Goal: Task Accomplishment & Management: Use online tool/utility

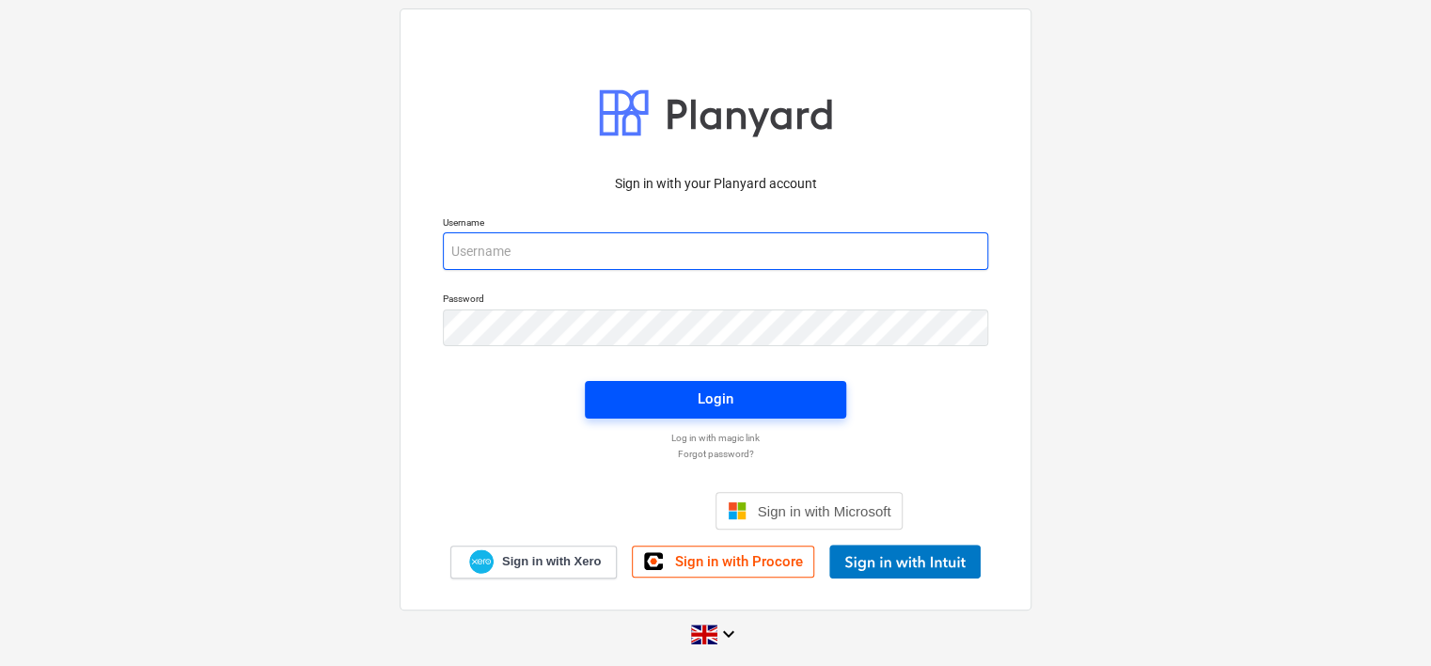
type input "[PERSON_NAME][EMAIL_ADDRESS][DOMAIN_NAME]"
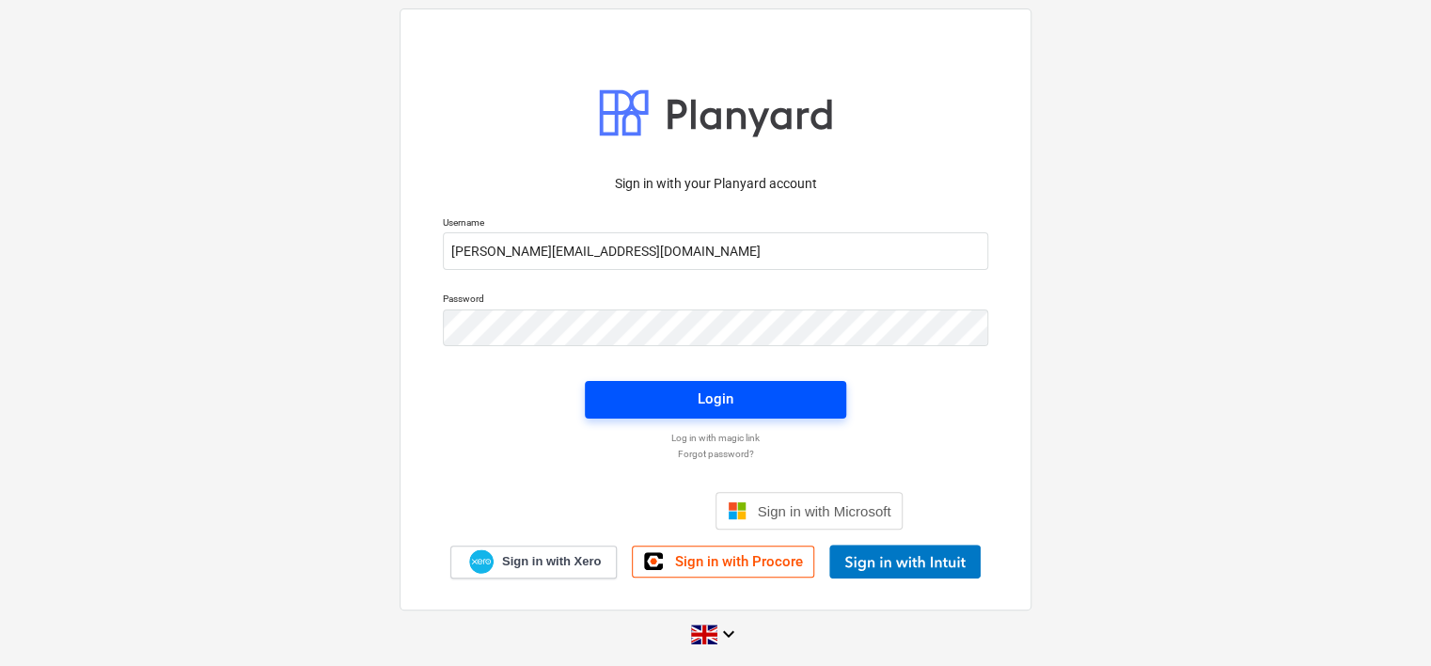
click at [727, 396] on div "Login" at bounding box center [716, 399] width 36 height 24
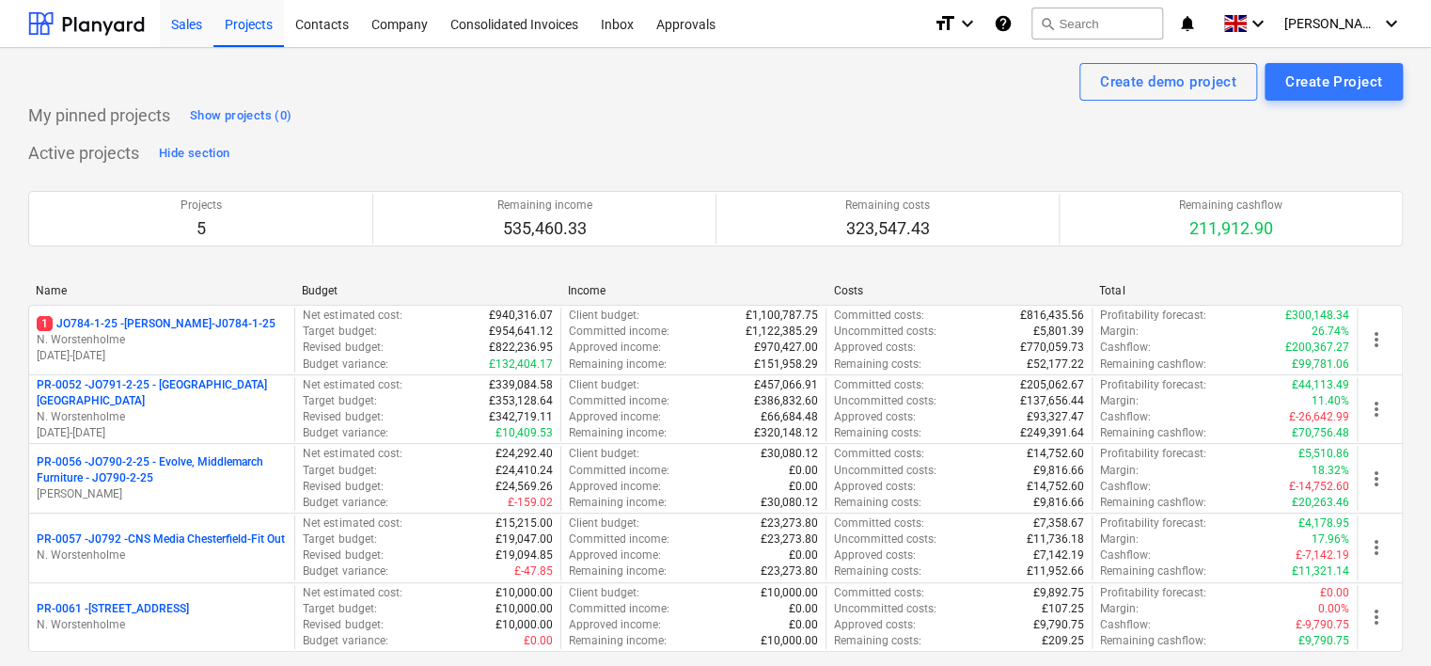
click at [192, 25] on div "Sales" at bounding box center [187, 23] width 54 height 48
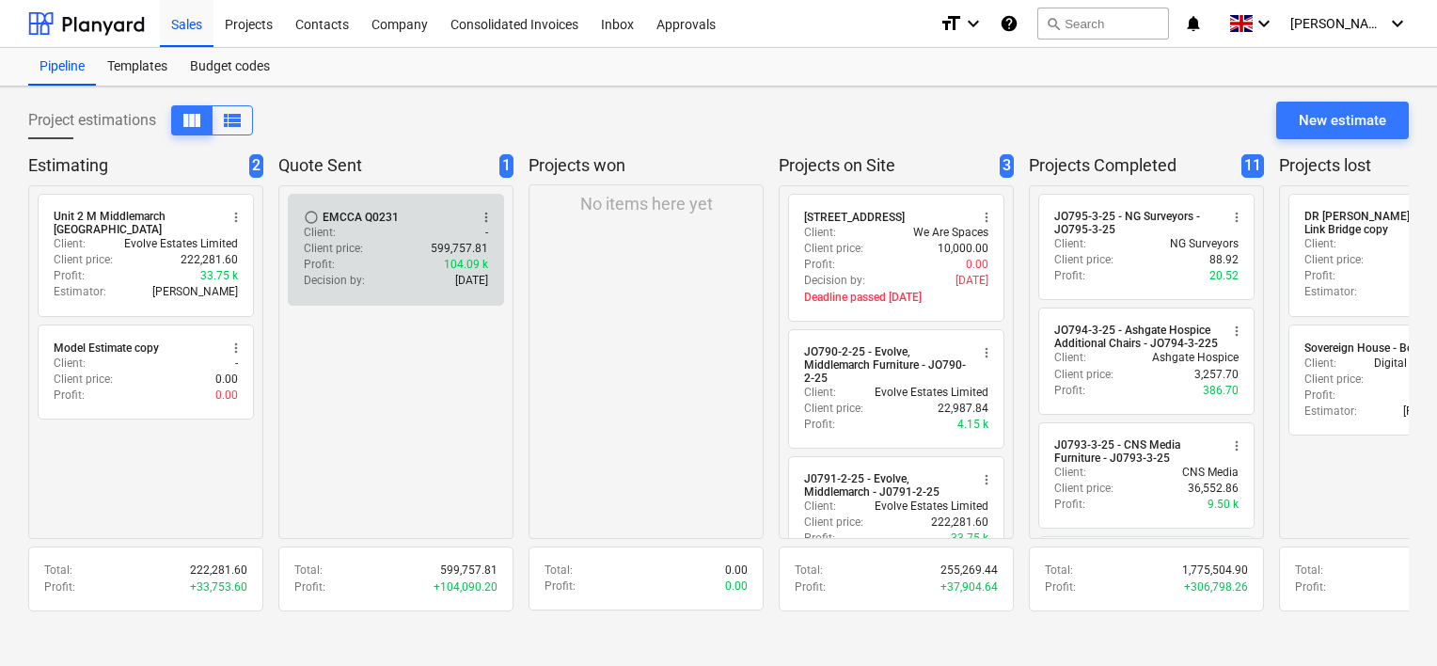
click at [374, 237] on div "Client : -" at bounding box center [396, 233] width 184 height 16
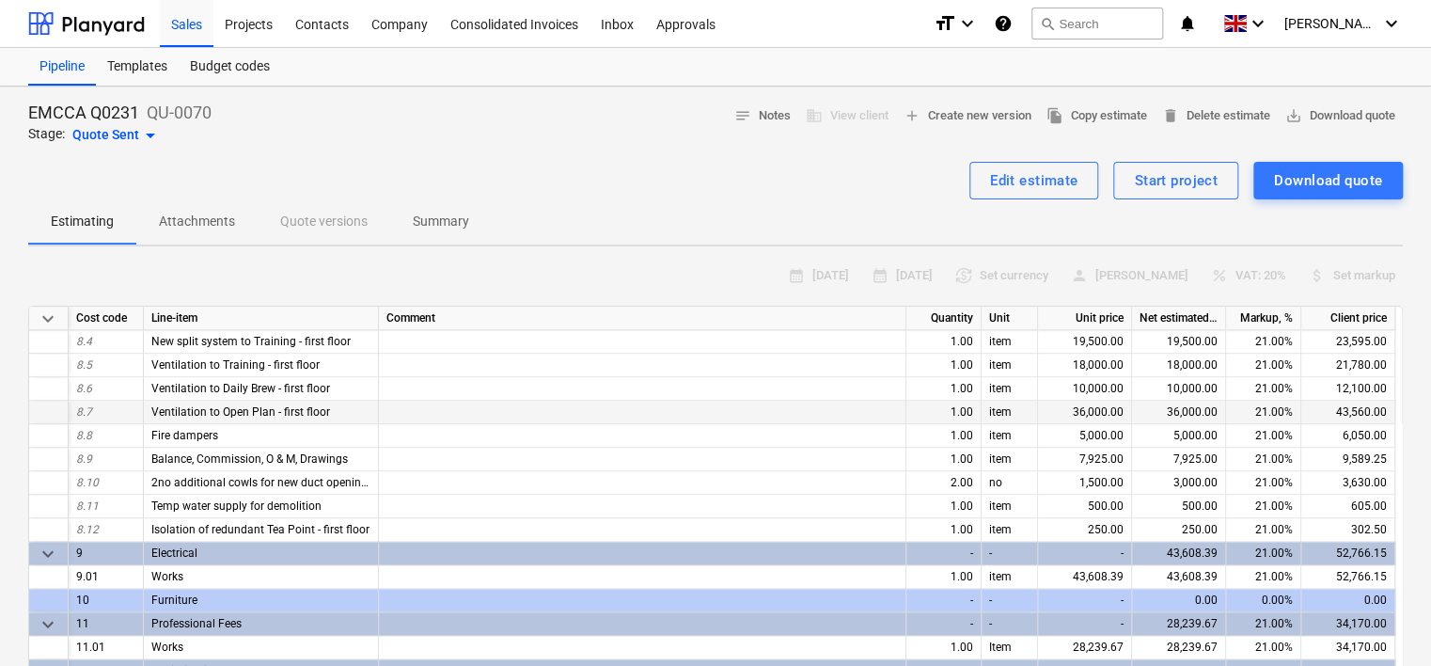
scroll to position [1411, 0]
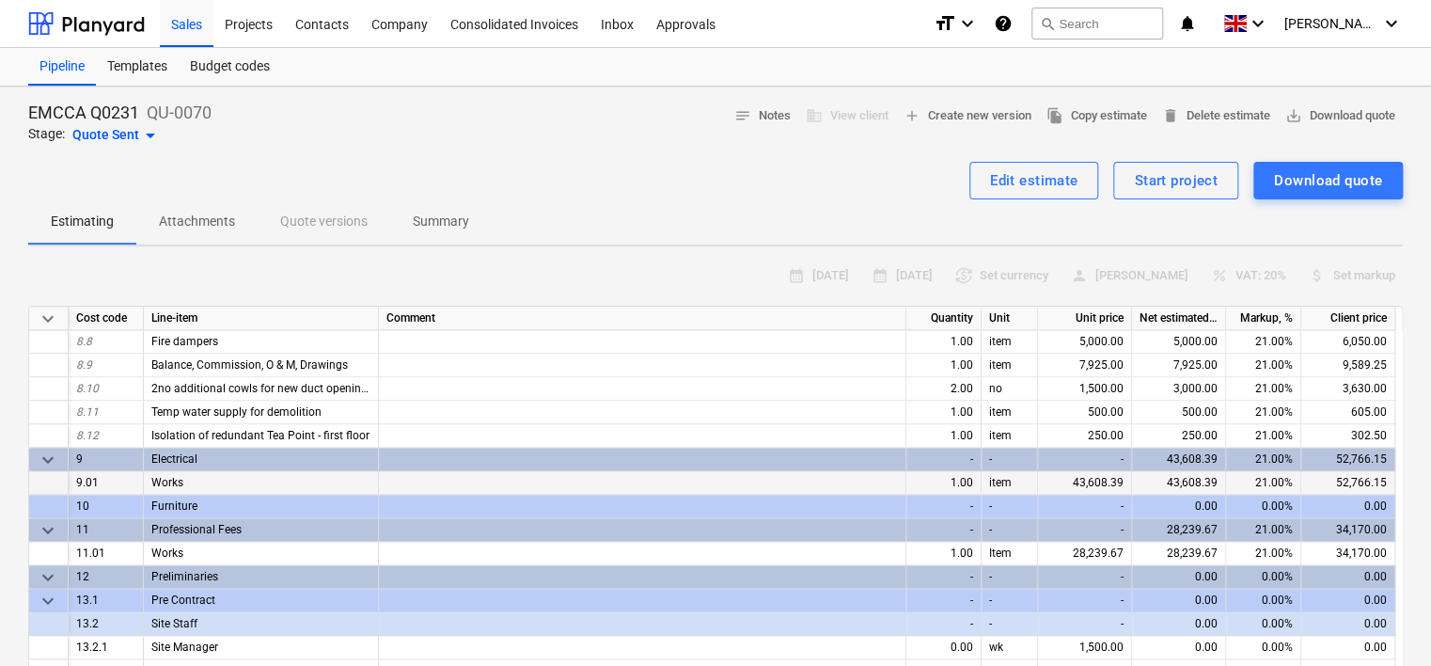
click at [192, 483] on div "Works" at bounding box center [261, 483] width 235 height 24
click at [192, 482] on div "Works" at bounding box center [261, 483] width 235 height 24
click at [192, 479] on div "Works" at bounding box center [261, 483] width 235 height 24
click at [418, 485] on div at bounding box center [643, 483] width 528 height 24
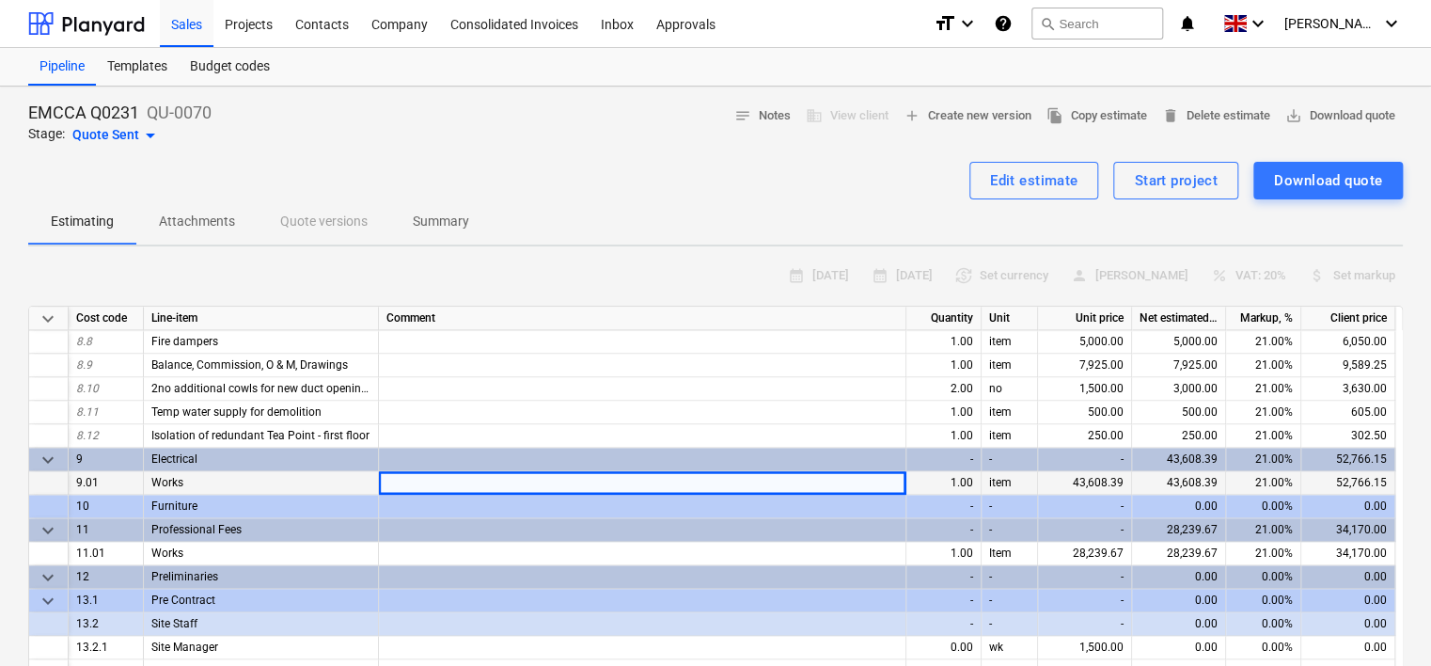
click at [250, 480] on div "Works" at bounding box center [261, 483] width 235 height 24
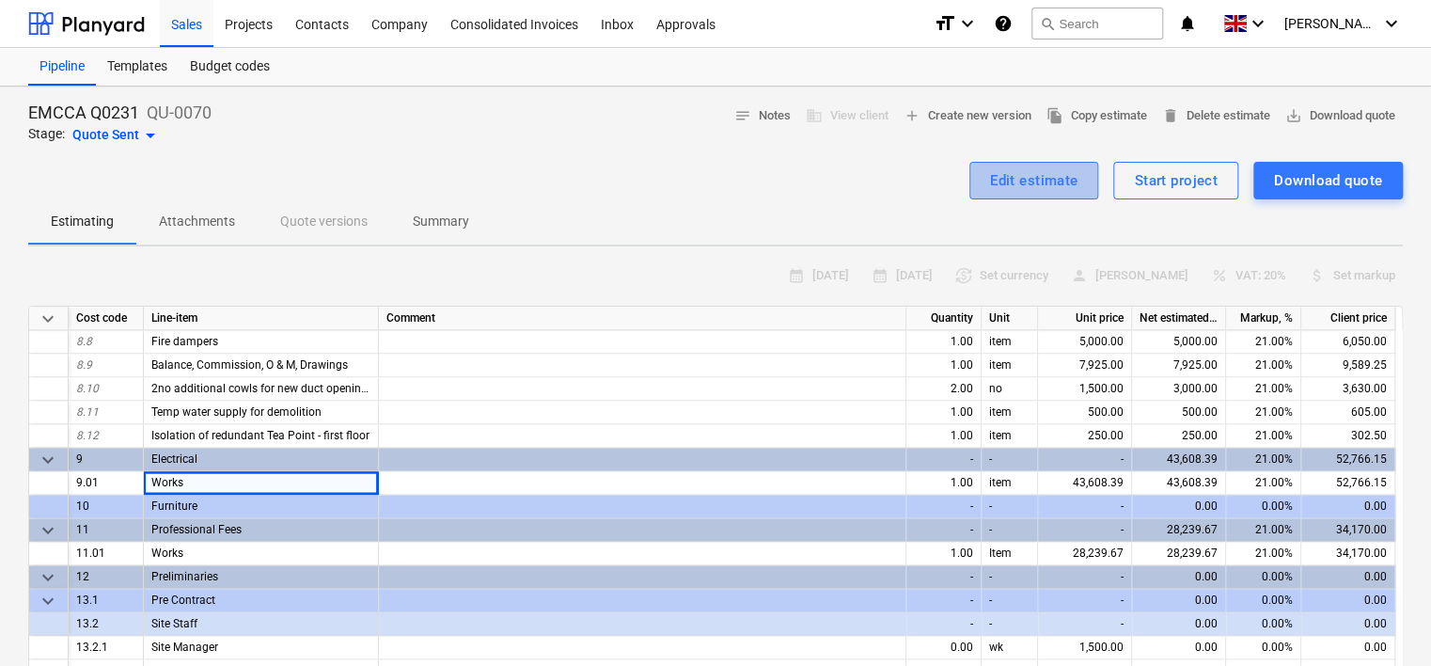
click at [1037, 182] on div "Edit estimate" at bounding box center [1034, 180] width 88 height 24
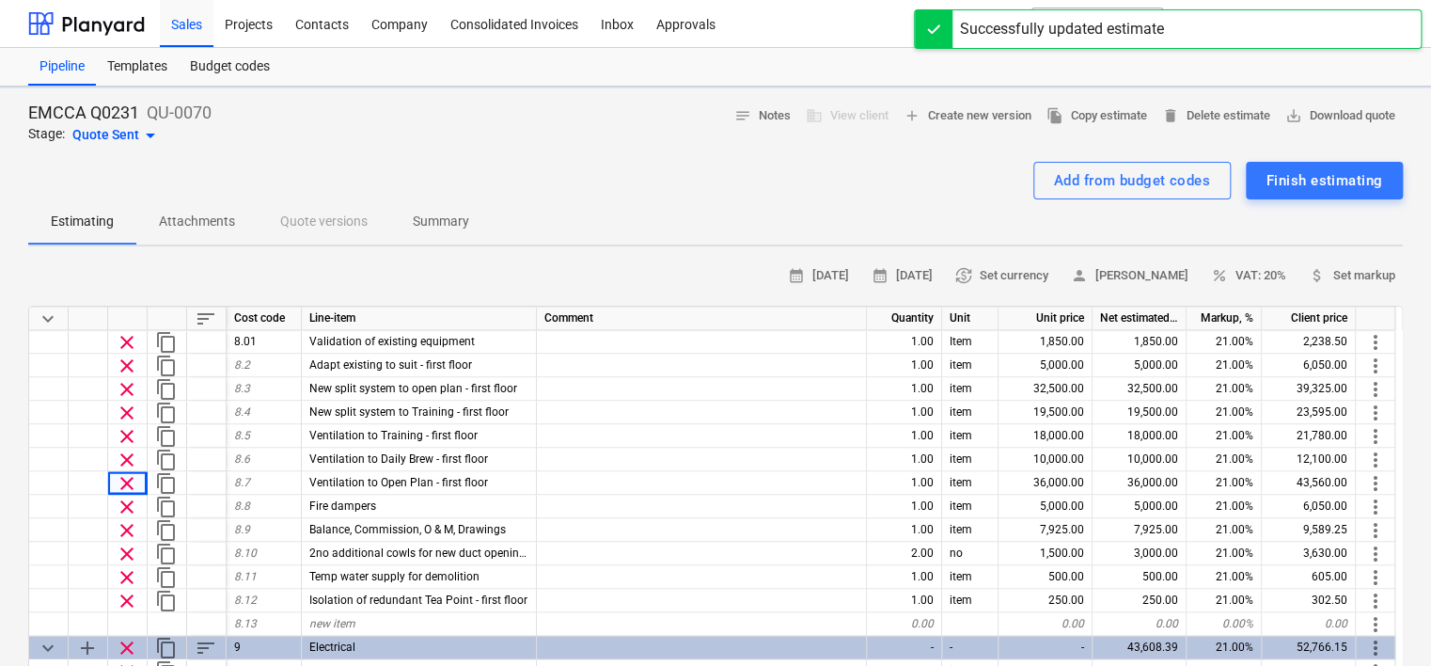
type textarea "x"
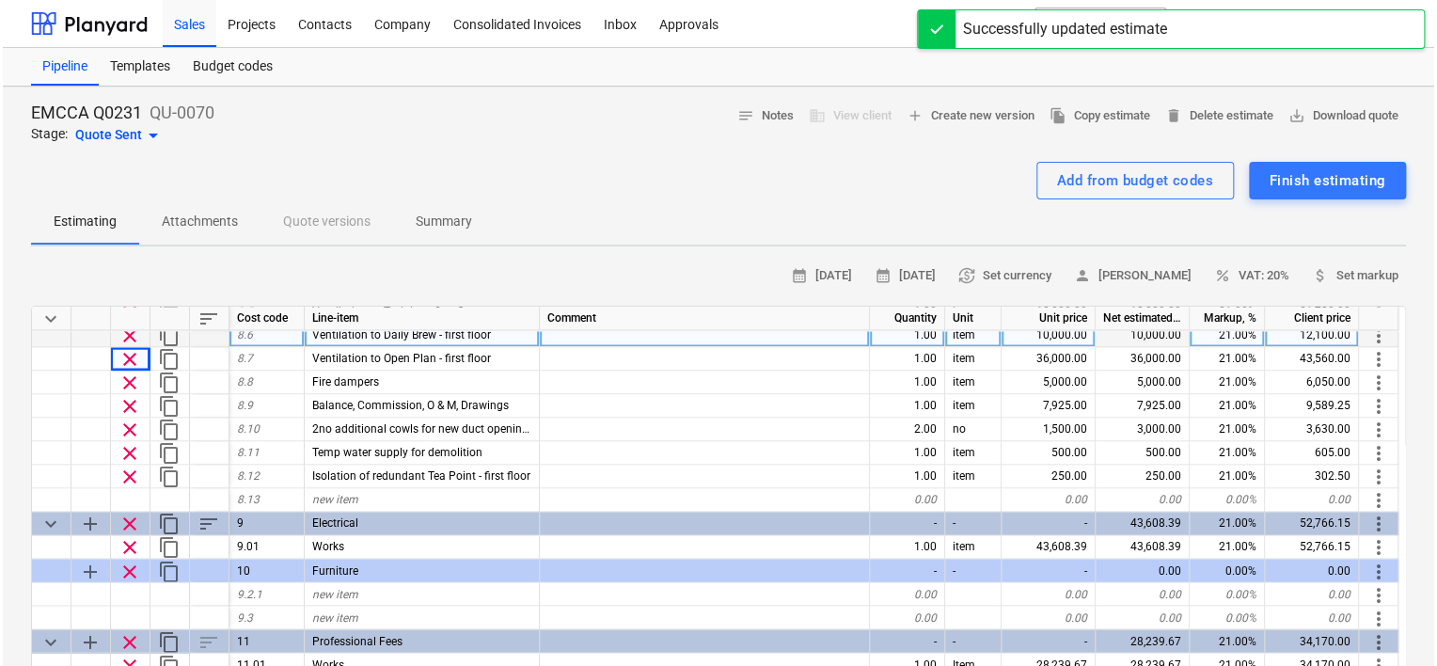
scroll to position [1599, 0]
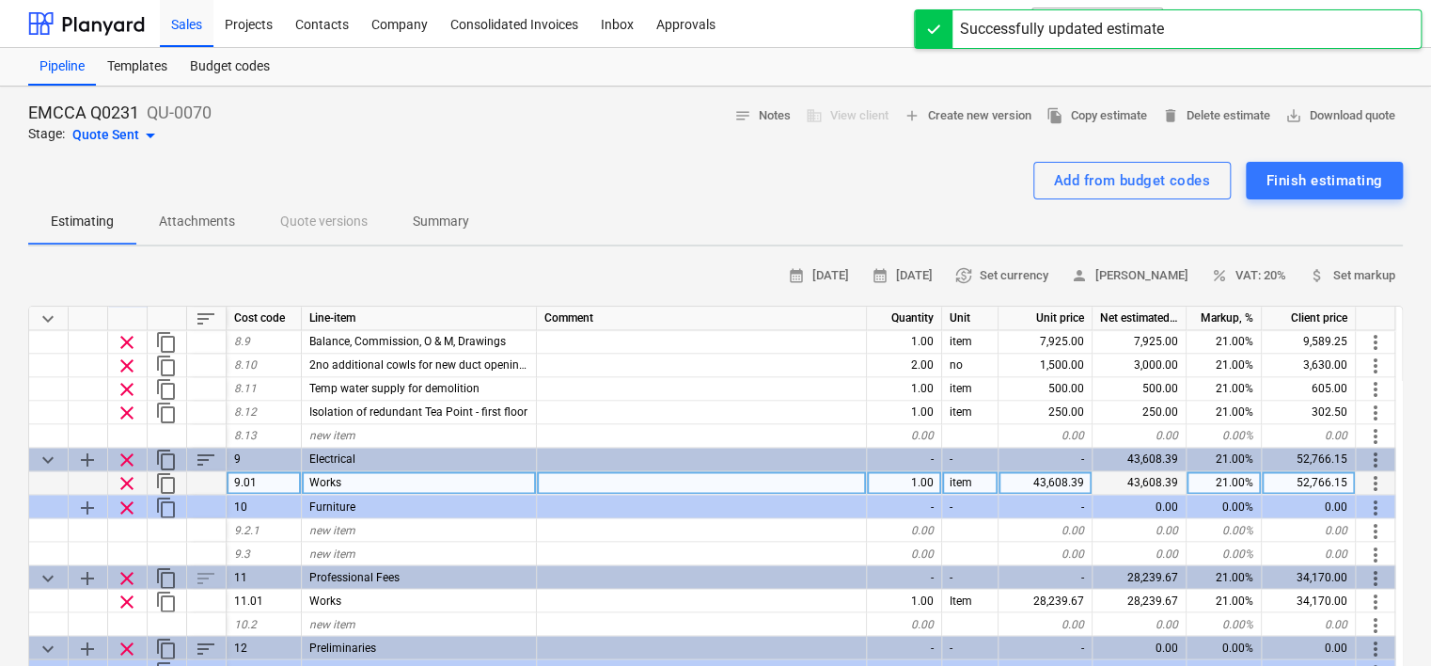
click at [346, 477] on div "Works" at bounding box center [419, 483] width 235 height 24
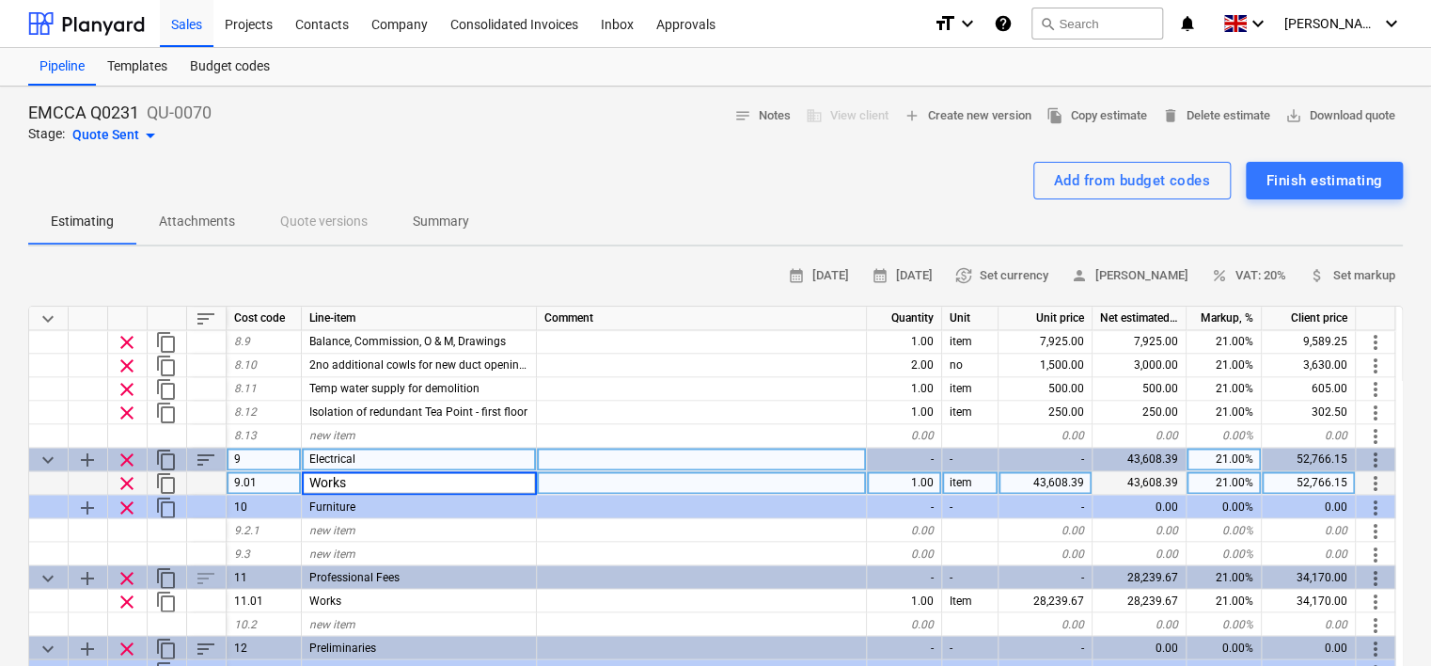
type input "A"
type input "Lighting alterations to CAT A"
type textarea "x"
type input "23600"
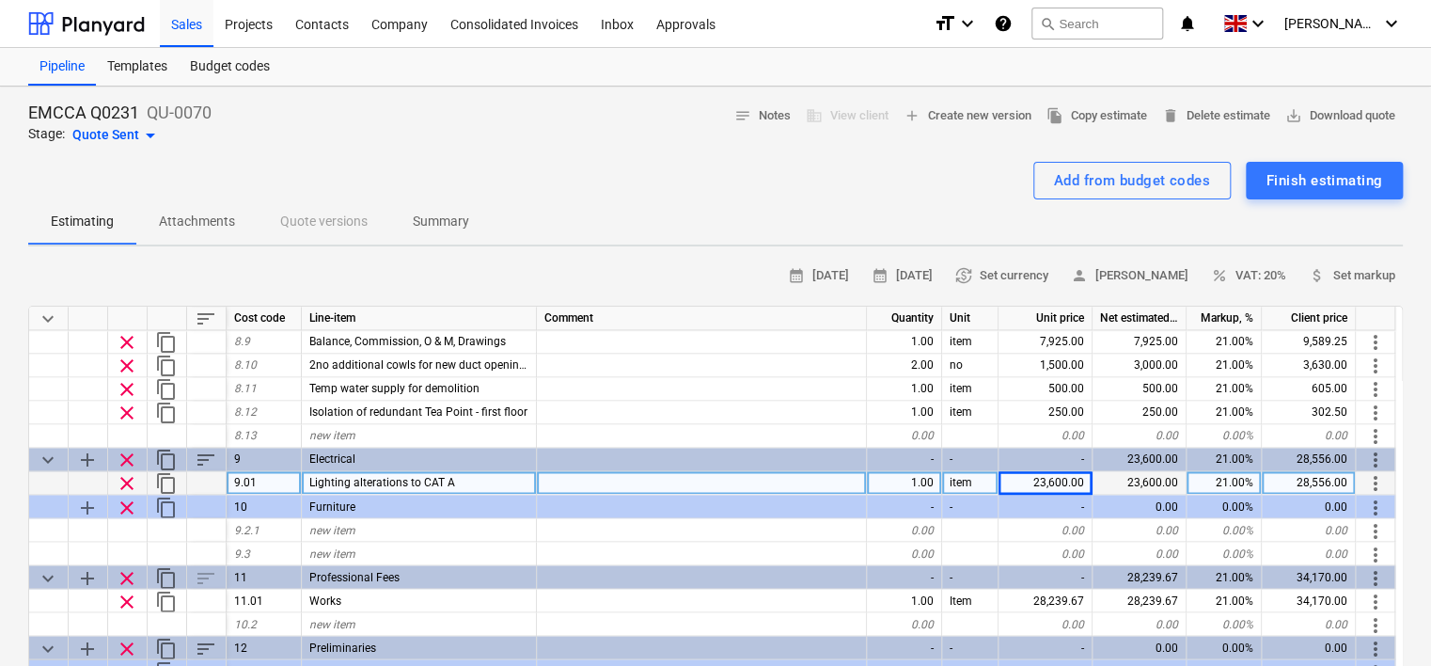
click at [171, 482] on span "content_copy" at bounding box center [166, 483] width 23 height 23
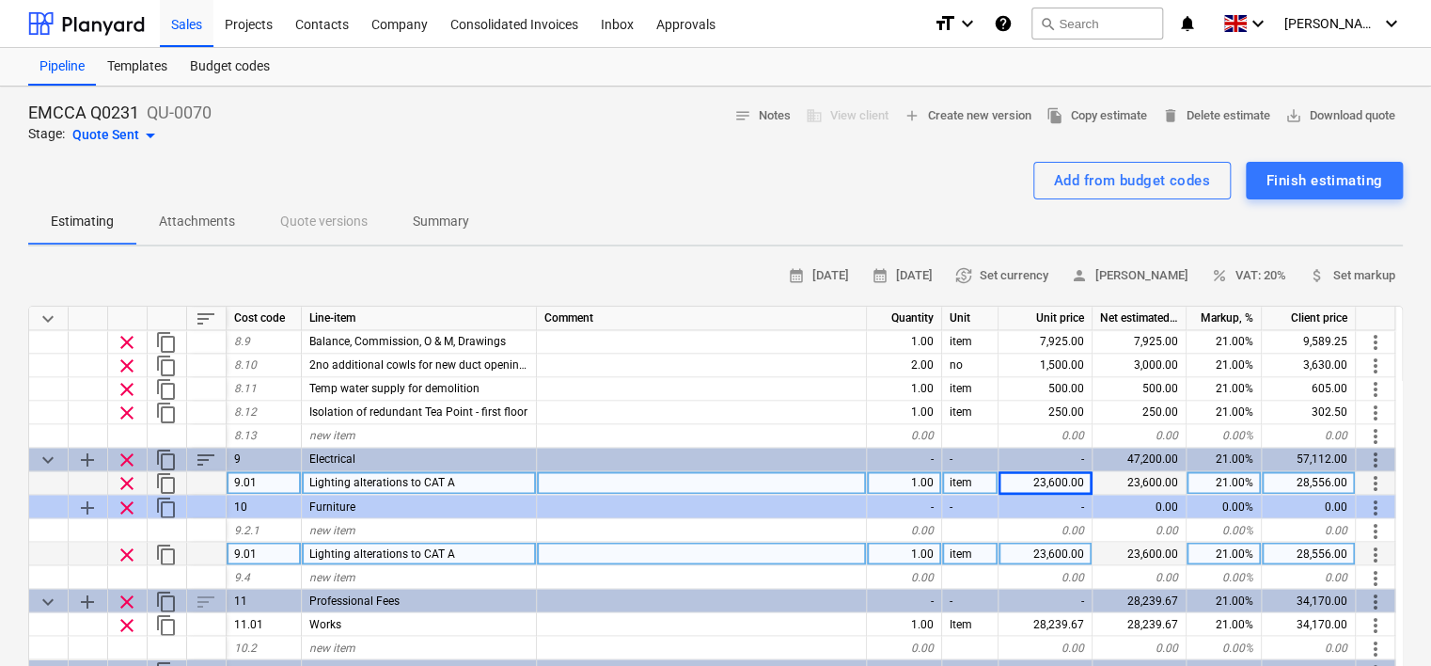
click at [126, 553] on span "clear" at bounding box center [127, 554] width 23 height 23
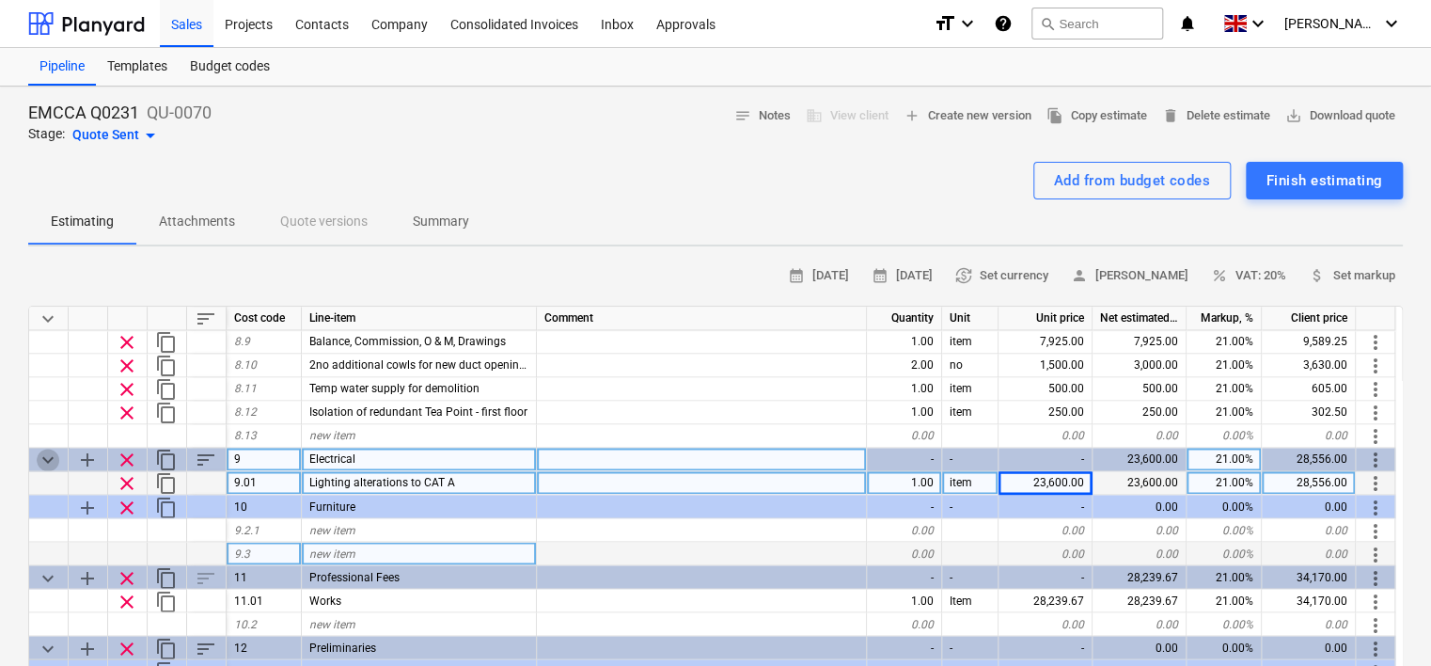
click at [44, 453] on span "keyboard_arrow_down" at bounding box center [48, 460] width 23 height 23
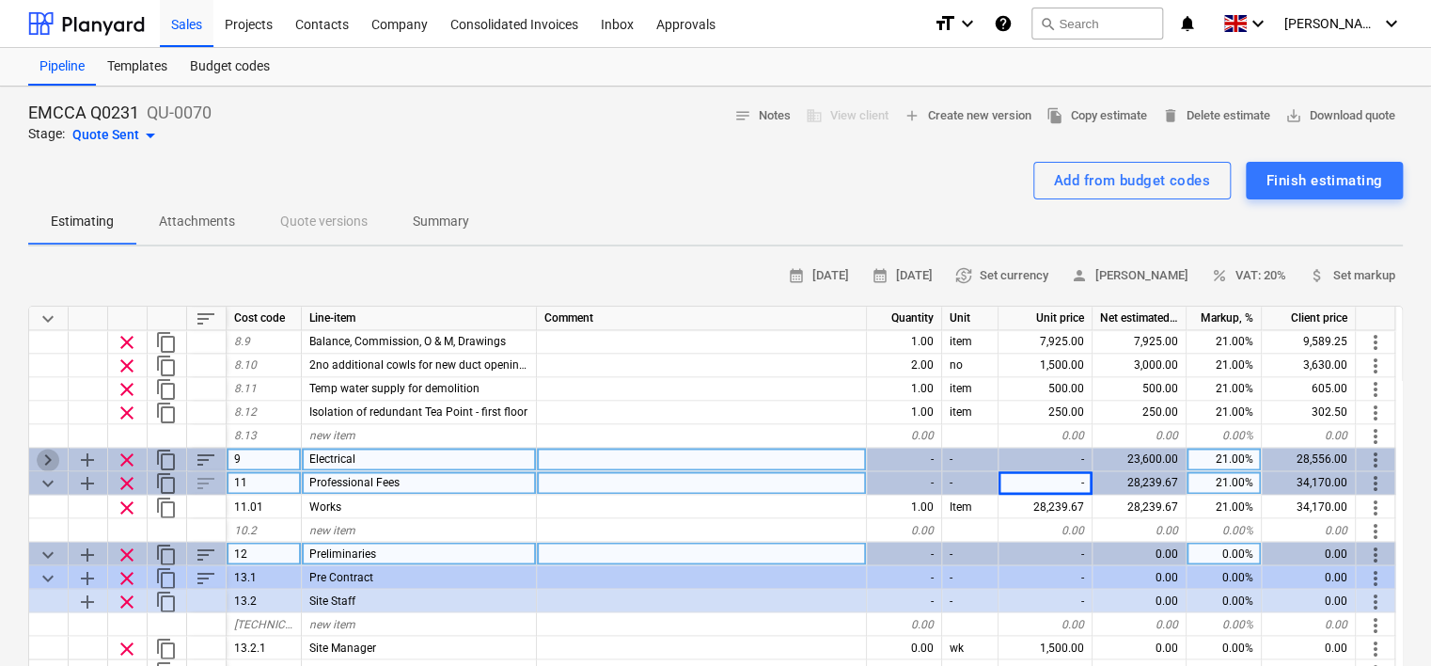
click at [44, 453] on span "keyboard_arrow_right" at bounding box center [48, 460] width 23 height 23
type textarea "x"
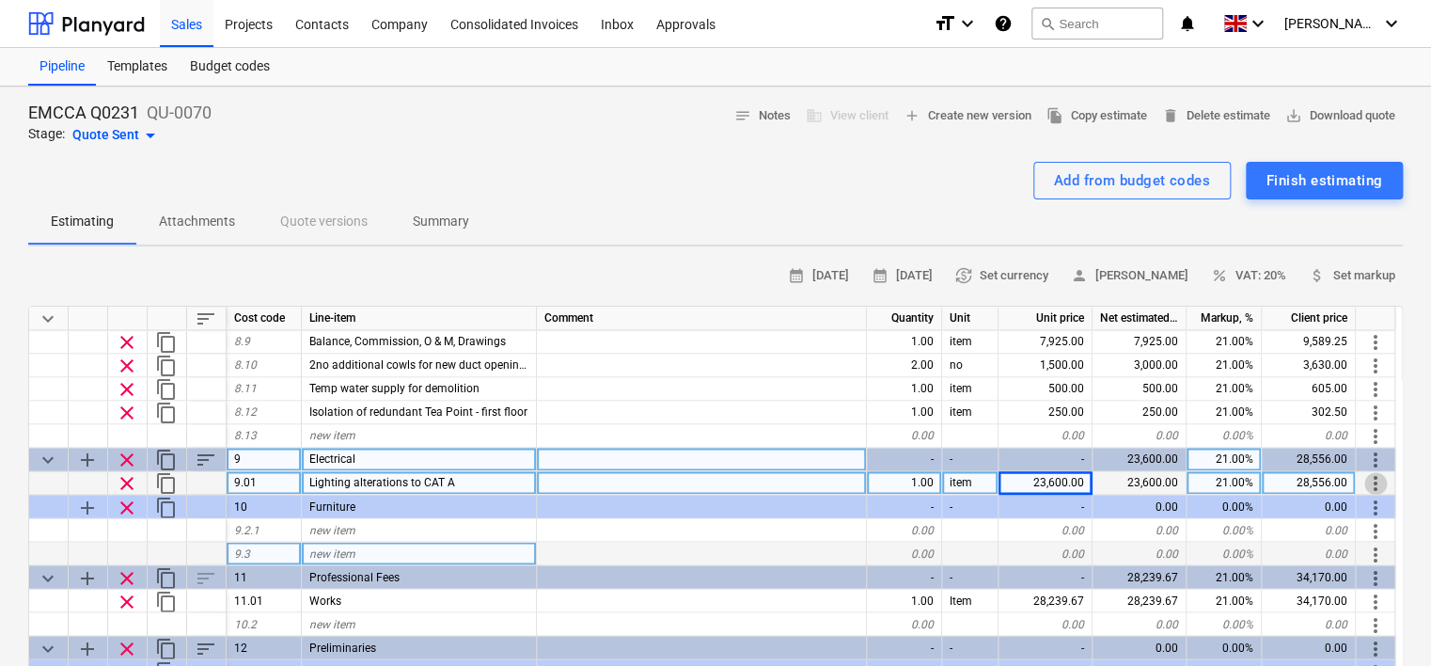
click at [1373, 482] on span "more_vert" at bounding box center [1376, 483] width 23 height 23
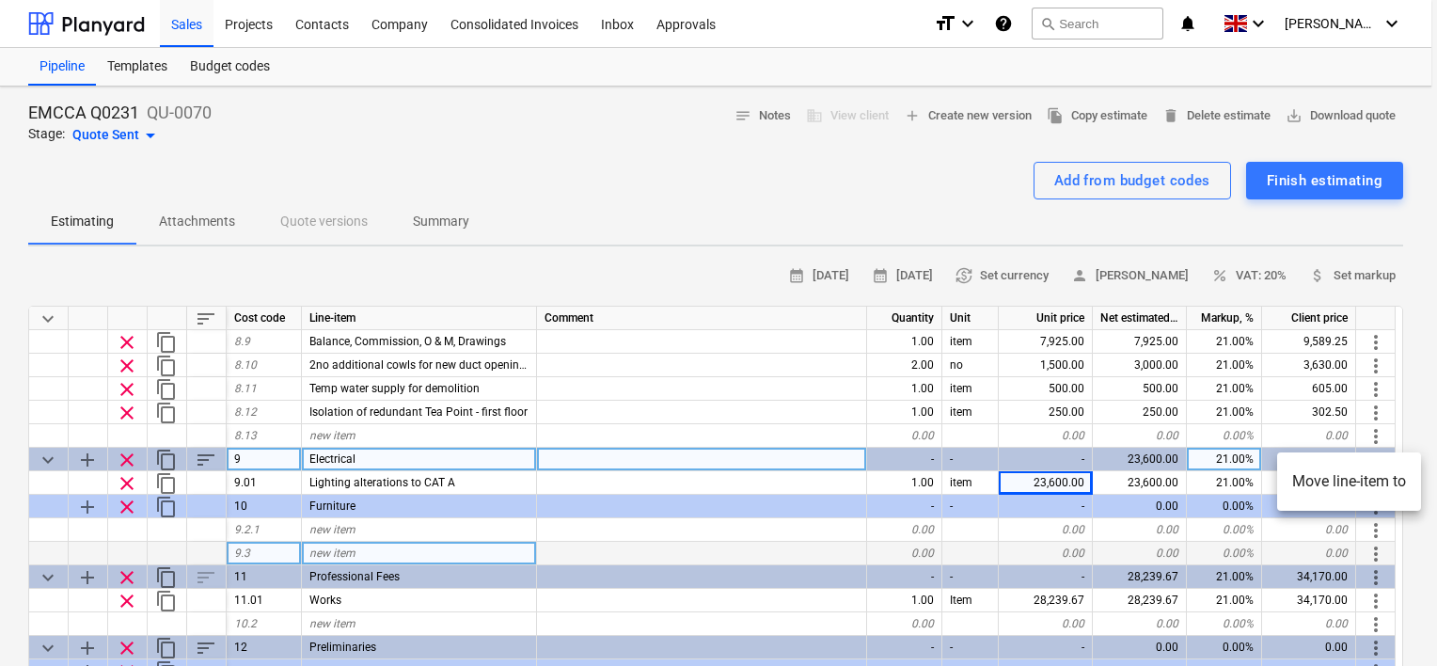
click at [763, 475] on div at bounding box center [718, 333] width 1437 height 666
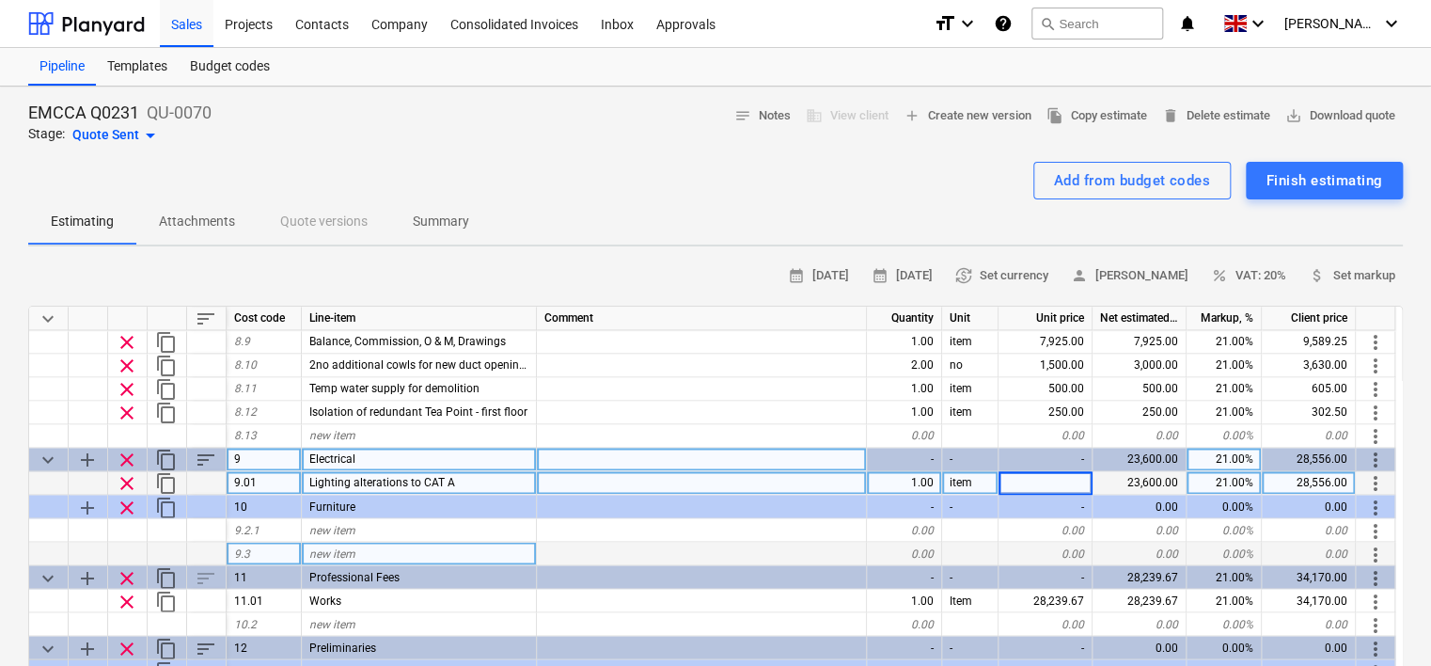
click at [83, 480] on div at bounding box center [88, 483] width 39 height 24
click at [58, 480] on div at bounding box center [48, 483] width 39 height 24
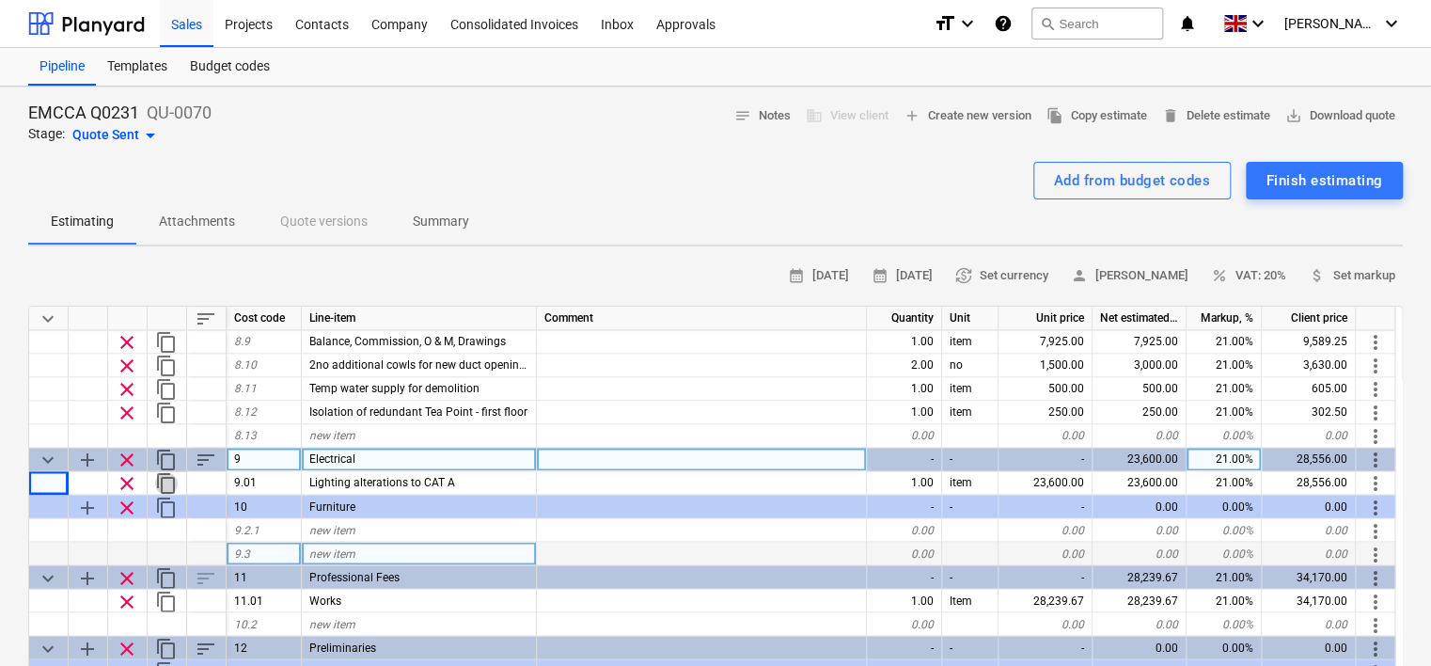
click at [167, 482] on span "content_copy" at bounding box center [166, 483] width 23 height 23
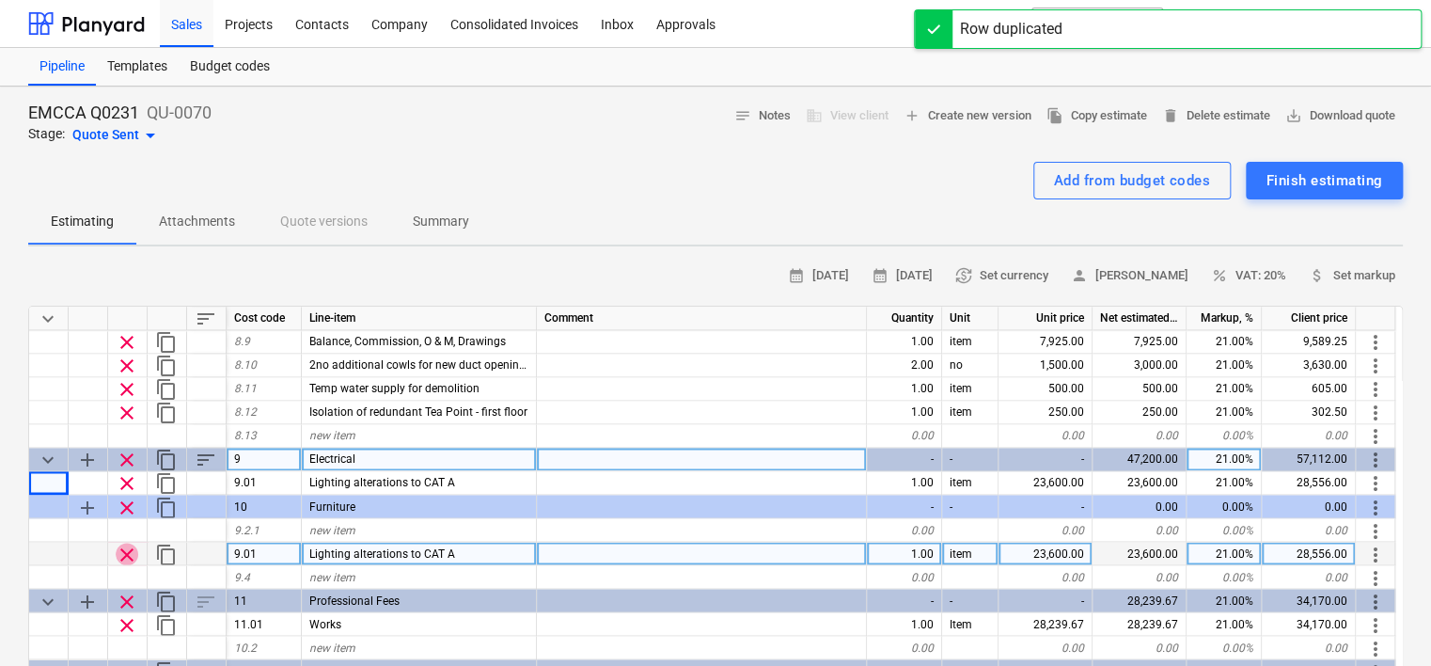
click at [128, 547] on span "clear" at bounding box center [127, 554] width 23 height 23
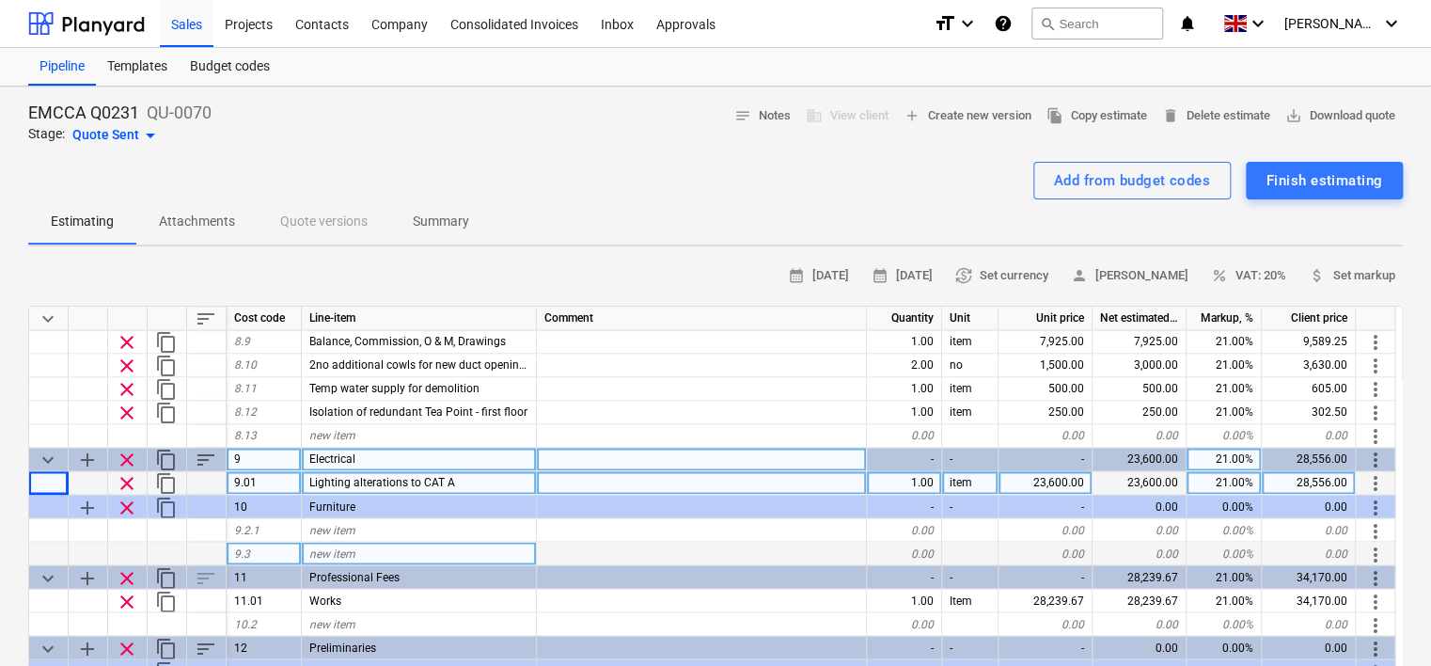
click at [474, 477] on div "Lighting alterations to CAT A" at bounding box center [419, 483] width 235 height 24
click at [481, 480] on input "Lighting alterations to CAT A" at bounding box center [419, 482] width 234 height 23
click at [543, 484] on div at bounding box center [702, 483] width 330 height 24
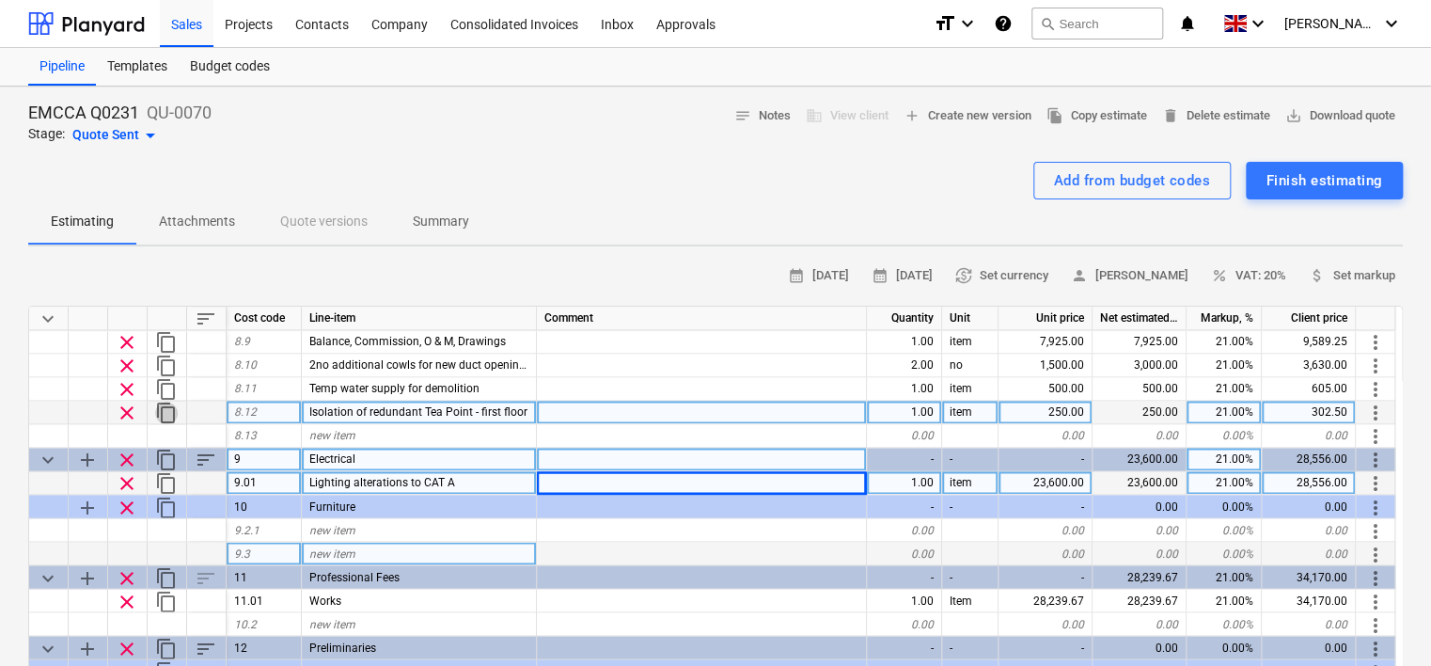
click at [168, 414] on span "content_copy" at bounding box center [166, 413] width 23 height 23
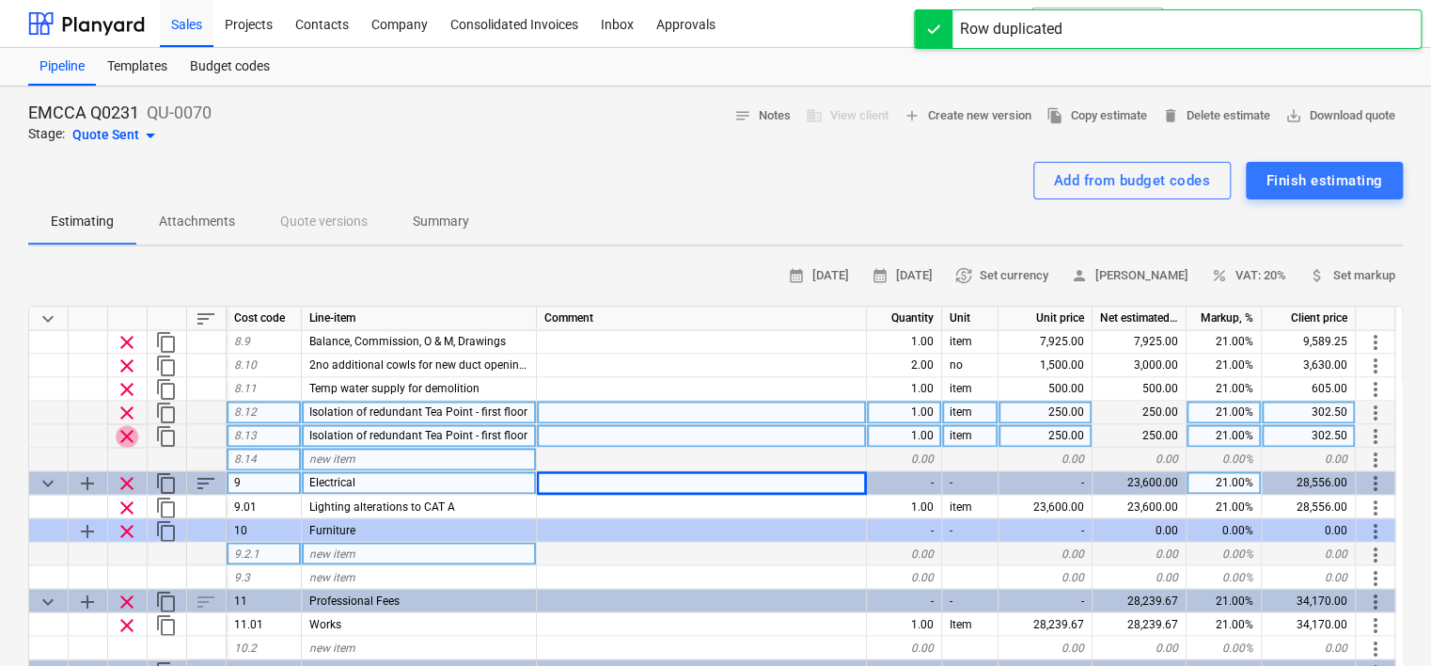
click at [124, 434] on span "clear" at bounding box center [127, 436] width 23 height 23
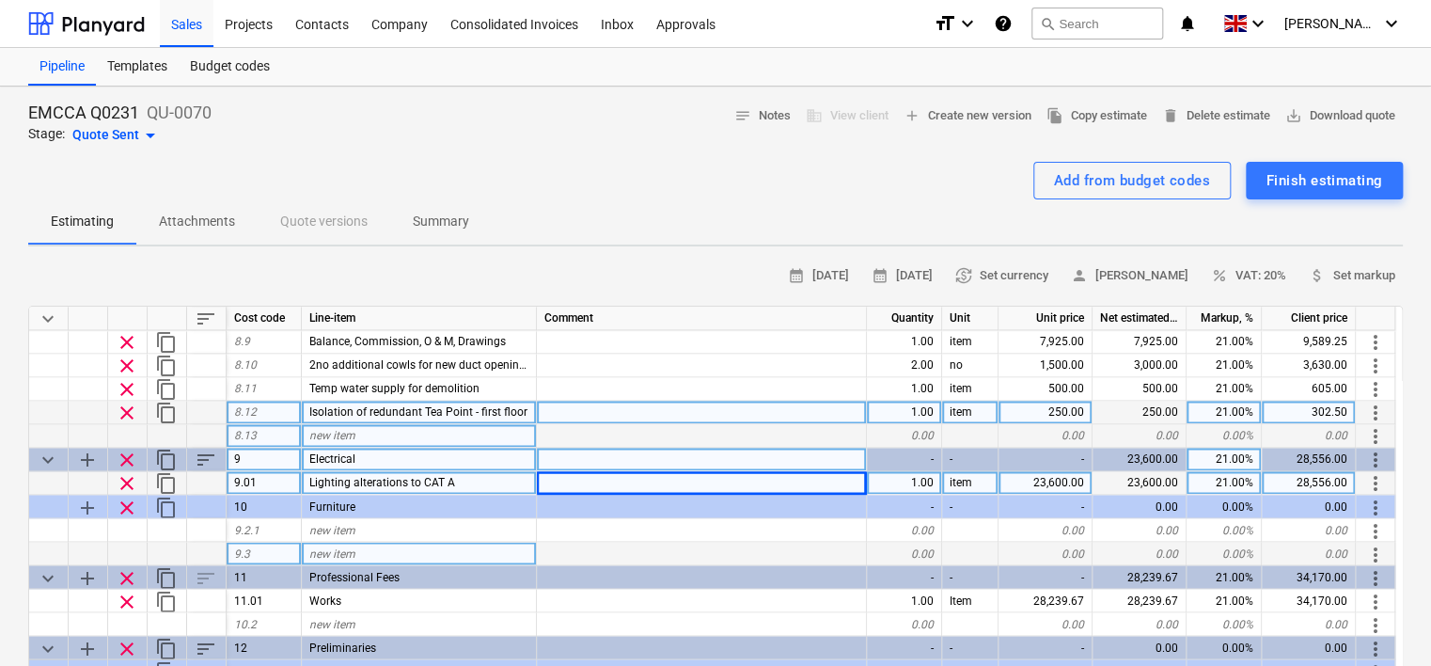
click at [1375, 482] on span "more_vert" at bounding box center [1376, 483] width 23 height 23
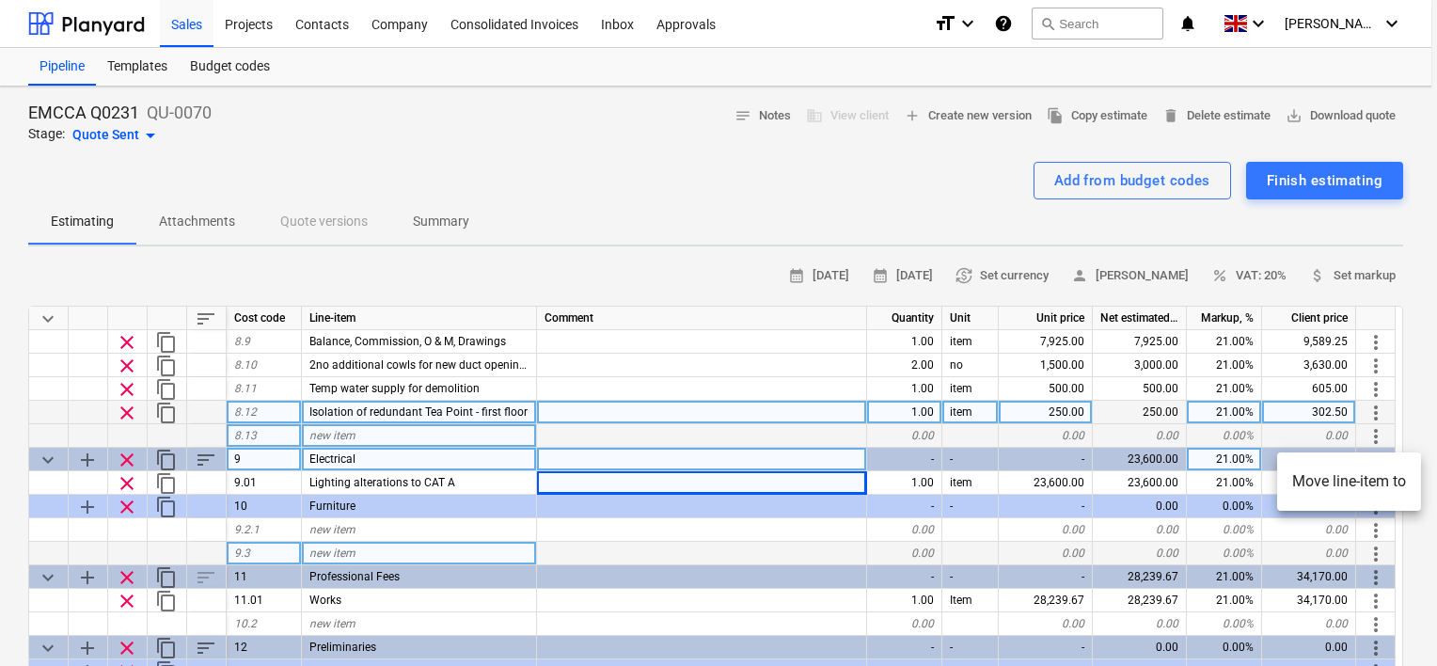
click at [1368, 481] on li "Move line-item to" at bounding box center [1349, 481] width 144 height 43
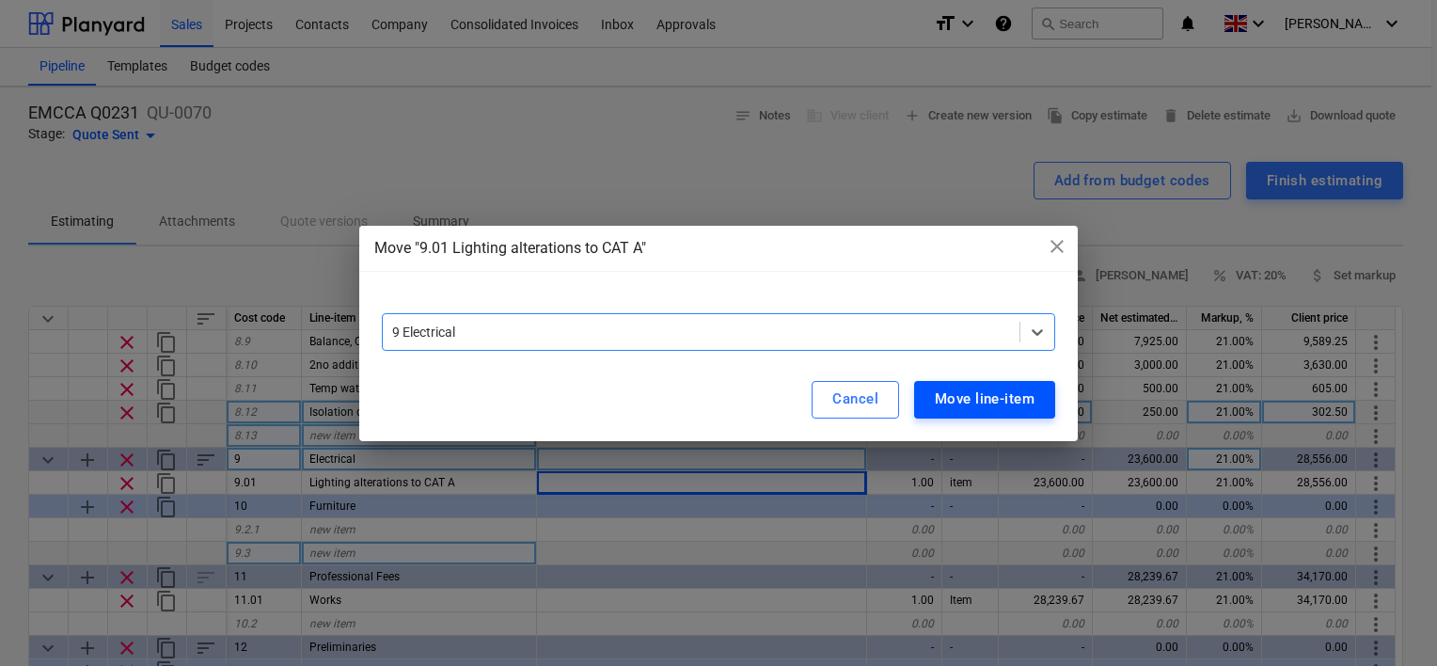
click at [994, 399] on div "Move line-item" at bounding box center [985, 399] width 100 height 24
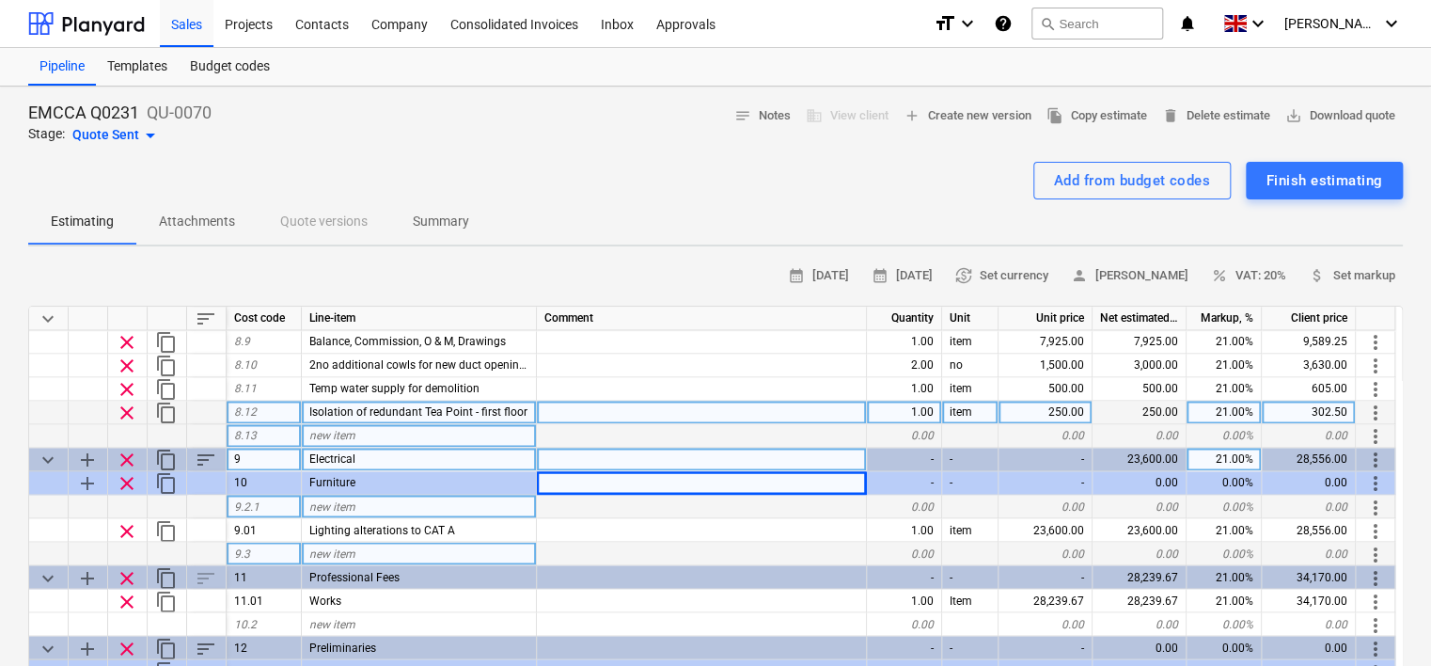
click at [344, 503] on span "new item" at bounding box center [332, 505] width 46 height 13
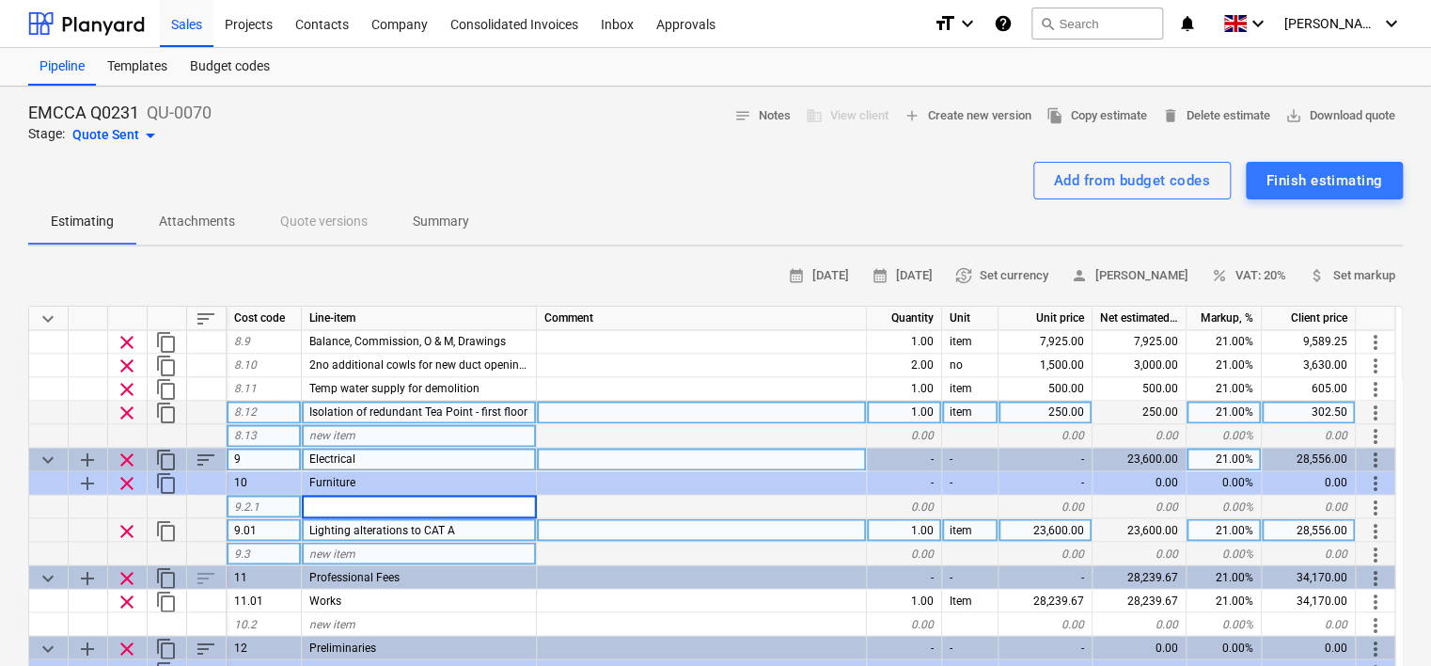
click at [1374, 529] on span "more_vert" at bounding box center [1376, 530] width 23 height 23
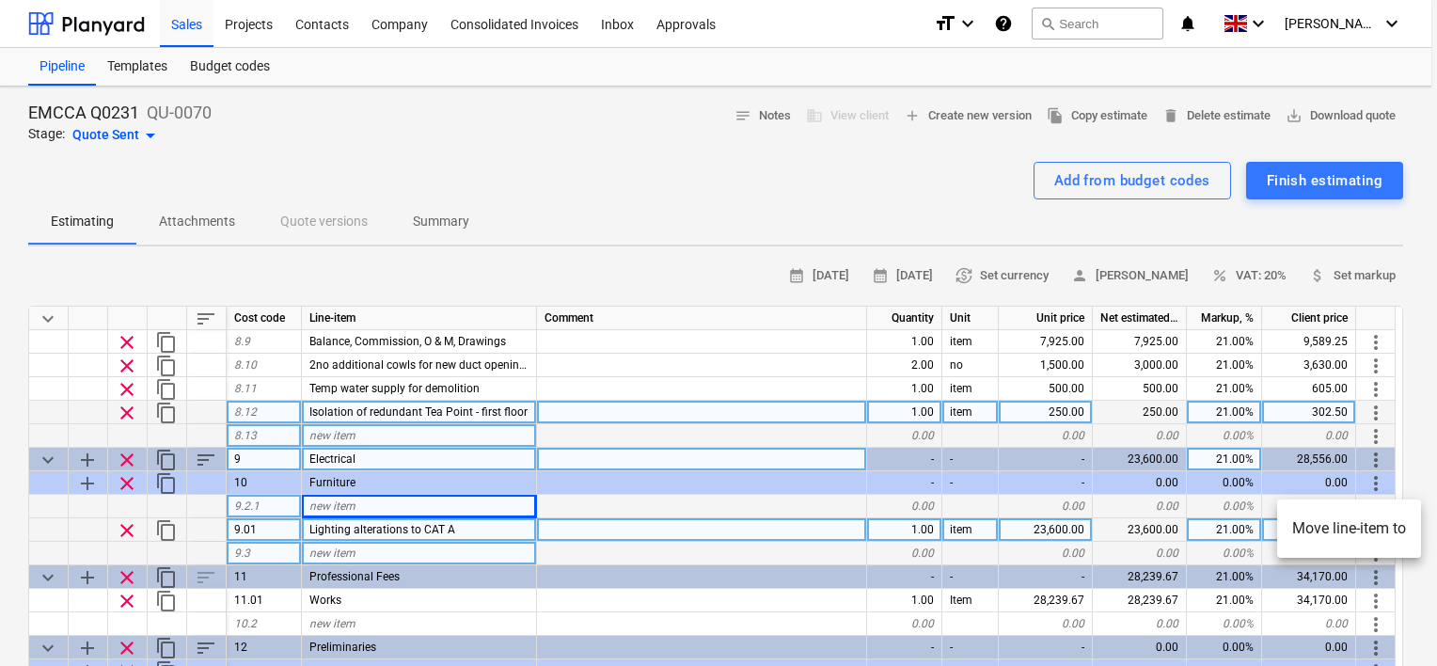
click at [1374, 529] on li "Move line-item to" at bounding box center [1349, 528] width 144 height 43
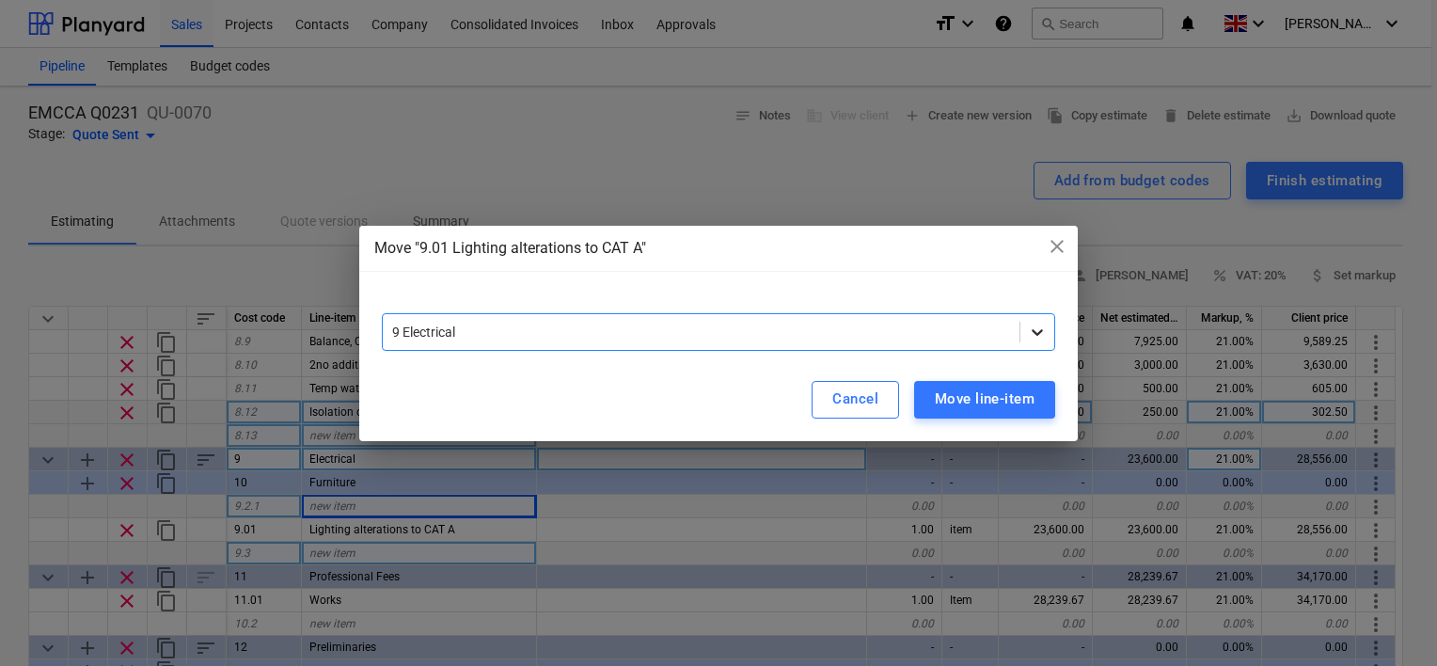
click at [1036, 333] on icon at bounding box center [1037, 332] width 11 height 7
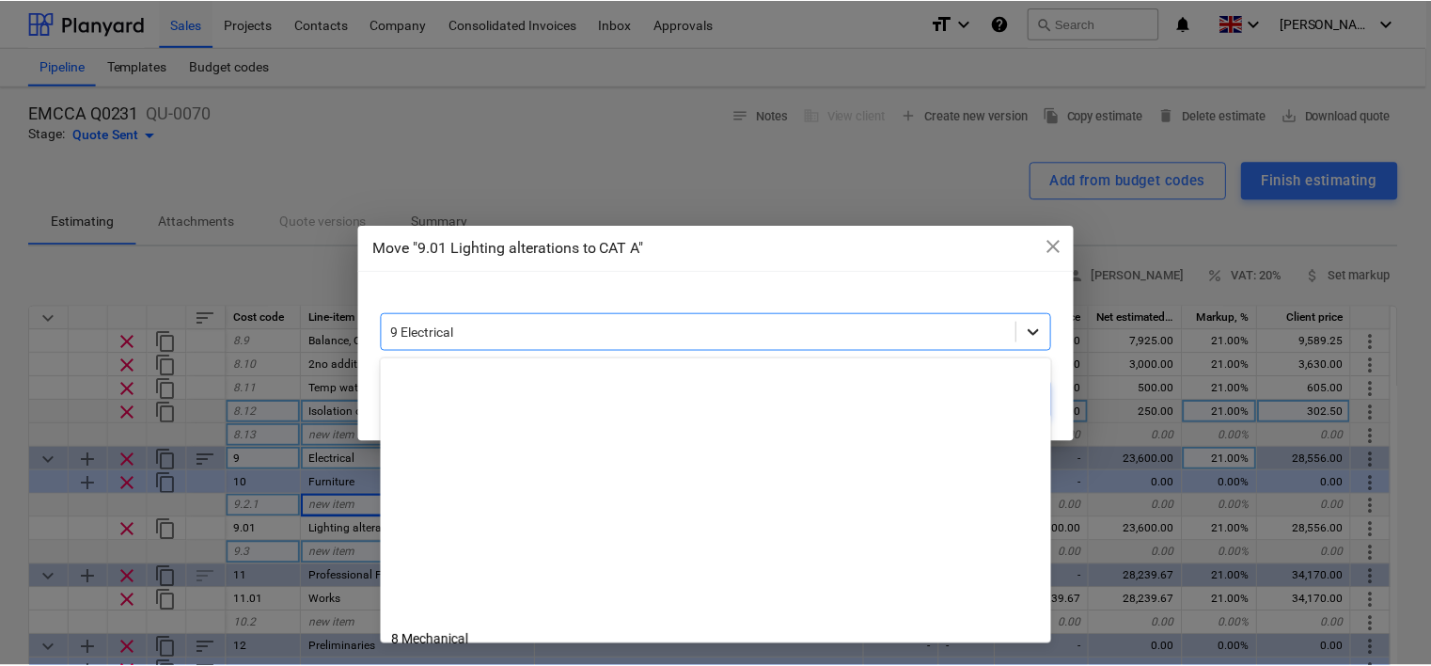
scroll to position [296, 0]
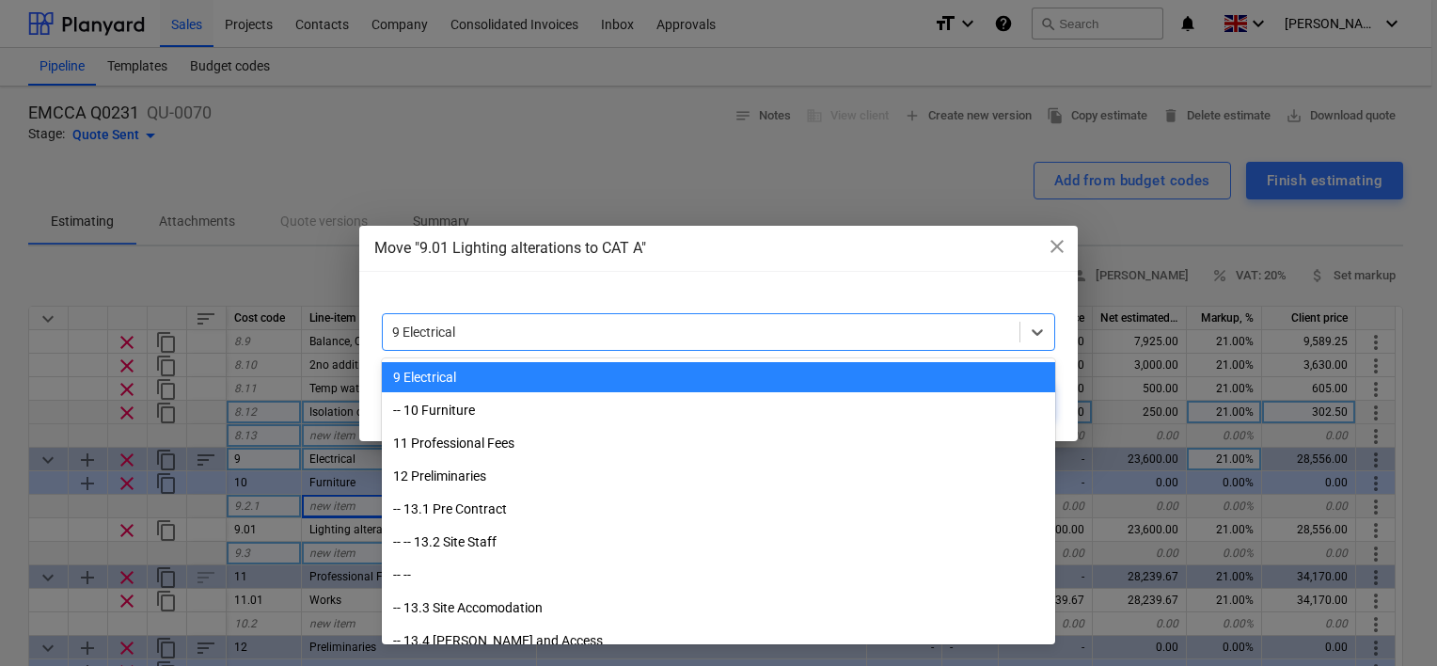
click at [441, 372] on div "9 Electrical" at bounding box center [718, 377] width 673 height 30
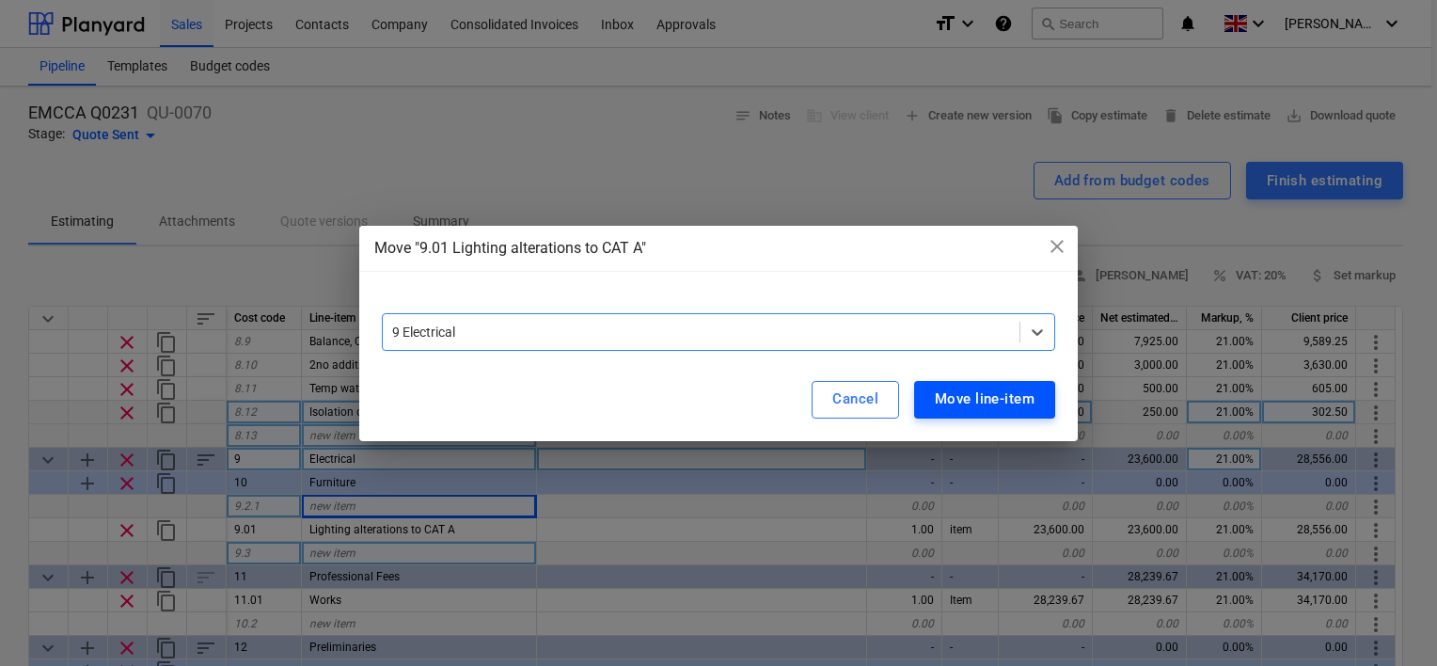
click at [971, 398] on div "Move line-item" at bounding box center [985, 399] width 100 height 24
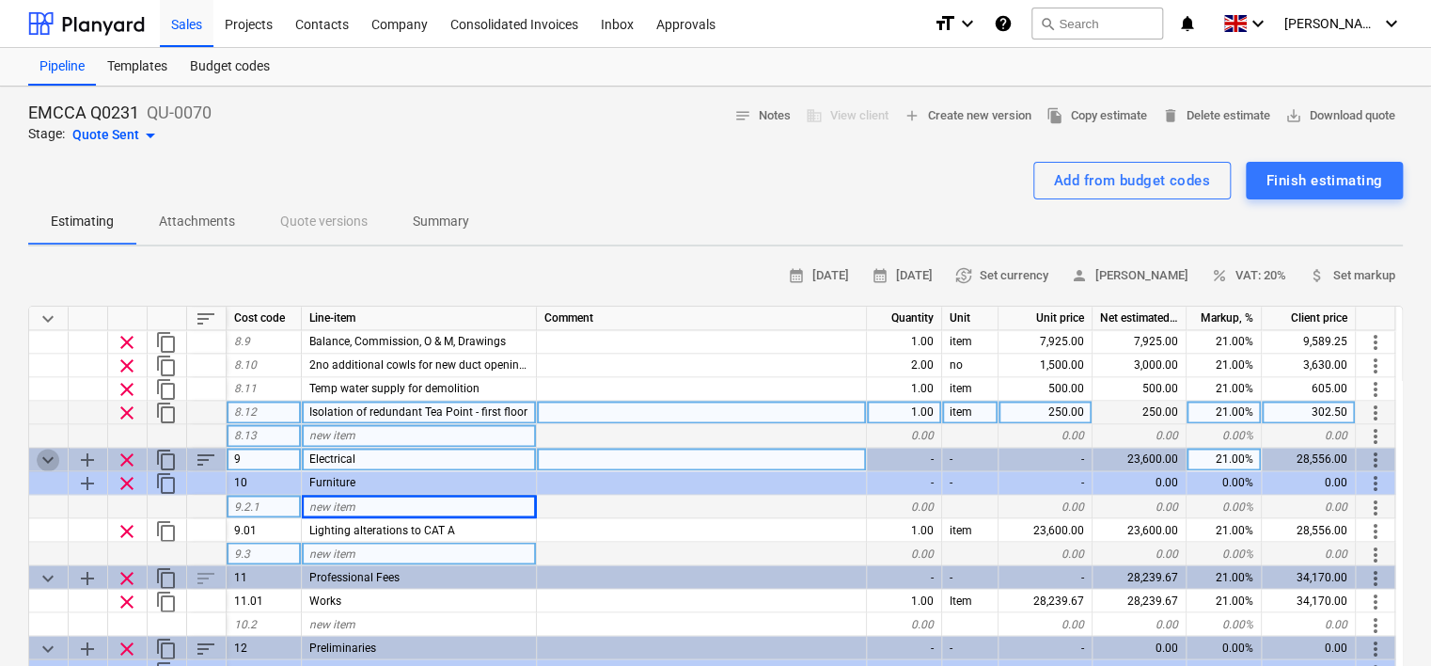
click at [43, 459] on span "keyboard_arrow_down" at bounding box center [48, 460] width 23 height 23
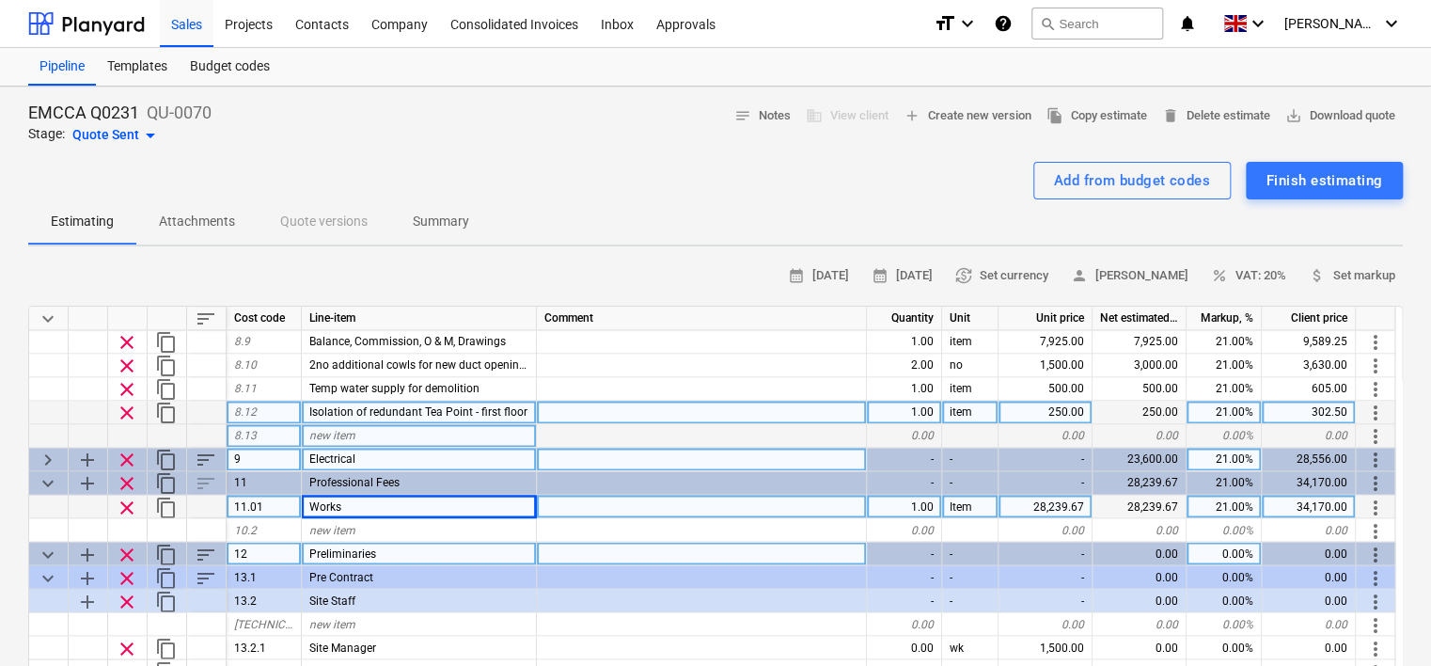
click at [43, 459] on span "keyboard_arrow_right" at bounding box center [48, 460] width 23 height 23
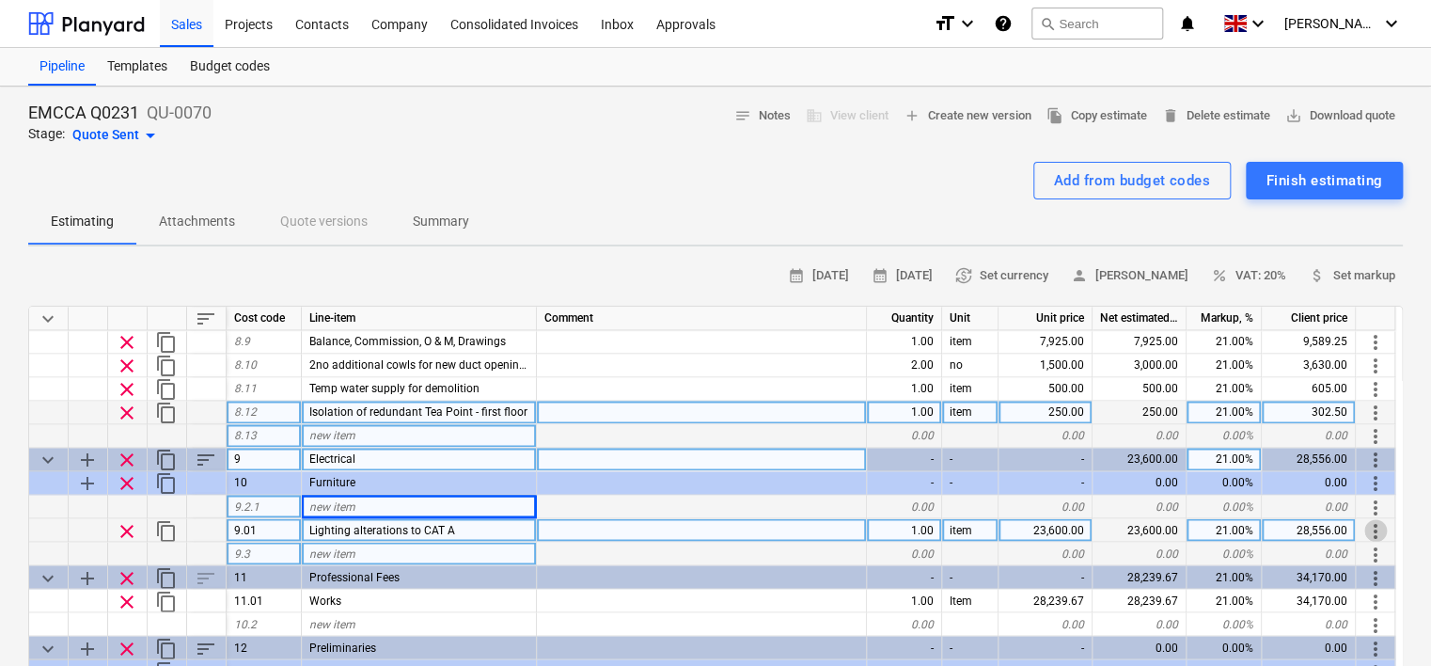
click at [1374, 531] on span "more_vert" at bounding box center [1376, 530] width 23 height 23
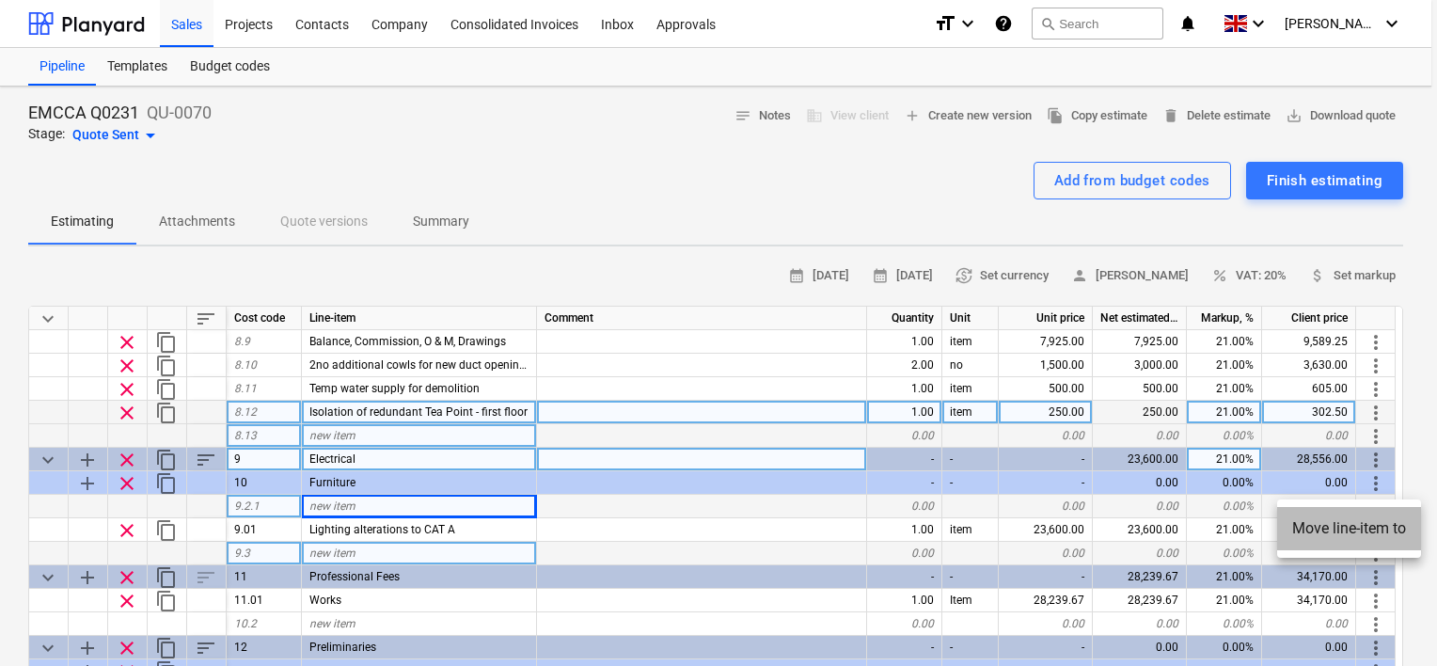
click at [1369, 527] on li "Move line-item to" at bounding box center [1349, 528] width 144 height 43
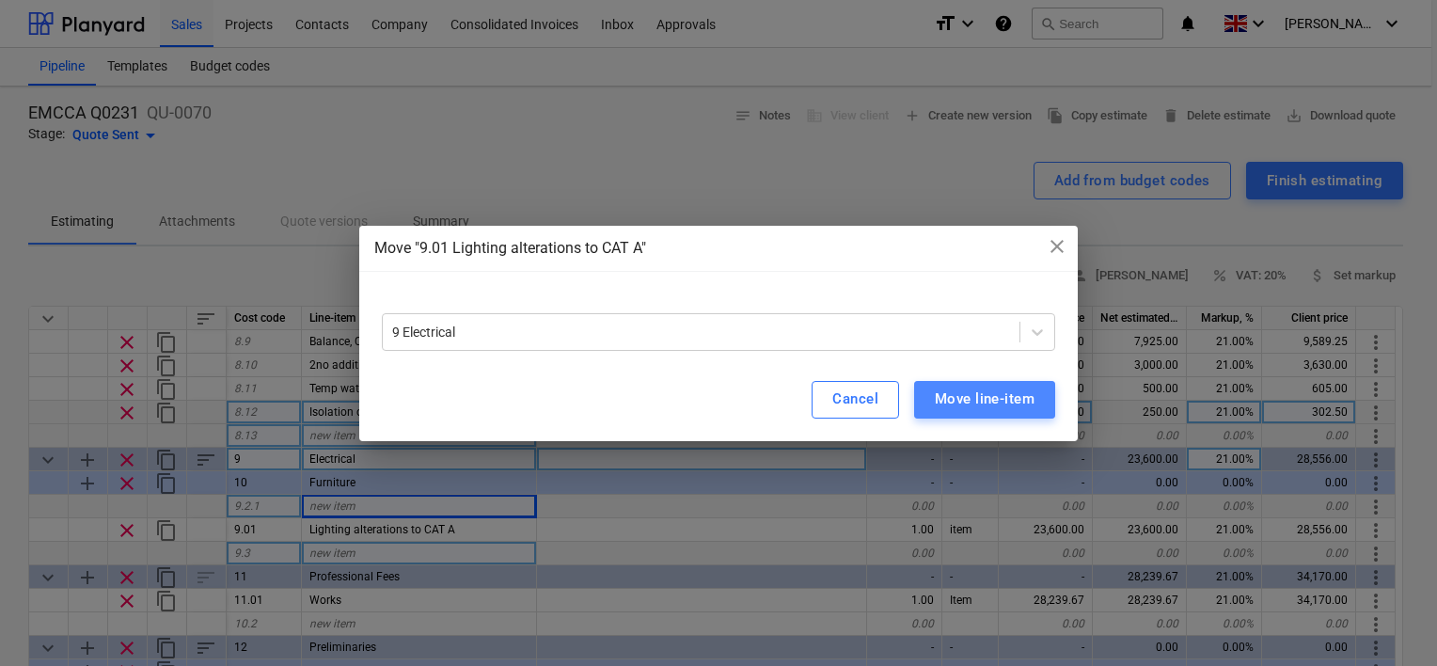
click at [1009, 398] on div "Move line-item" at bounding box center [985, 399] width 100 height 24
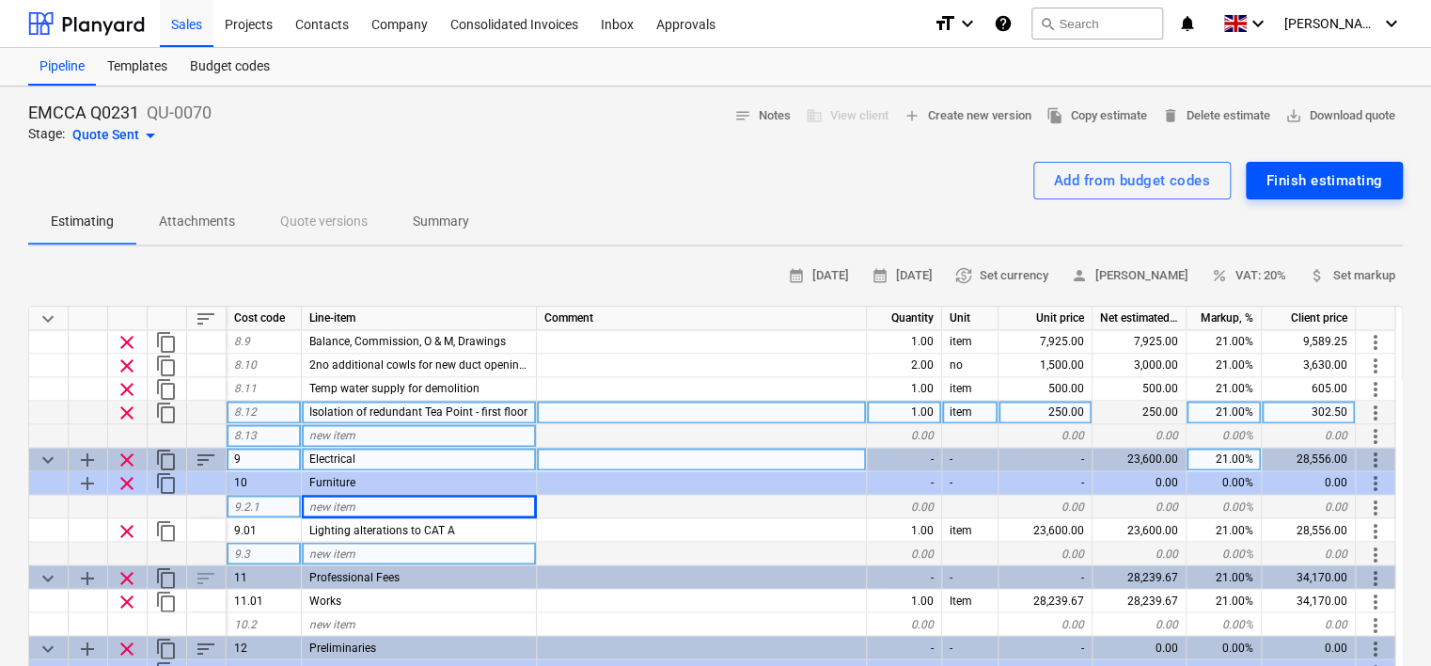
click at [1315, 177] on div "Finish estimating" at bounding box center [1325, 180] width 116 height 24
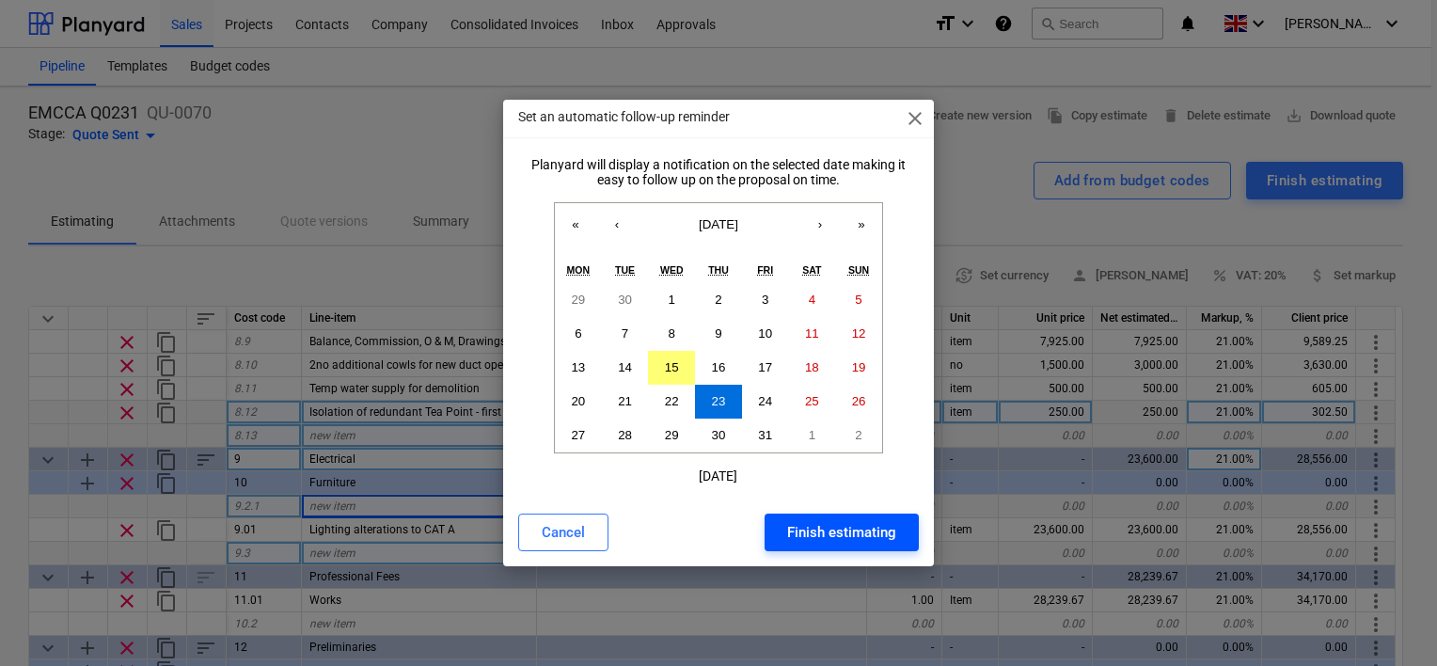
click at [848, 534] on div "Finish estimating" at bounding box center [841, 532] width 109 height 24
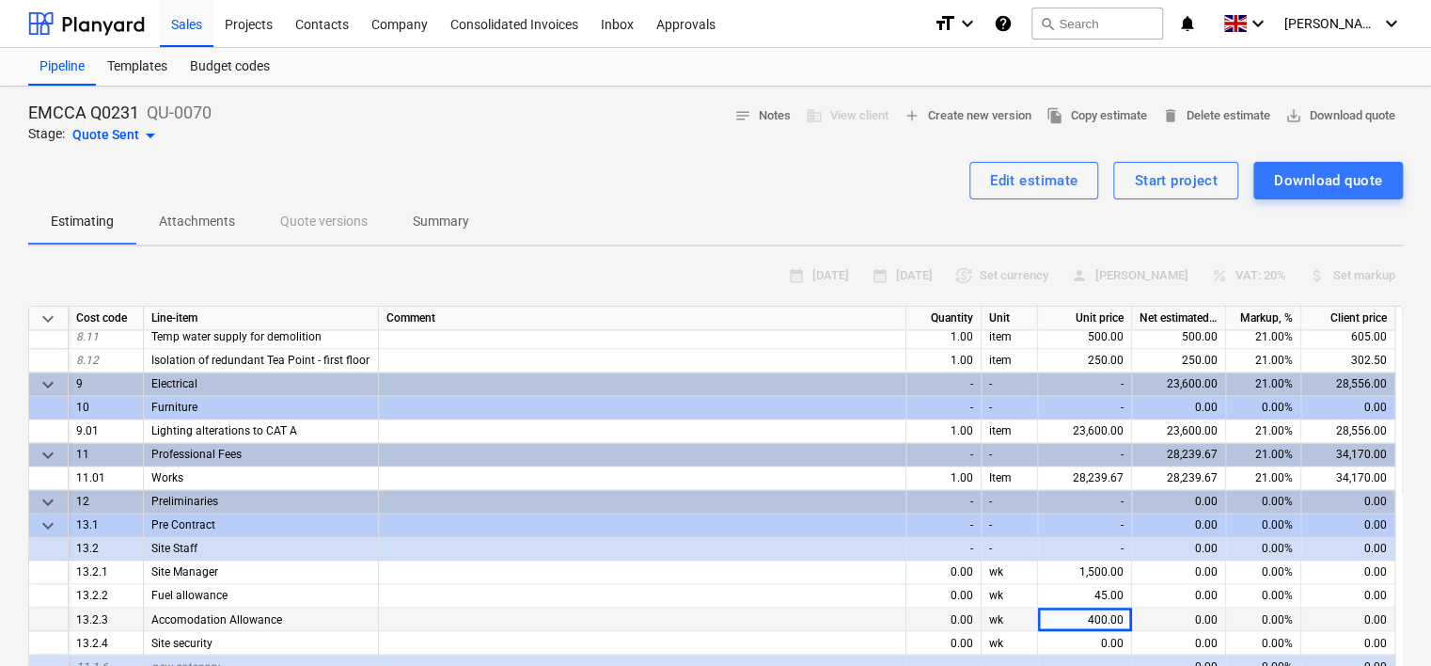
scroll to position [1411, 0]
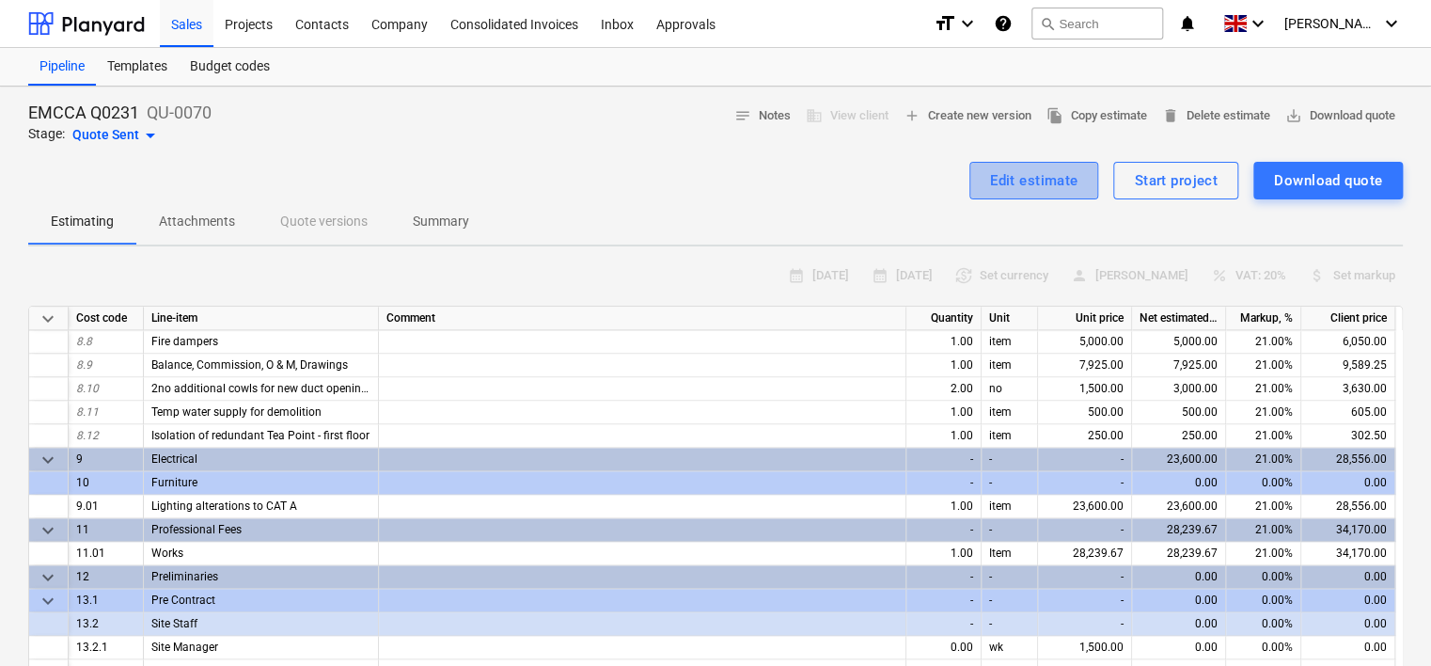
click at [1040, 181] on div "Edit estimate" at bounding box center [1034, 180] width 88 height 24
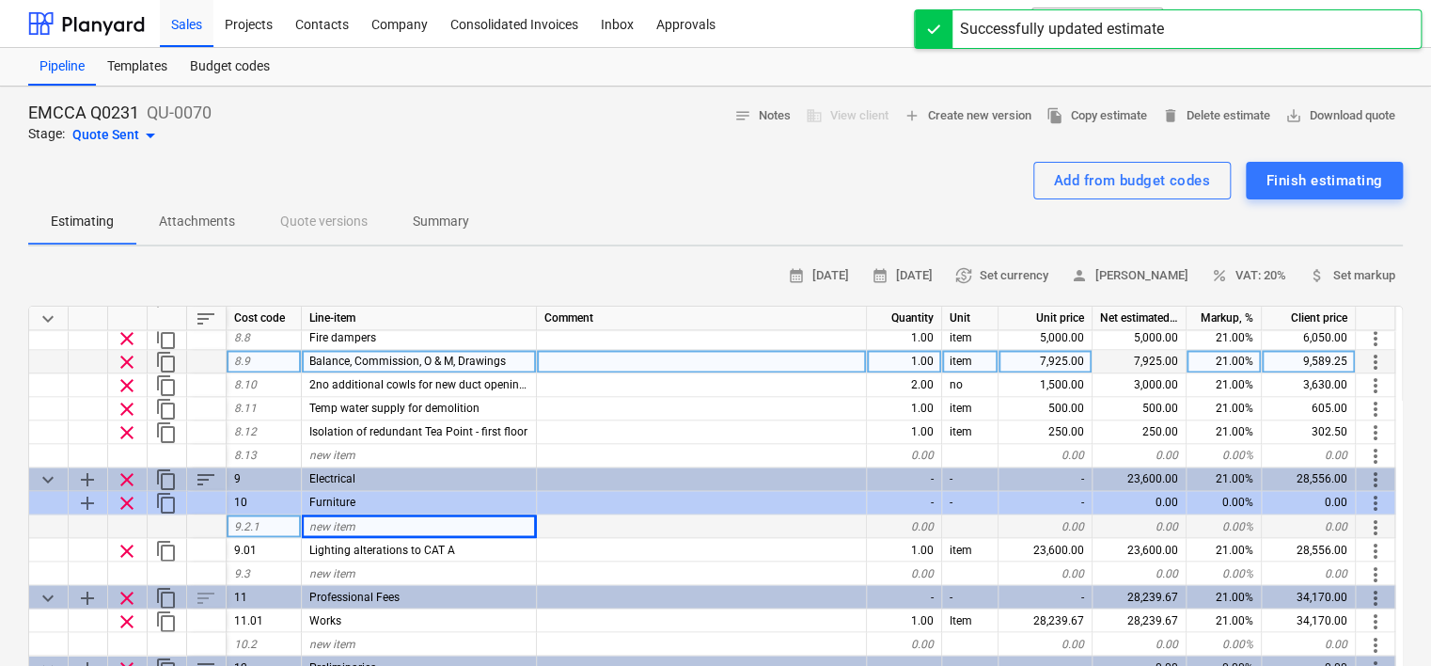
scroll to position [1599, 0]
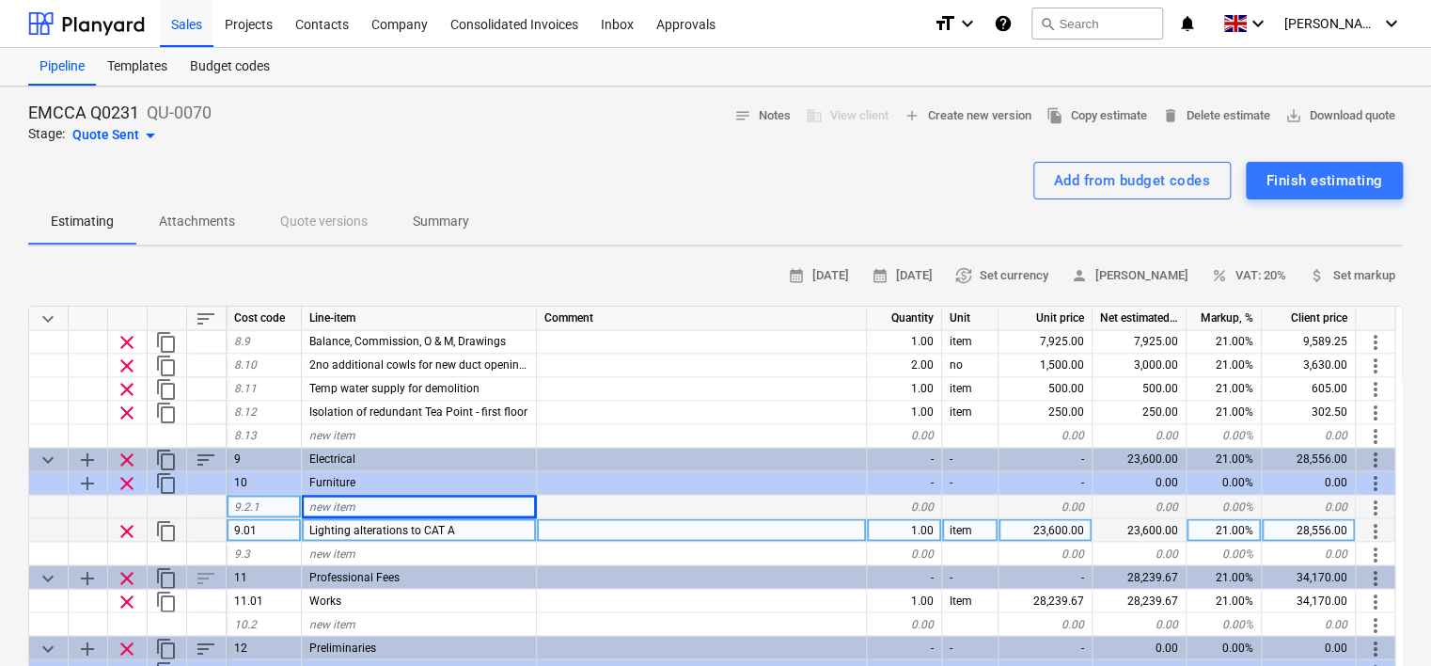
click at [128, 527] on span "clear" at bounding box center [127, 530] width 23 height 23
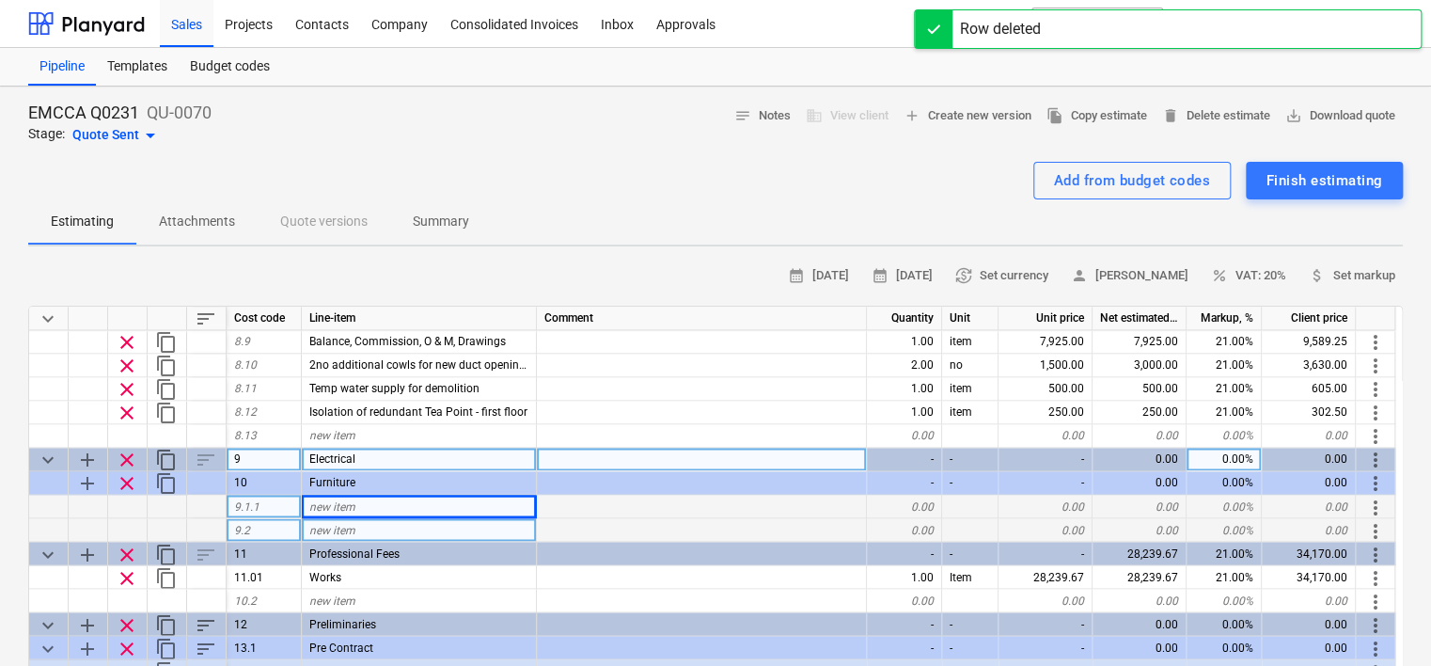
click at [44, 455] on span "keyboard_arrow_down" at bounding box center [48, 460] width 23 height 23
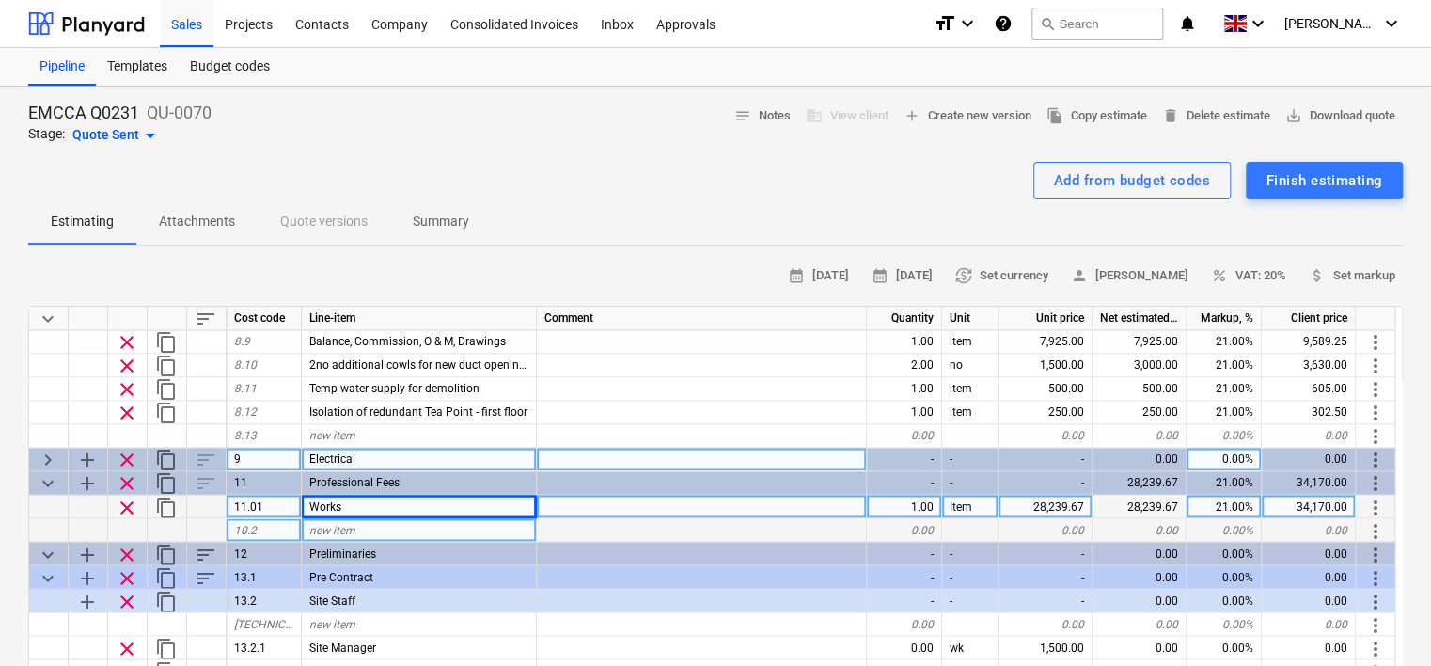
click at [47, 460] on span "keyboard_arrow_right" at bounding box center [48, 460] width 23 height 23
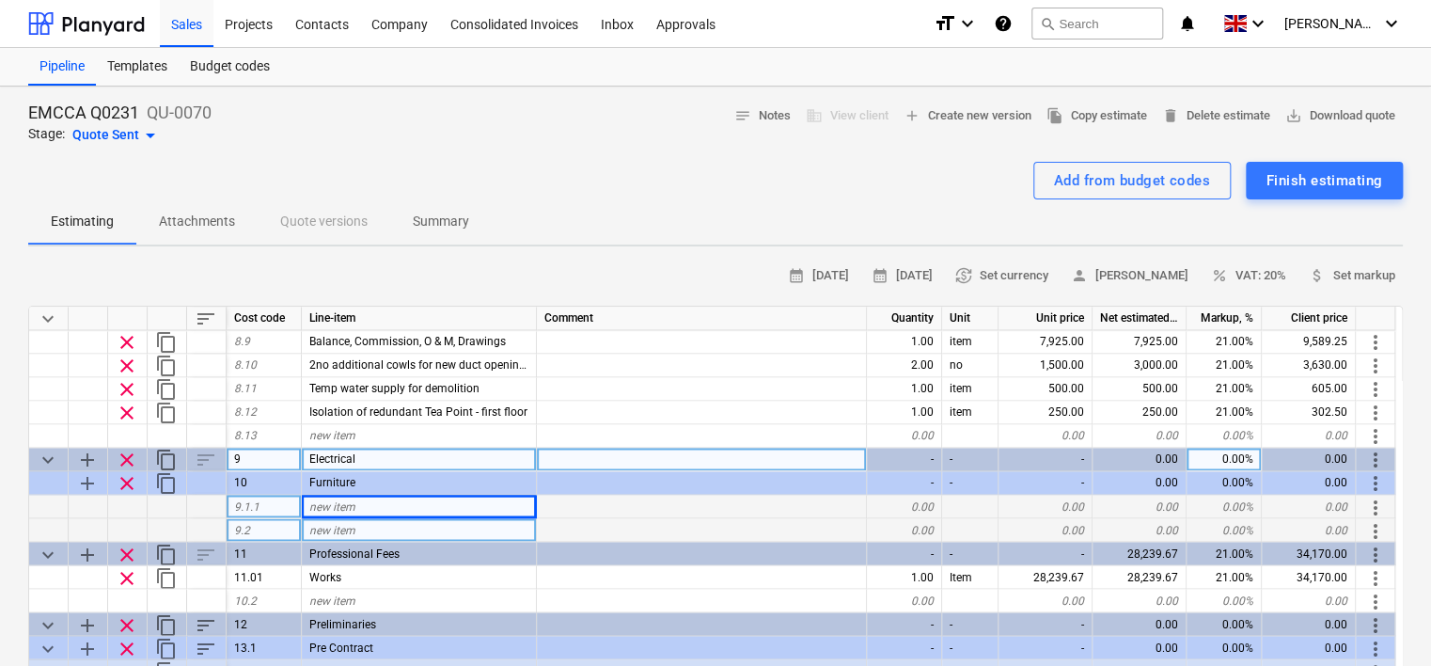
click at [200, 455] on div "sort" at bounding box center [206, 460] width 39 height 24
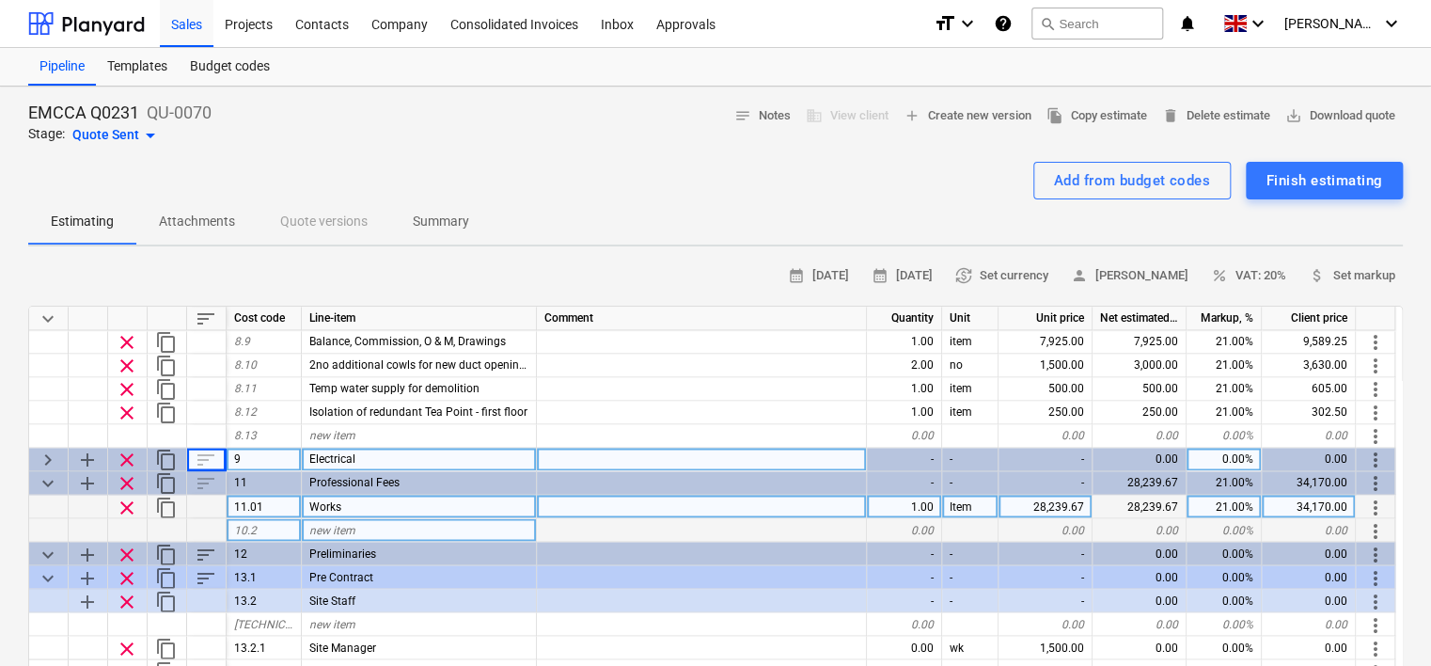
click at [204, 455] on div "sort" at bounding box center [206, 460] width 39 height 24
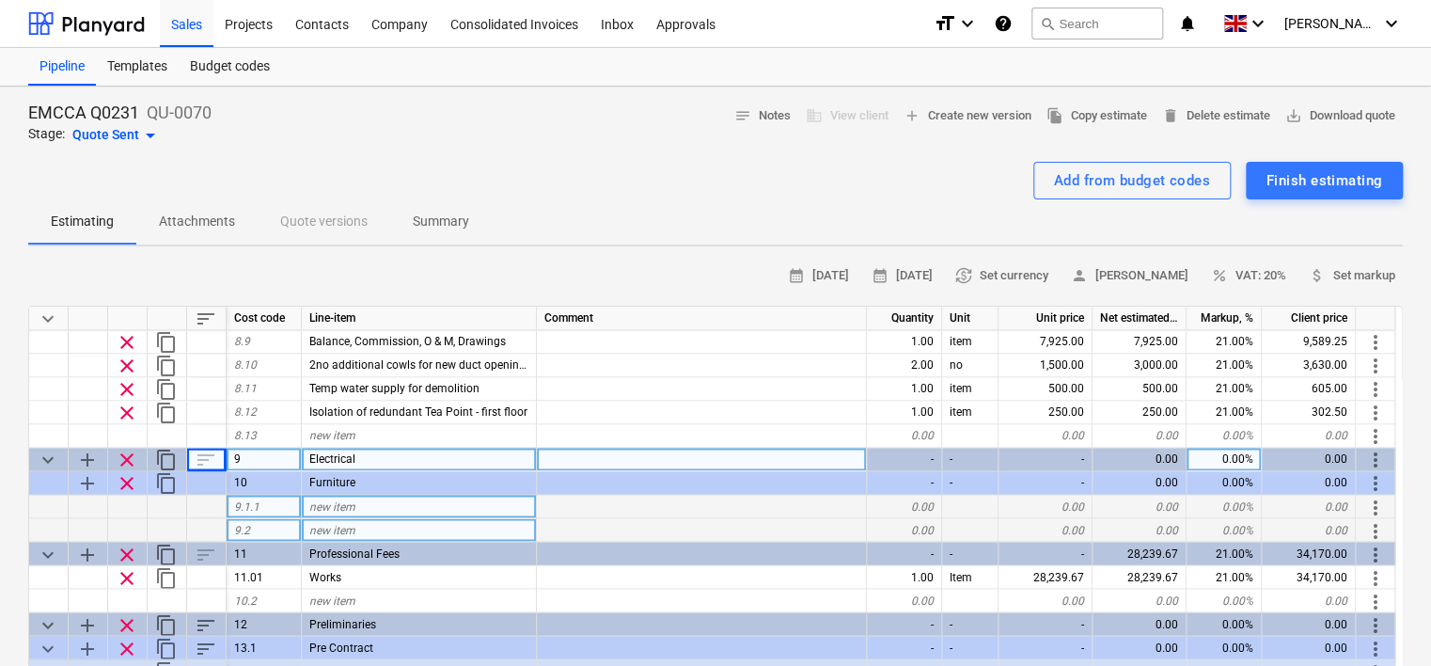
click at [204, 455] on div "sort" at bounding box center [206, 460] width 39 height 24
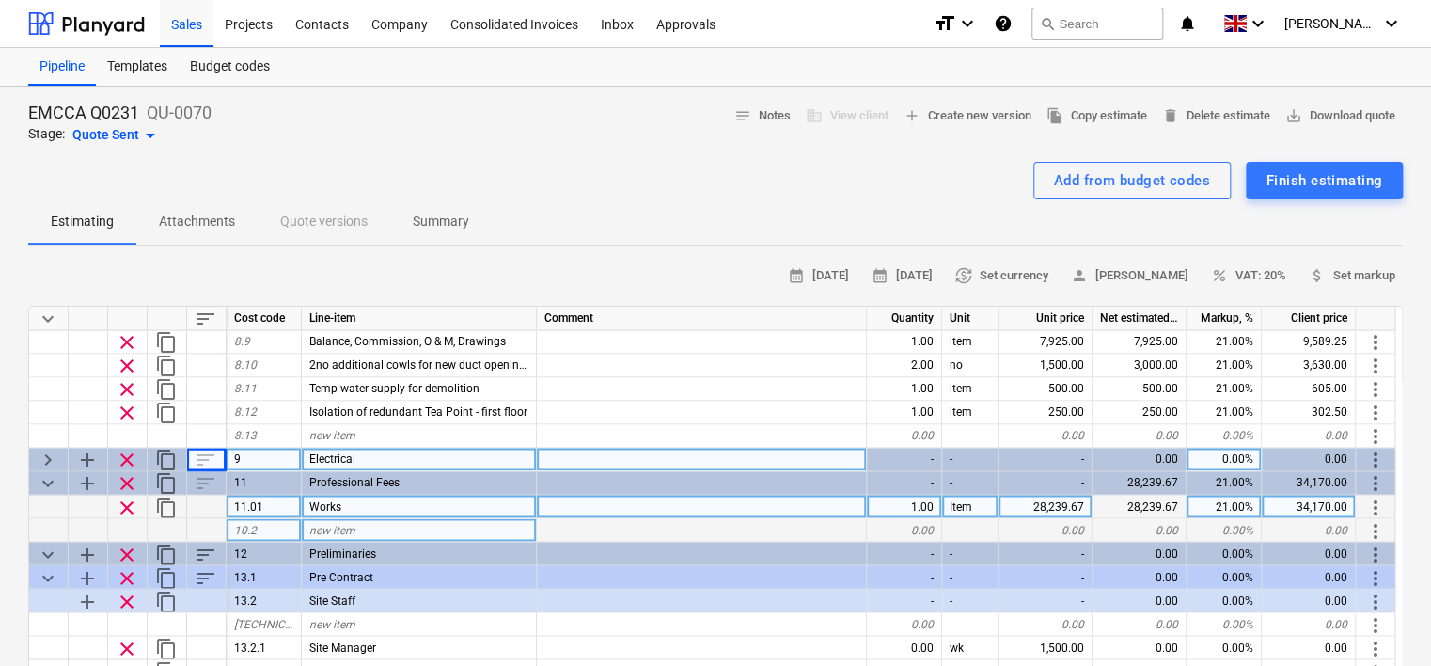
click at [204, 455] on div "sort" at bounding box center [206, 460] width 39 height 24
type textarea "x"
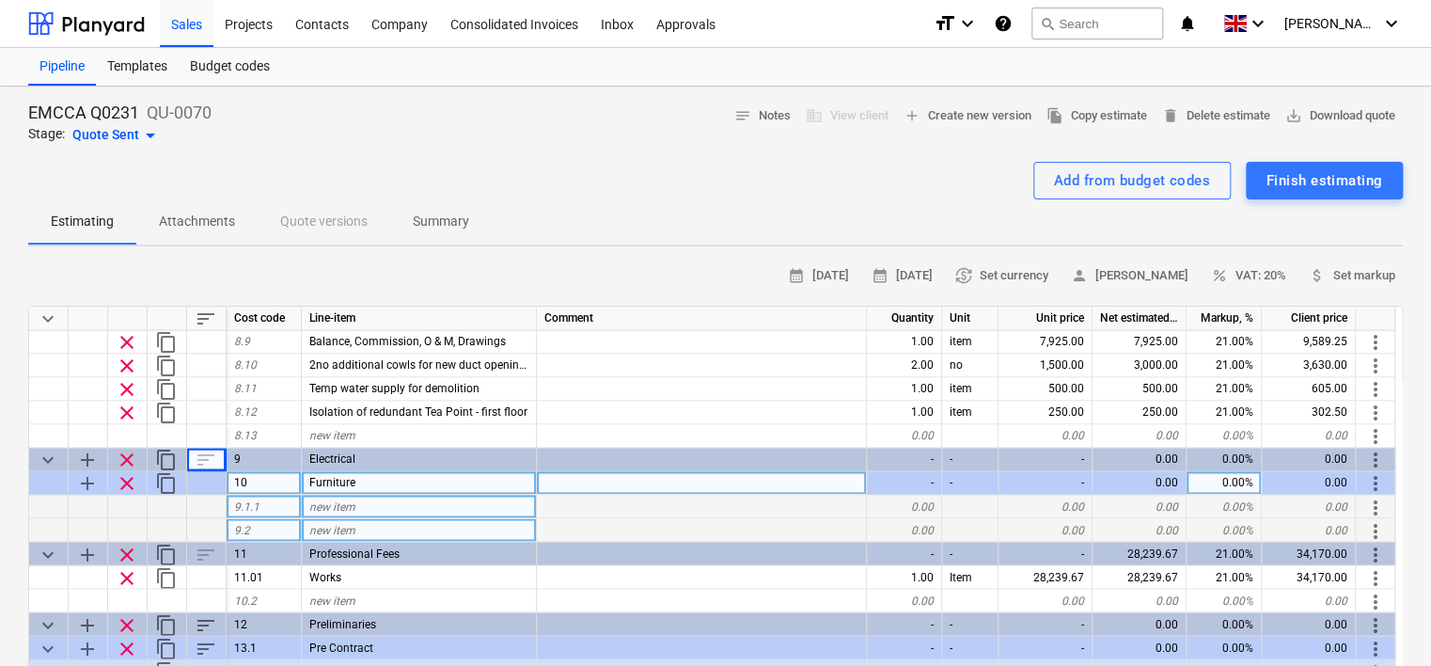
click at [205, 482] on div at bounding box center [206, 483] width 39 height 24
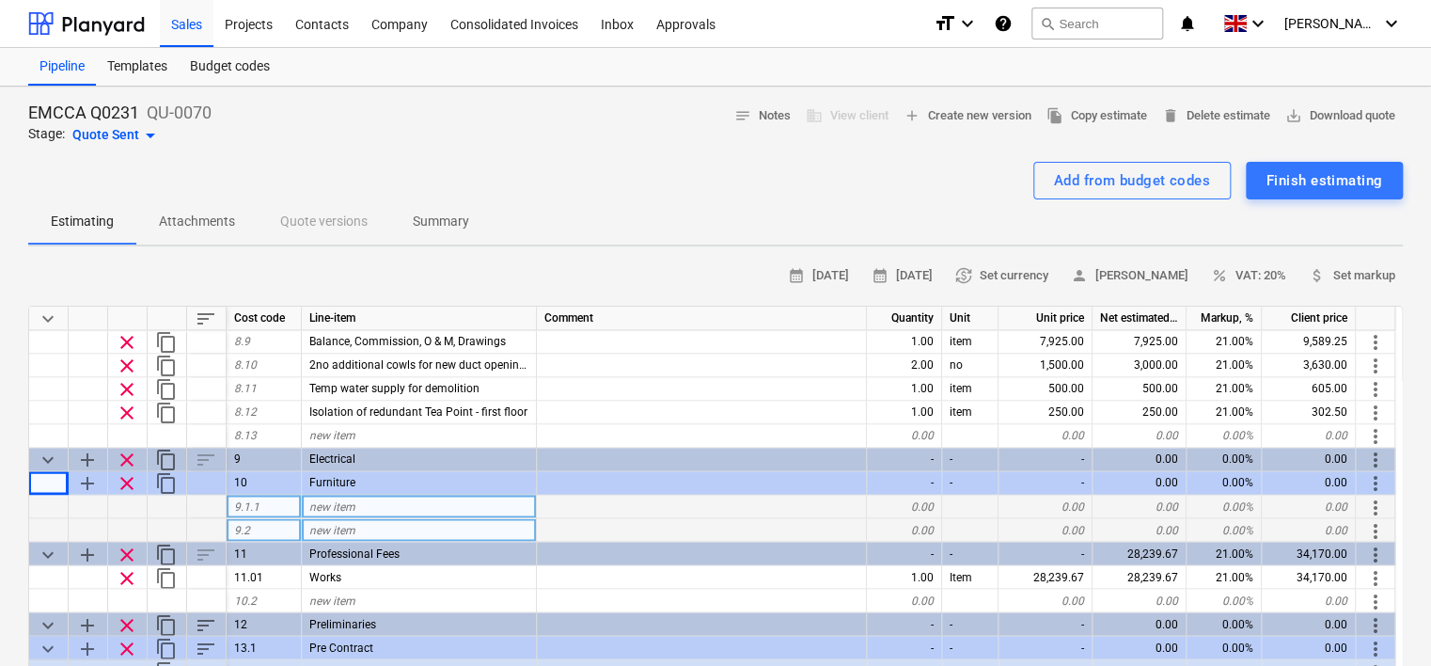
click at [379, 501] on div "new item" at bounding box center [419, 507] width 235 height 24
type input "TEST"
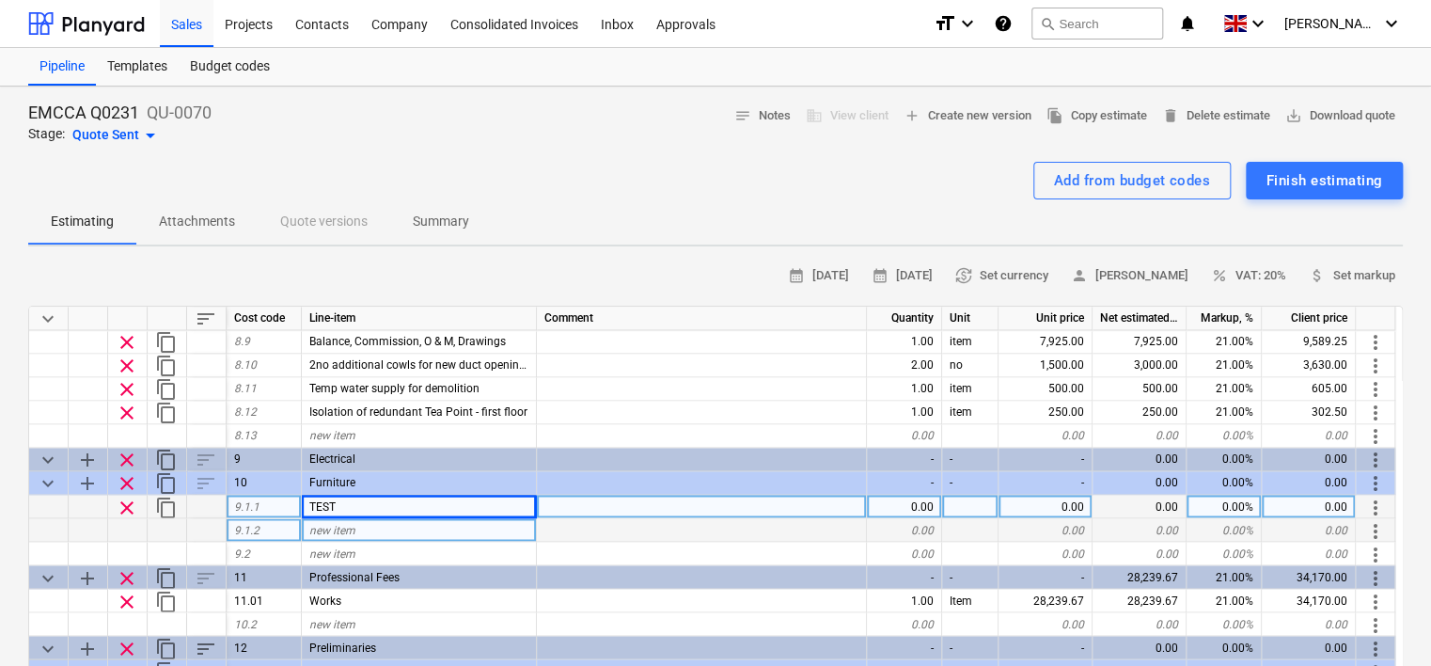
click at [1377, 502] on span "more_vert" at bounding box center [1376, 507] width 23 height 23
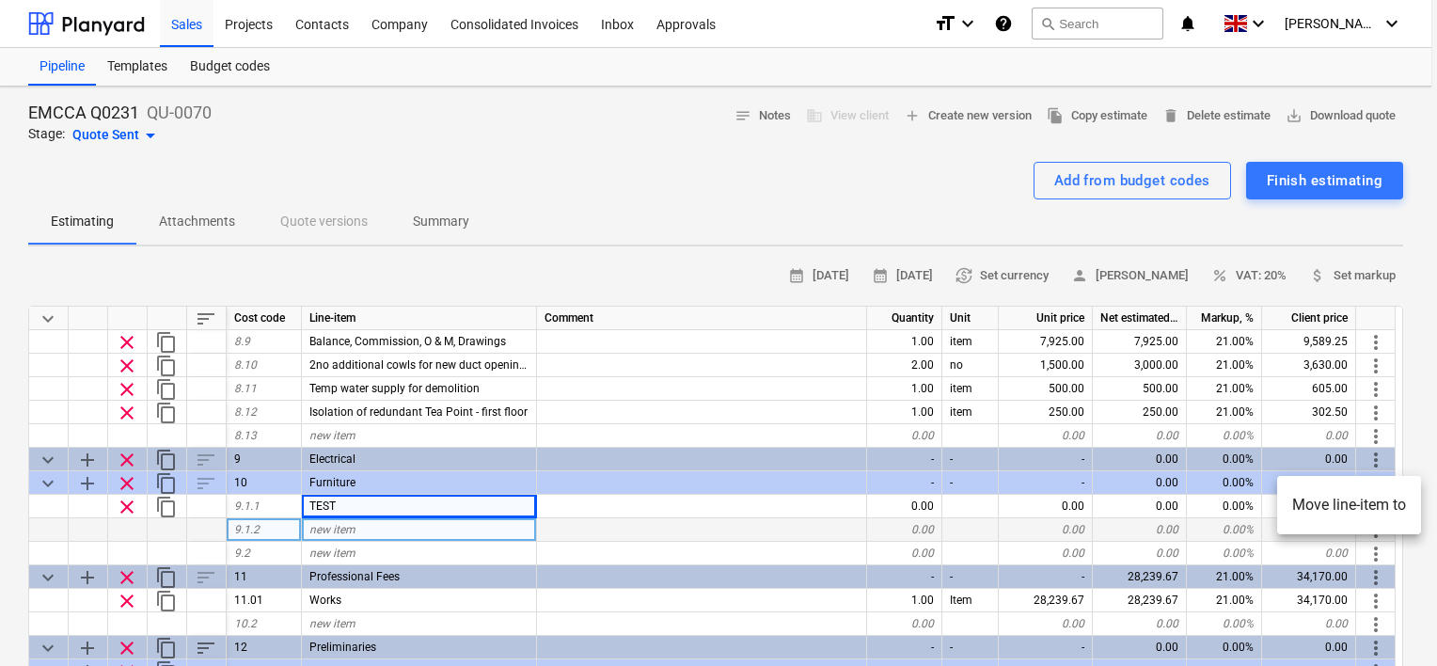
click at [1373, 500] on li "Move line-item to" at bounding box center [1349, 504] width 144 height 43
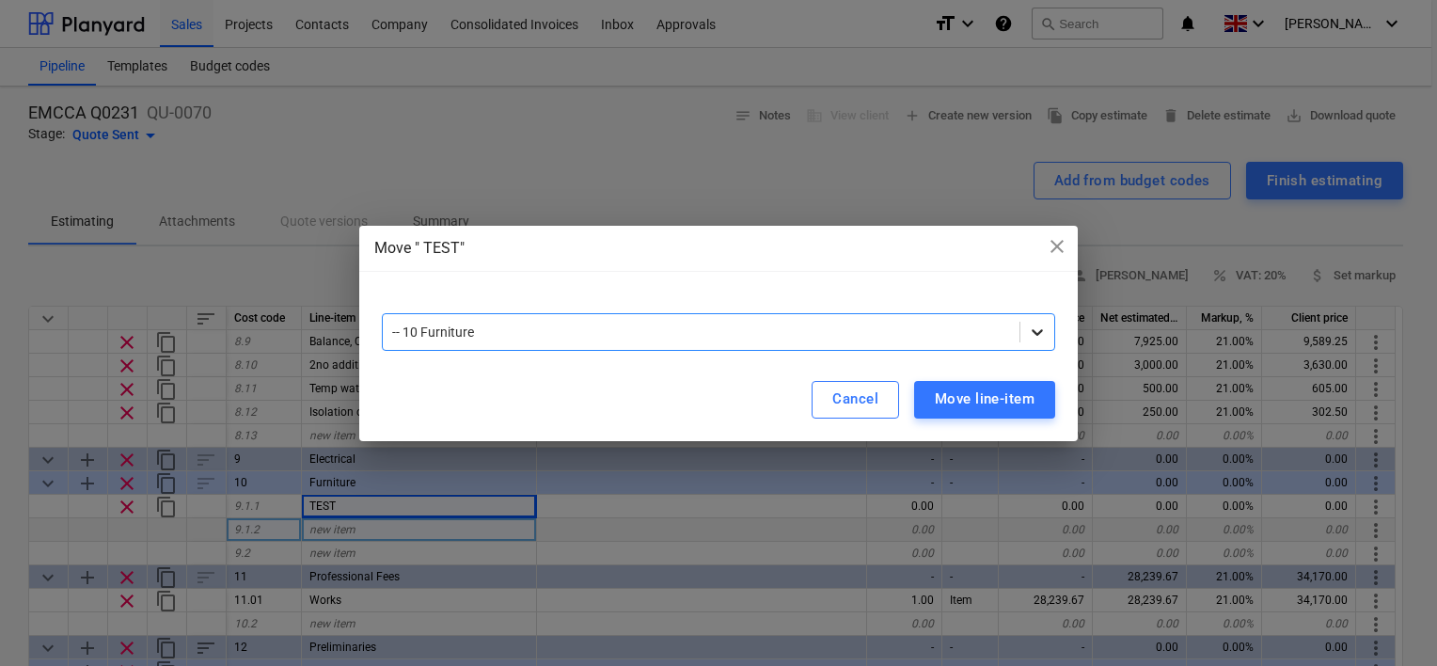
click at [1036, 329] on icon at bounding box center [1037, 332] width 19 height 19
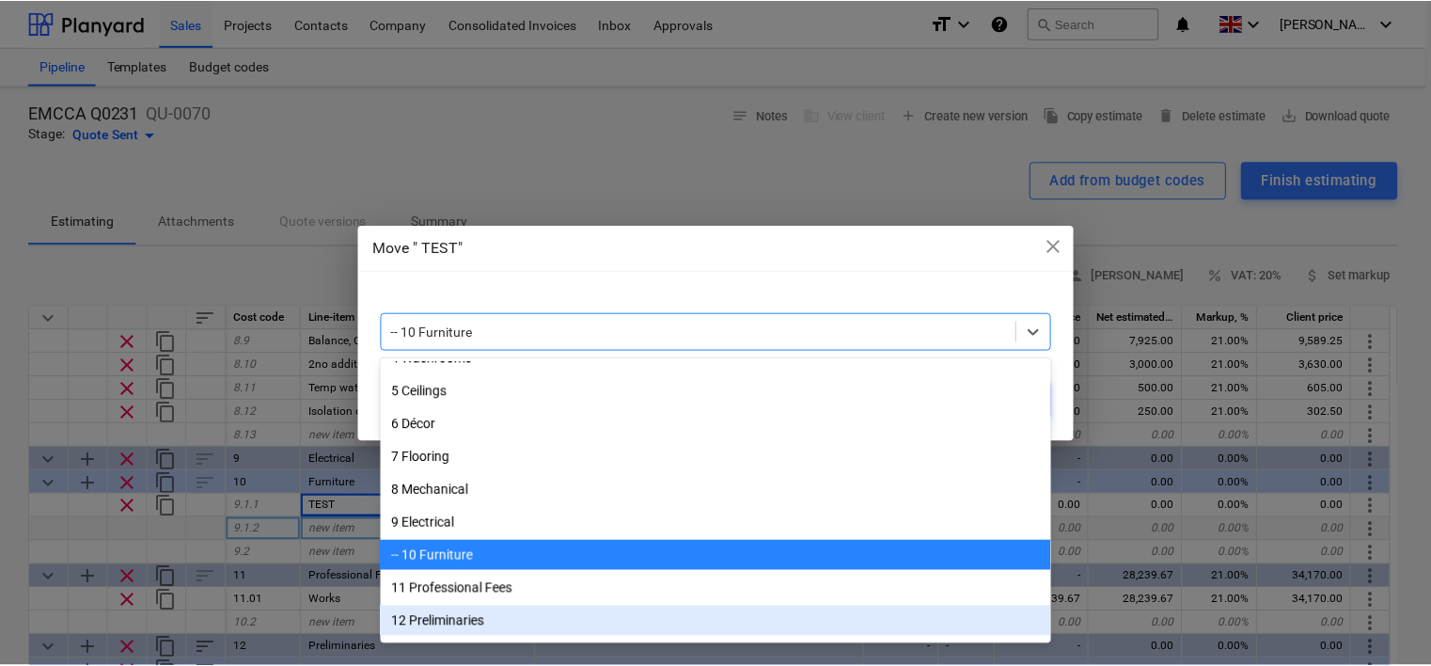
scroll to position [141, 0]
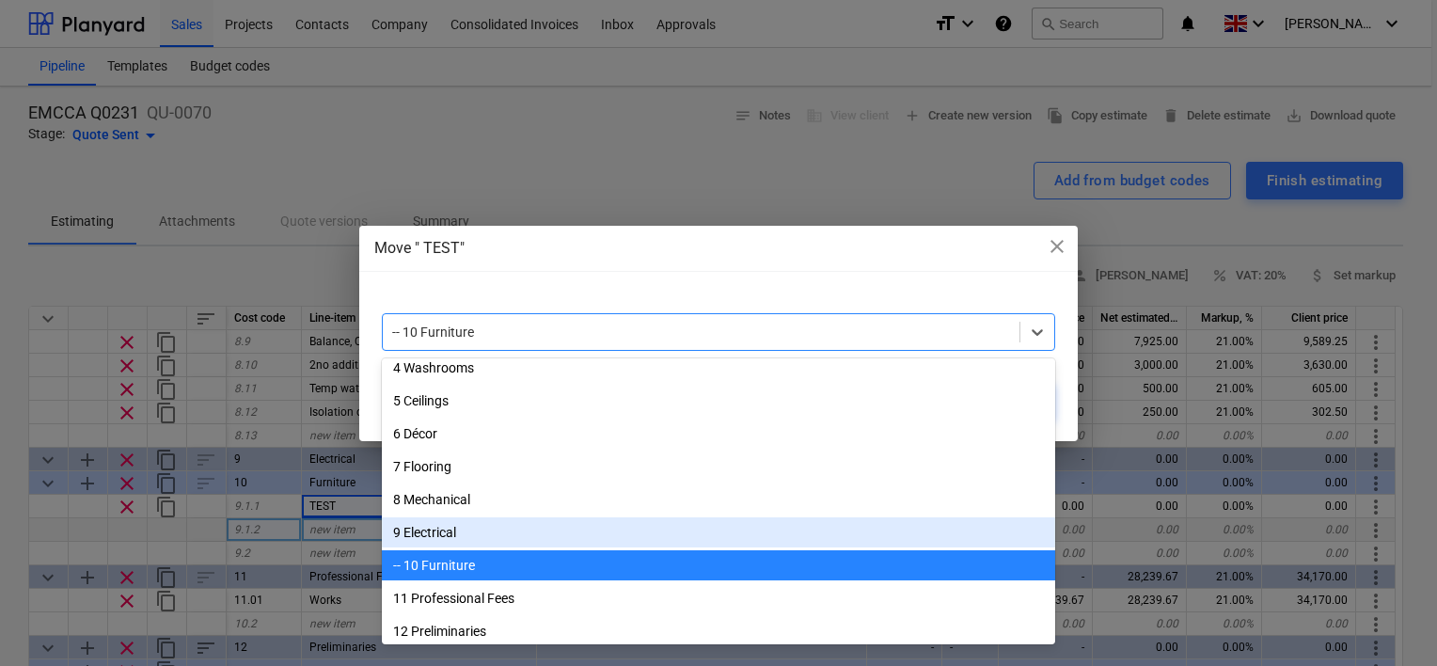
click at [447, 527] on div "9 Electrical" at bounding box center [718, 532] width 673 height 30
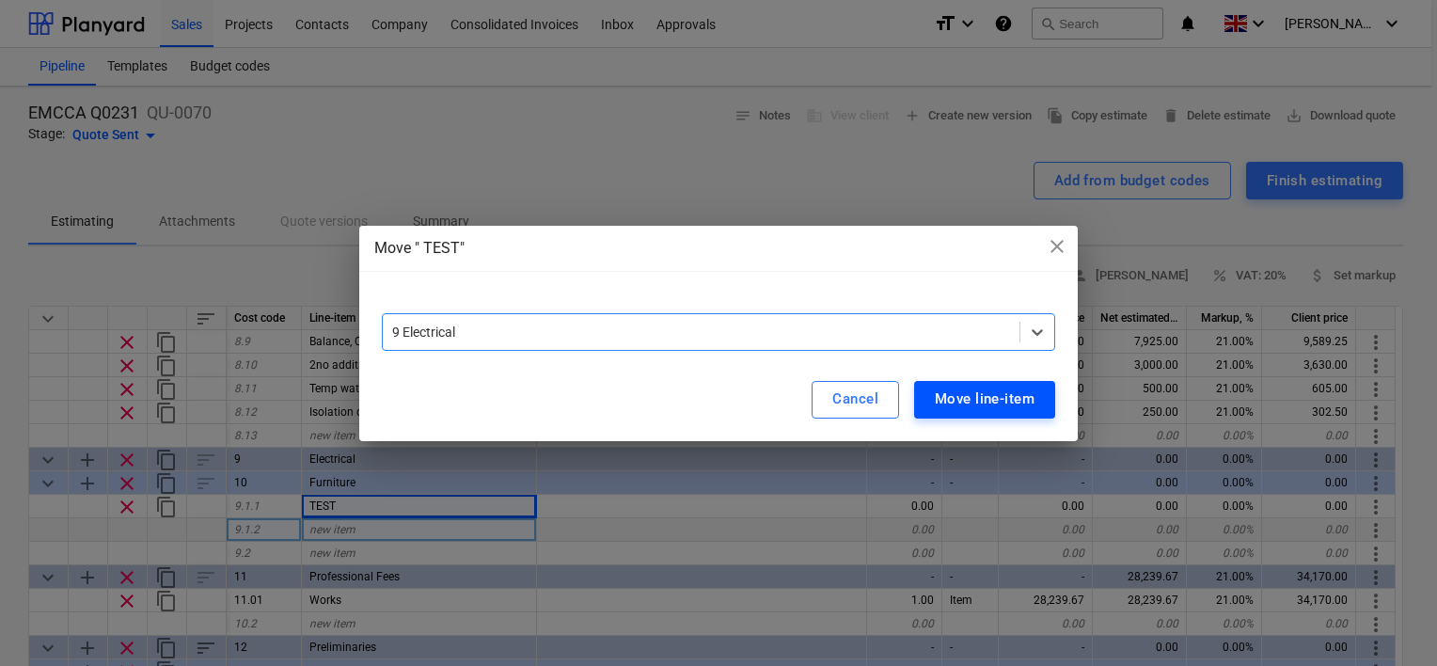
click at [978, 402] on div "Move line-item" at bounding box center [985, 399] width 100 height 24
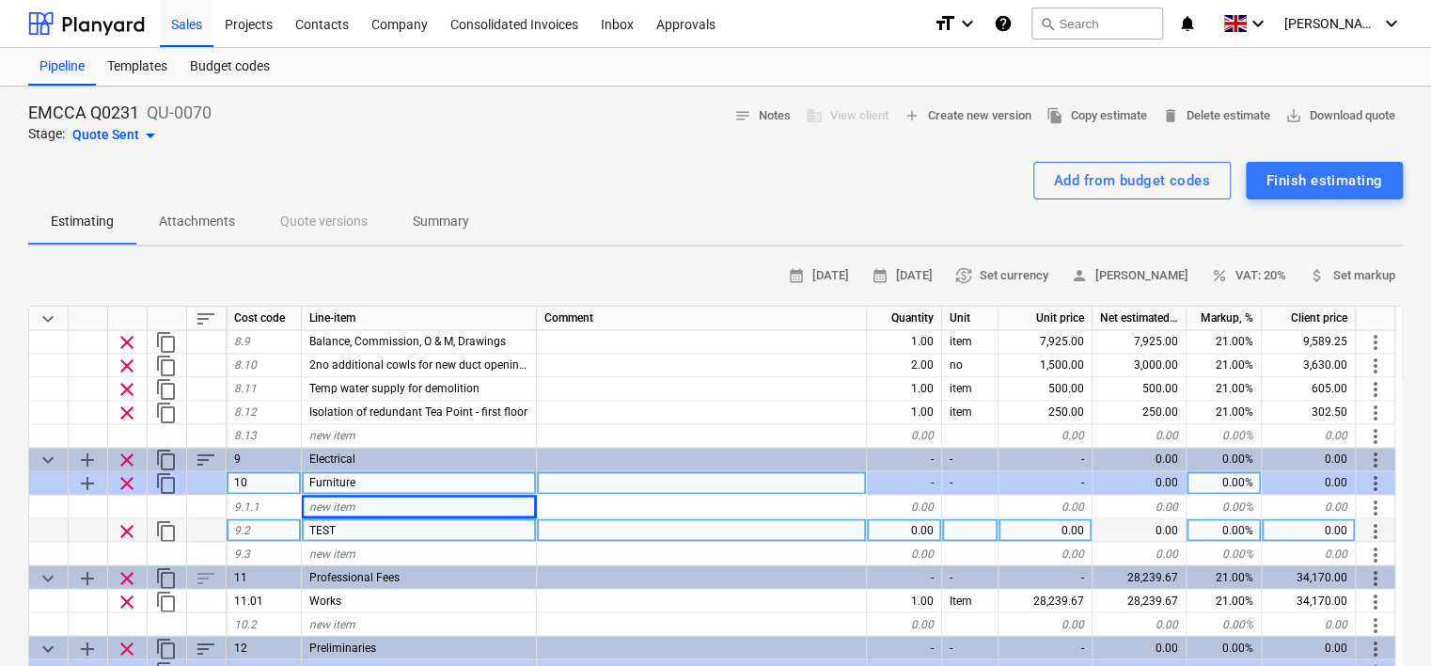
click at [127, 485] on span "clear" at bounding box center [127, 483] width 23 height 23
type textarea "x"
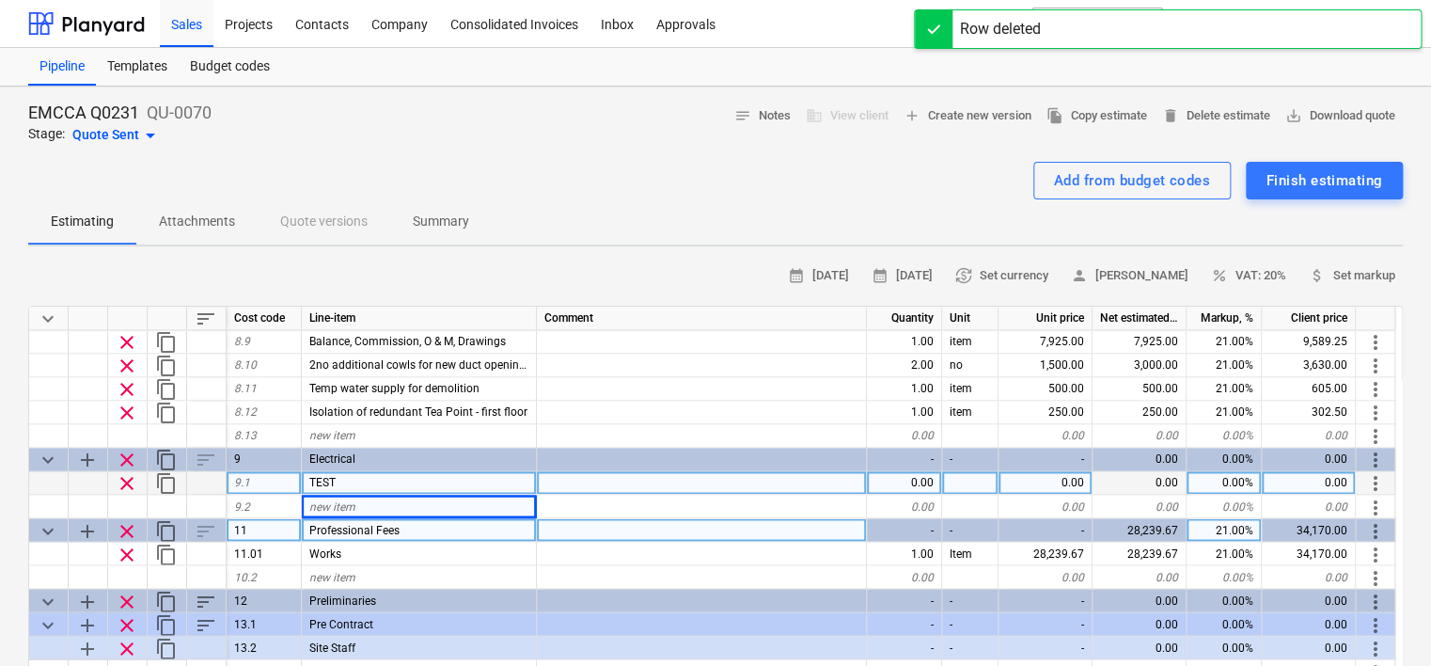
click at [393, 487] on div "TEST" at bounding box center [419, 483] width 235 height 24
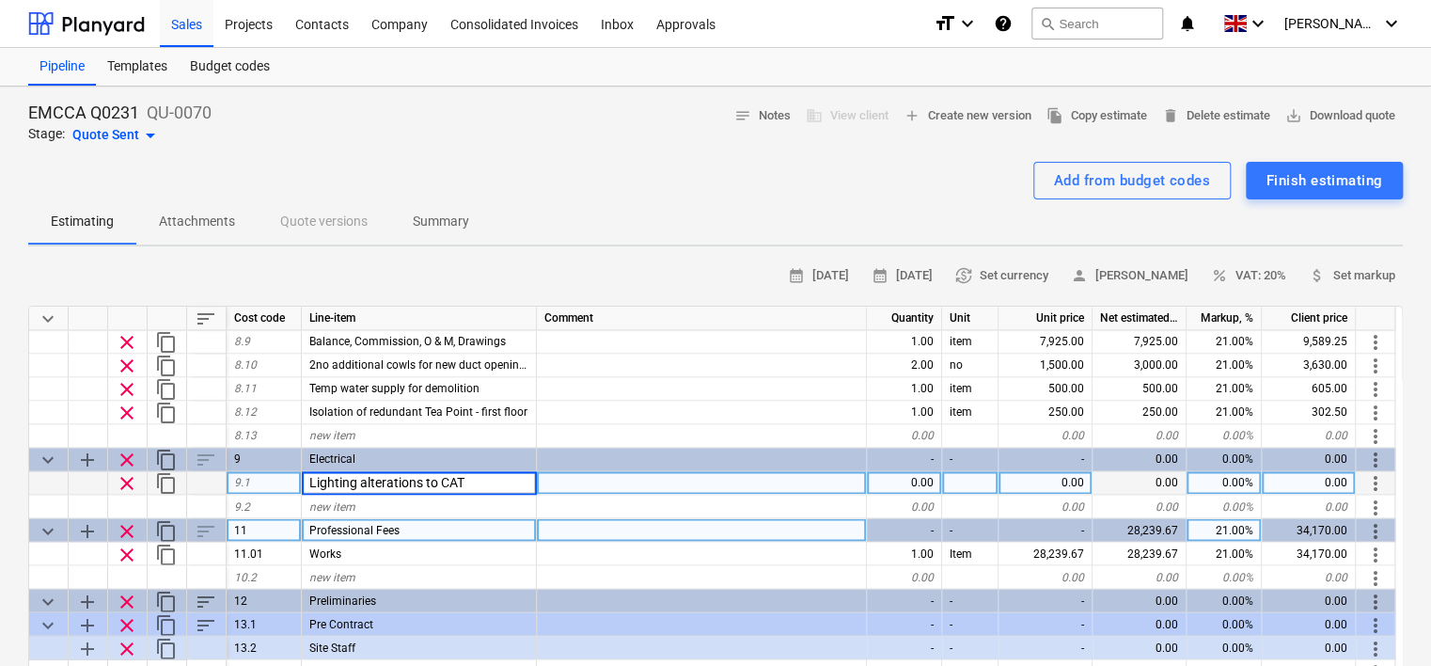
type input "Lighting alterations to CAT A"
type textarea "x"
type input "item"
type textarea "x"
type input "32600"
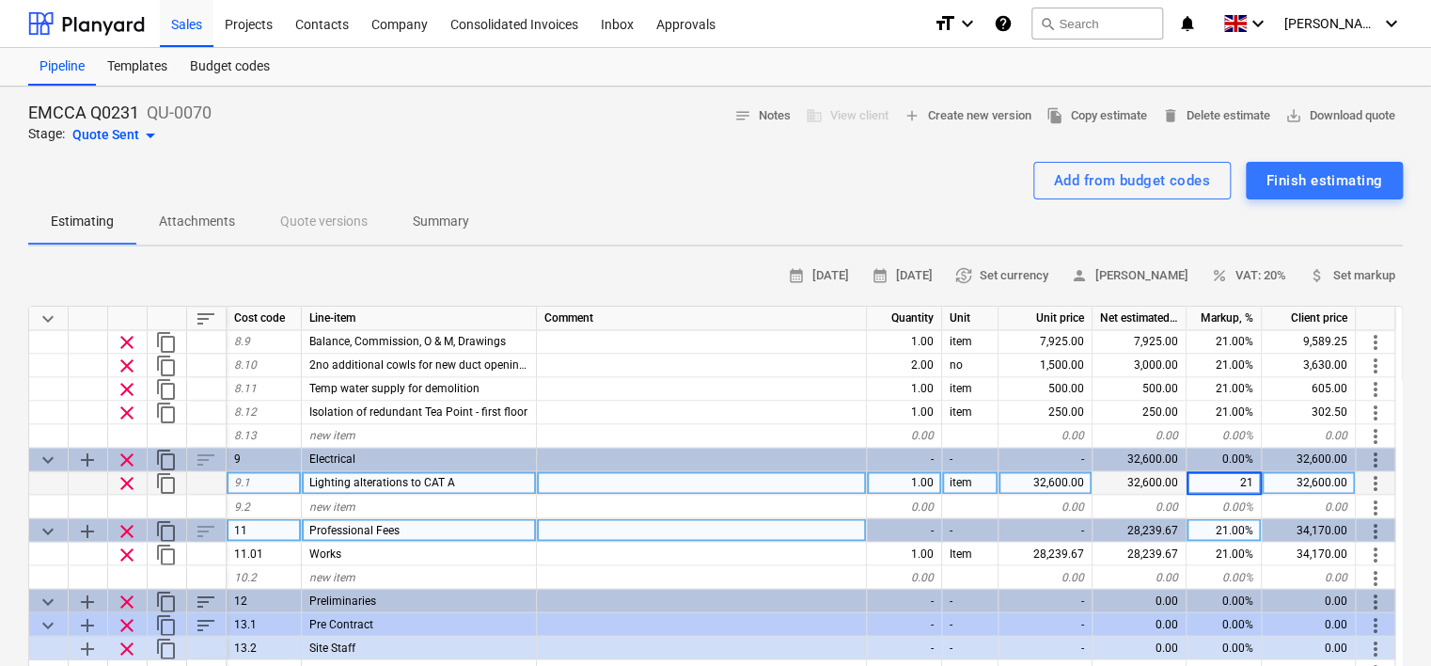
type textarea "x"
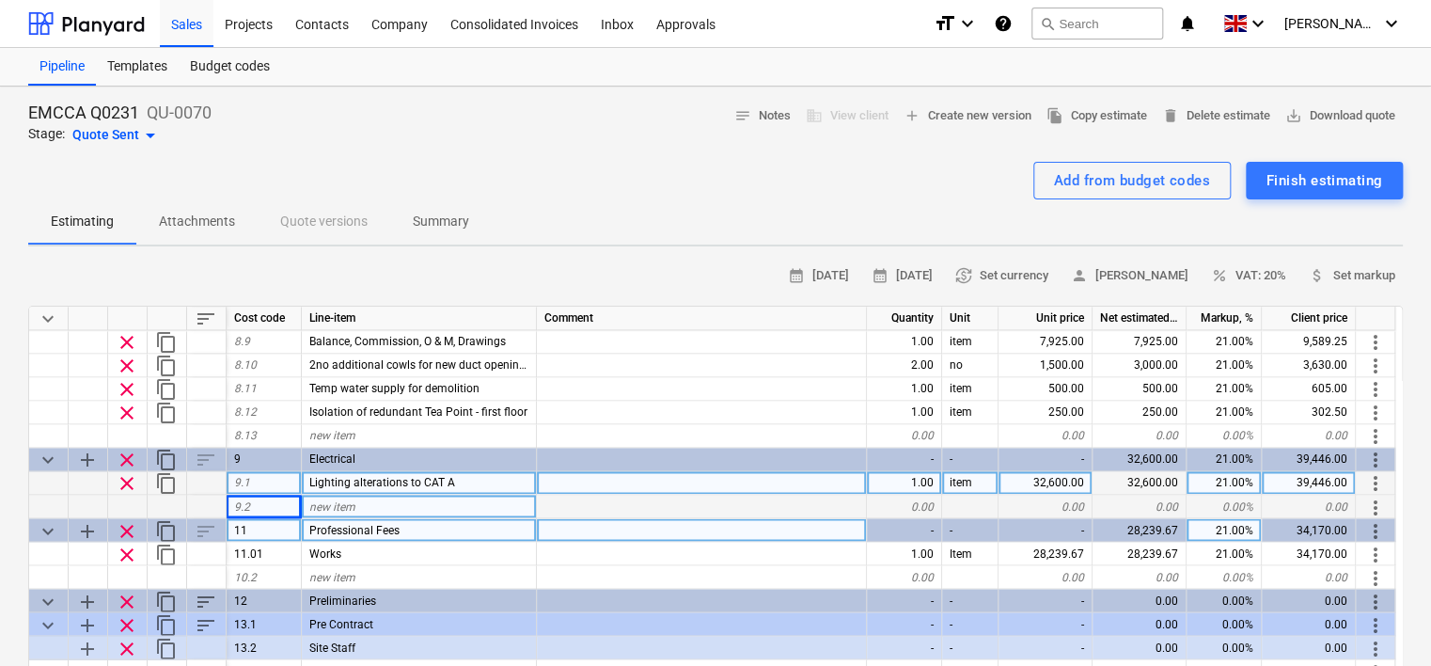
click at [329, 500] on span "new item" at bounding box center [332, 505] width 46 height 13
type input "Temp power & lighting for demo"
type textarea "x"
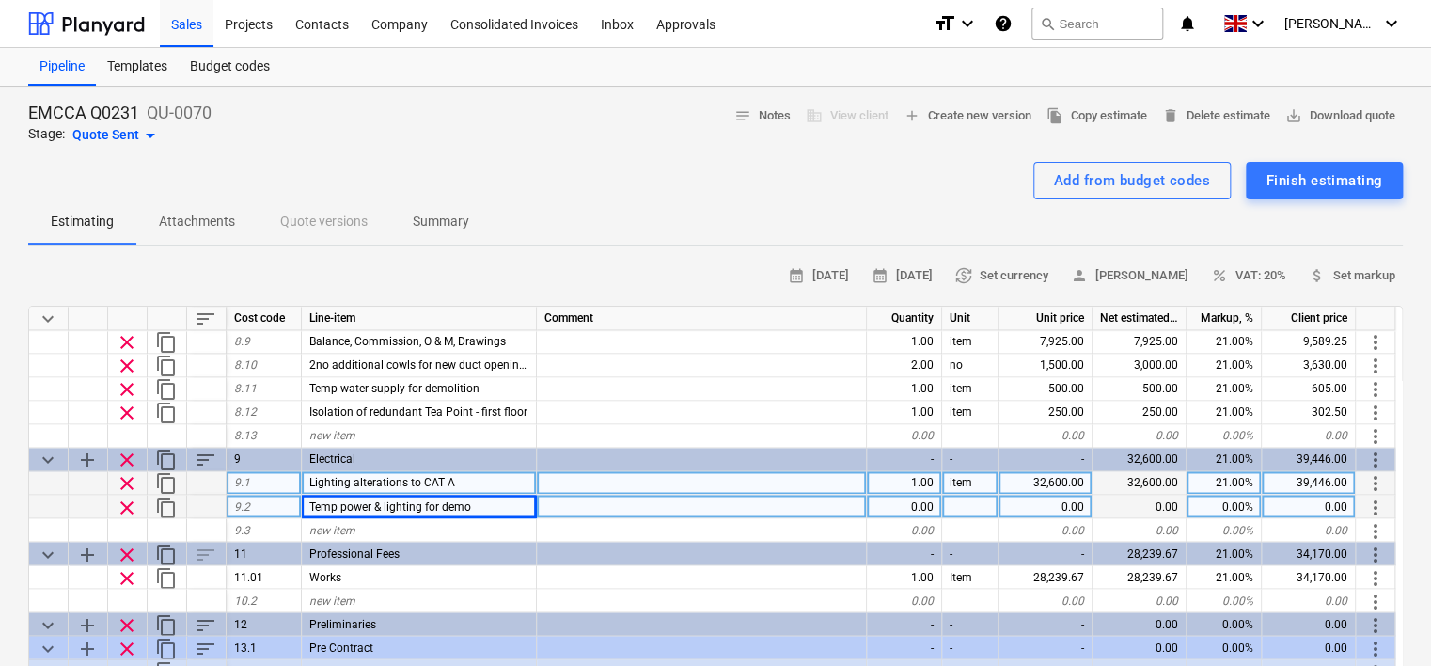
click at [924, 509] on div "0.00" at bounding box center [904, 507] width 75 height 24
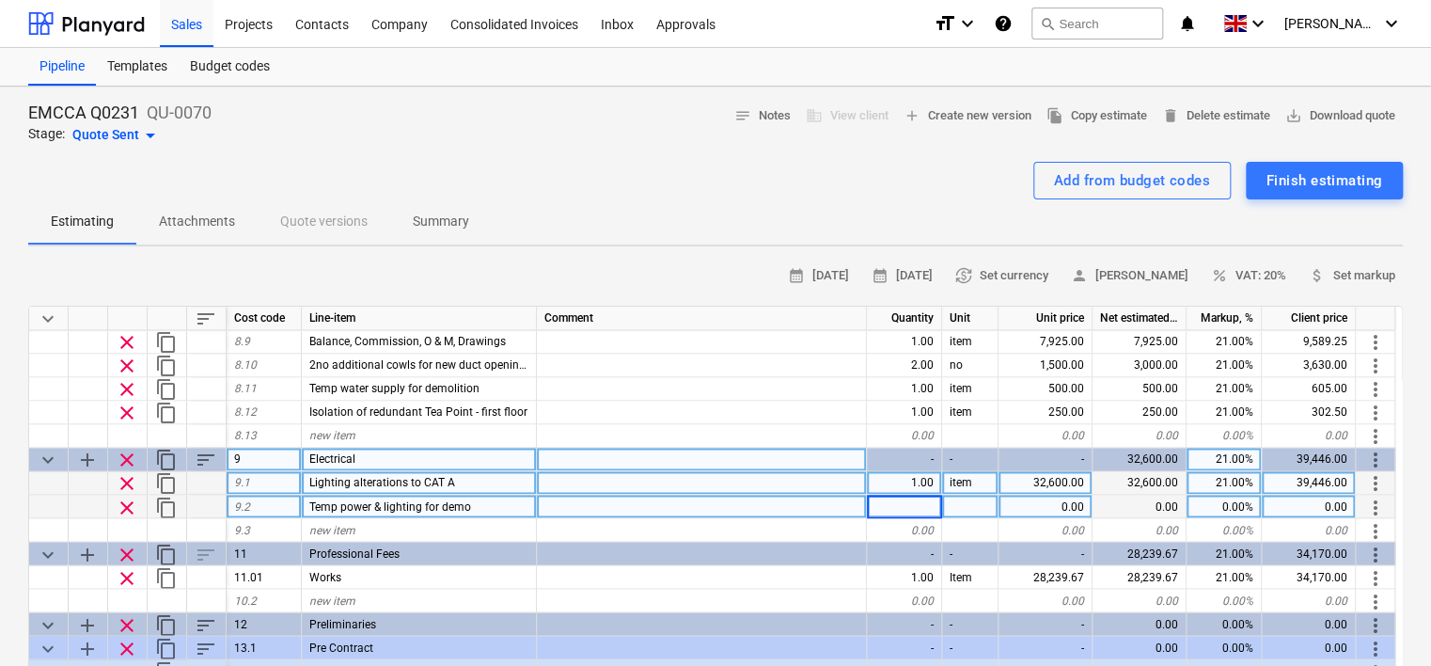
type input "1"
type textarea "x"
type input "item"
type textarea "x"
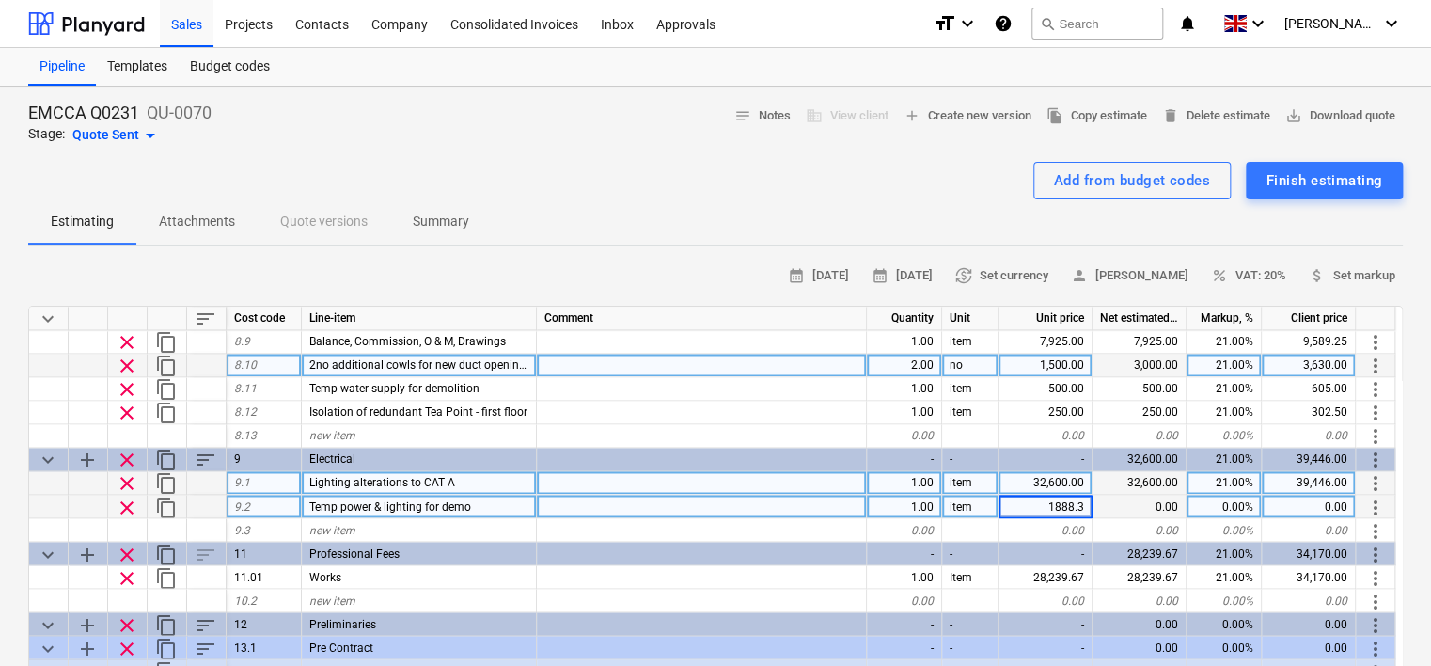
type input "1888.39"
type textarea "x"
type input "21"
type textarea "x"
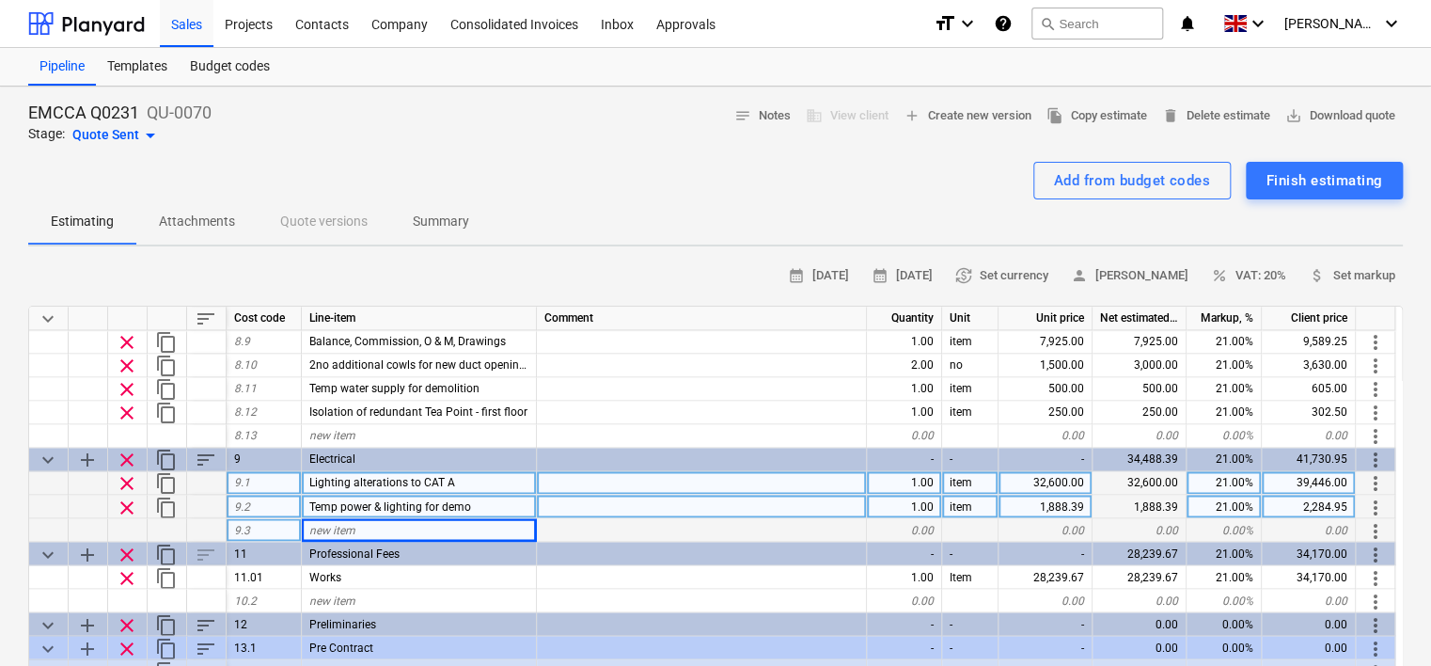
click at [436, 525] on div "new item" at bounding box center [419, 530] width 235 height 24
type input "Additional festoon lighting"
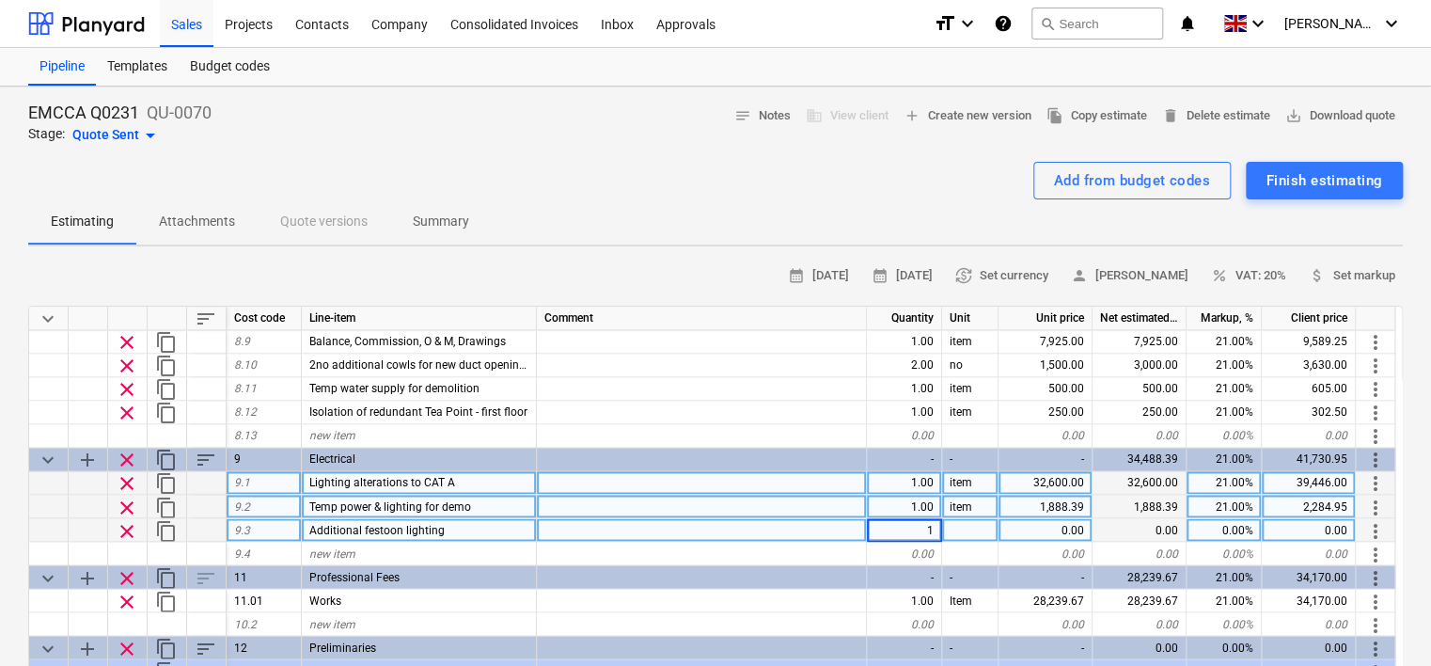
type textarea "x"
type input "item"
type textarea "x"
type input "320"
type textarea "x"
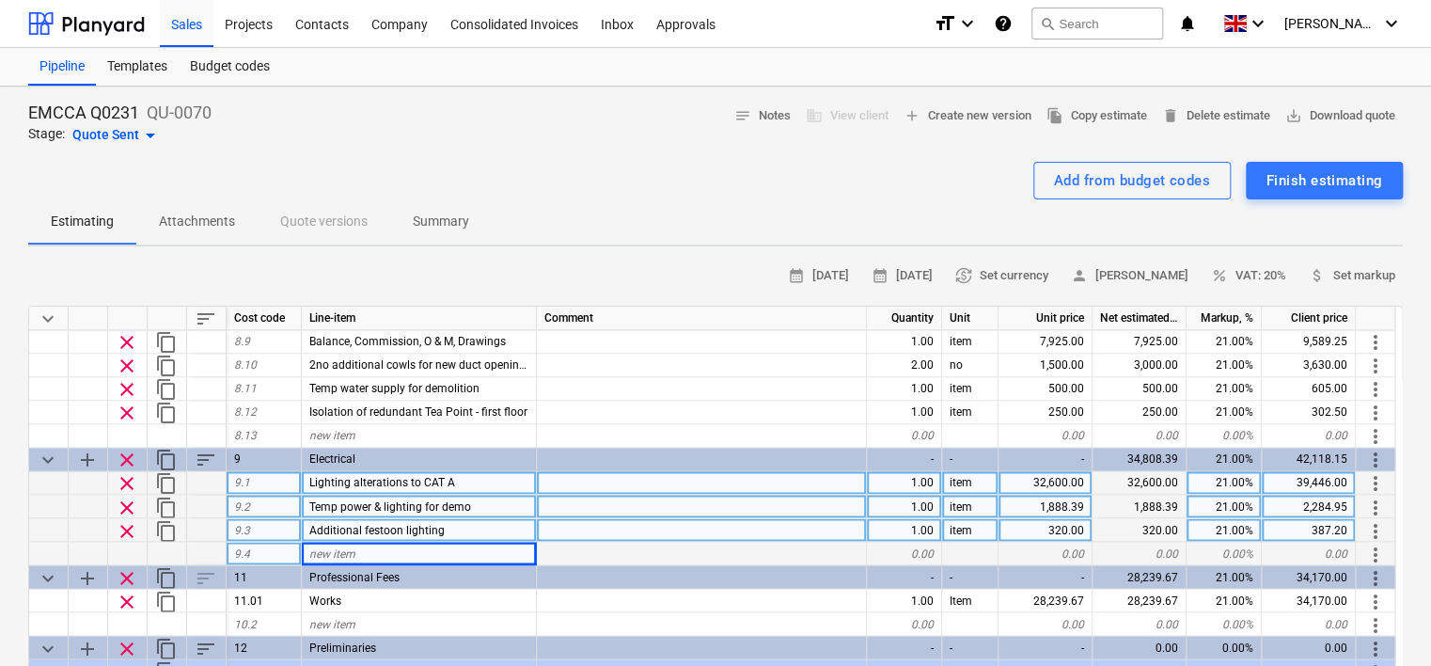
click at [356, 553] on div "new item" at bounding box center [419, 554] width 235 height 24
type input "Small power to perimeter - first floor"
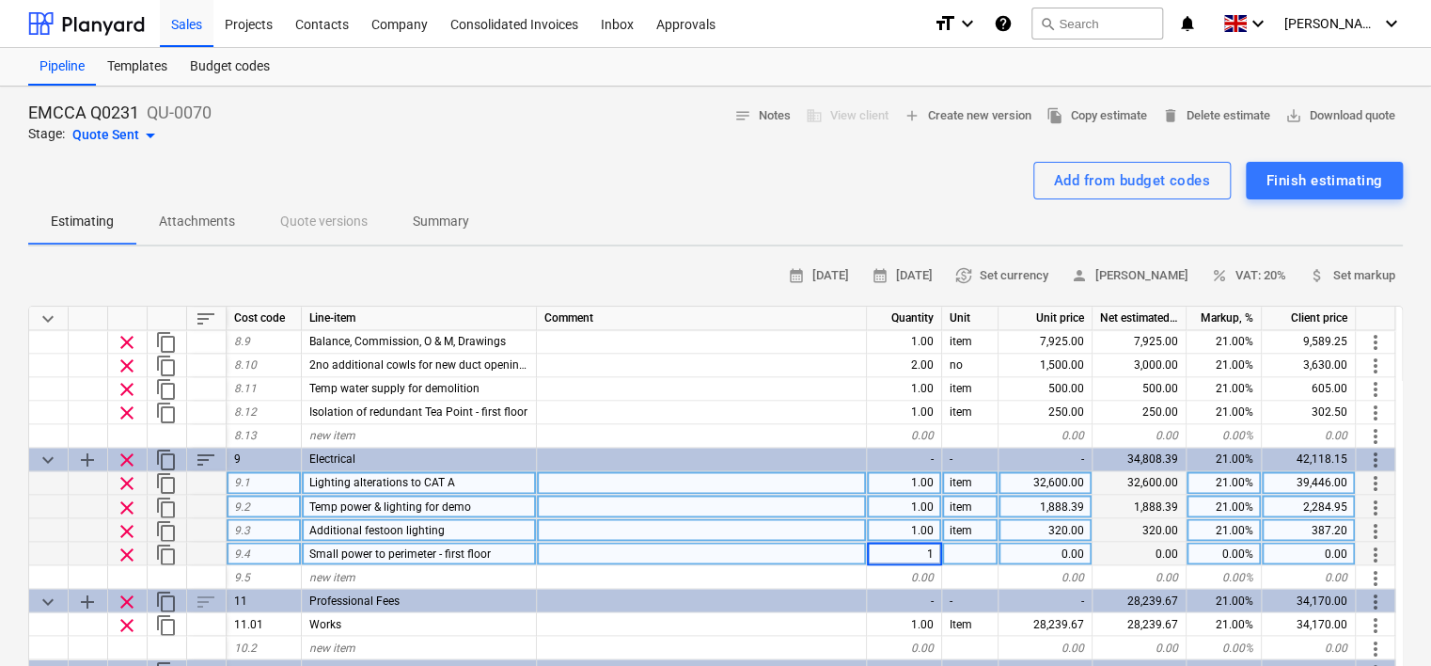
type textarea "x"
type input "item"
type textarea "x"
type input "1750"
type textarea "x"
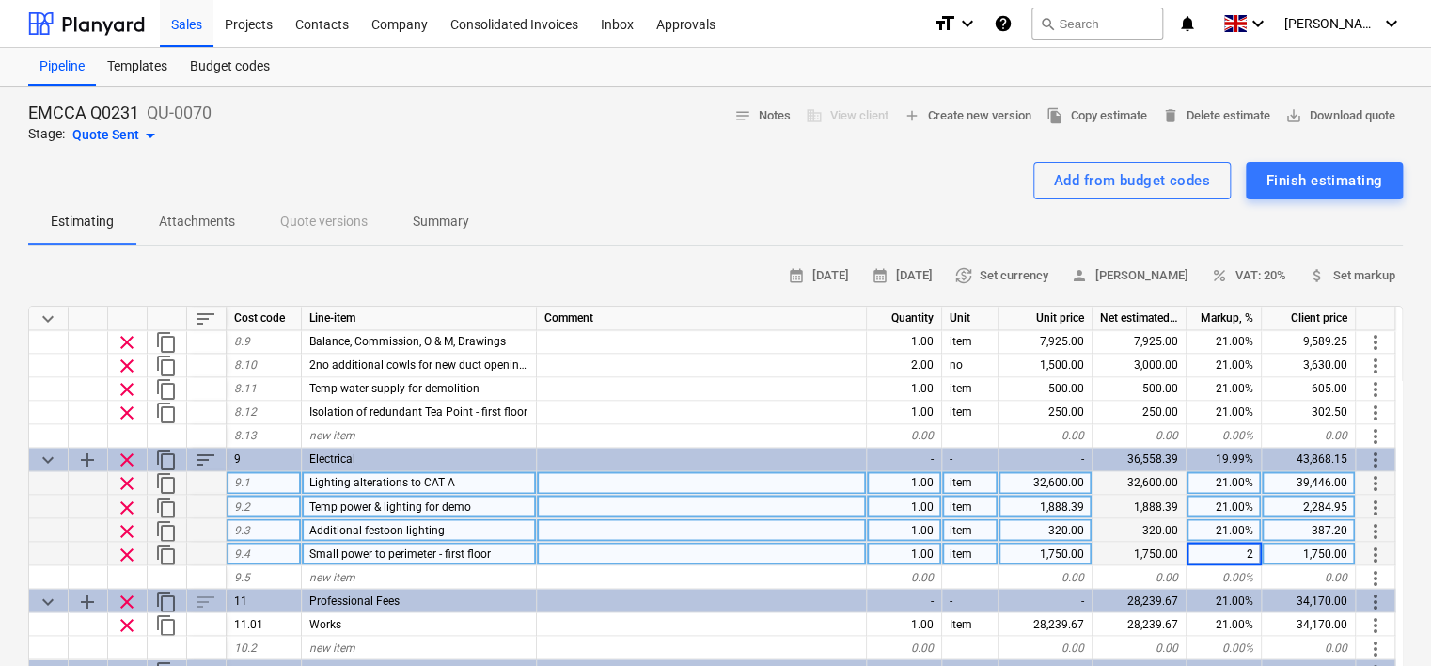
type input "21"
type textarea "x"
type input "21"
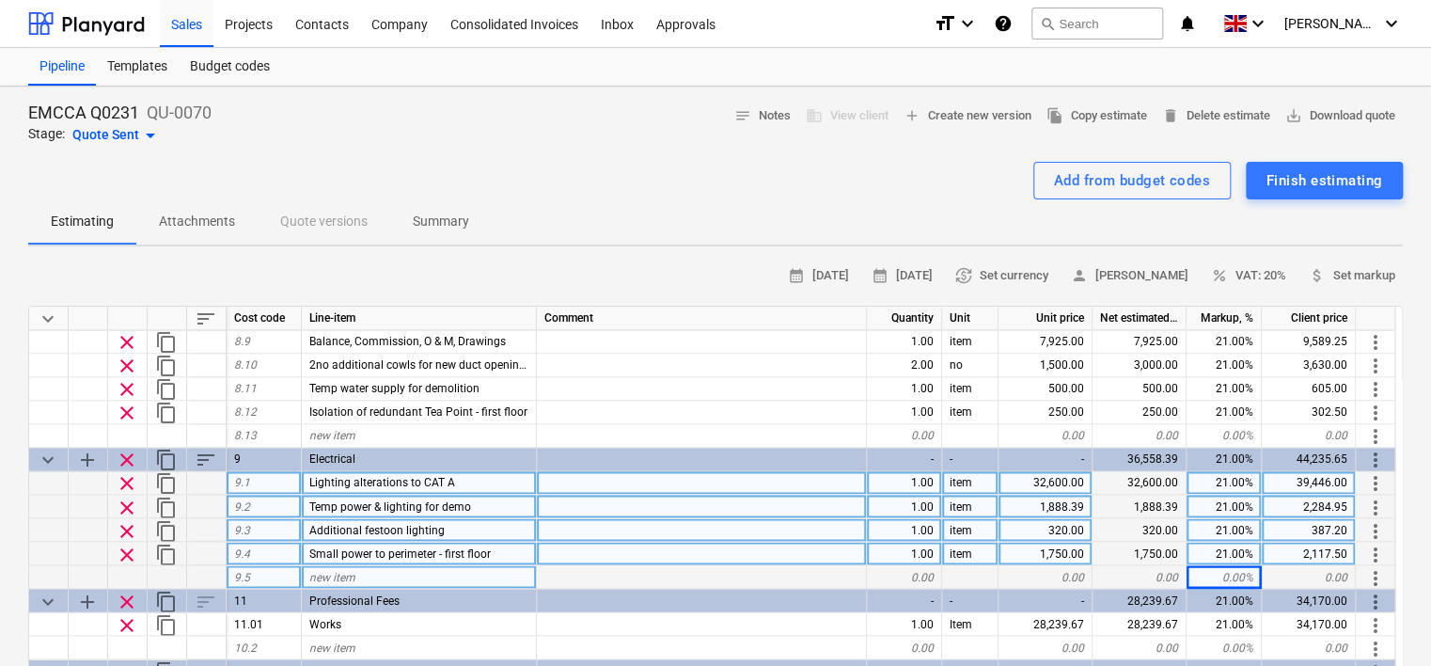
click at [466, 568] on div "new item" at bounding box center [419, 577] width 235 height 24
type input "Mechanical supplies"
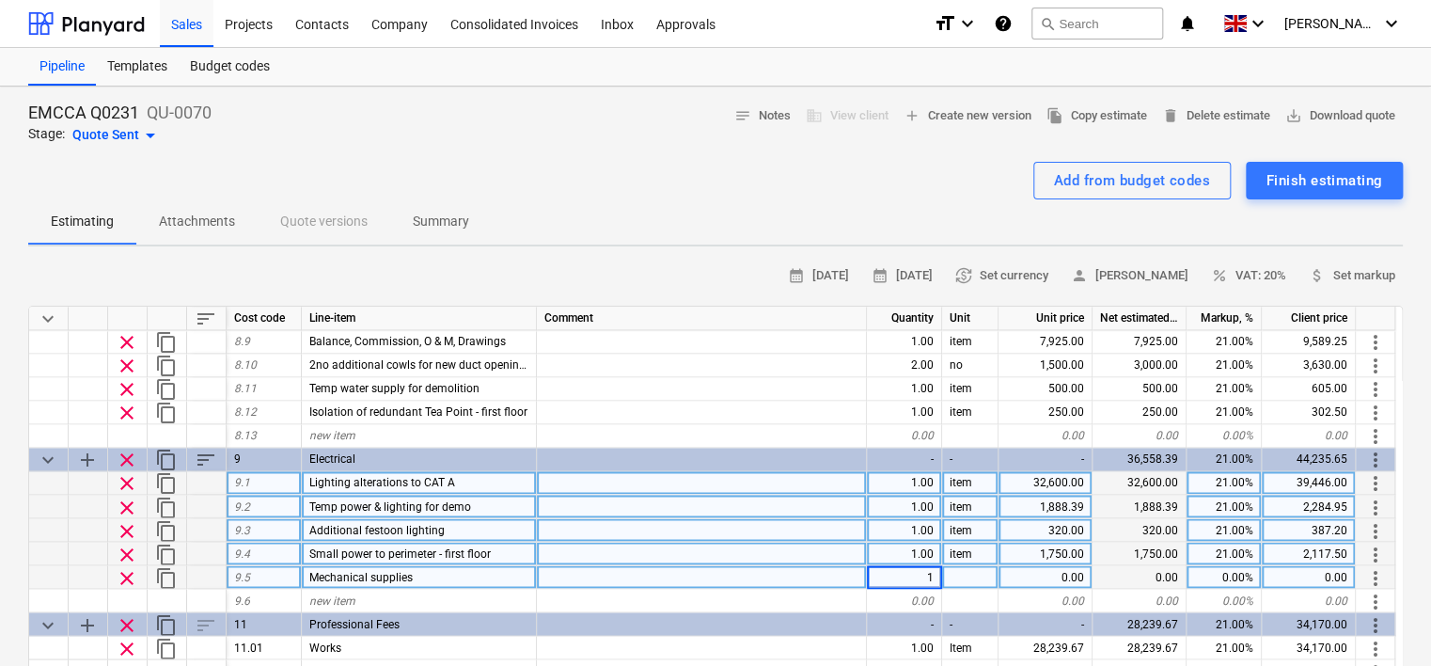
type textarea "x"
type input "item"
type textarea "x"
type input "6000"
type textarea "x"
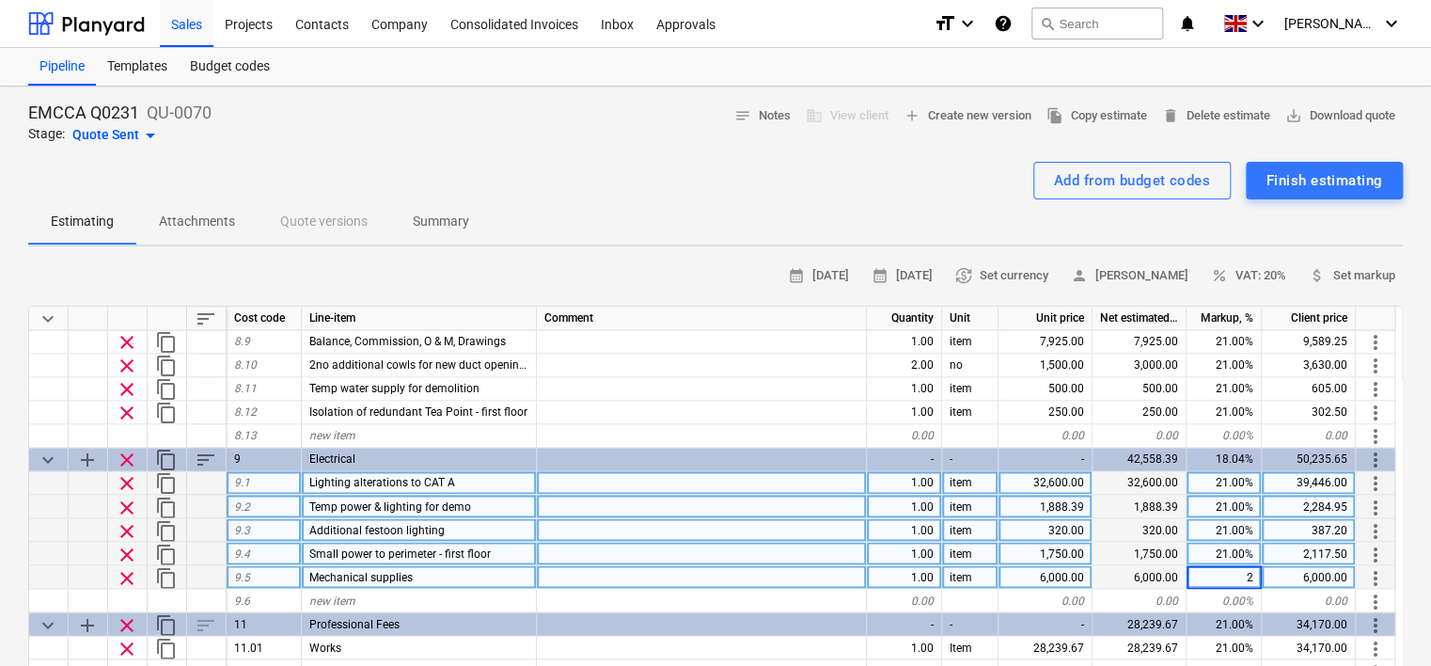
type input "21"
type textarea "x"
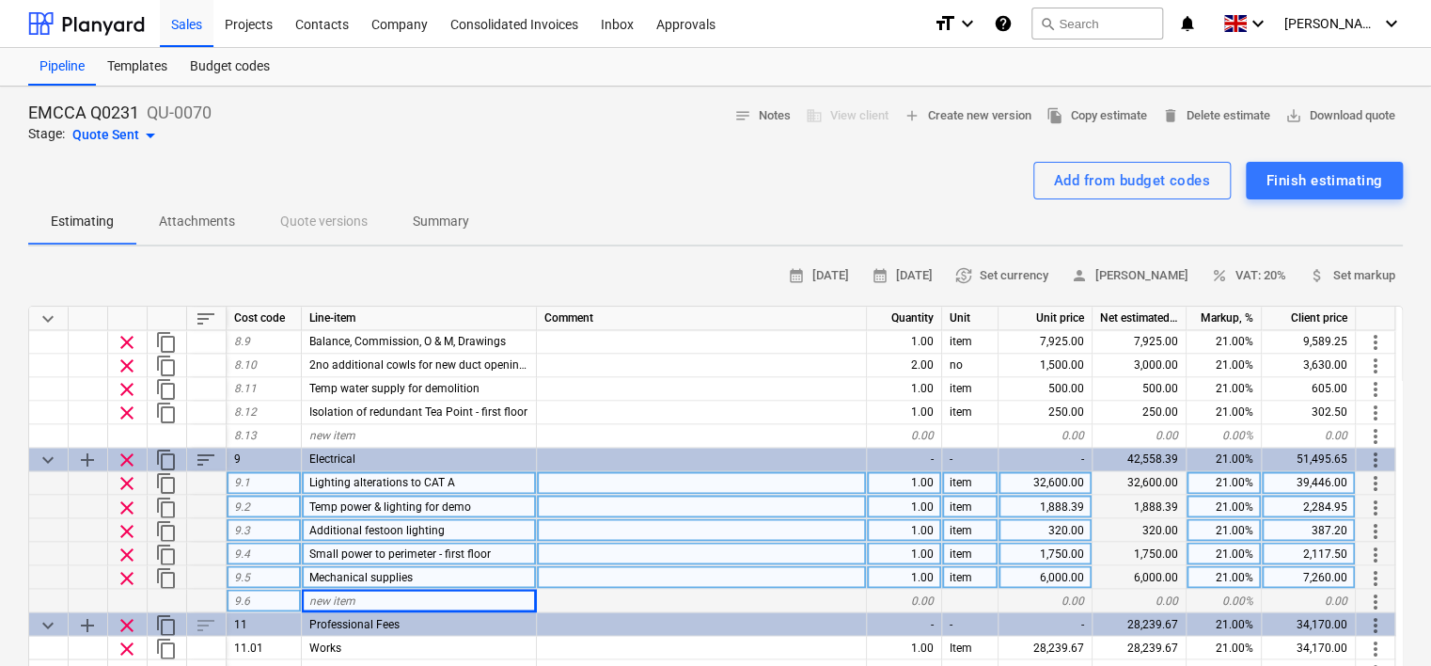
click at [388, 594] on div "new item" at bounding box center [419, 601] width 235 height 24
type input "Floor boxes to ground floor - supply"
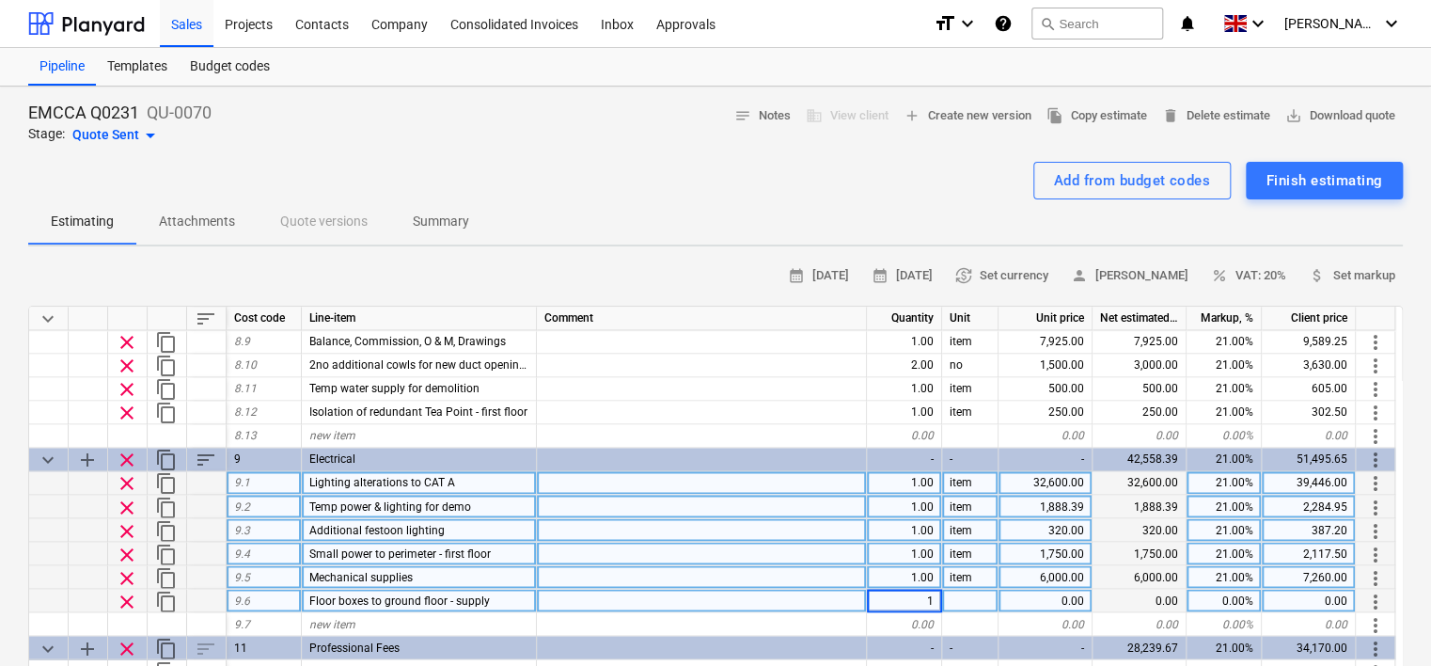
type textarea "x"
type input "item"
type textarea "x"
type input "150"
type textarea "x"
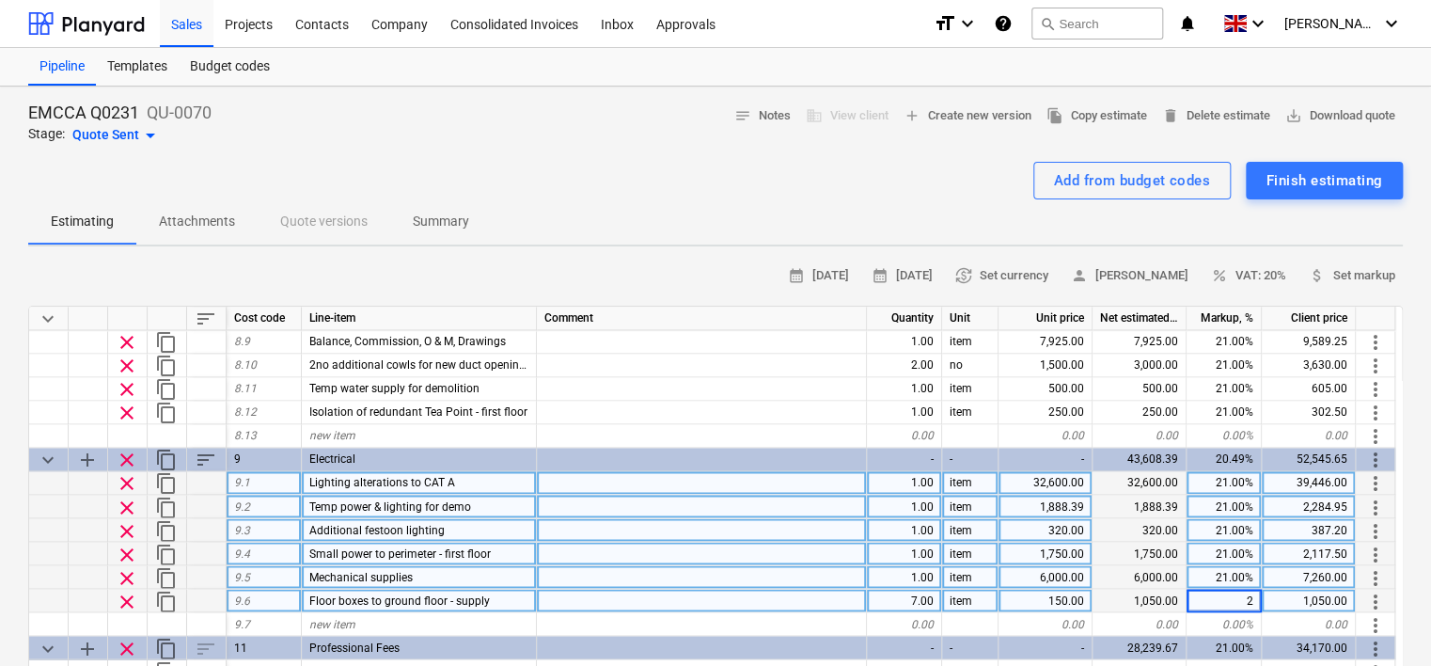
type input "21"
type textarea "x"
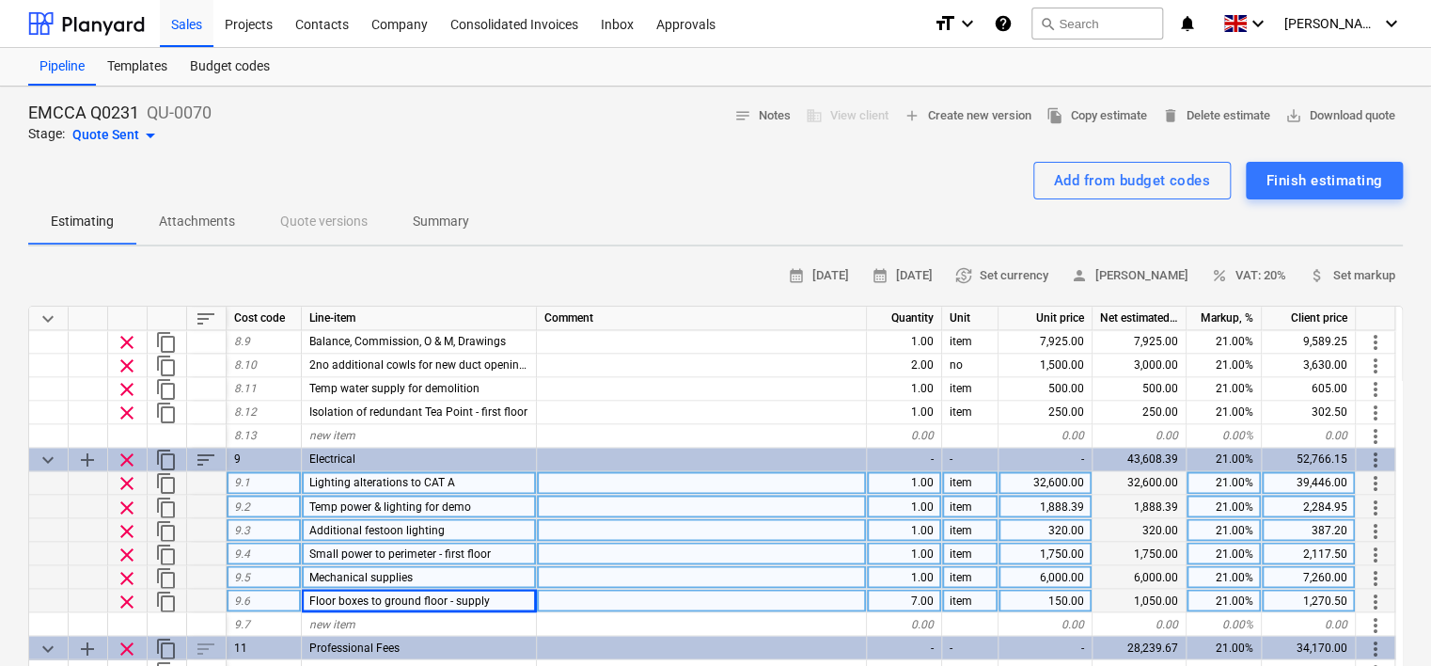
click at [308, 598] on div "Floor boxes to ground floor - supply" at bounding box center [419, 601] width 235 height 24
click at [309, 599] on input "Floor boxes to ground floor - supply" at bounding box center [419, 600] width 234 height 23
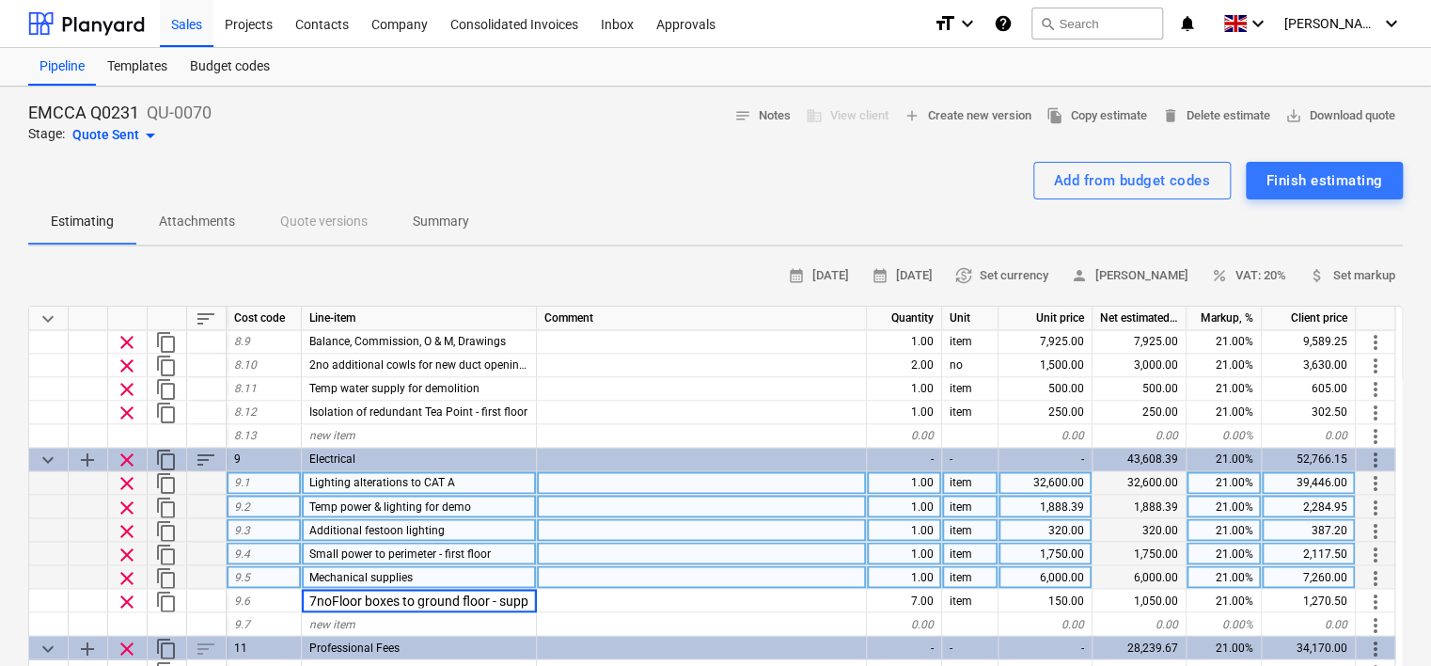
type input "7no Floor boxes to ground floor - supply"
type textarea "x"
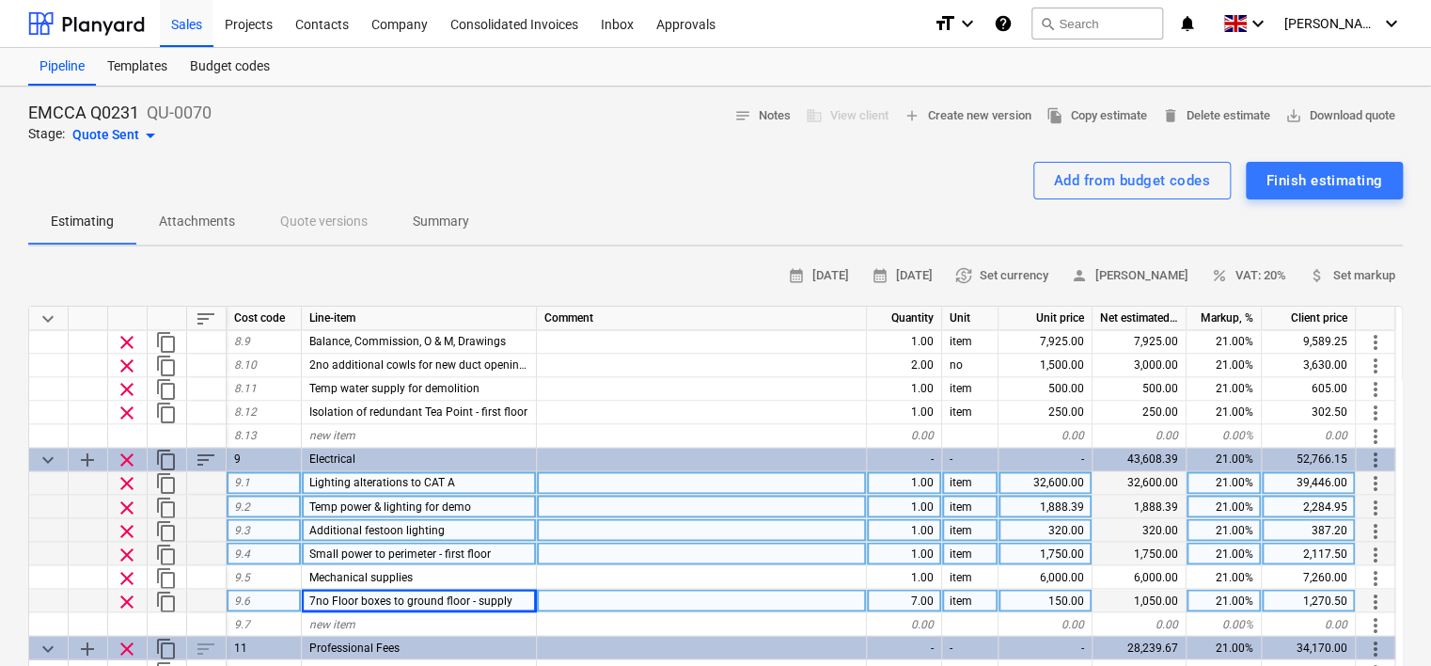
click at [519, 597] on div "7no Floor boxes to ground floor - supply" at bounding box center [419, 601] width 235 height 24
click at [530, 597] on input "7no Floor boxes to ground floor - supply" at bounding box center [419, 600] width 234 height 23
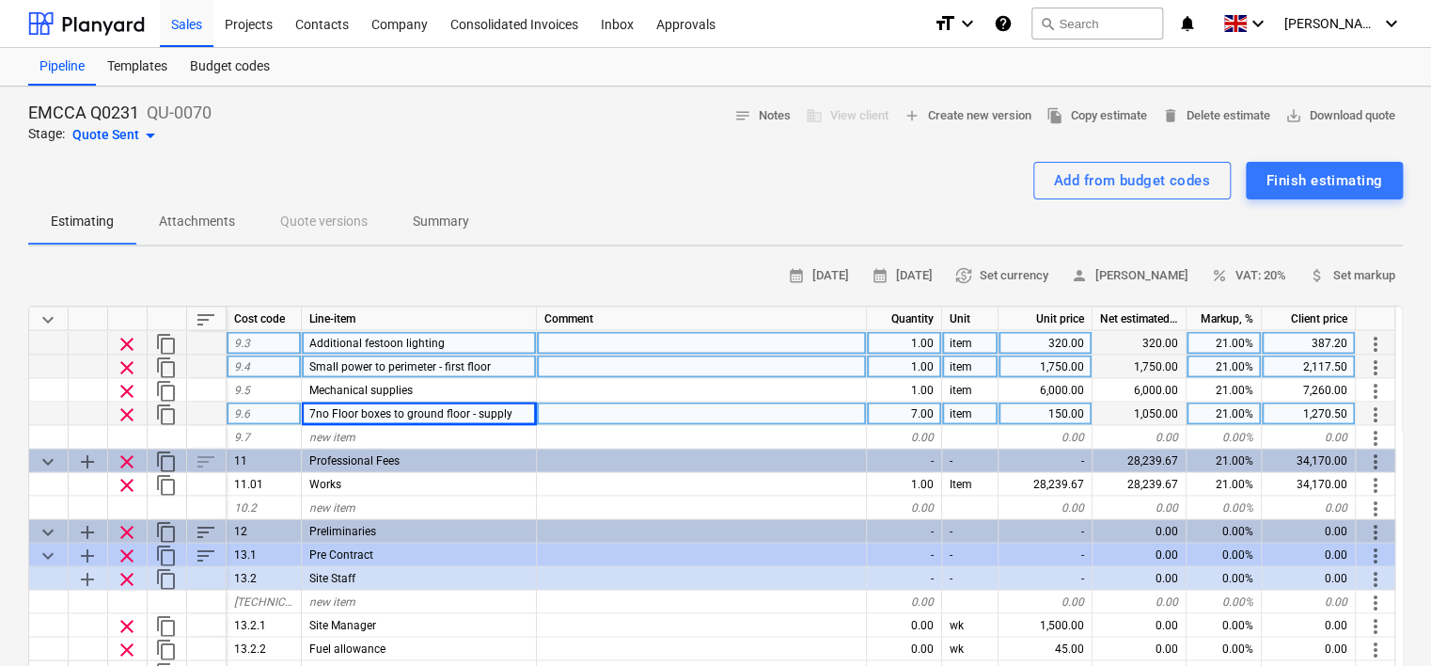
scroll to position [1787, 0]
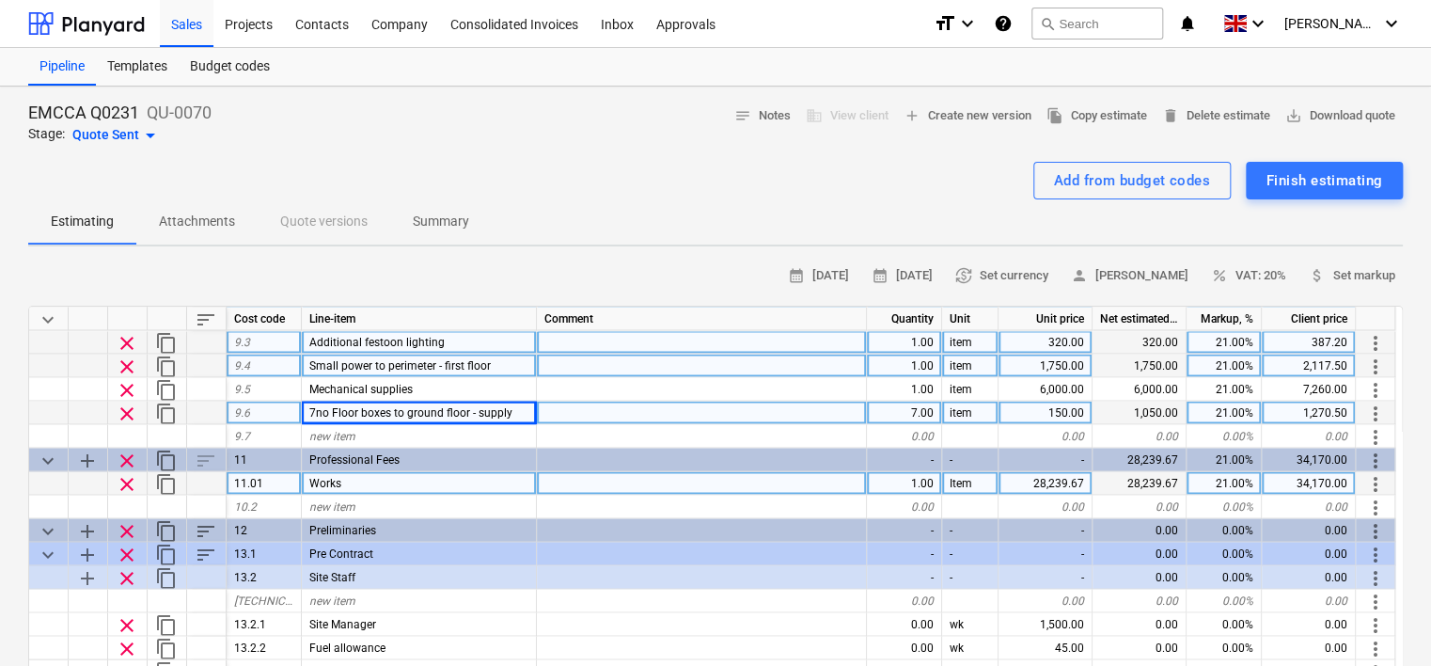
click at [350, 482] on div "Works" at bounding box center [419, 483] width 235 height 24
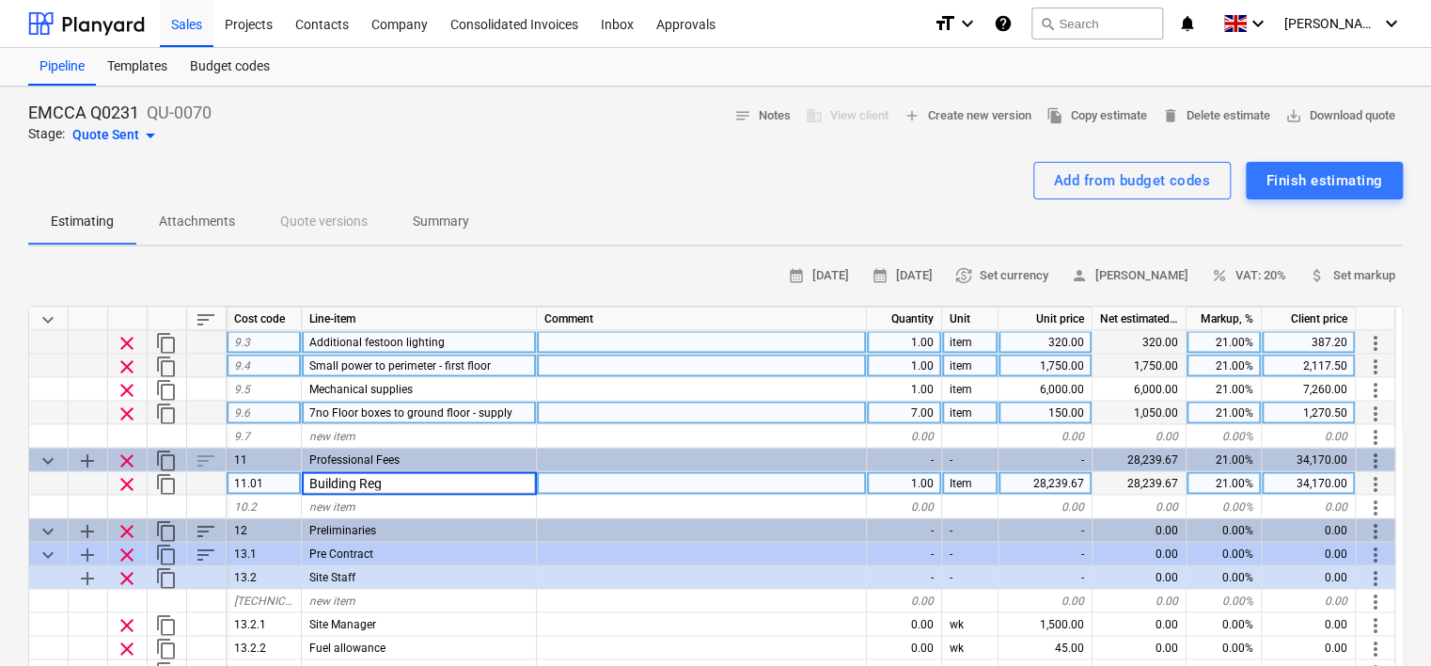
type input "Building Regs"
type textarea "x"
type input "2500"
type textarea "x"
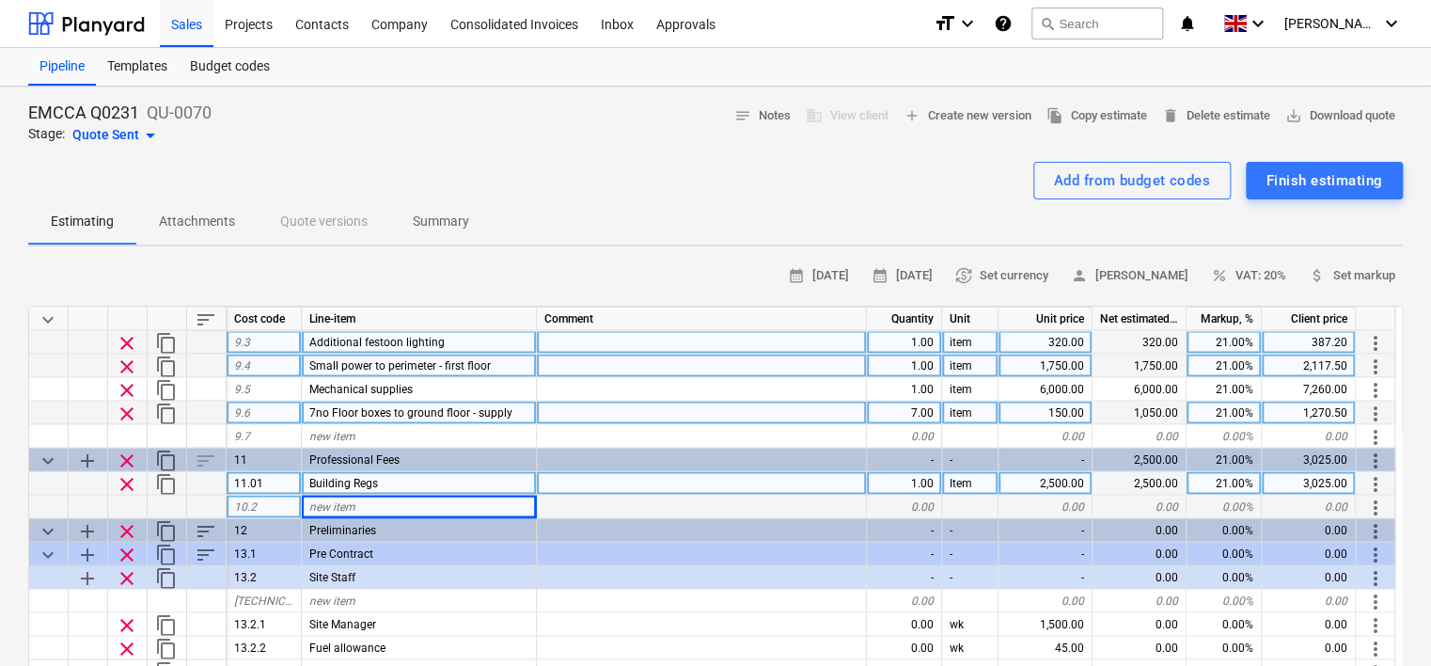
click at [341, 504] on span "new item" at bounding box center [332, 505] width 46 height 13
type input "PD advisor"
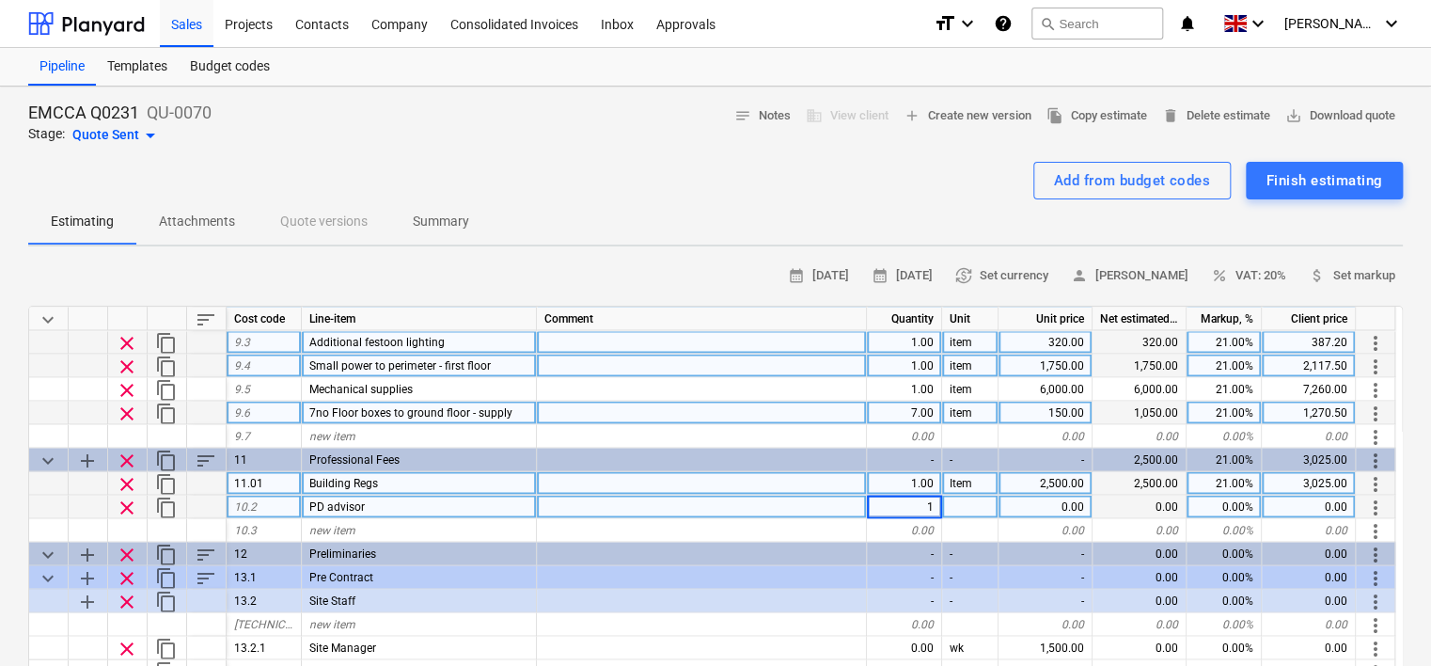
type textarea "x"
type input "item"
type textarea "x"
type input "3500"
type textarea "x"
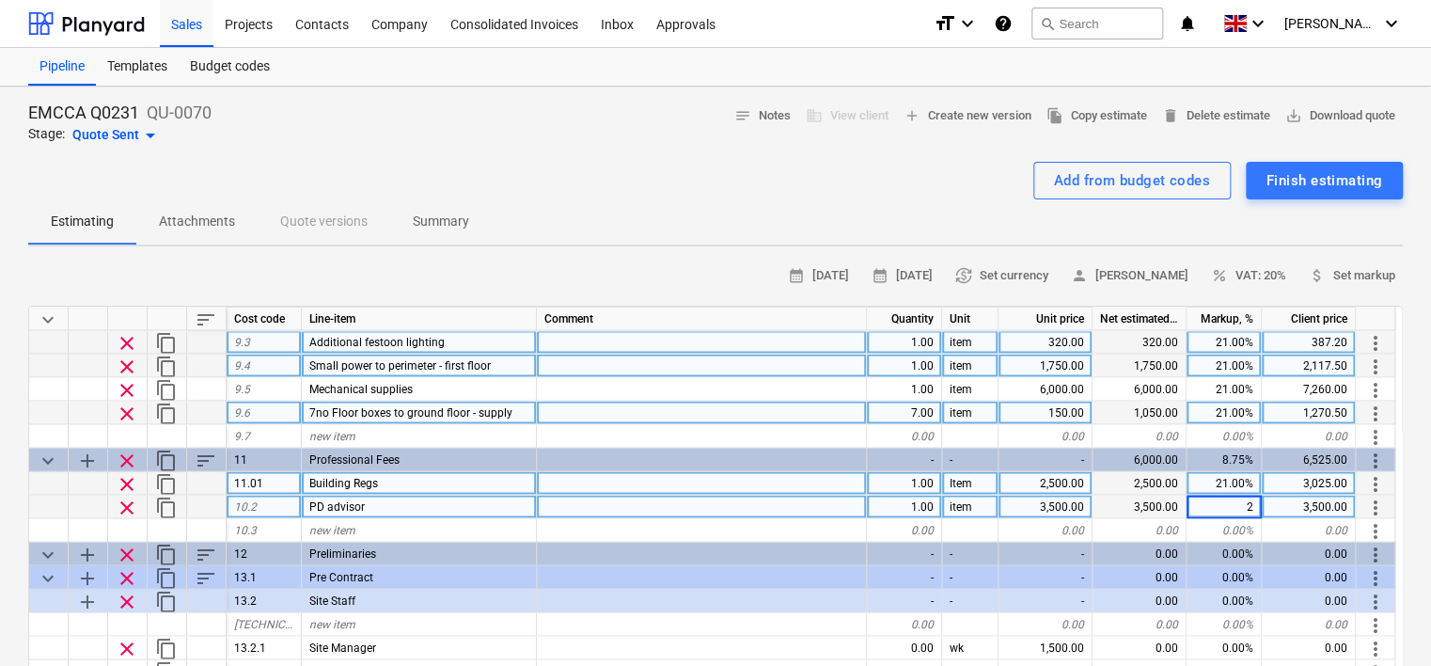
type input "21"
type textarea "x"
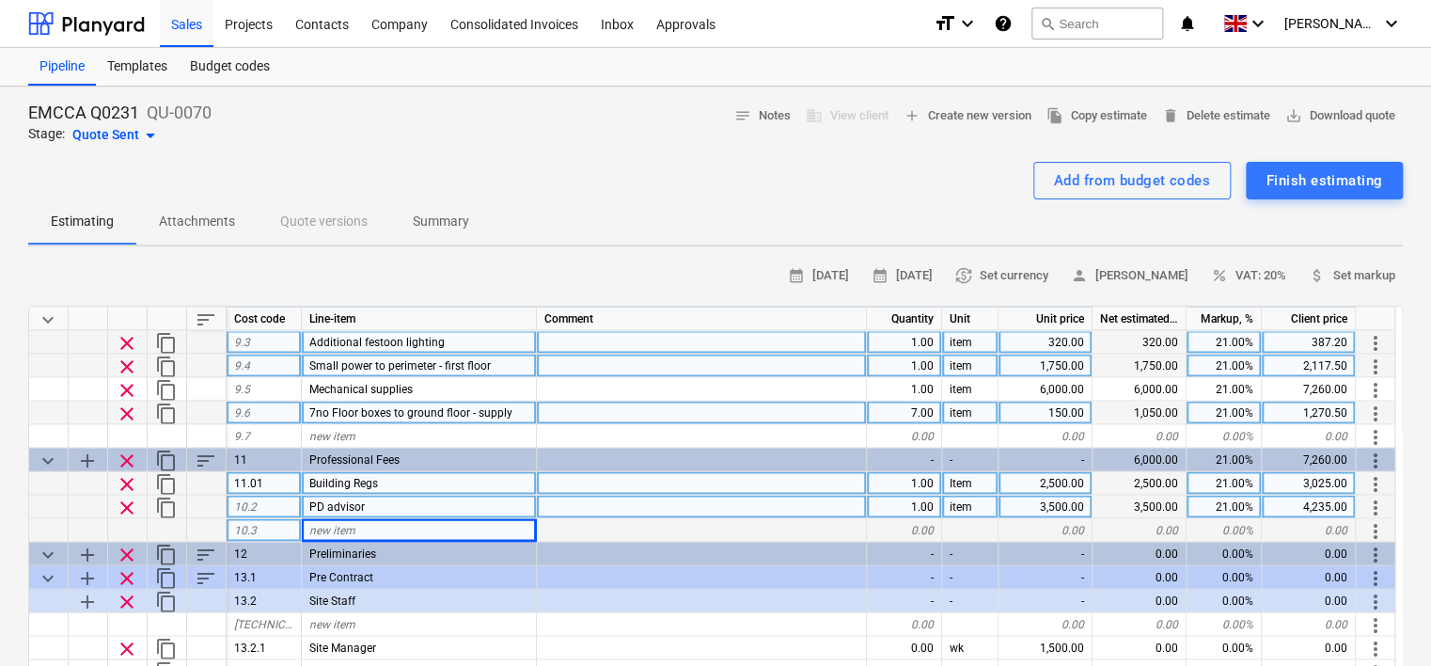
click at [371, 530] on div "new item" at bounding box center [419, 530] width 235 height 24
type input "Design fees"
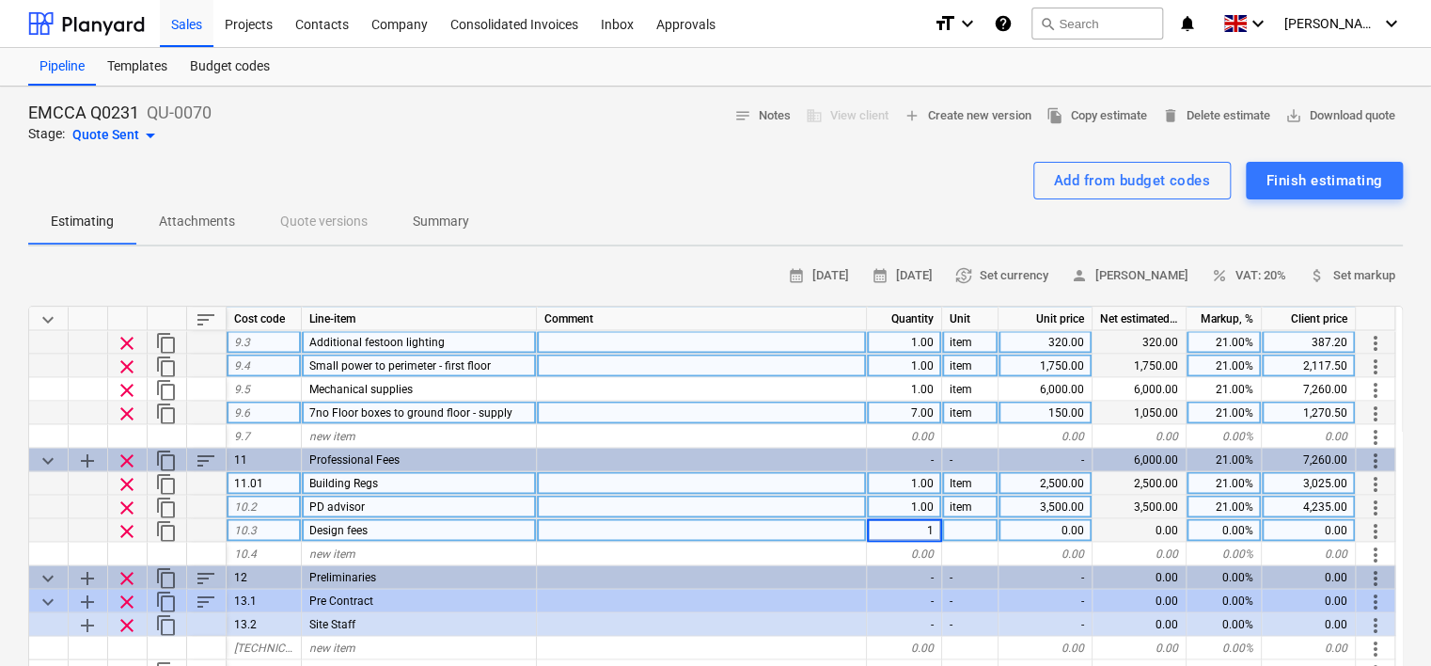
type textarea "x"
type input "item"
type textarea "x"
type input "3000"
type textarea "x"
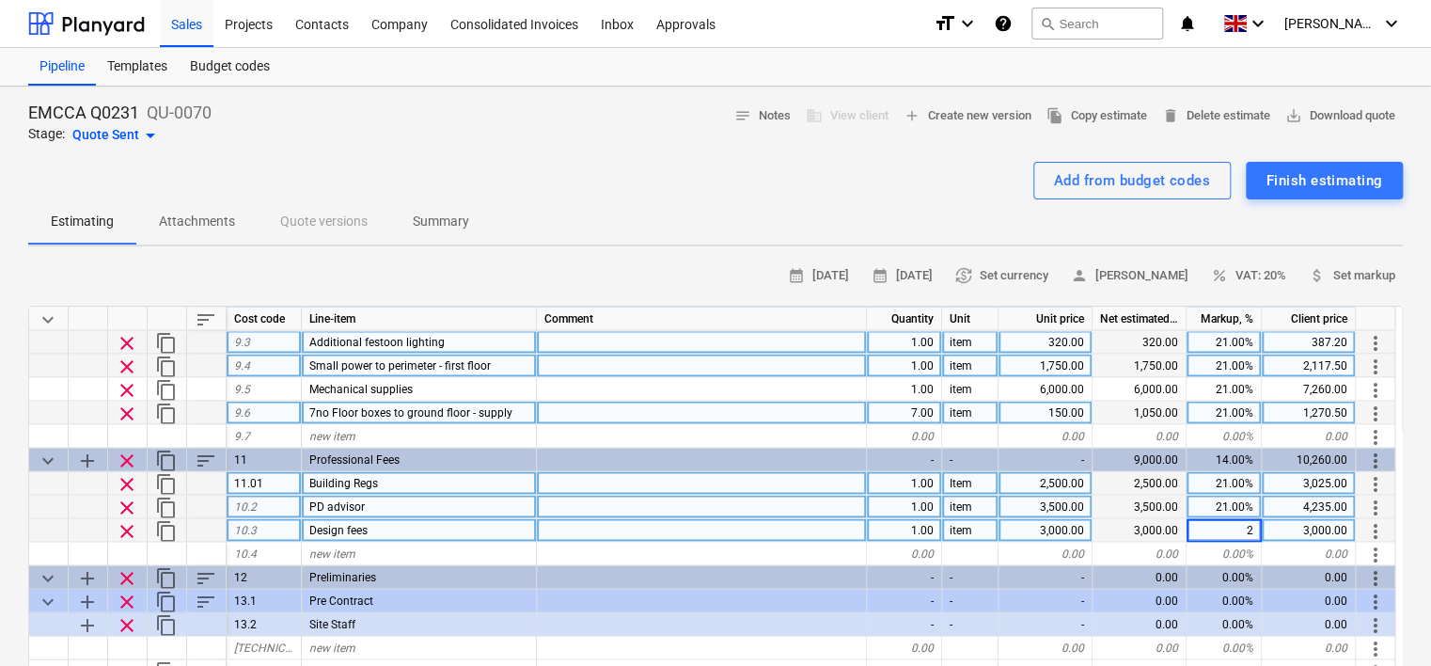
type input "21"
type textarea "x"
click at [372, 534] on div "Design fees" at bounding box center [419, 530] width 235 height 24
click at [382, 528] on input "Design fees" at bounding box center [419, 529] width 234 height 23
click at [396, 526] on input "Design fees" at bounding box center [419, 529] width 234 height 23
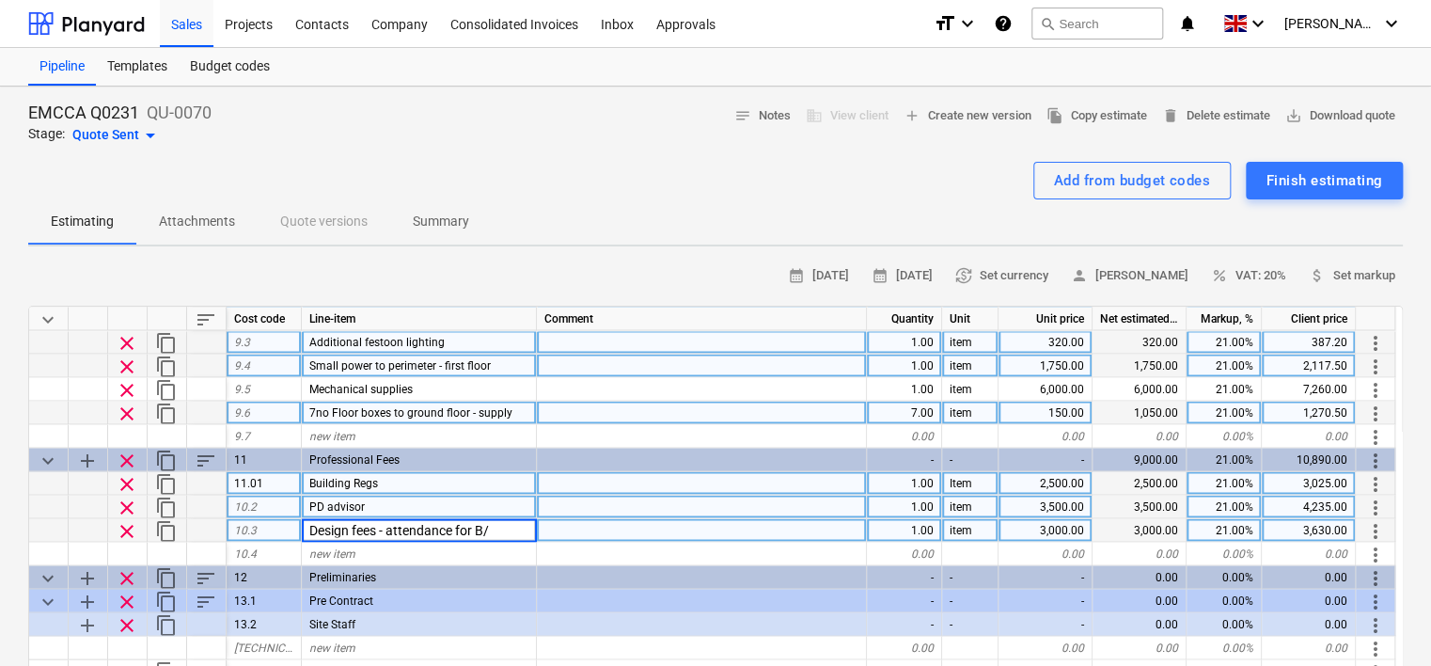
type input "Design fees - attendance for B/C"
type textarea "x"
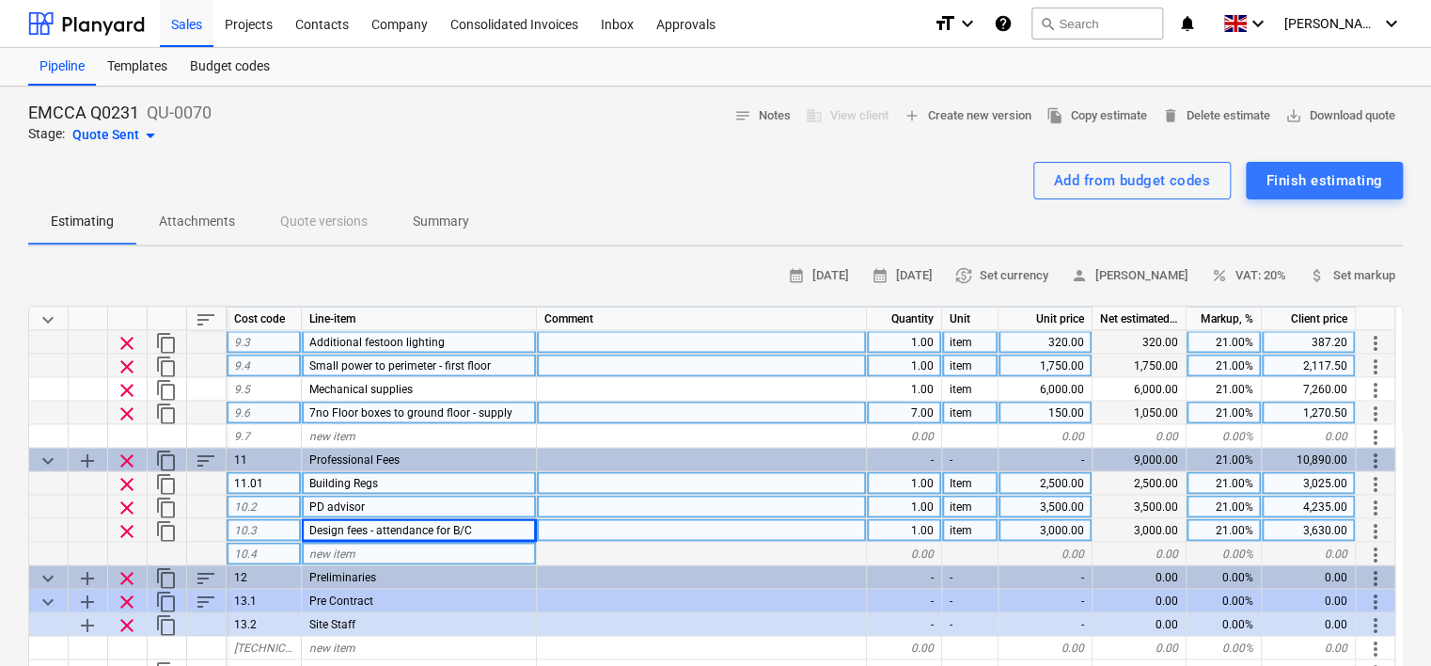
click at [447, 549] on div "new item" at bounding box center [419, 554] width 235 height 24
type input "Design fees - attendance for M.E.P"
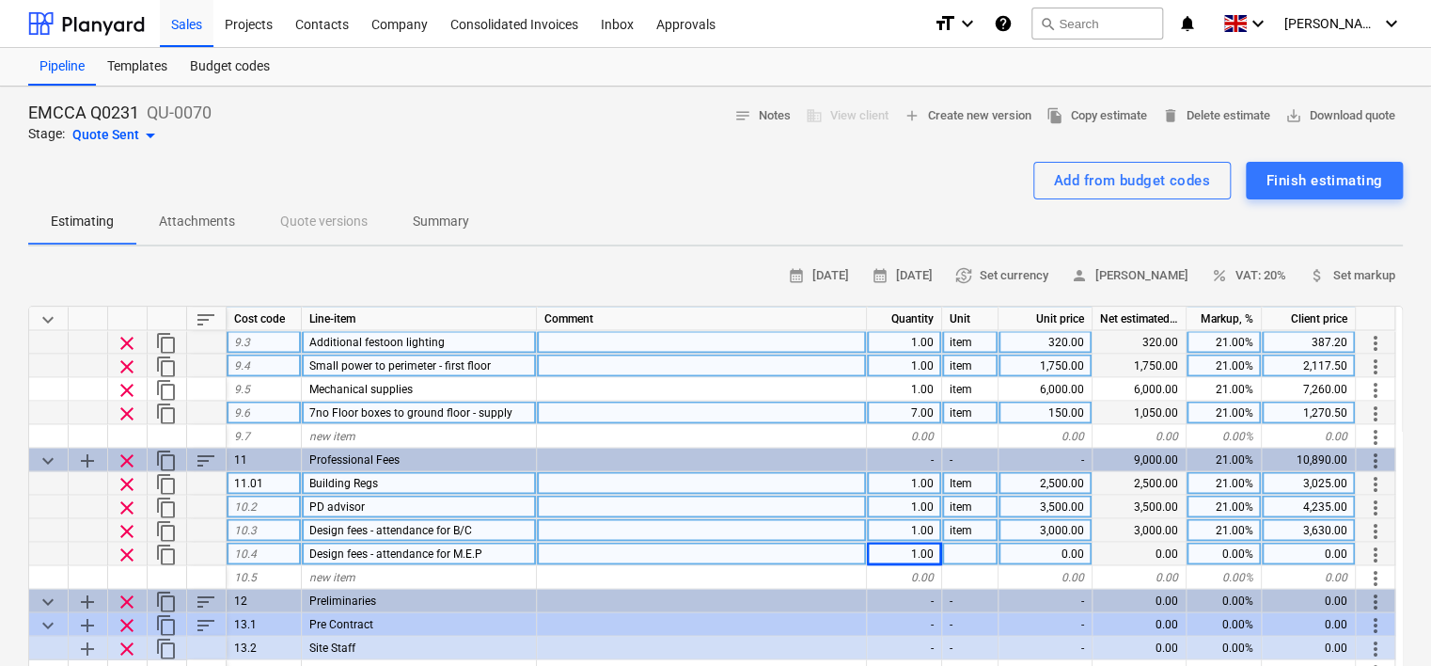
type textarea "x"
type input "item"
type textarea "x"
type input "7500"
type textarea "x"
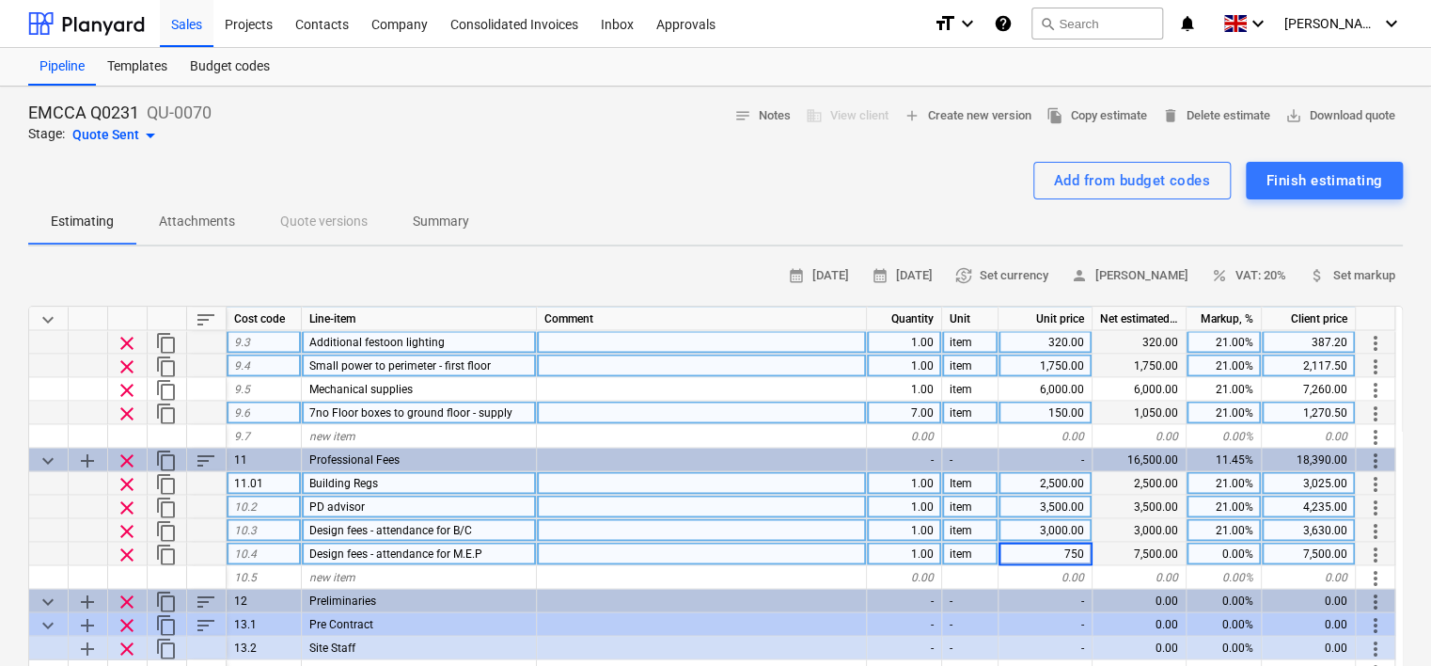
type input "7500"
type input "21"
type textarea "x"
type input "21"
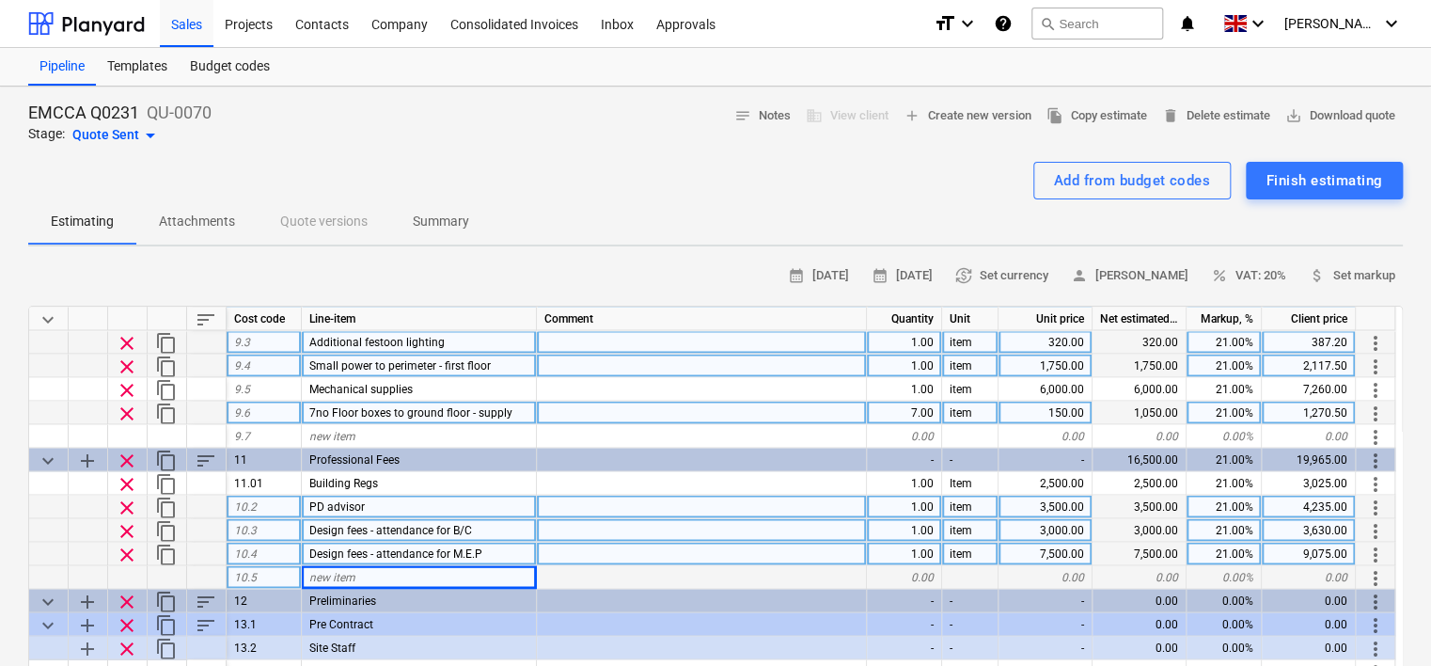
click at [379, 573] on div "new item" at bounding box center [419, 577] width 235 height 24
type input "Drawing fees"
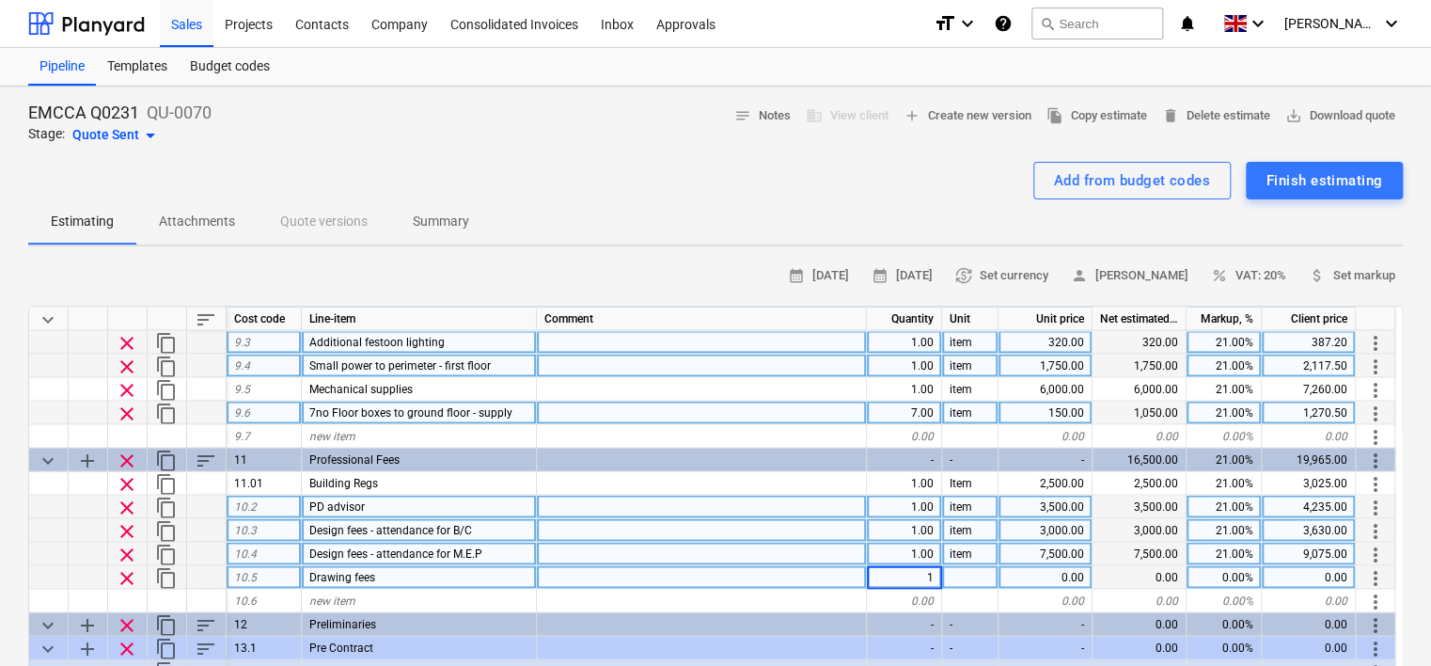
type textarea "x"
type input "item"
type textarea "x"
type input "7000"
type textarea "x"
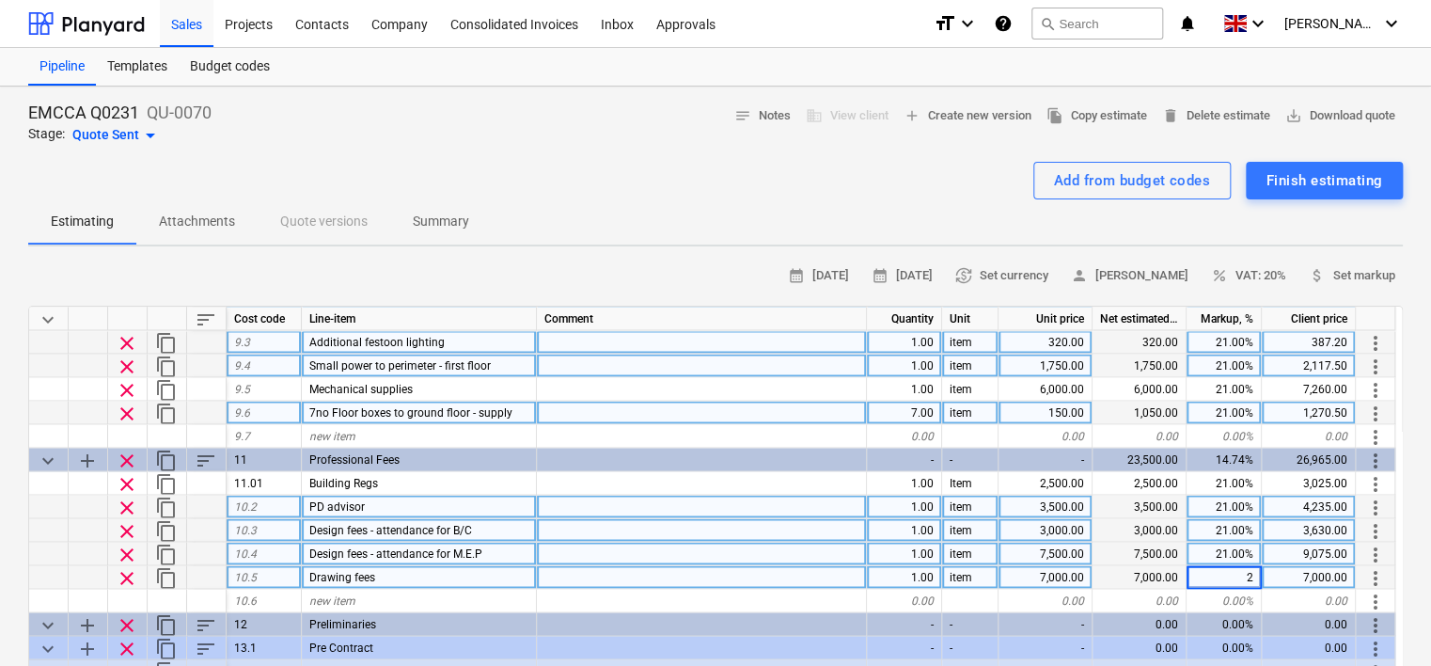
type input "21"
type textarea "x"
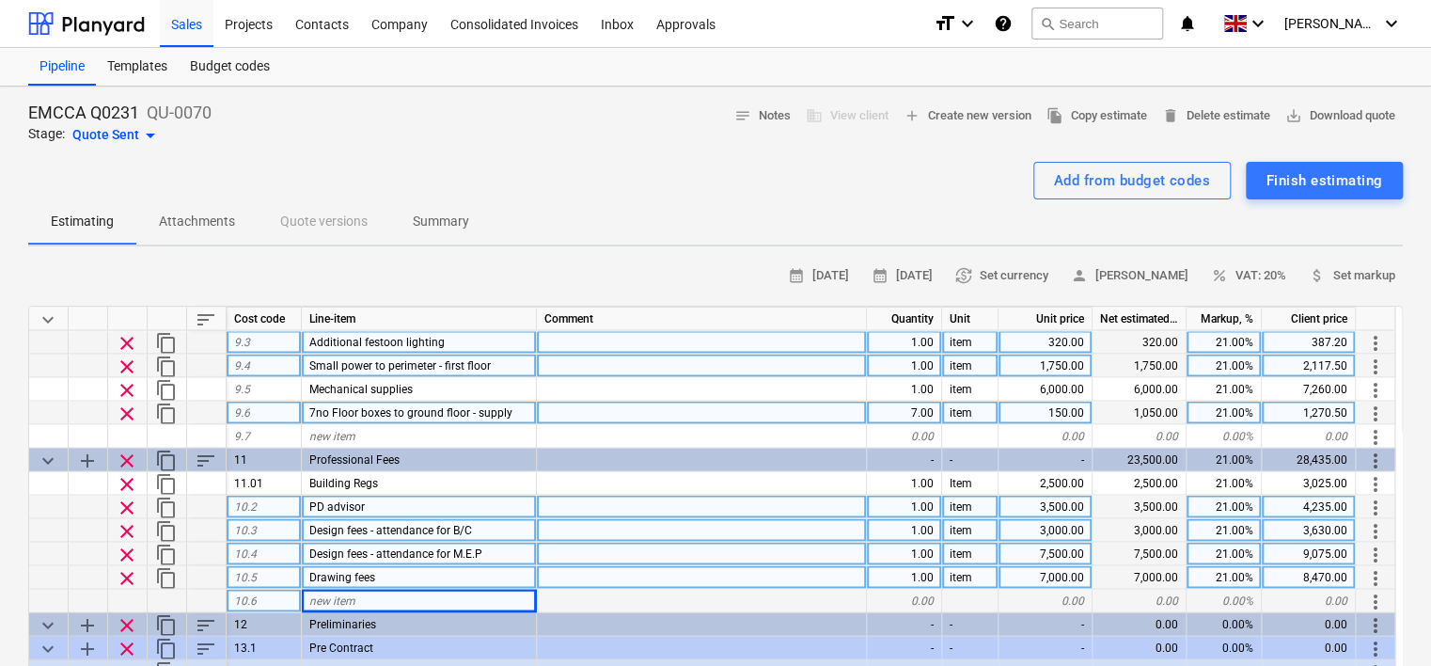
click at [344, 602] on span "new item" at bounding box center [332, 599] width 46 height 13
type input "Structural Engineer"
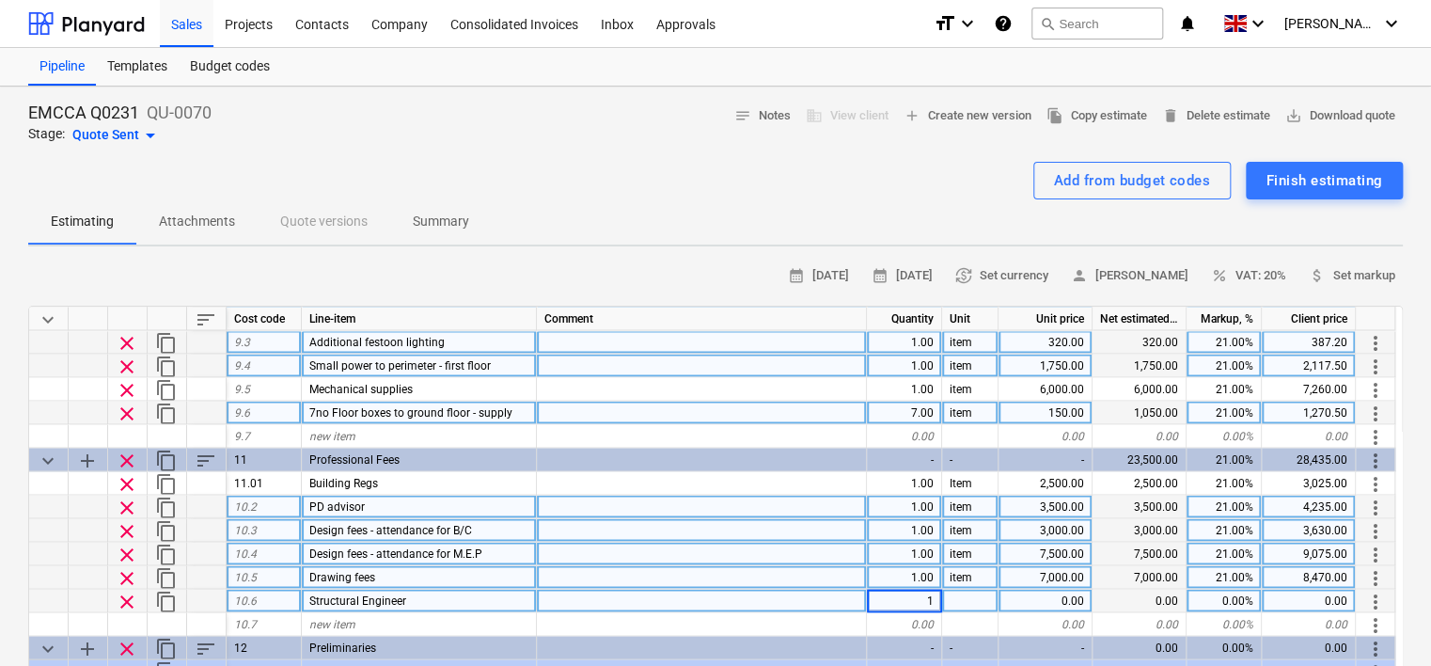
type textarea "x"
type input "item"
type textarea "x"
type input "2500"
type textarea "x"
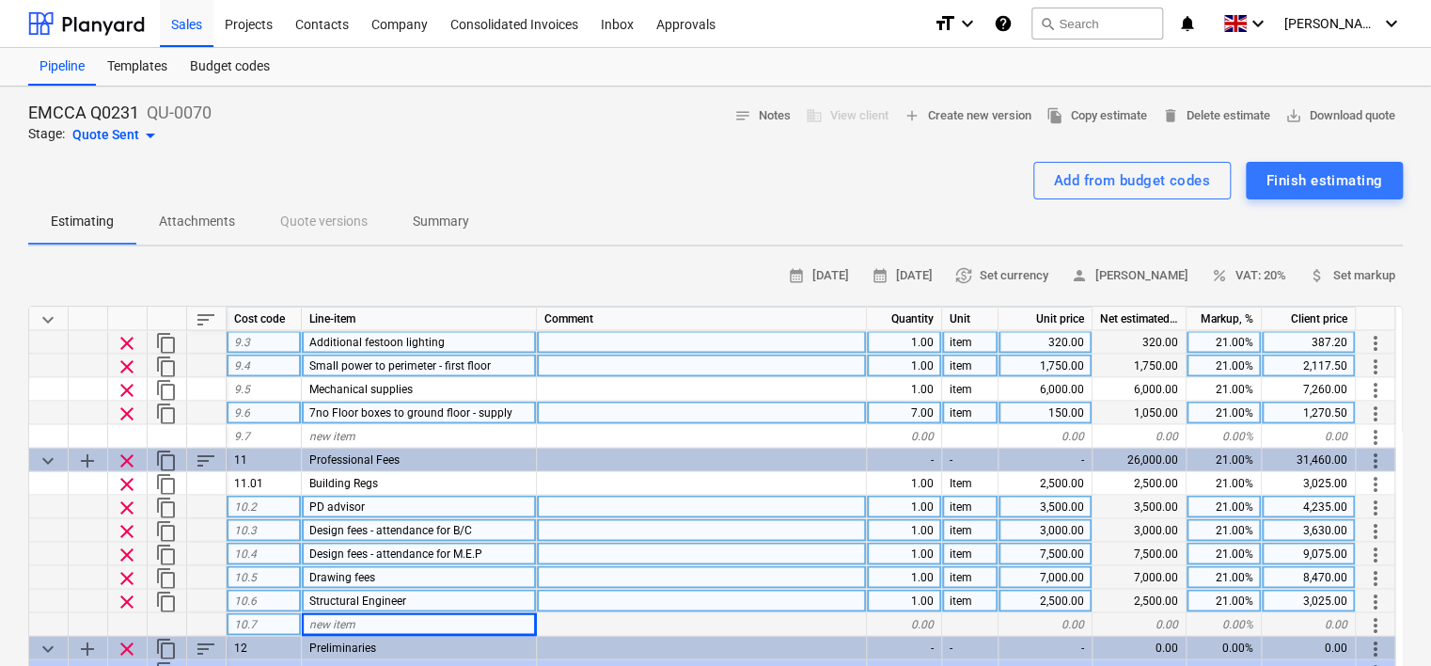
click at [365, 624] on div "new item" at bounding box center [419, 624] width 235 height 24
type input "Planning"
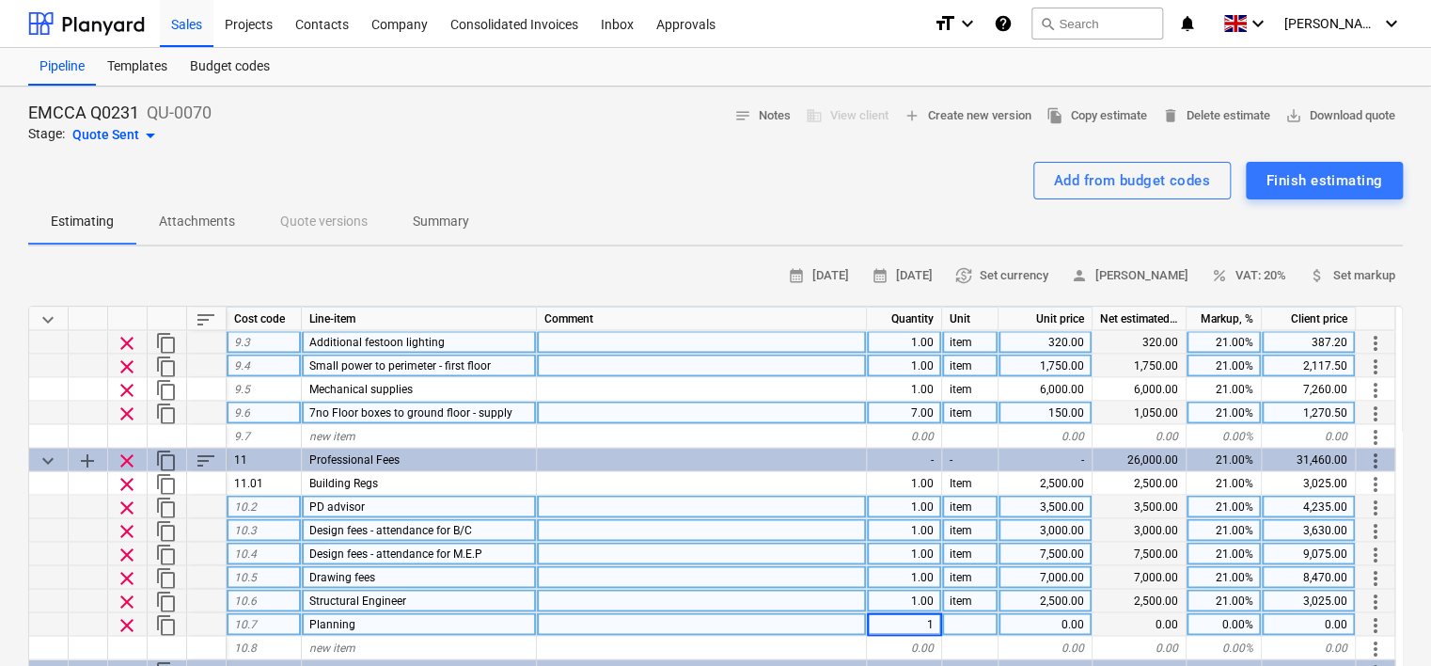
type textarea "x"
type input "item"
type textarea "x"
click at [828, 542] on div at bounding box center [702, 554] width 330 height 24
click at [1025, 621] on div "0.00" at bounding box center [1046, 624] width 94 height 24
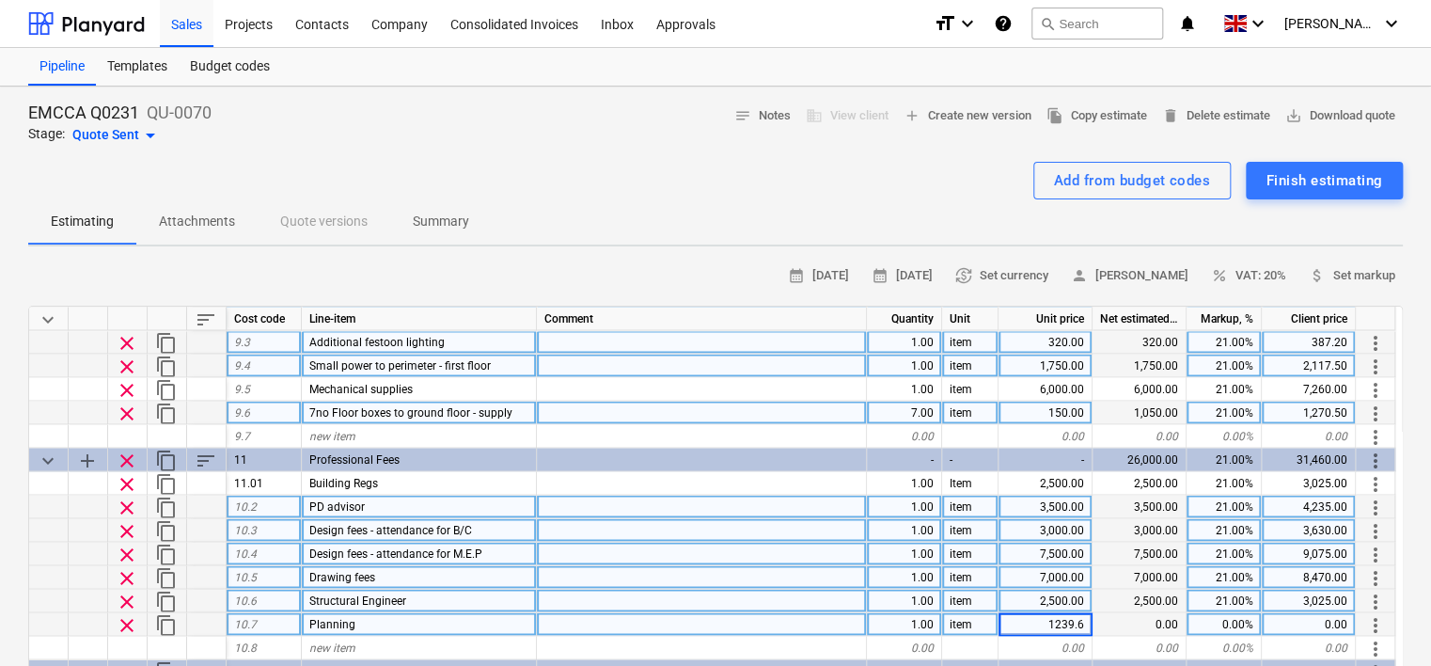
type input "1239.67"
type textarea "x"
type input "21"
type textarea "x"
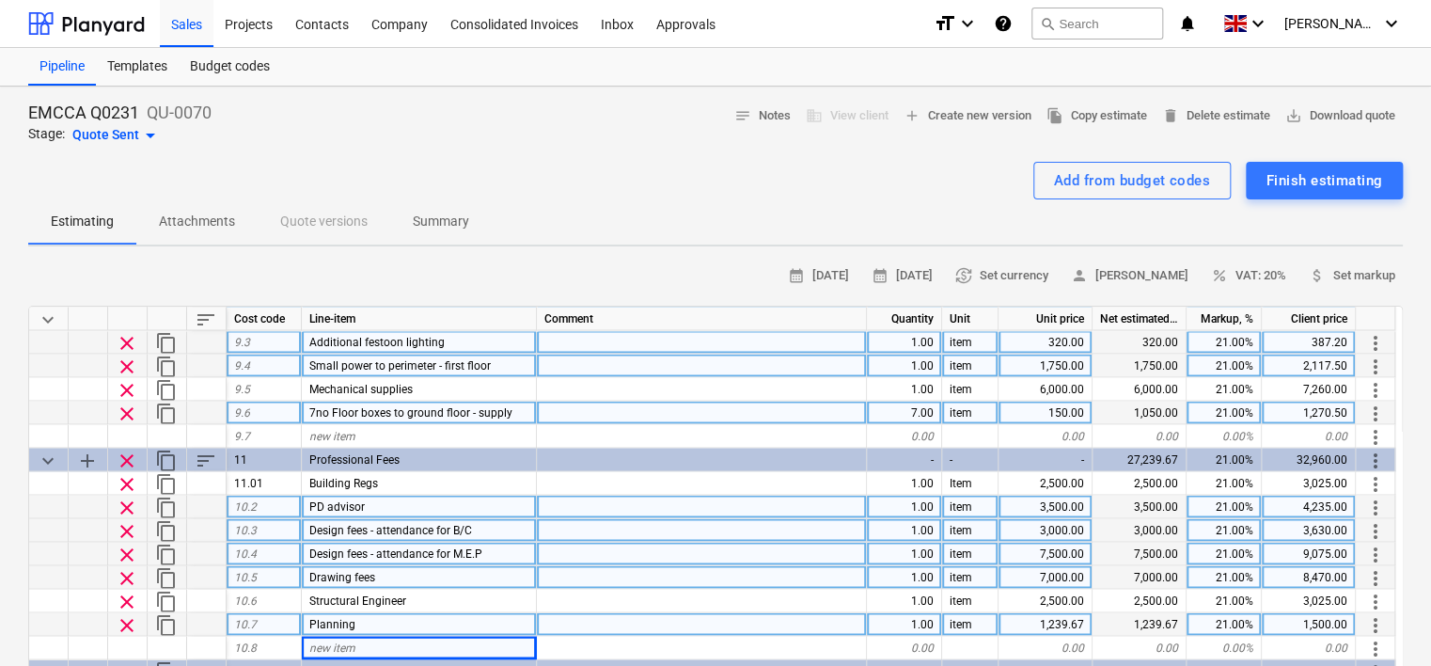
scroll to position [1881, 0]
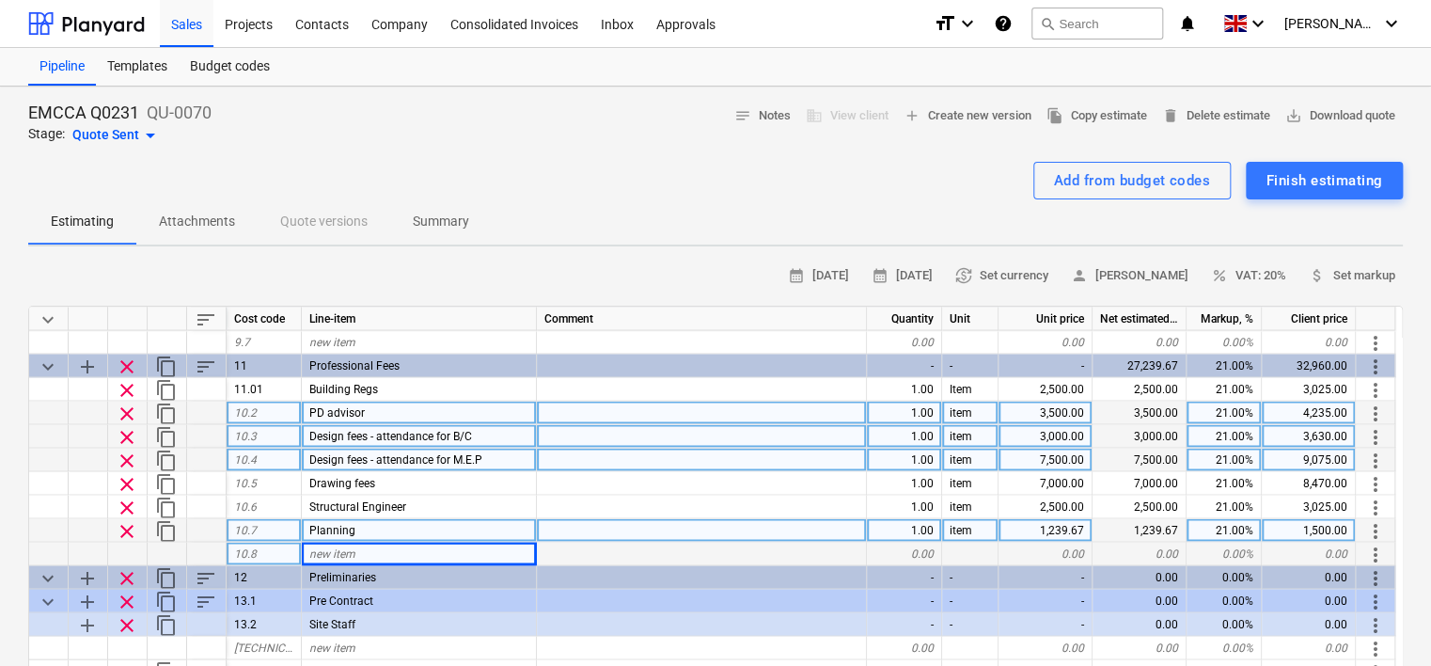
click at [372, 550] on div "new item" at bounding box center [419, 554] width 235 height 24
type input "H & S File"
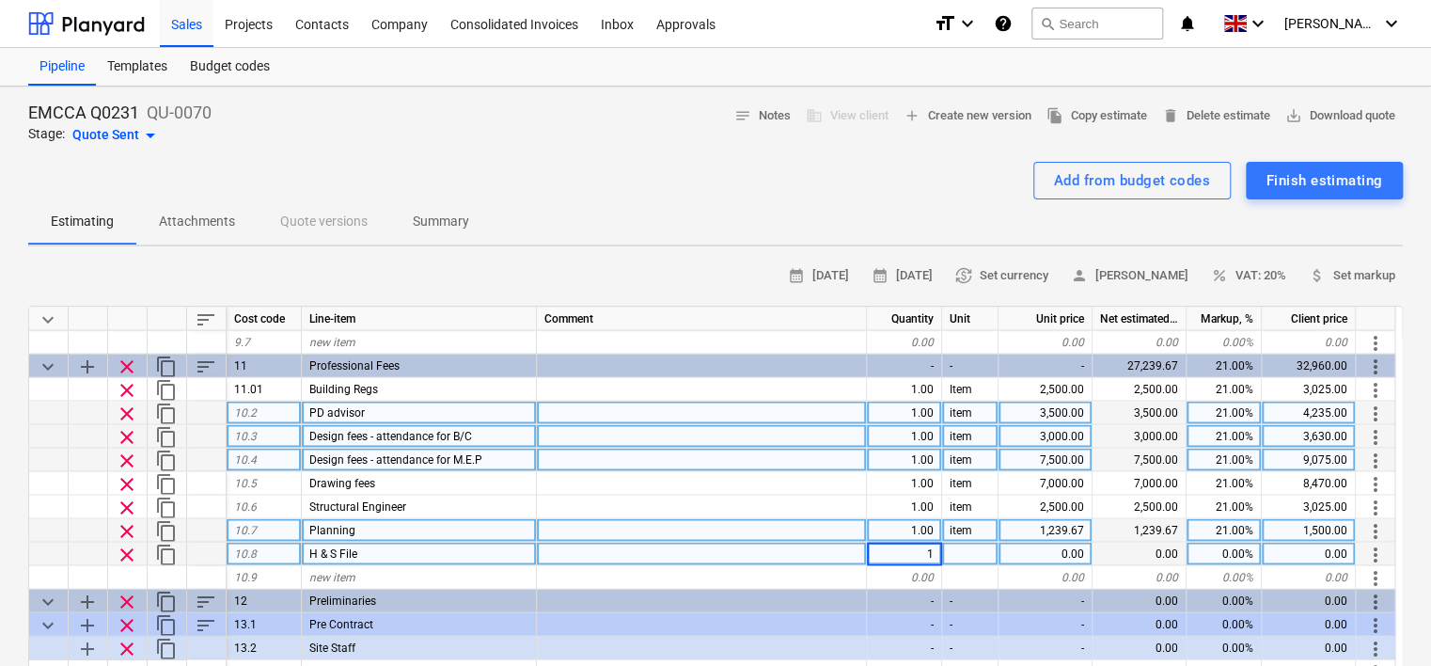
type textarea "x"
type input "item"
type textarea "x"
type input "1000"
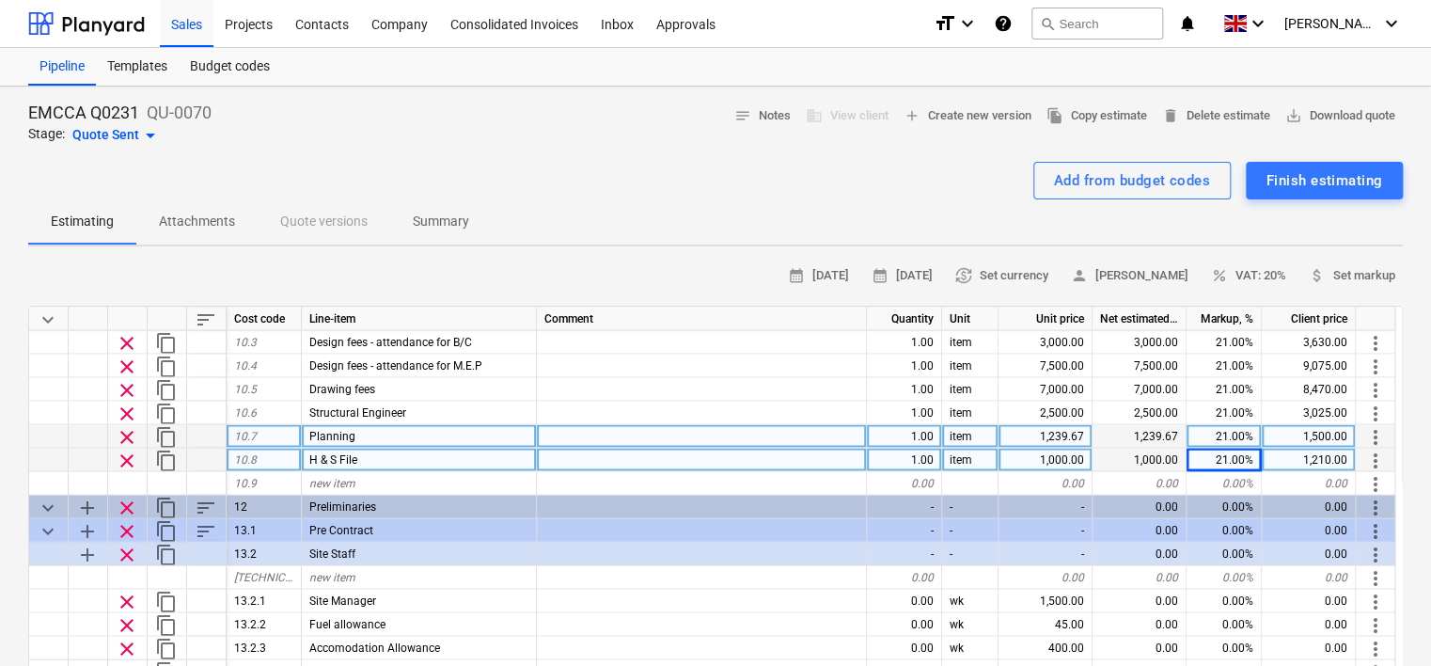
scroll to position [2069, 0]
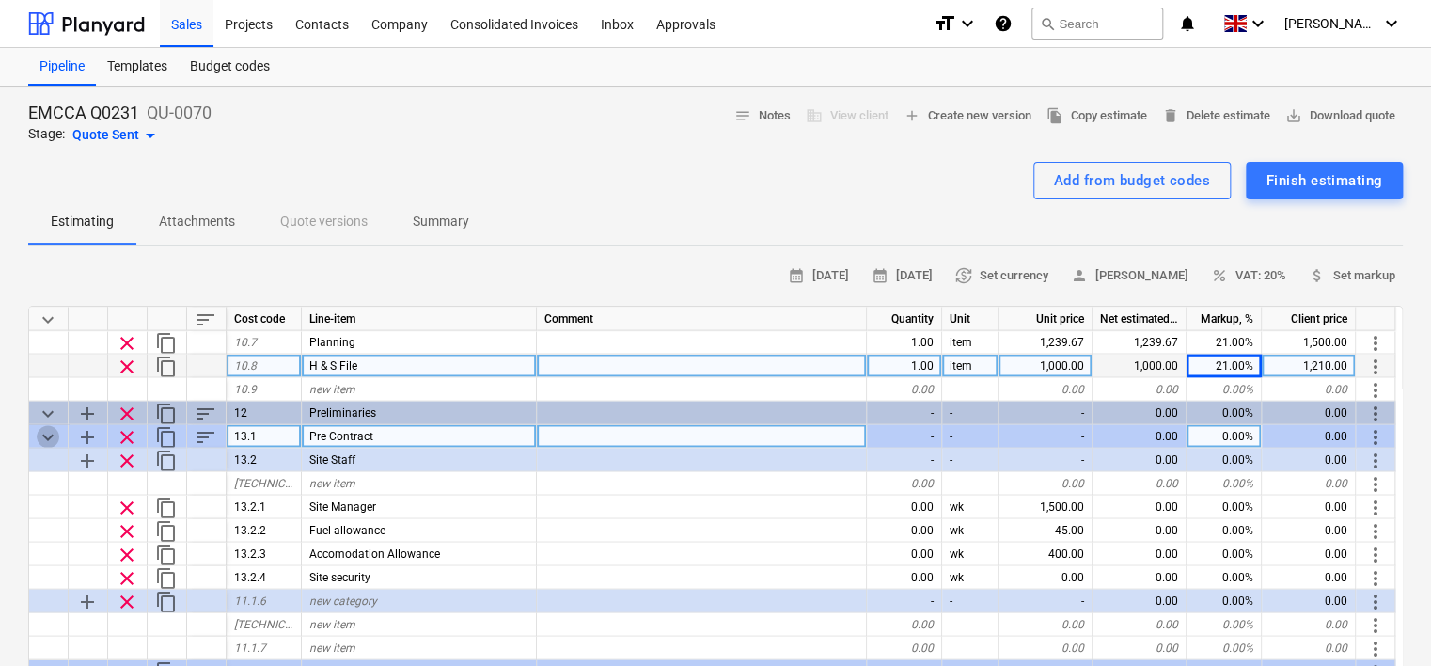
click at [52, 433] on span "keyboard_arrow_down" at bounding box center [48, 436] width 23 height 23
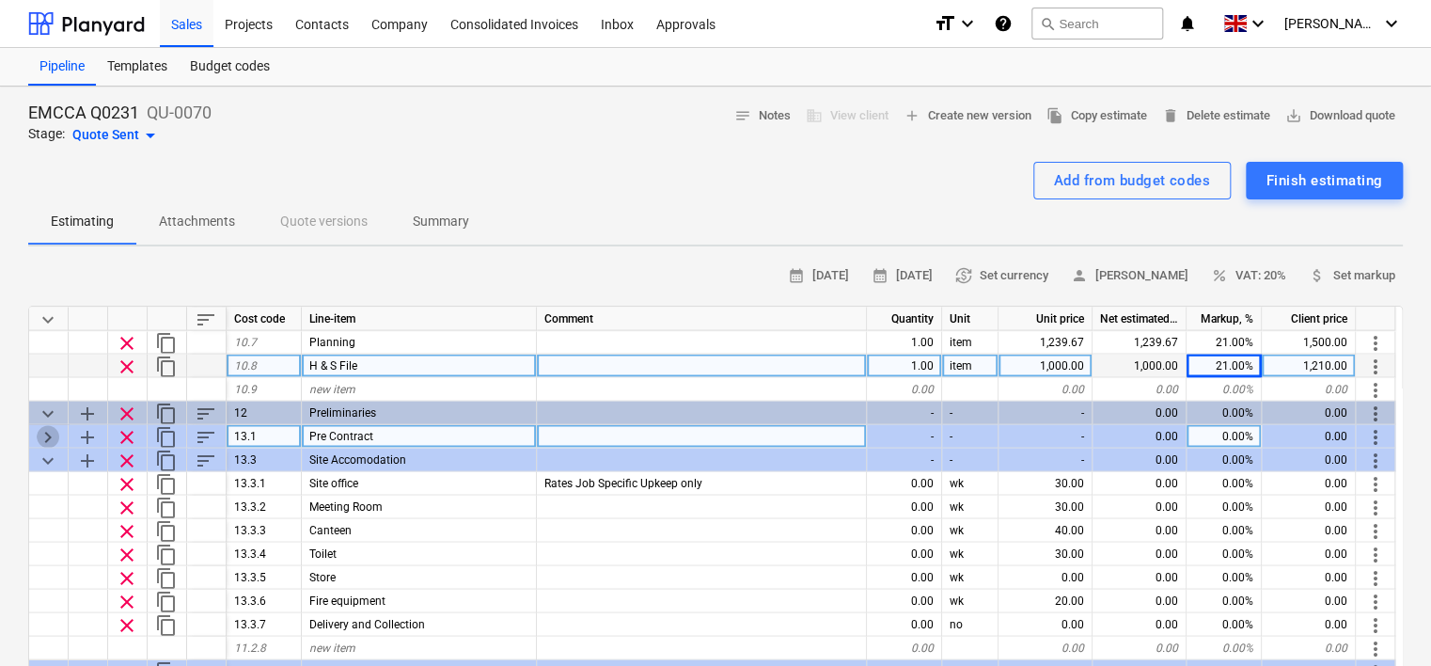
click at [52, 433] on span "keyboard_arrow_right" at bounding box center [48, 436] width 23 height 23
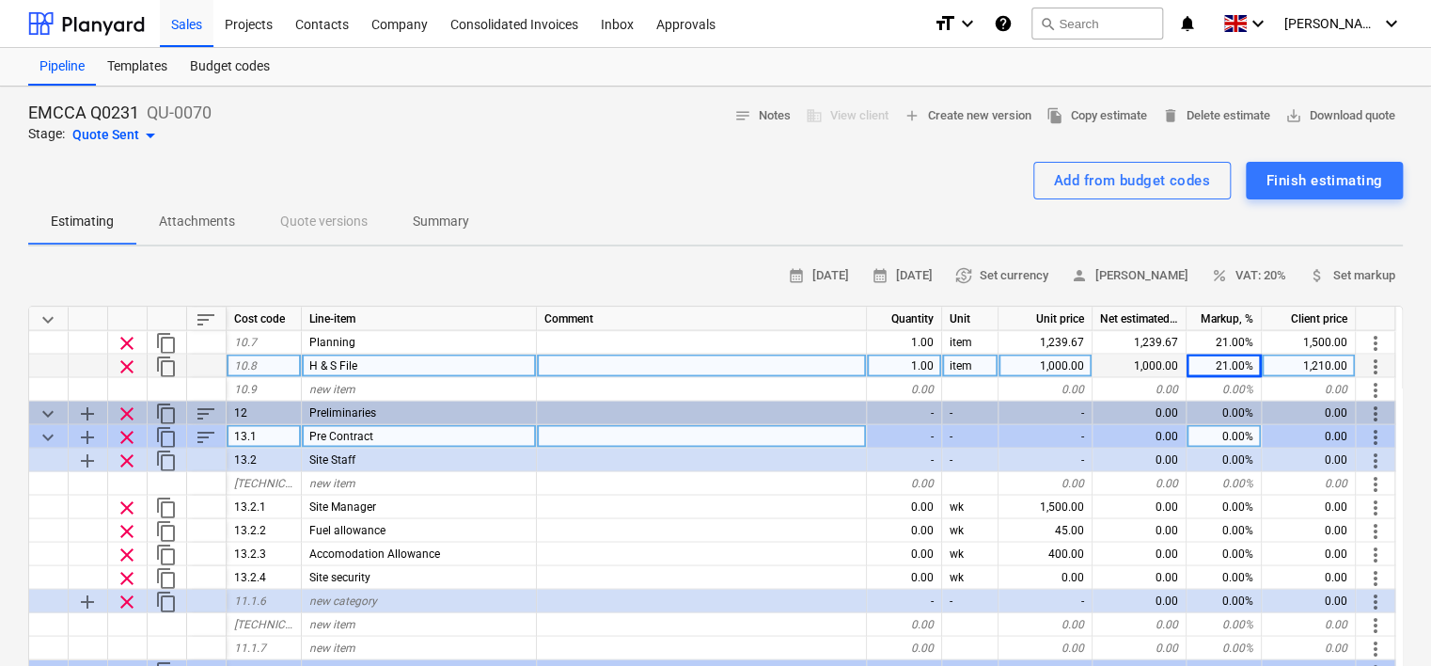
click at [46, 433] on span "keyboard_arrow_down" at bounding box center [48, 436] width 23 height 23
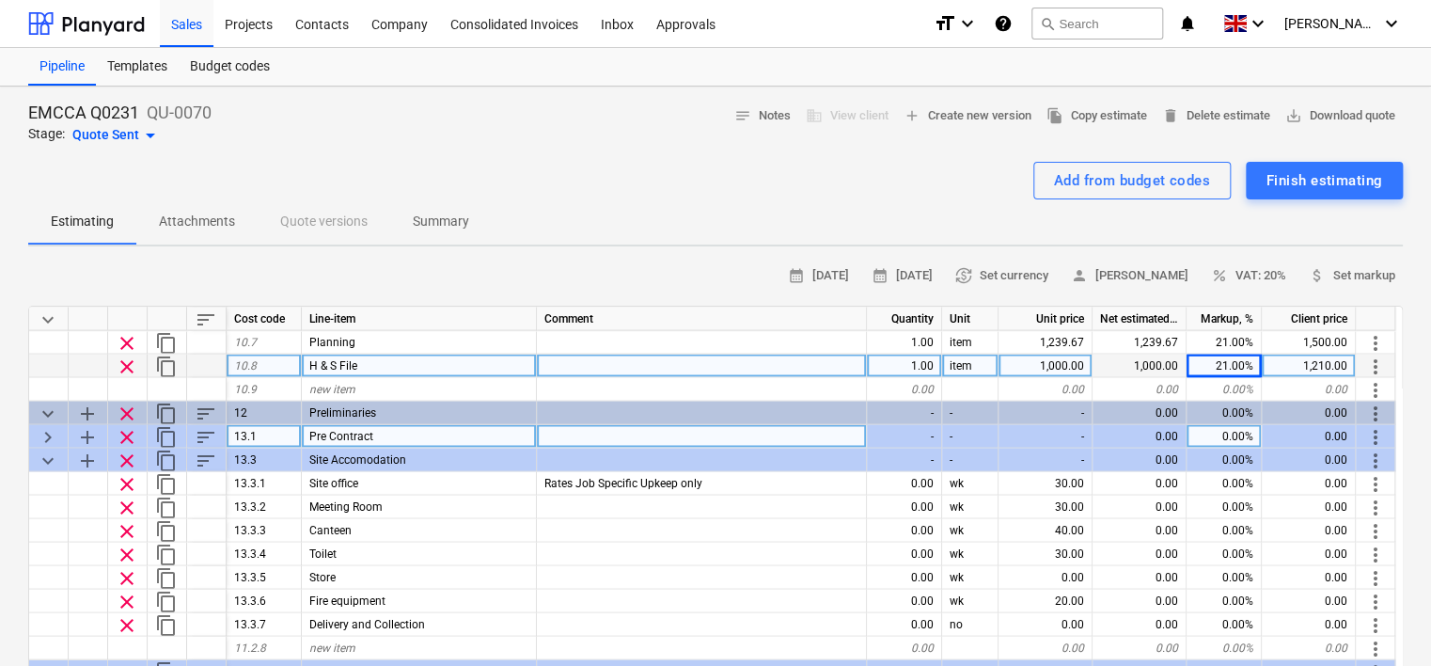
click at [46, 433] on span "keyboard_arrow_right" at bounding box center [48, 436] width 23 height 23
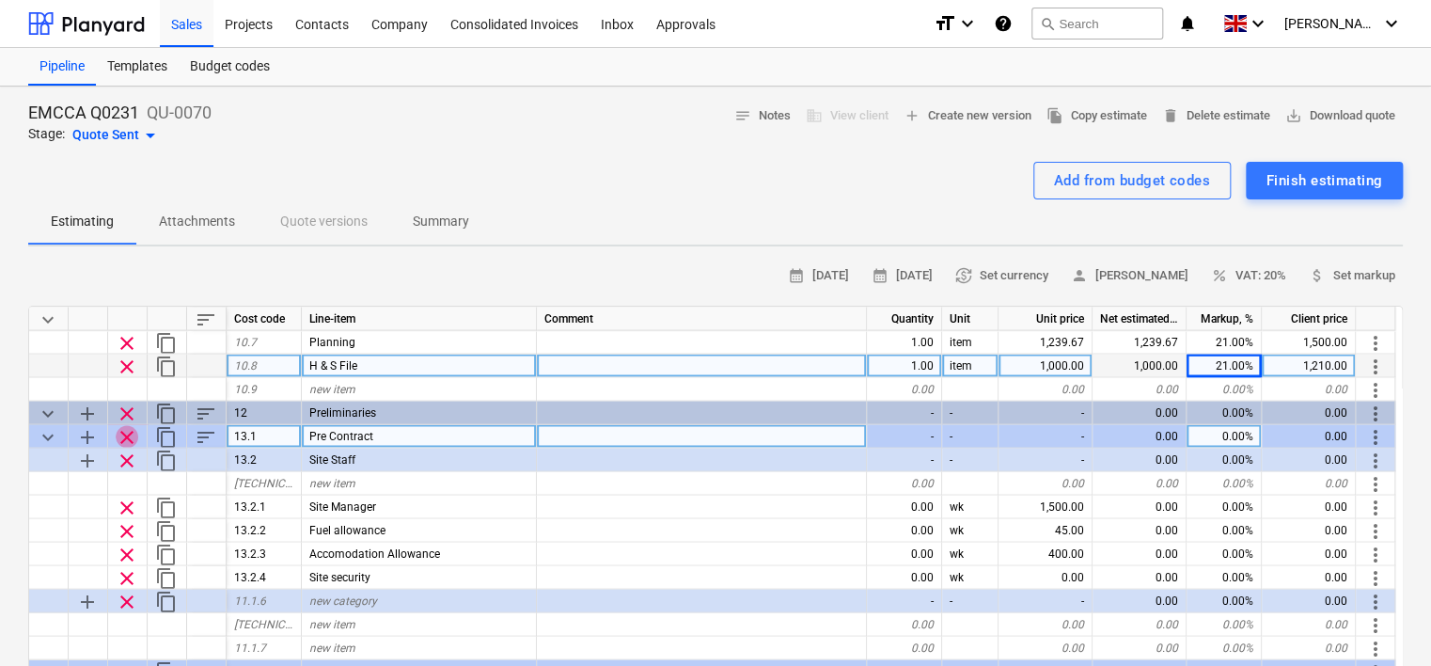
click at [125, 434] on span "clear" at bounding box center [127, 436] width 23 height 23
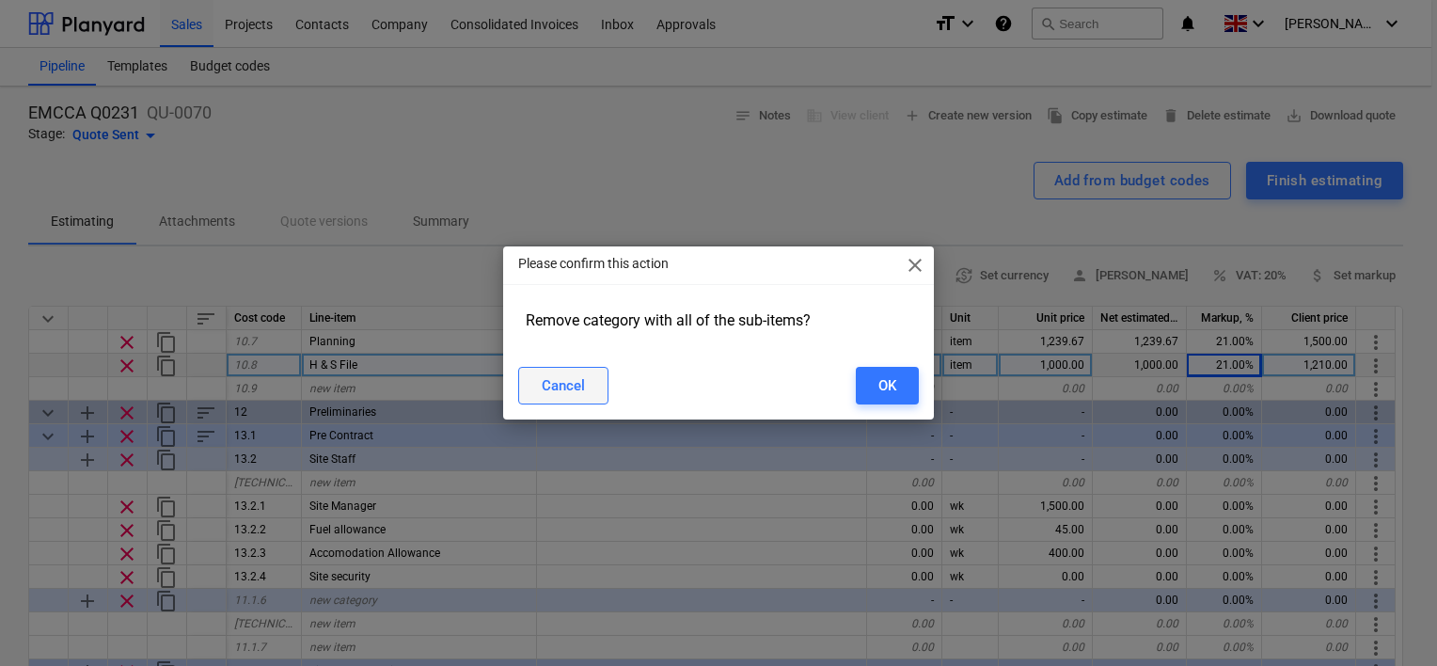
click at [570, 386] on div "Cancel" at bounding box center [563, 385] width 43 height 24
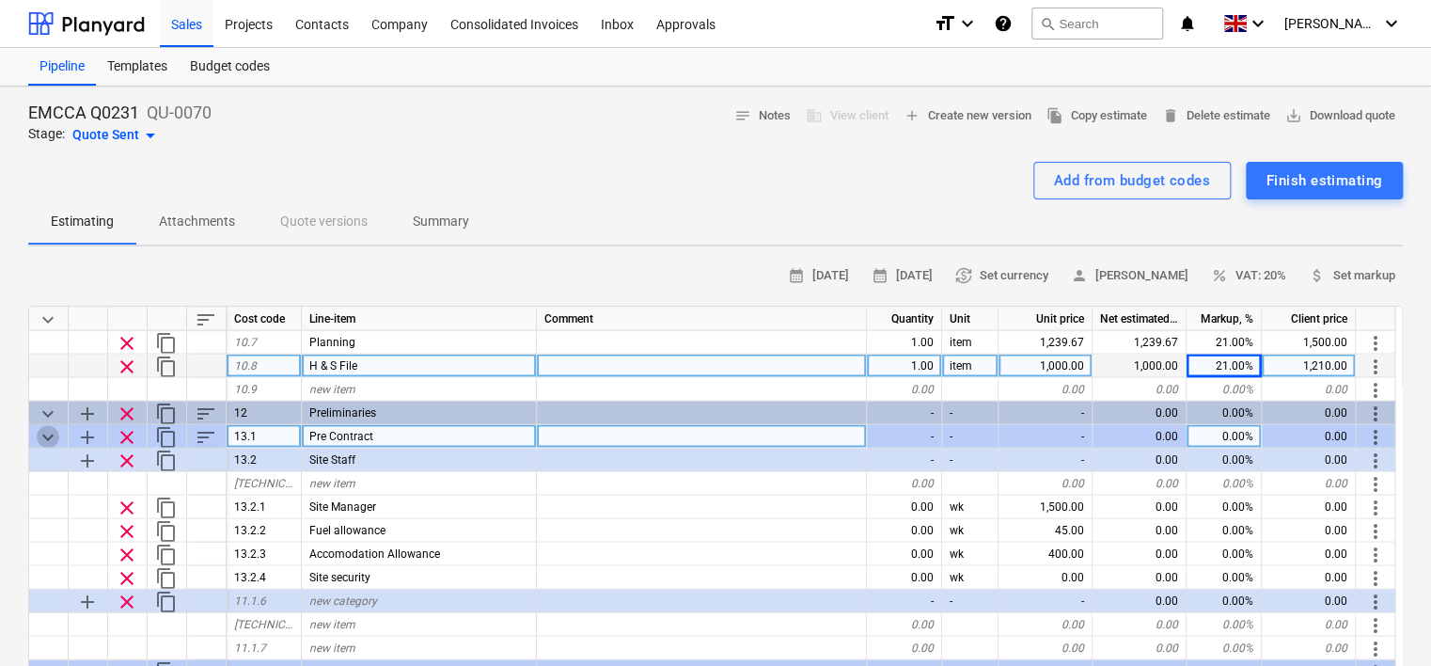
click at [52, 429] on span "keyboard_arrow_down" at bounding box center [48, 436] width 23 height 23
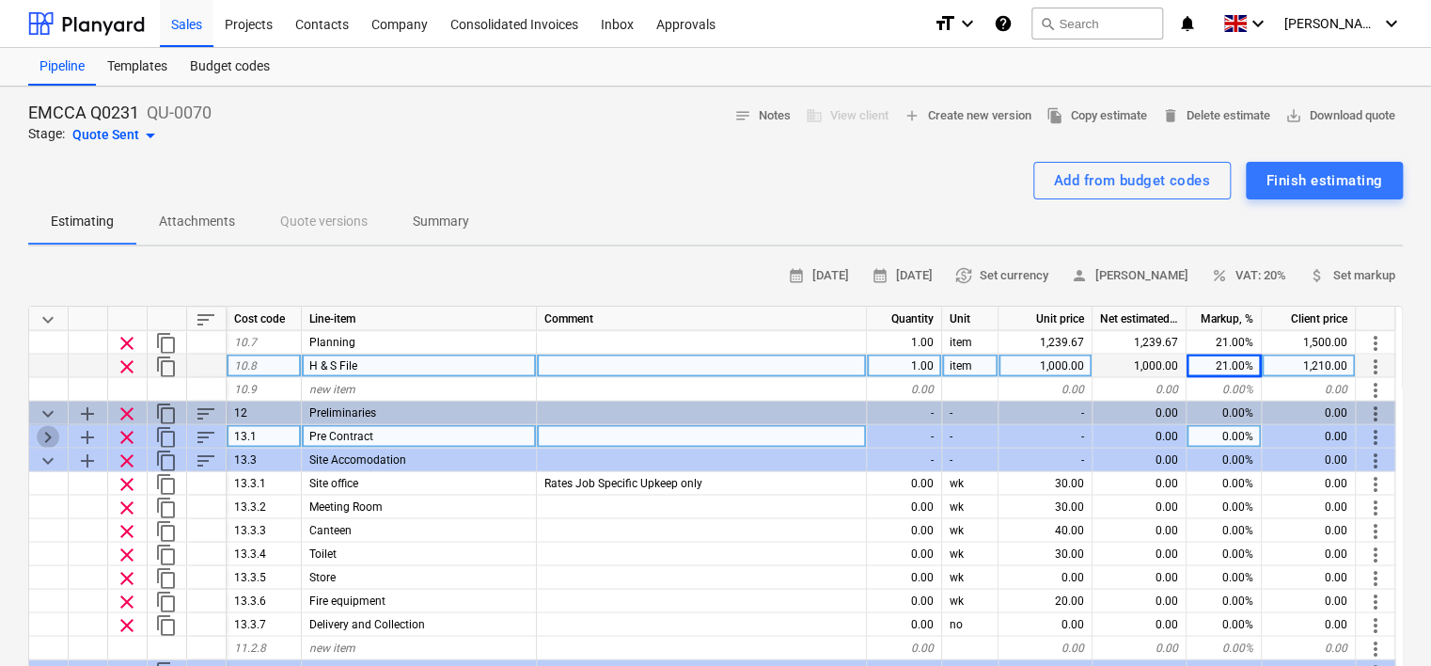
click at [49, 432] on span "keyboard_arrow_right" at bounding box center [48, 436] width 23 height 23
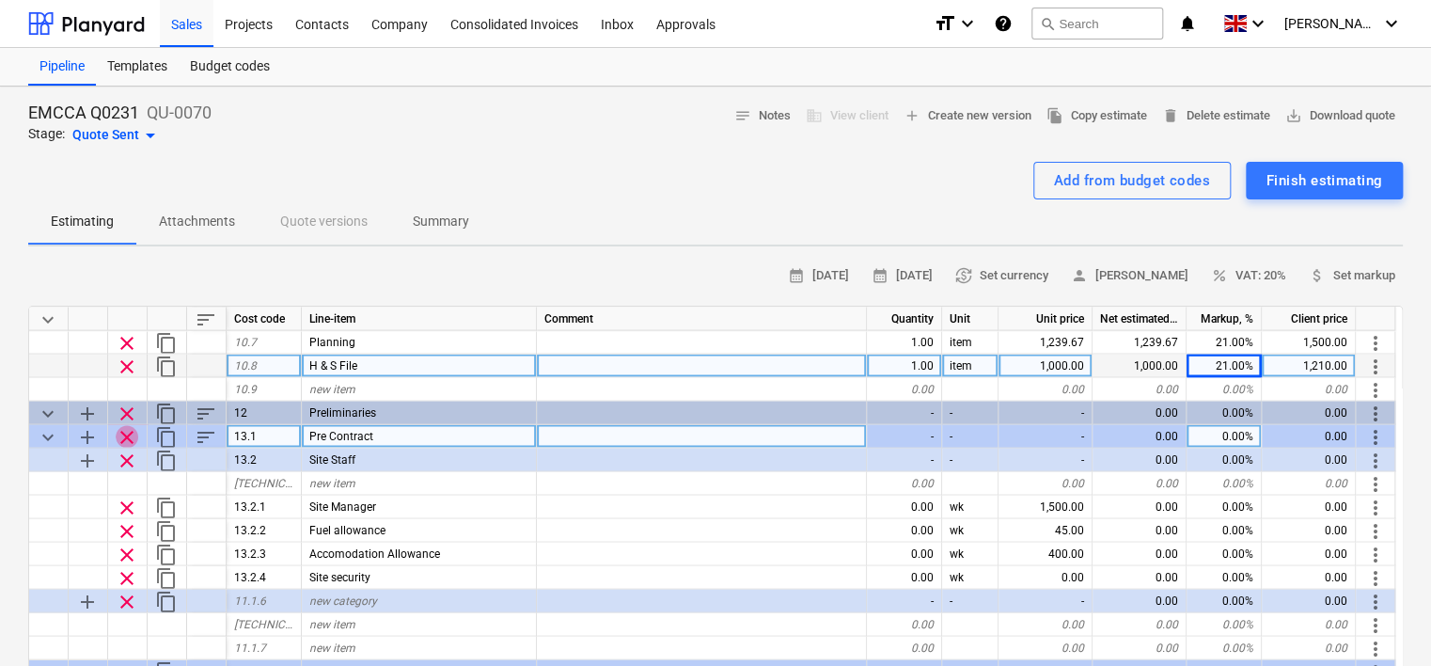
click at [125, 433] on span "clear" at bounding box center [127, 436] width 23 height 23
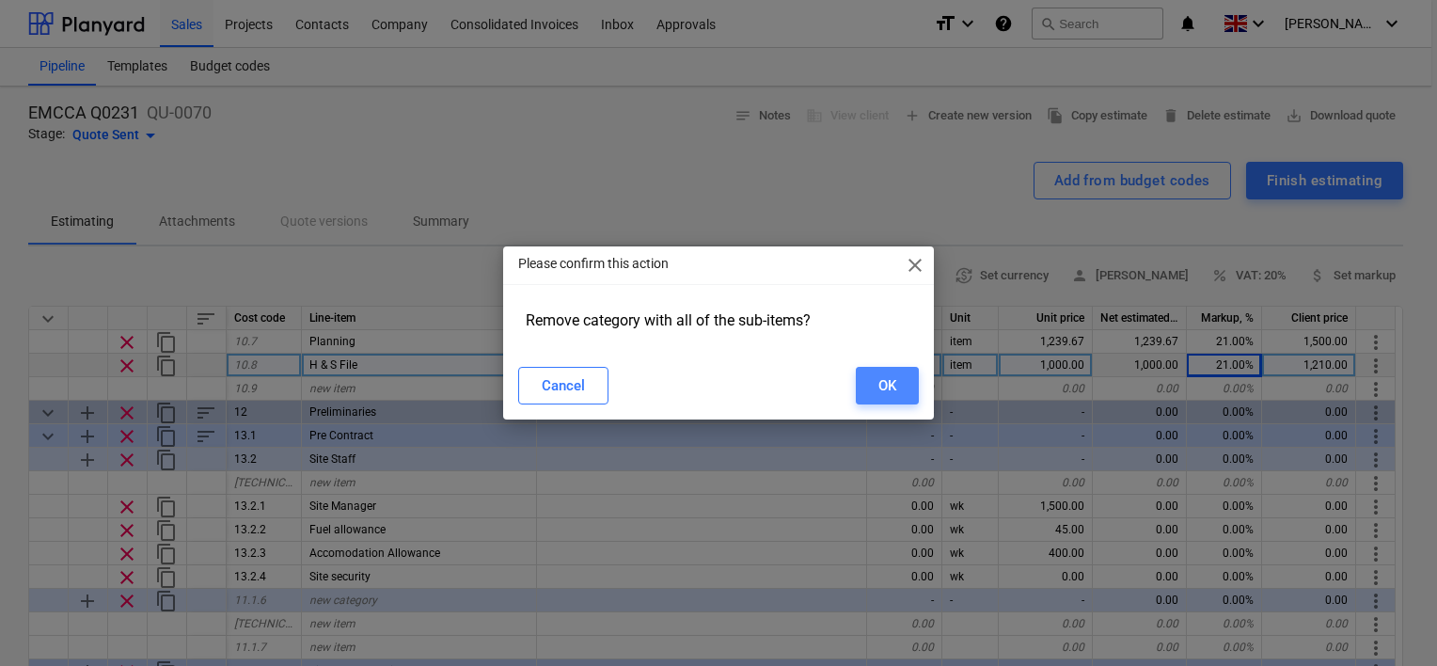
click at [892, 390] on div "OK" at bounding box center [887, 385] width 18 height 24
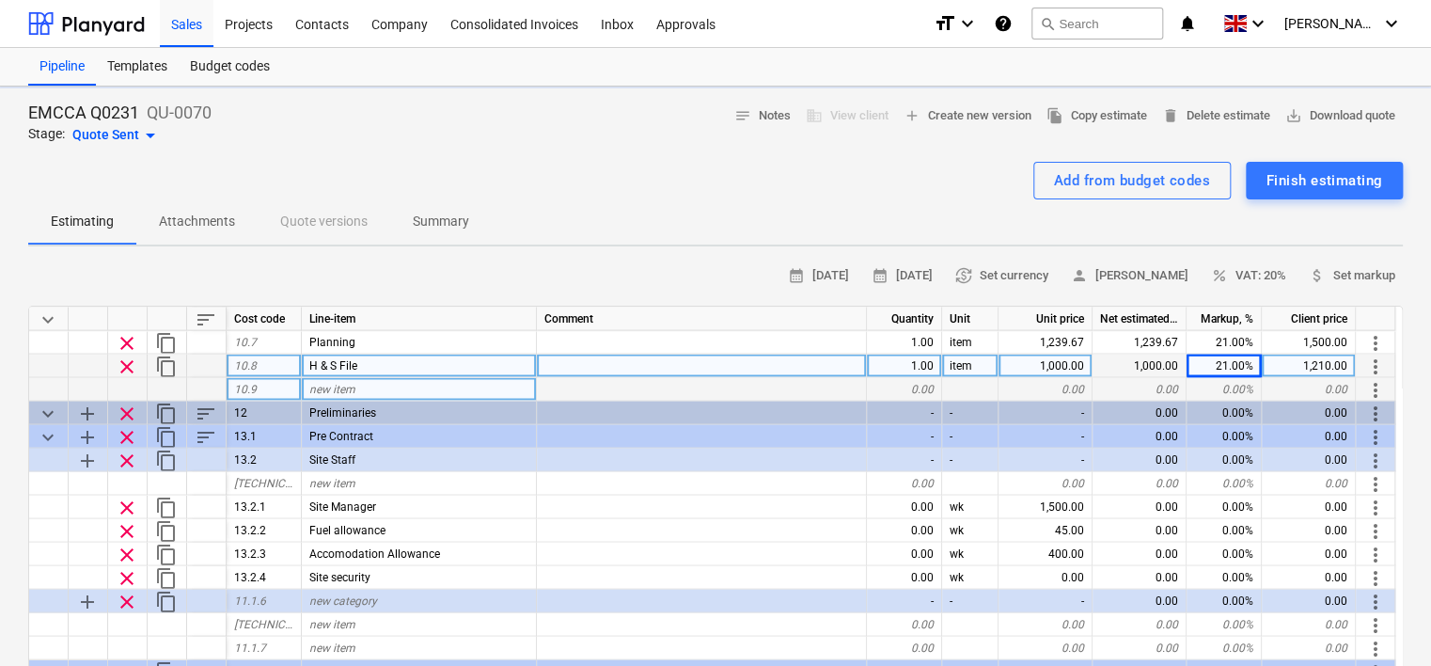
type textarea "x"
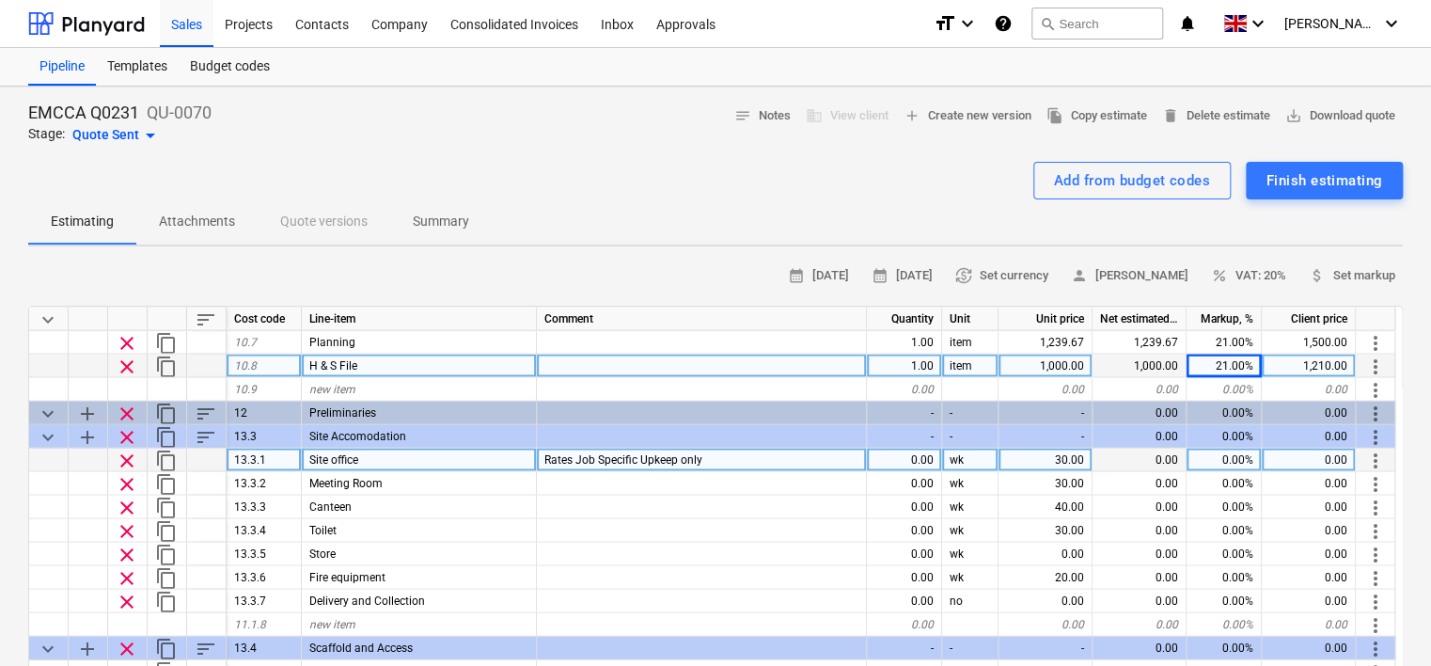
click at [711, 459] on div "Rates Job Specific Upkeep only" at bounding box center [702, 460] width 330 height 24
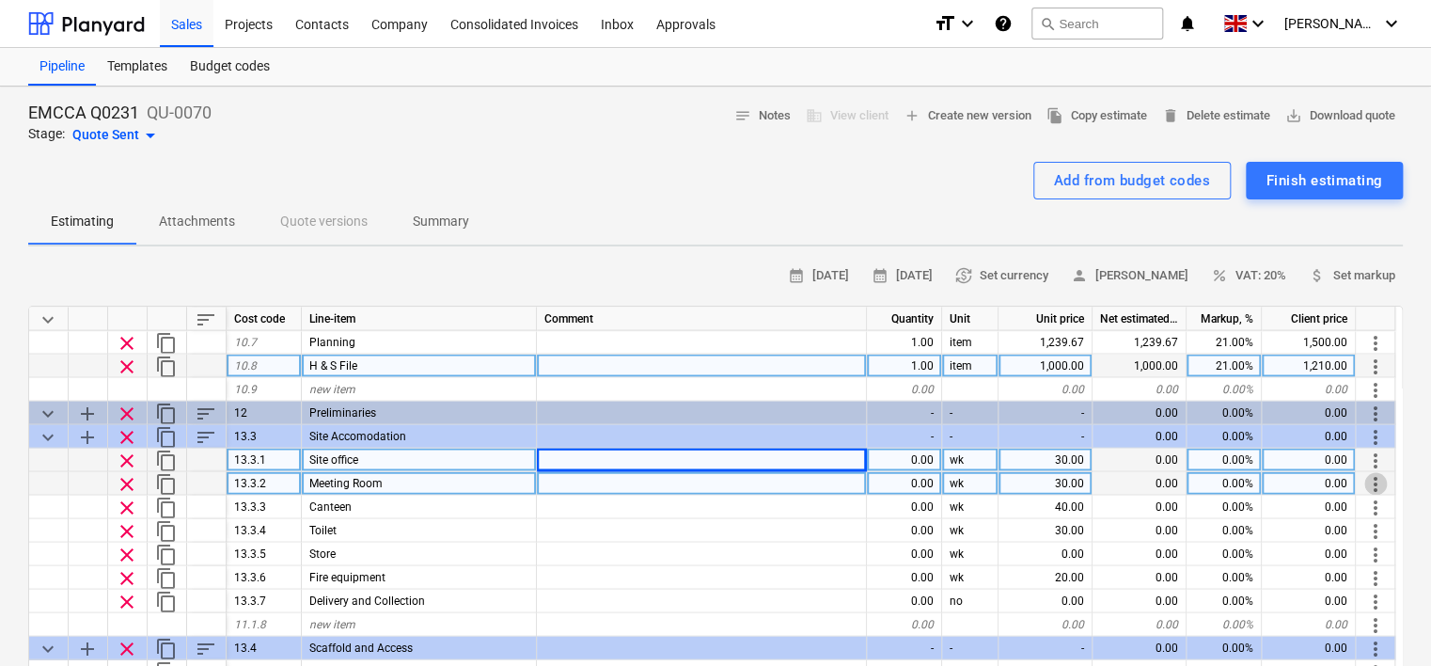
click at [1377, 480] on span "more_vert" at bounding box center [1376, 483] width 23 height 23
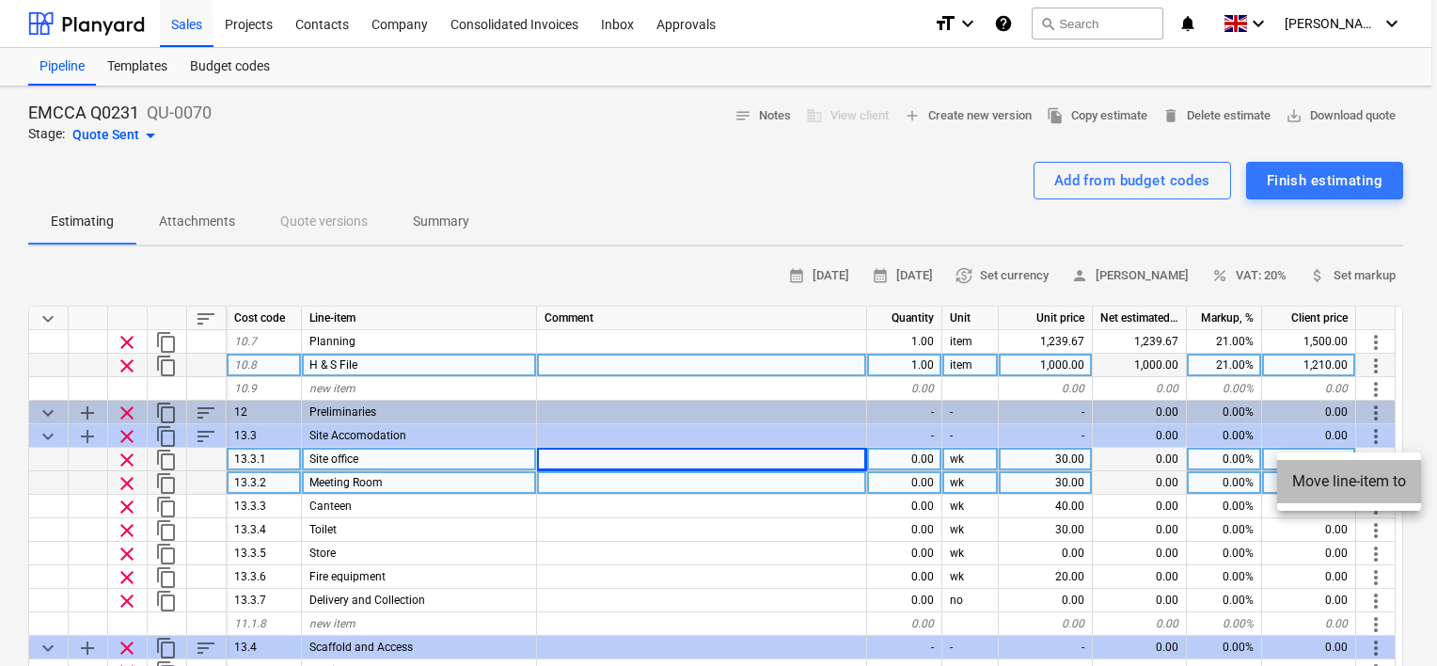
click at [1377, 480] on li "Move line-item to" at bounding box center [1349, 481] width 144 height 43
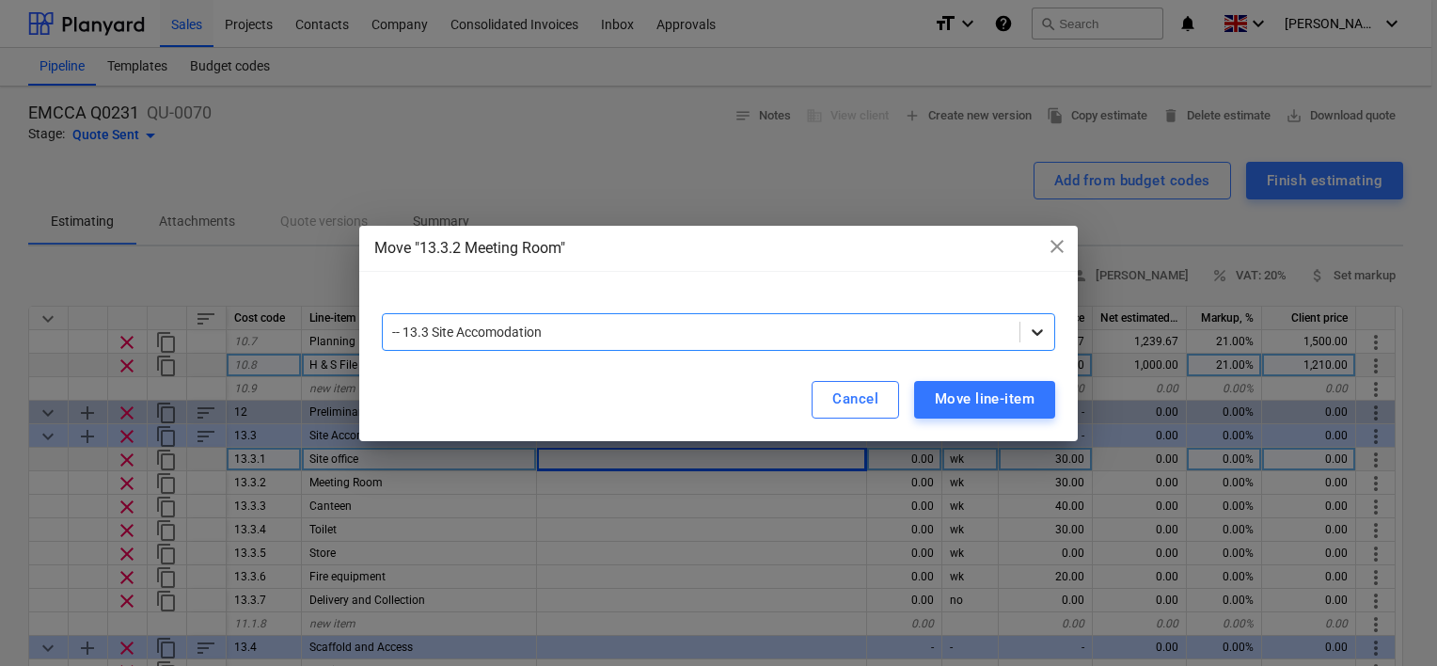
click at [1038, 327] on icon at bounding box center [1037, 332] width 19 height 19
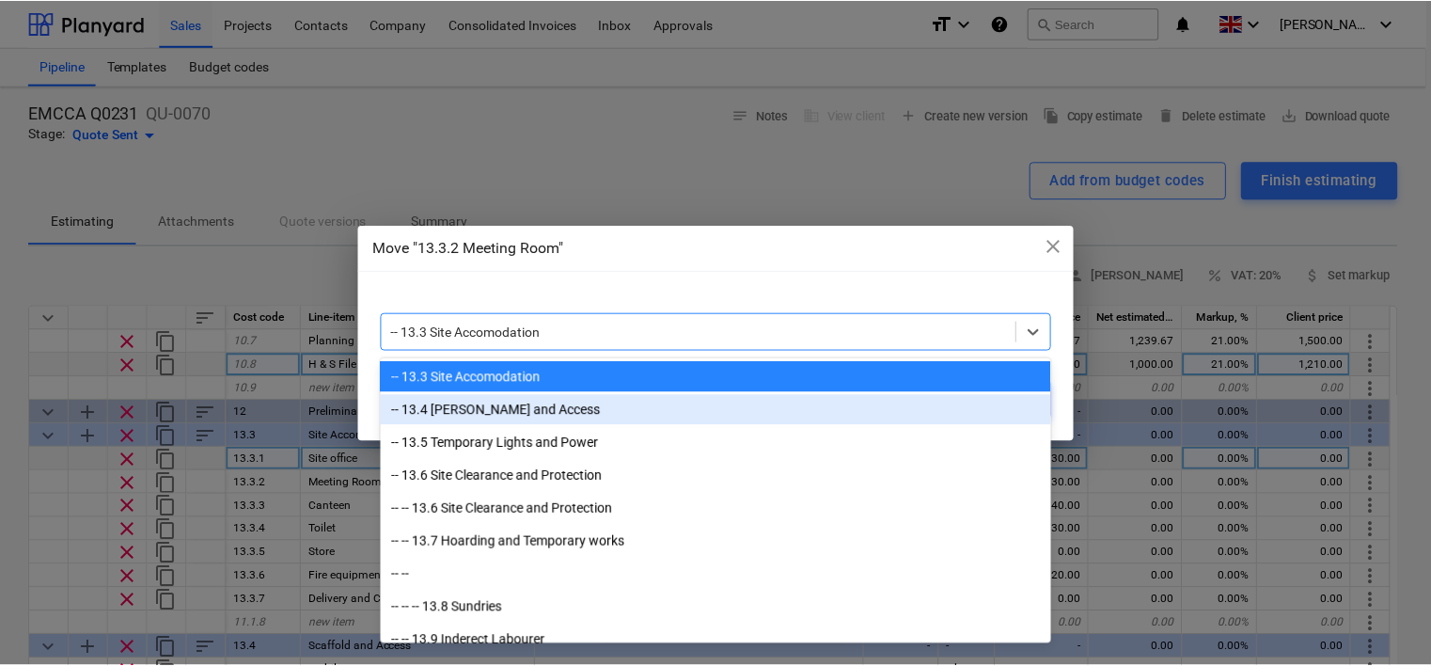
scroll to position [301, 0]
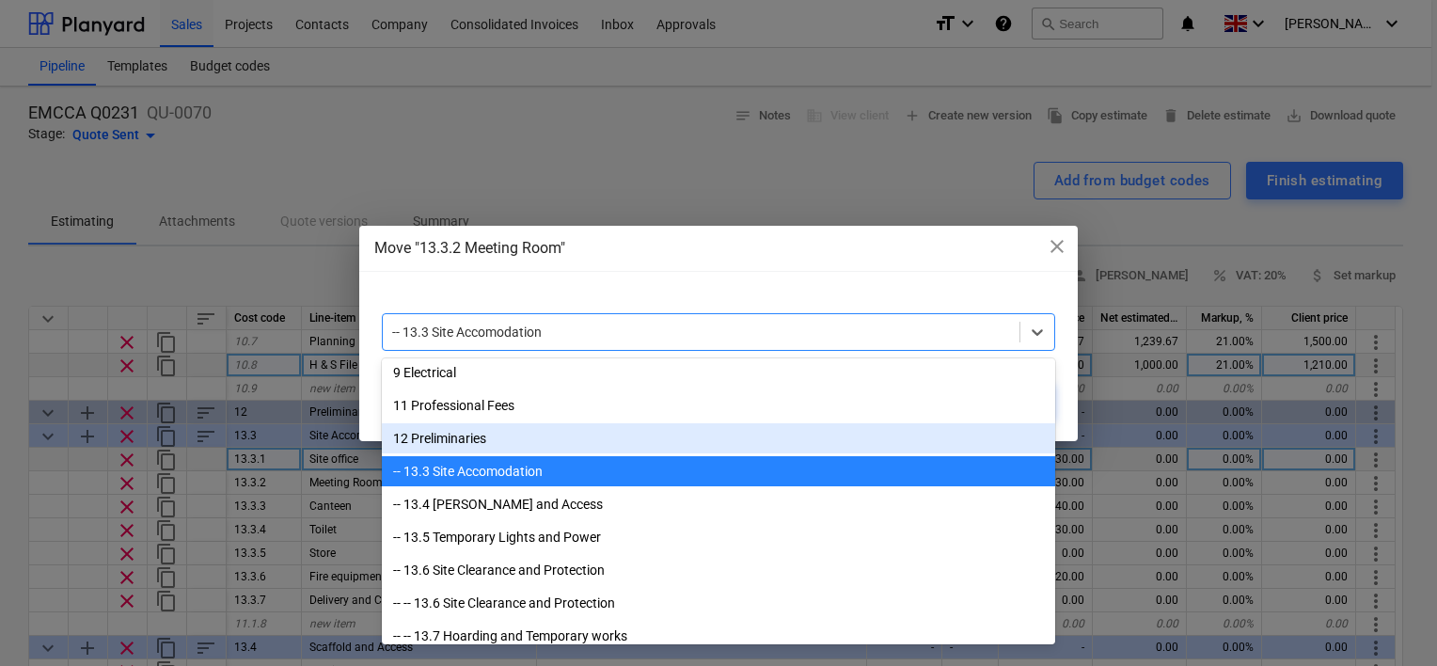
click at [455, 433] on div "12 Preliminaries" at bounding box center [718, 438] width 673 height 30
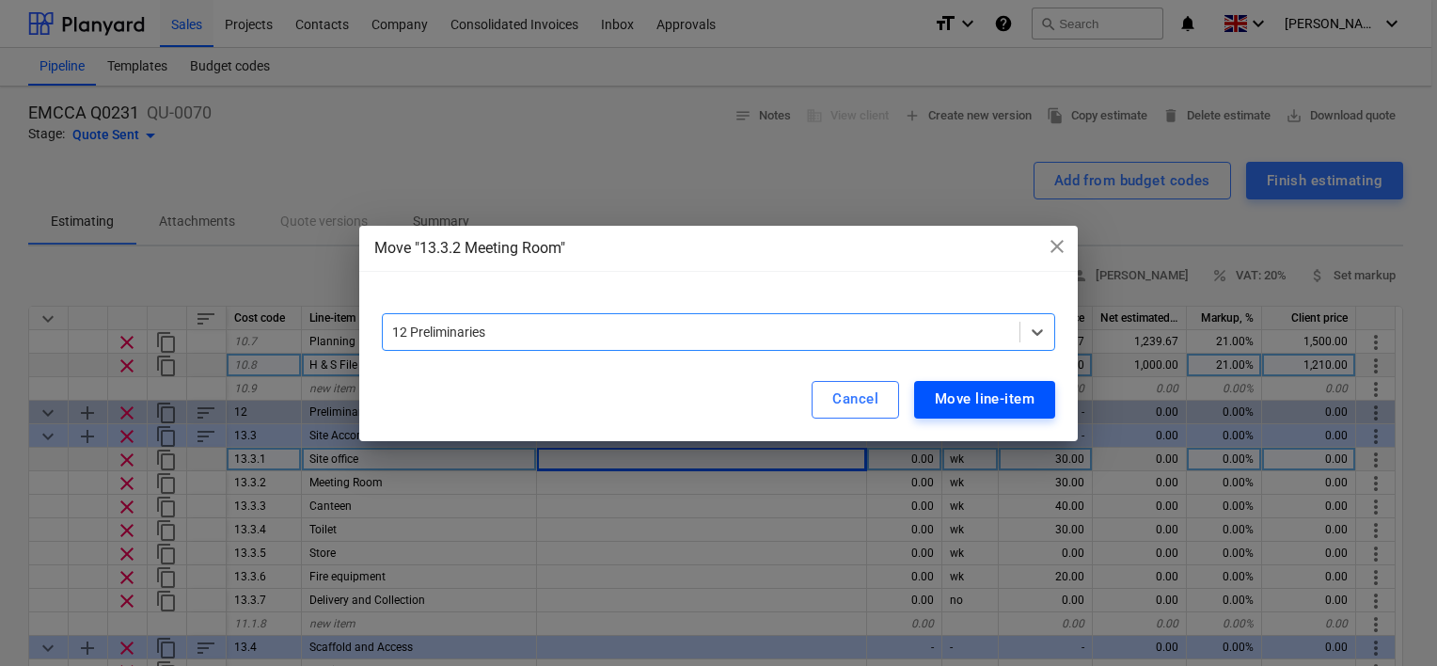
click at [984, 395] on div "Move line-item" at bounding box center [985, 399] width 100 height 24
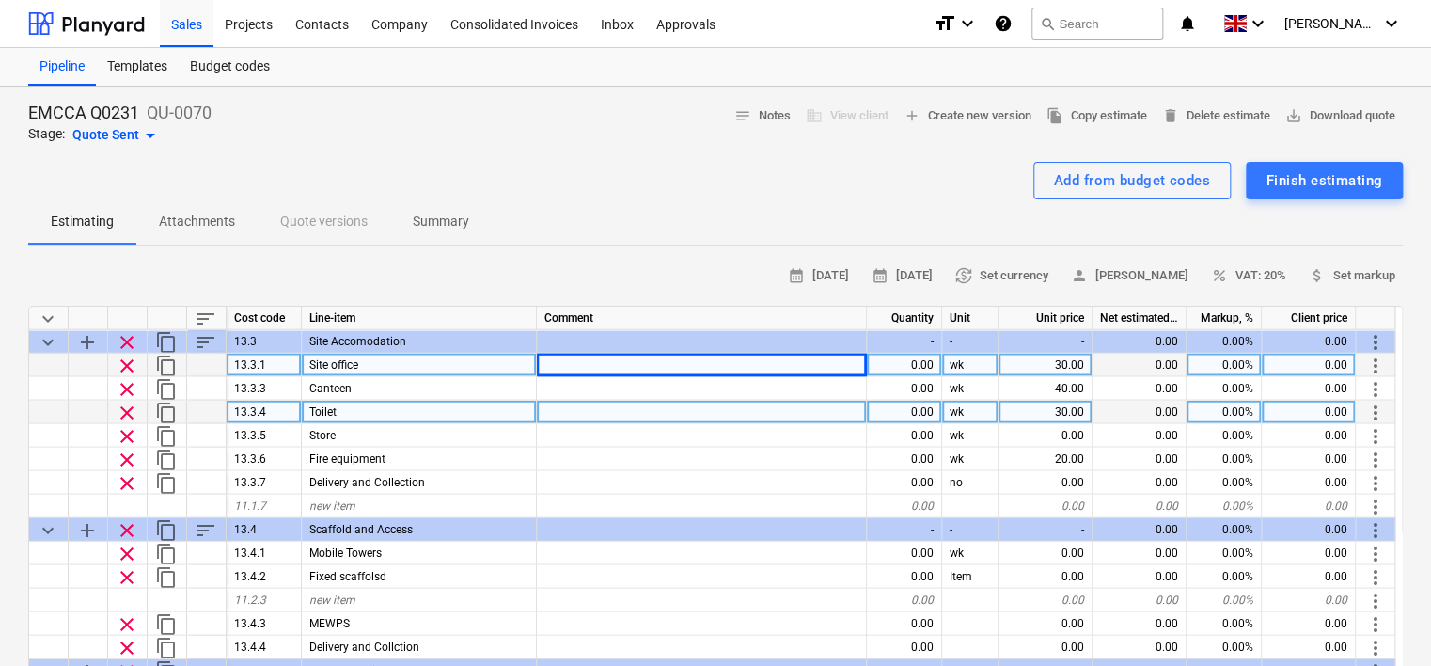
scroll to position [2069, 0]
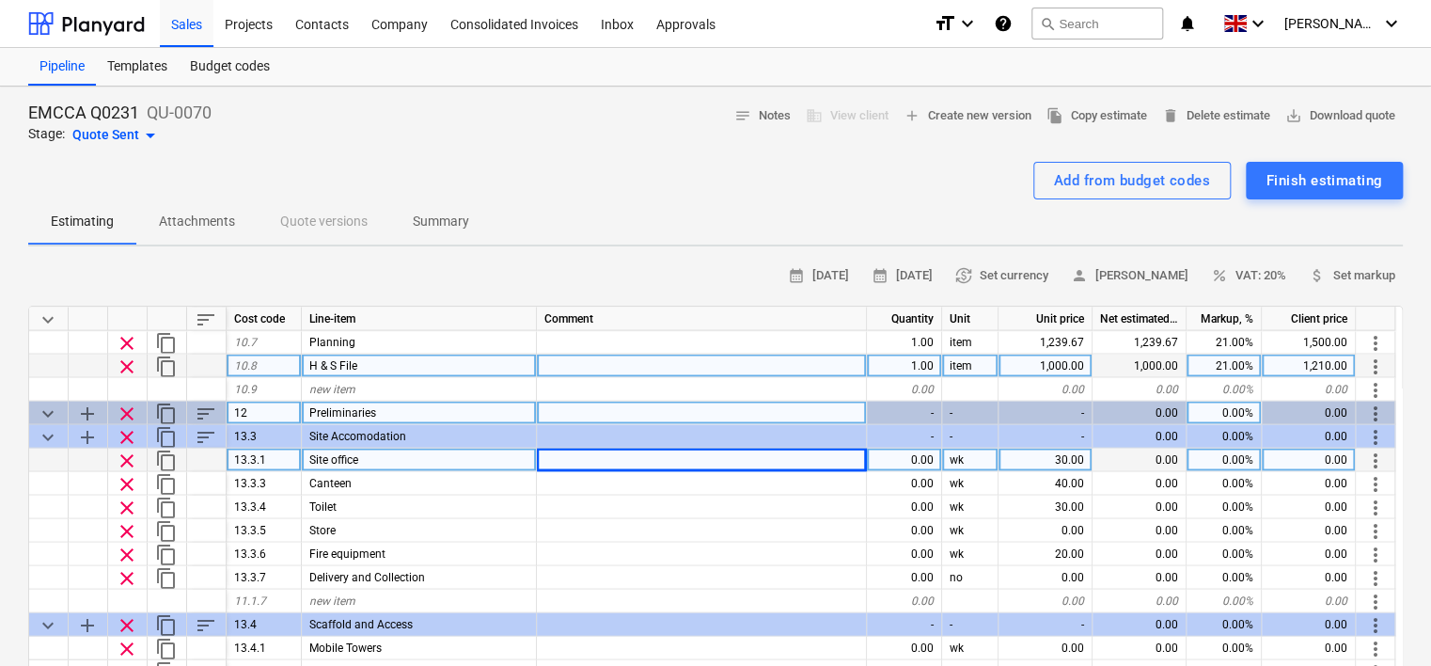
click at [87, 411] on span "add" at bounding box center [87, 413] width 23 height 23
click at [87, 409] on span "add" at bounding box center [87, 413] width 23 height 23
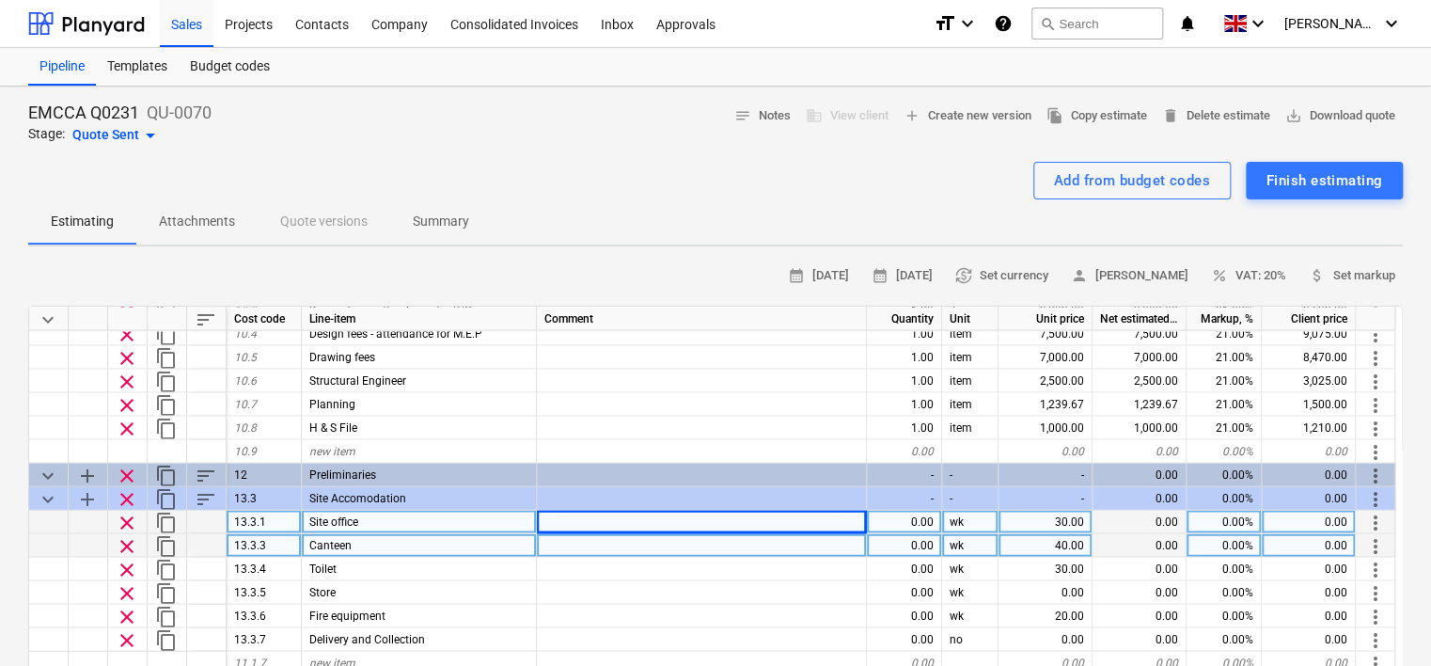
scroll to position [1975, 0]
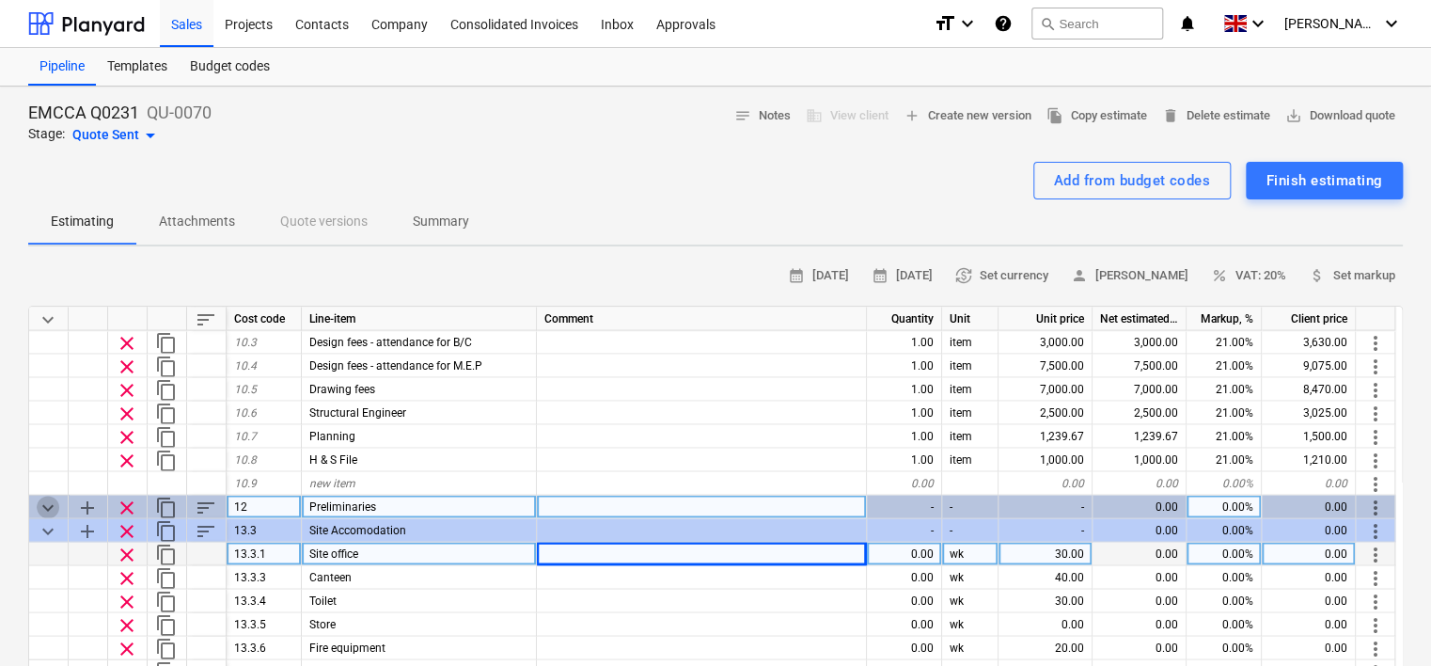
click at [54, 504] on span "keyboard_arrow_down" at bounding box center [48, 507] width 23 height 23
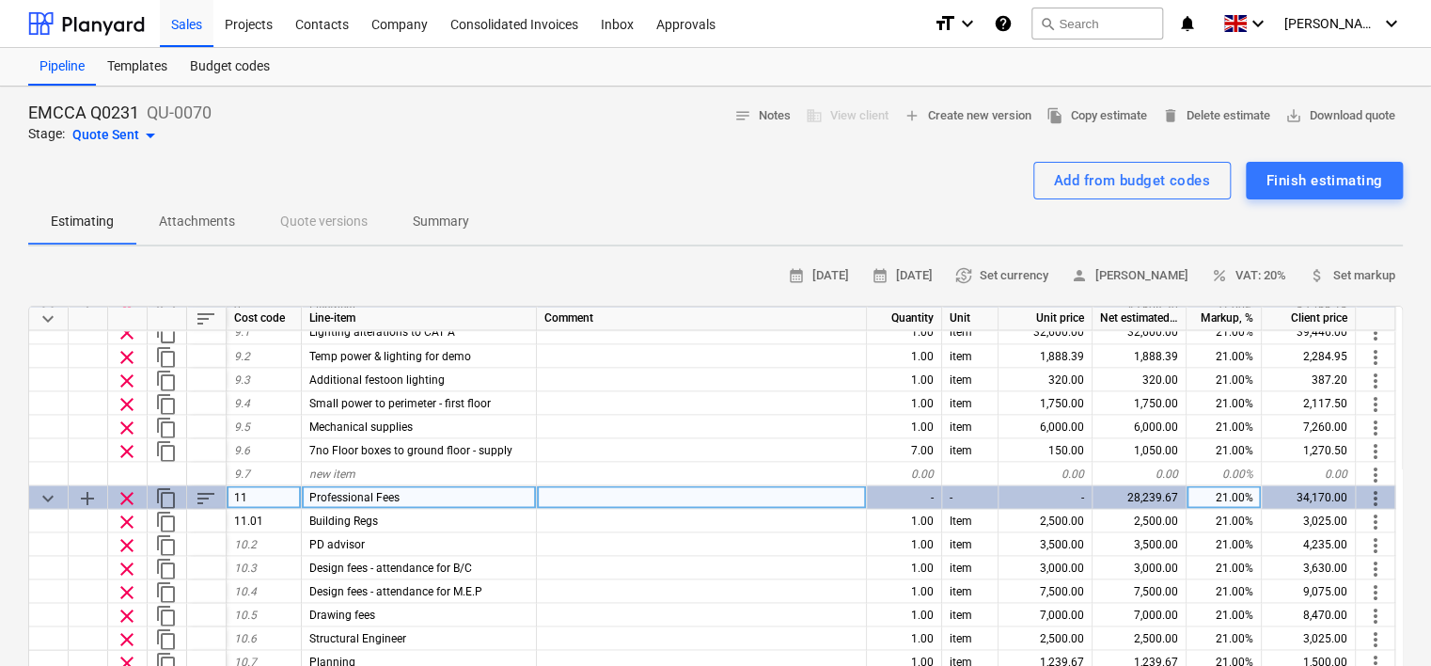
click at [44, 496] on span "keyboard_arrow_down" at bounding box center [48, 497] width 23 height 23
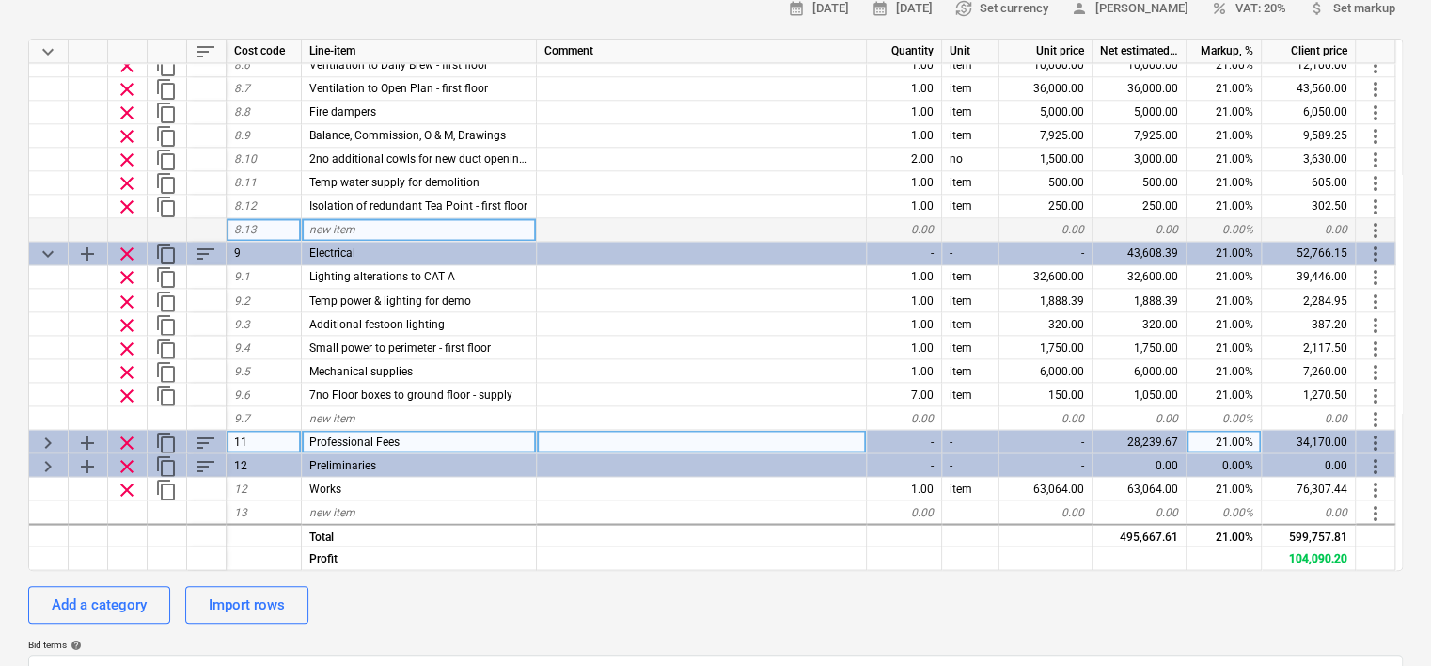
scroll to position [282, 0]
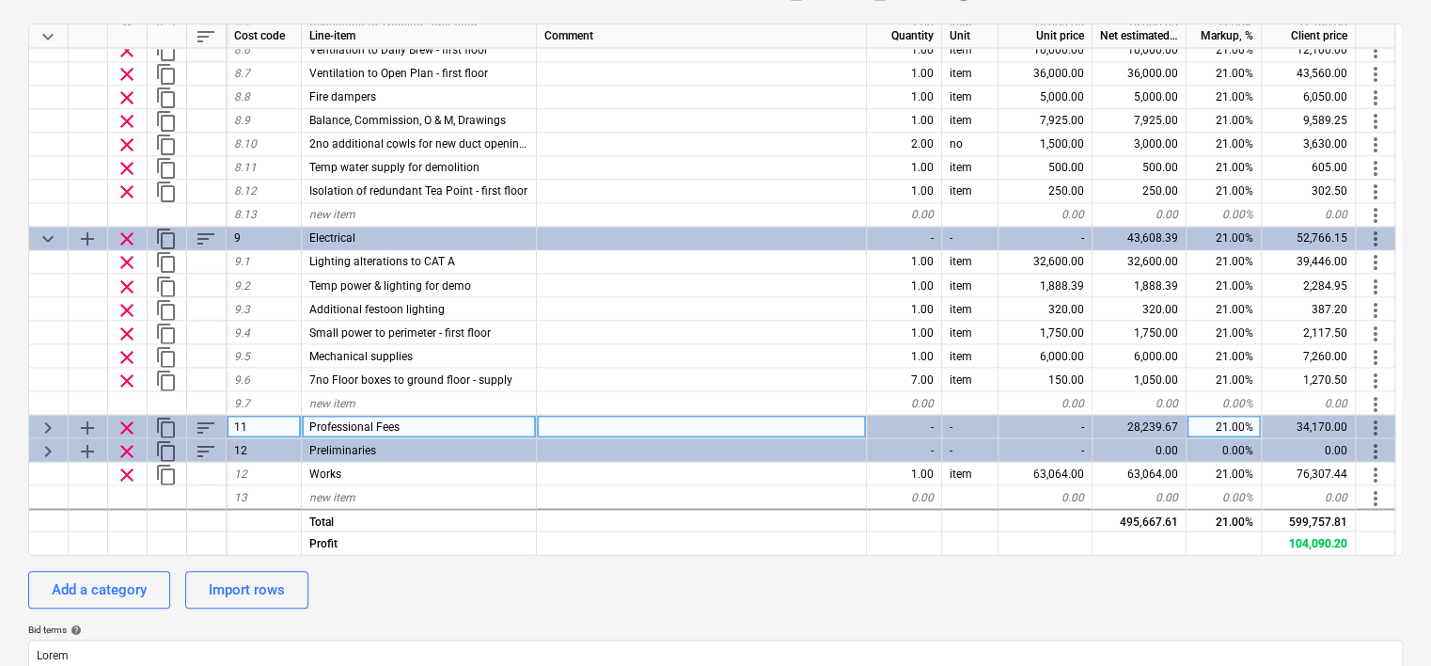
click at [44, 426] on span "keyboard_arrow_right" at bounding box center [48, 427] width 23 height 23
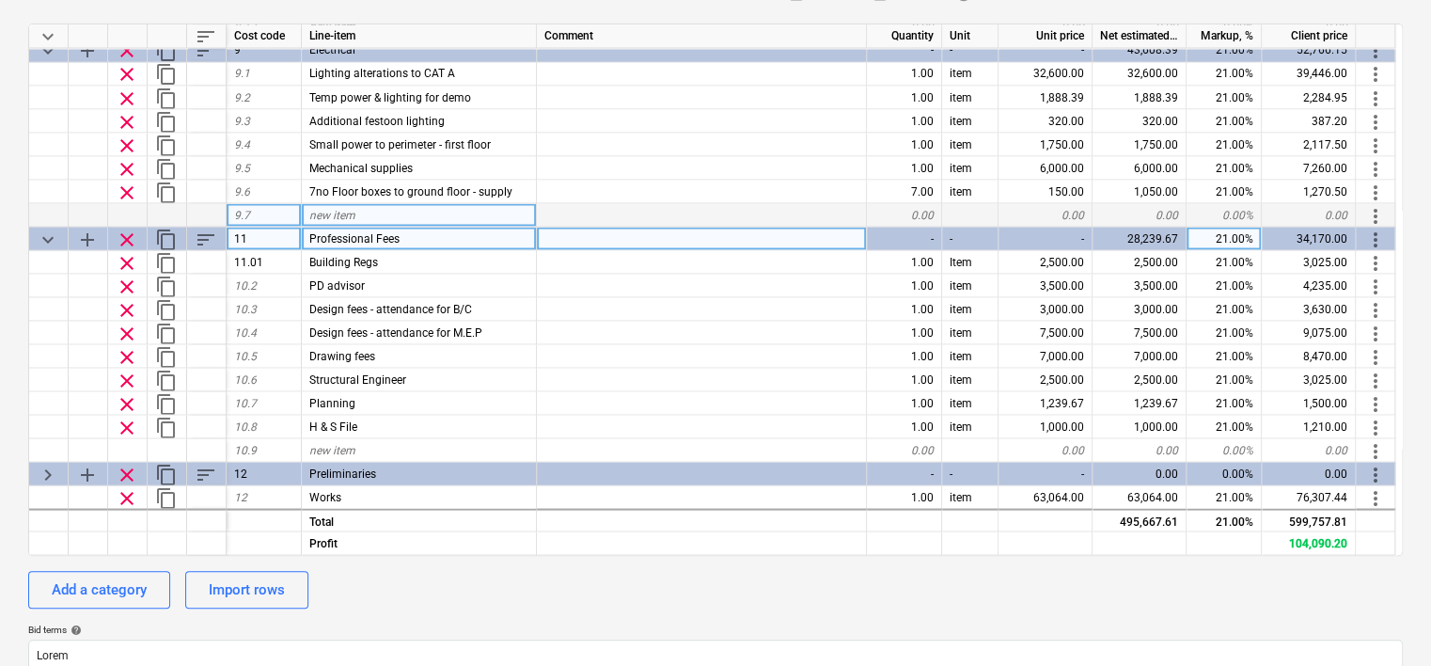
scroll to position [1749, 0]
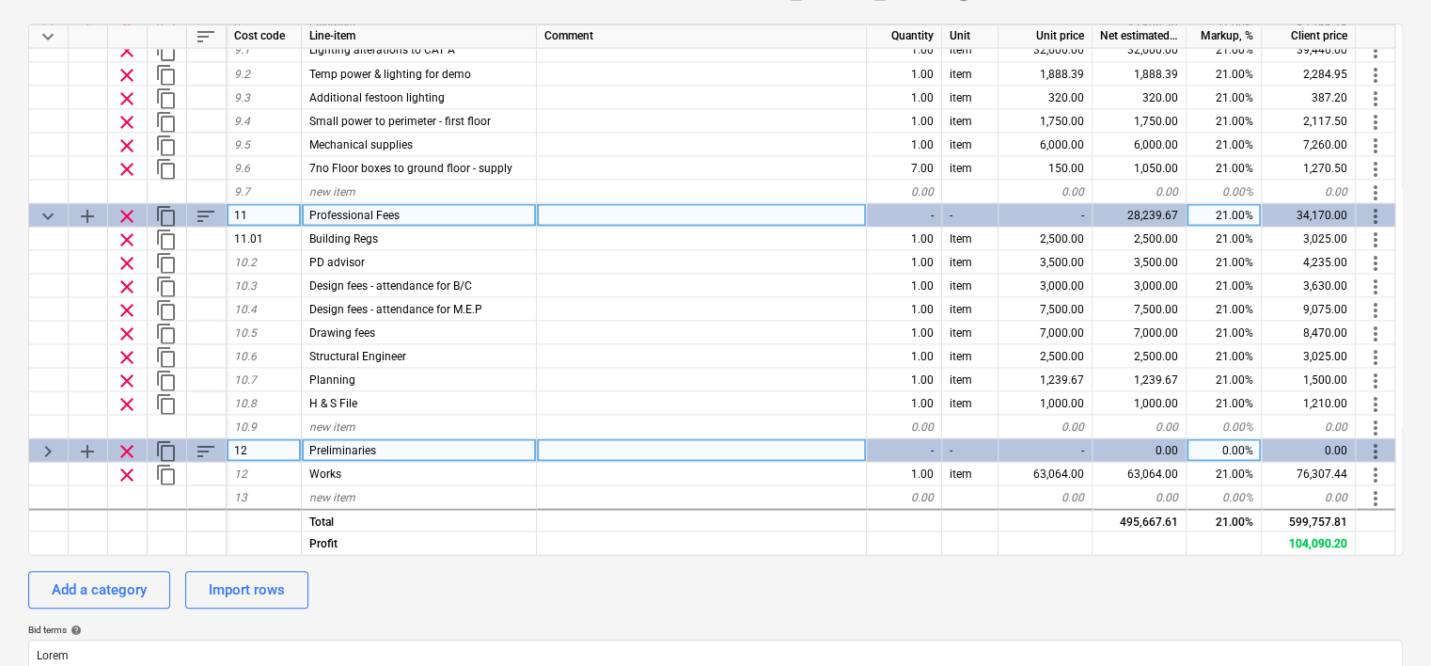
click at [52, 444] on span "keyboard_arrow_right" at bounding box center [48, 450] width 23 height 23
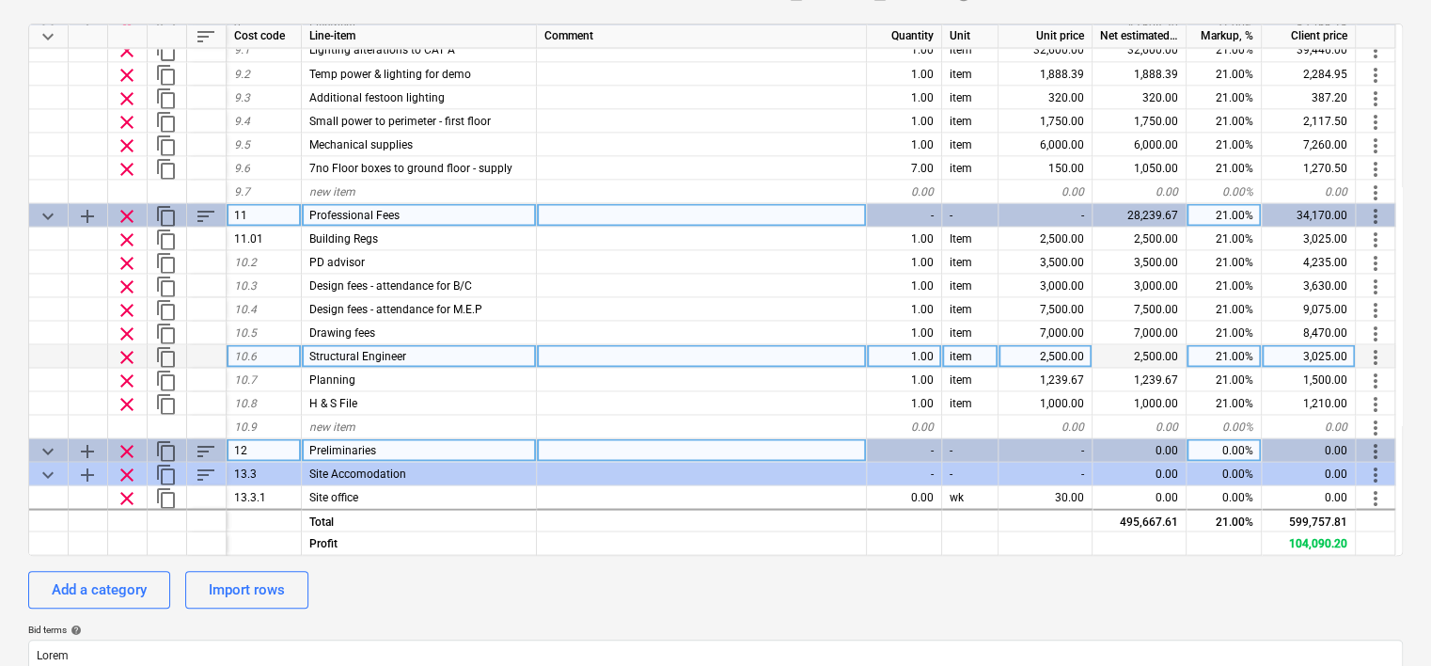
scroll to position [1843, 0]
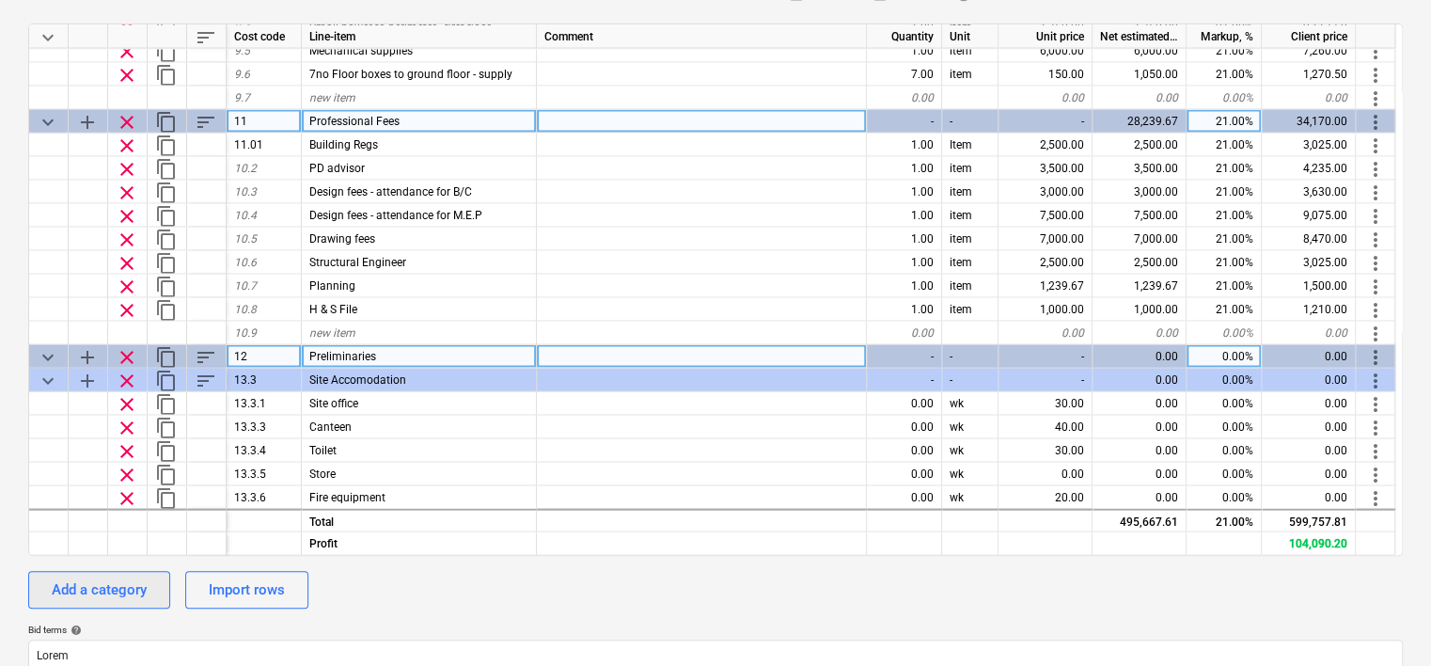
click at [105, 592] on div "Add a category" at bounding box center [99, 589] width 95 height 24
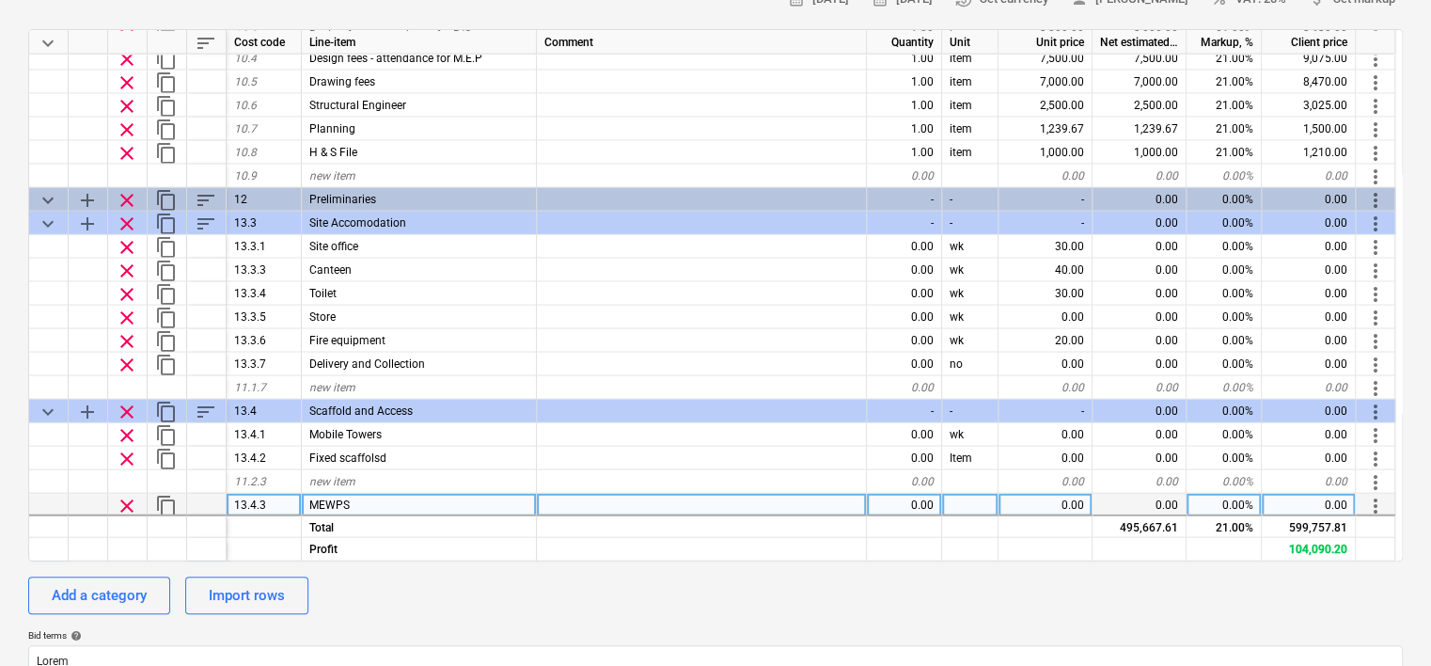
scroll to position [1975, 0]
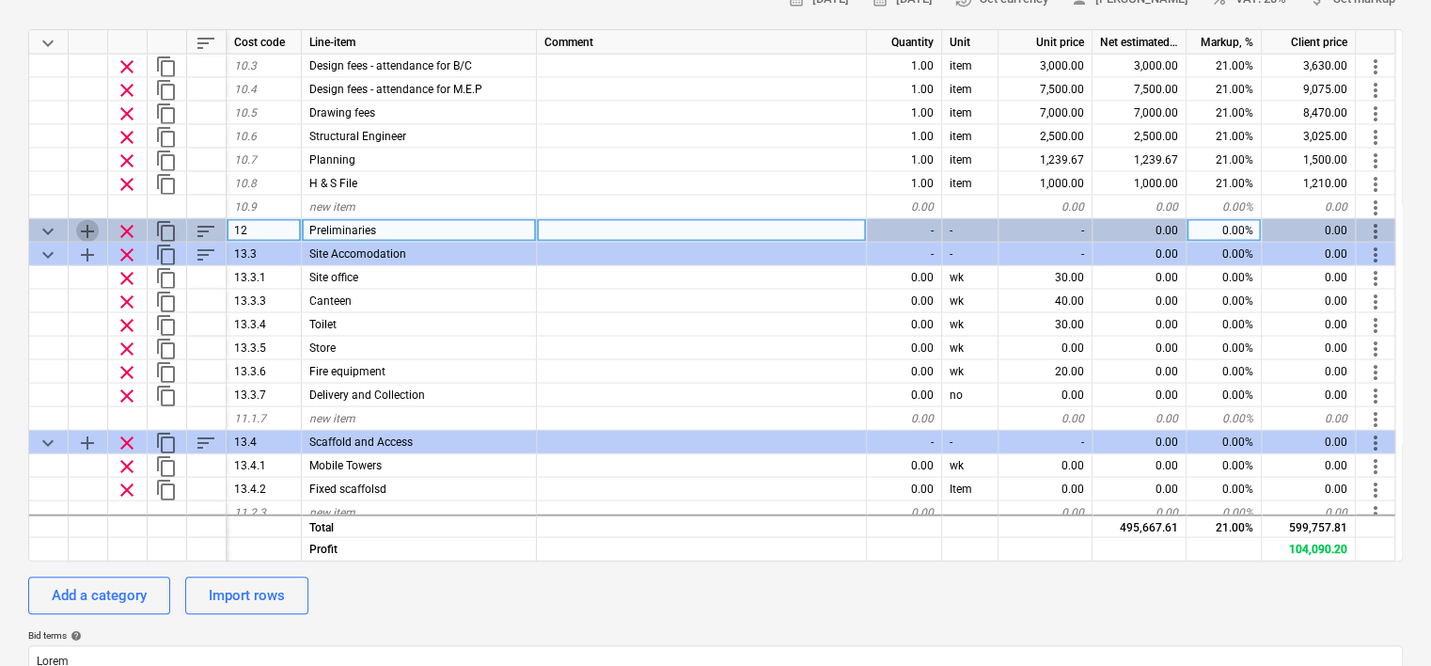
click at [87, 228] on span "add" at bounding box center [87, 230] width 23 height 23
click at [249, 589] on div "Import rows" at bounding box center [247, 595] width 76 height 24
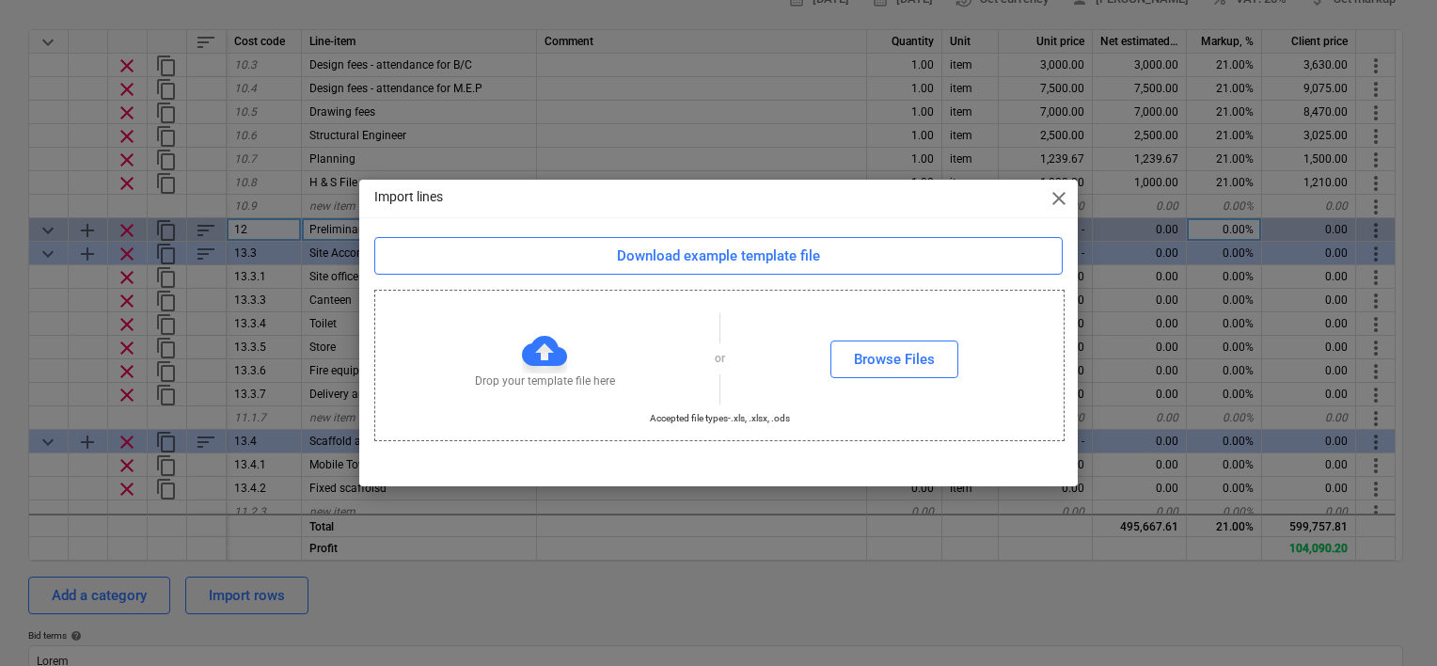
click at [1057, 203] on span "close" at bounding box center [1059, 198] width 23 height 23
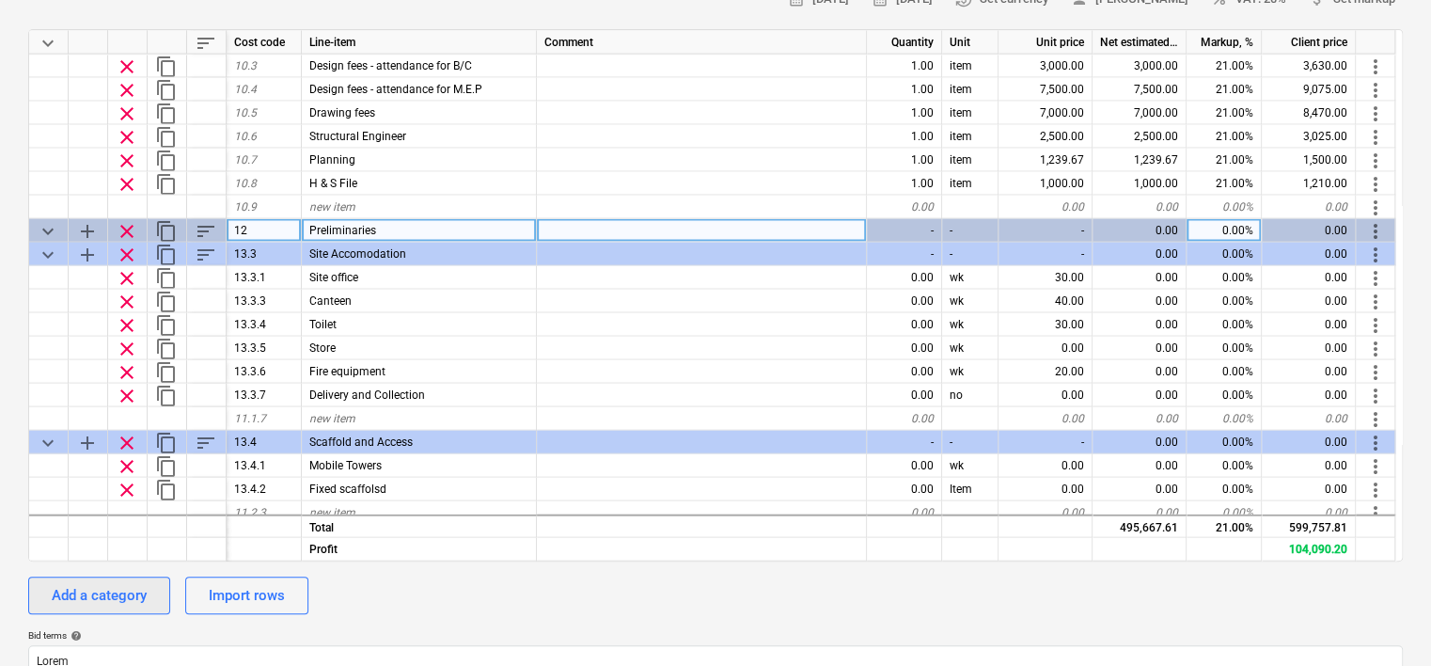
click at [103, 591] on div "Add a category" at bounding box center [99, 595] width 95 height 24
type textarea "x"
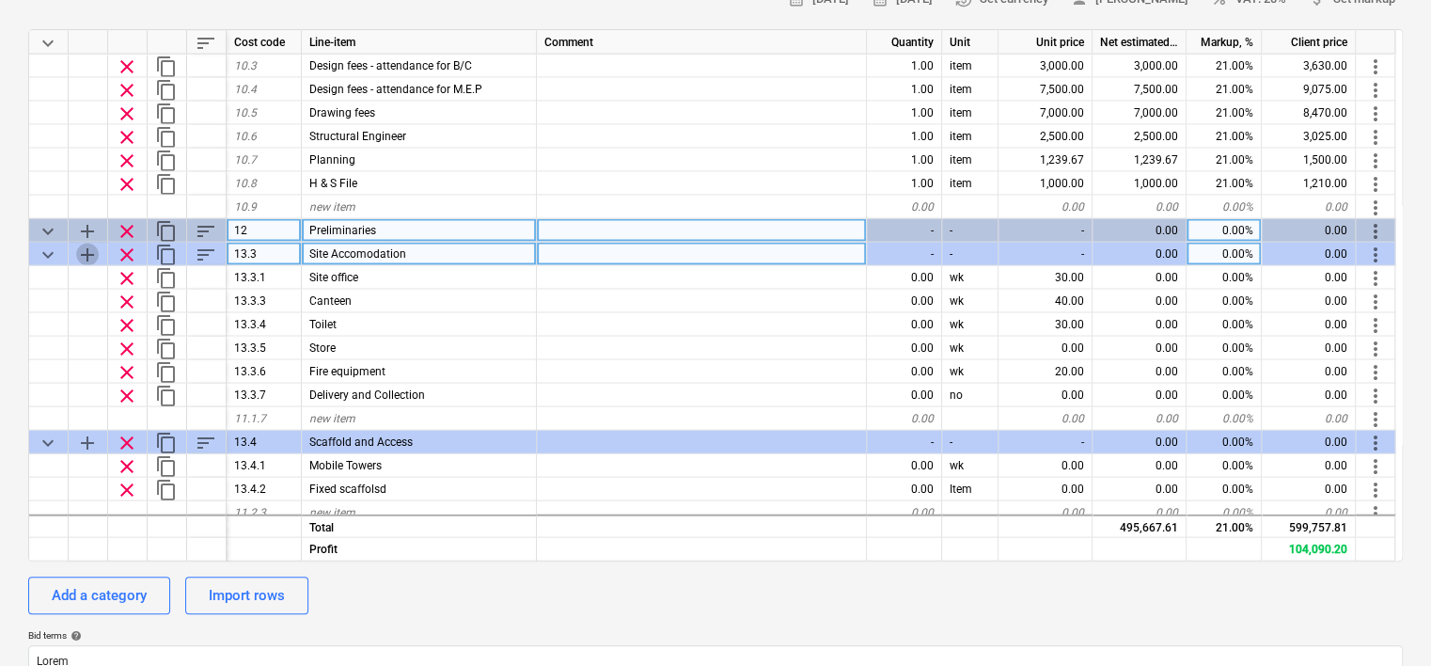
click at [87, 248] on span "add" at bounding box center [87, 254] width 23 height 23
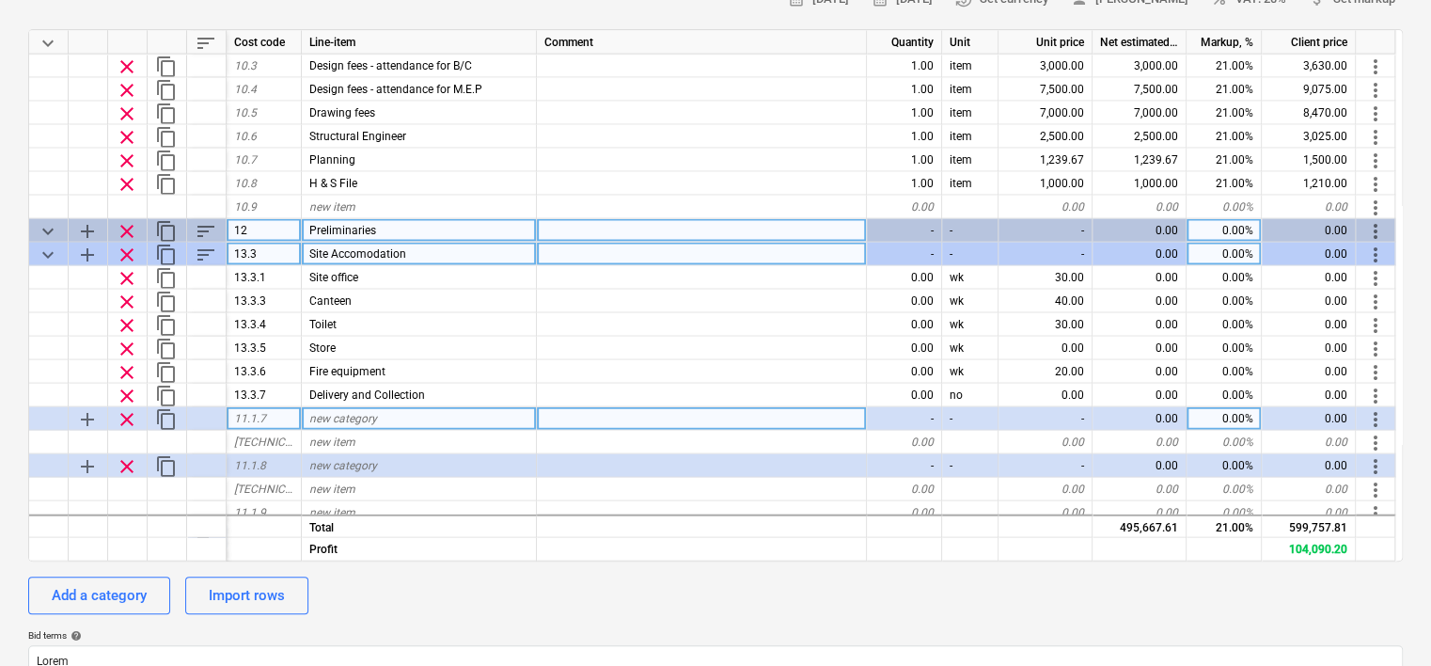
click at [1372, 417] on span "more_vert" at bounding box center [1376, 418] width 23 height 23
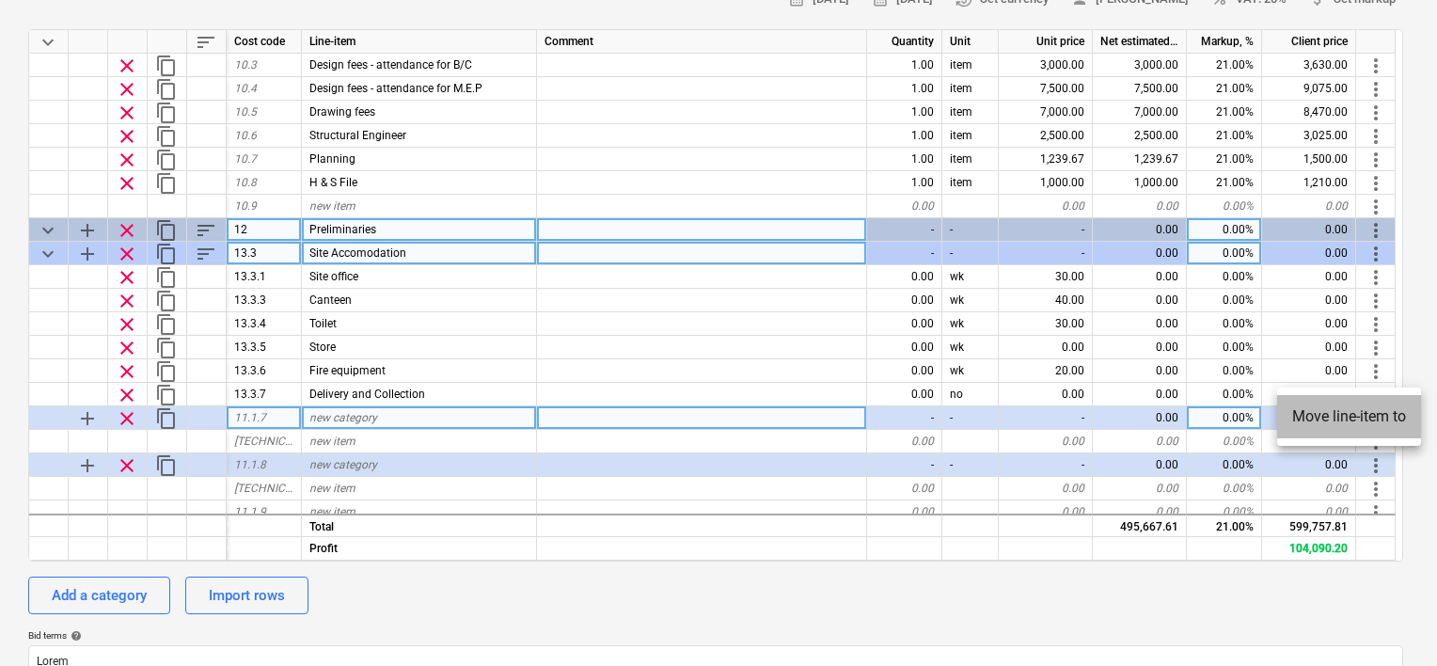
click at [1372, 417] on li "Move line-item to" at bounding box center [1349, 416] width 144 height 43
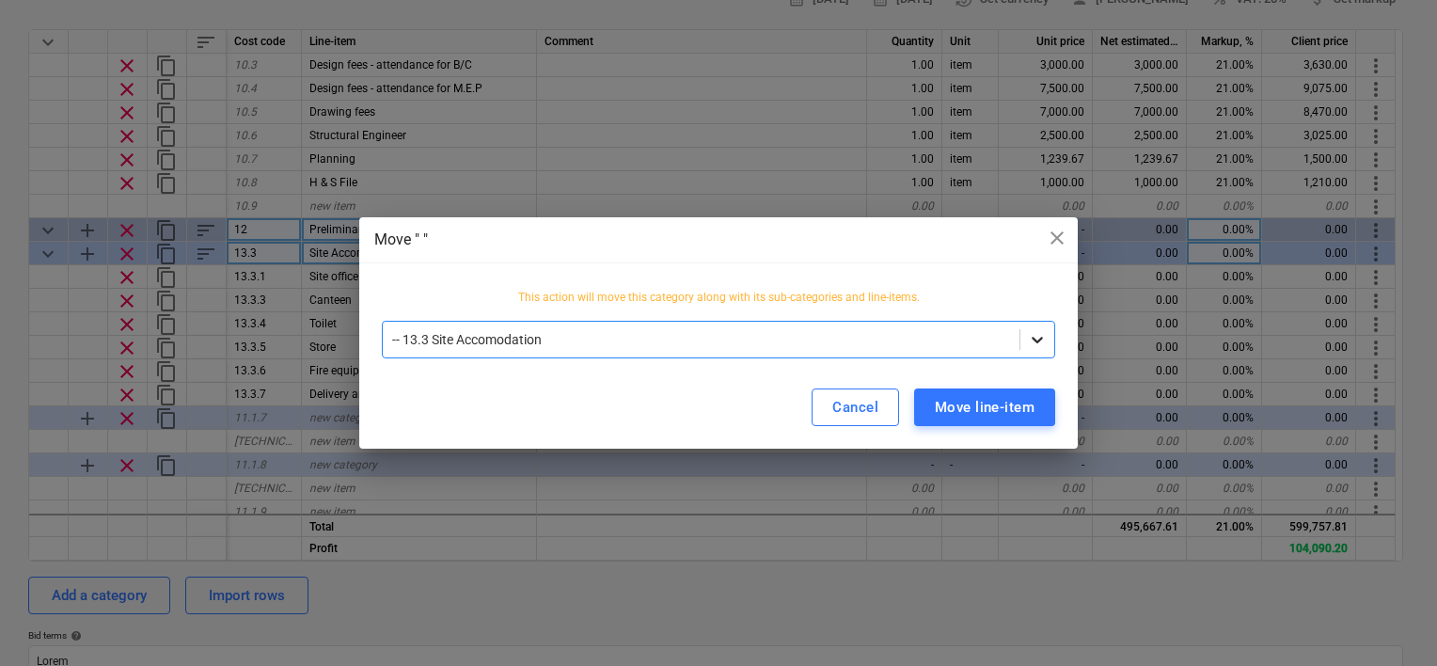
click at [1040, 341] on icon at bounding box center [1037, 339] width 19 height 19
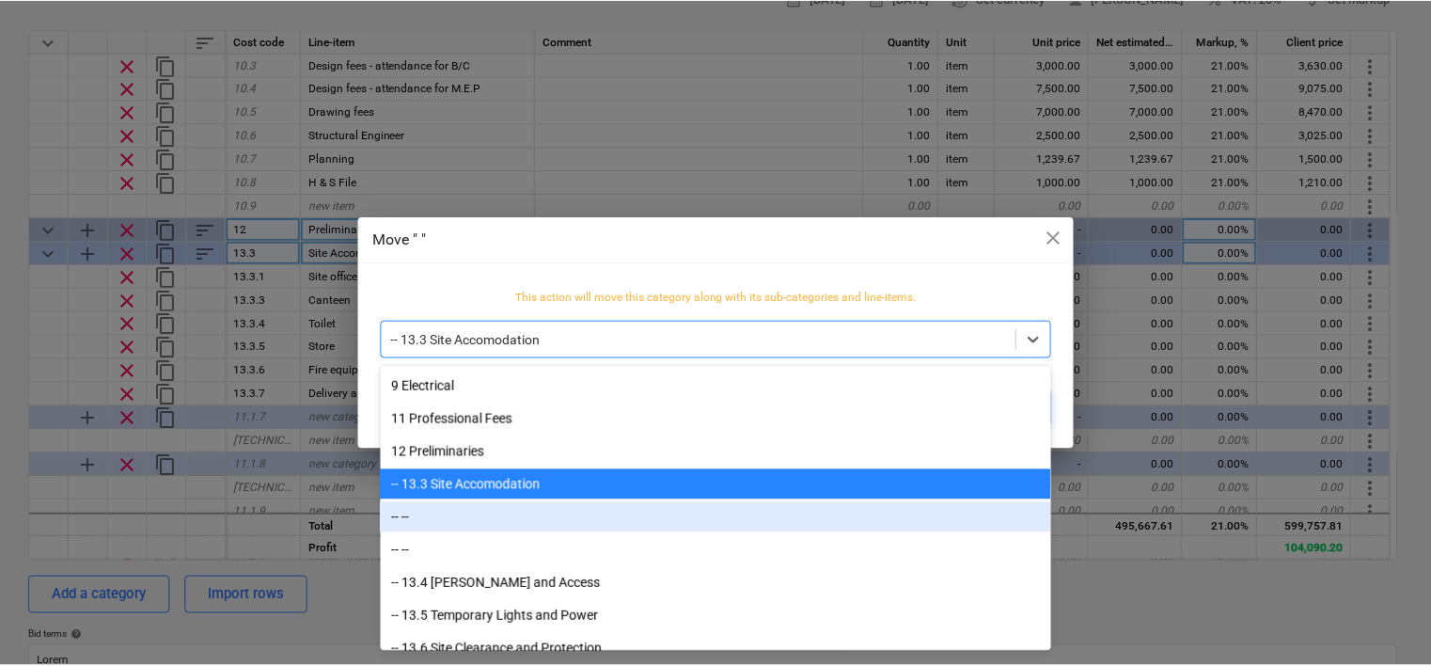
scroll to position [207, 0]
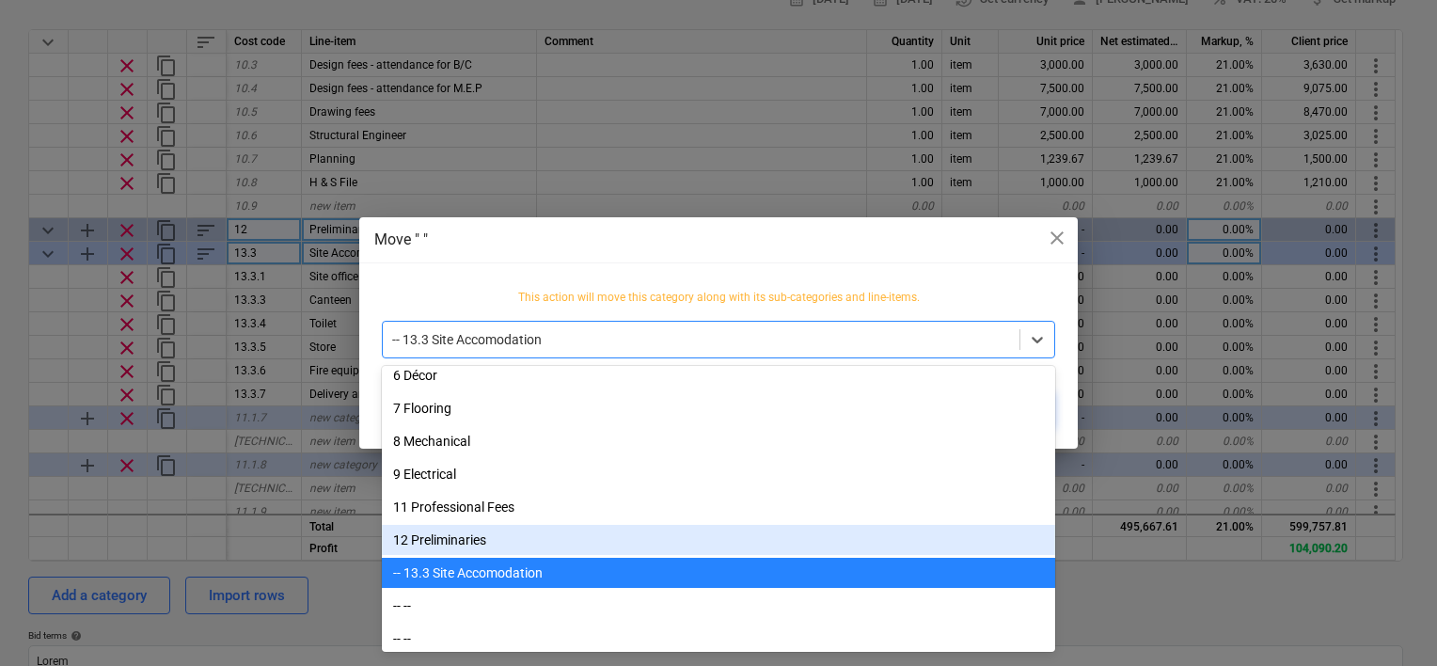
click at [453, 542] on div "12 Preliminaries" at bounding box center [718, 540] width 673 height 30
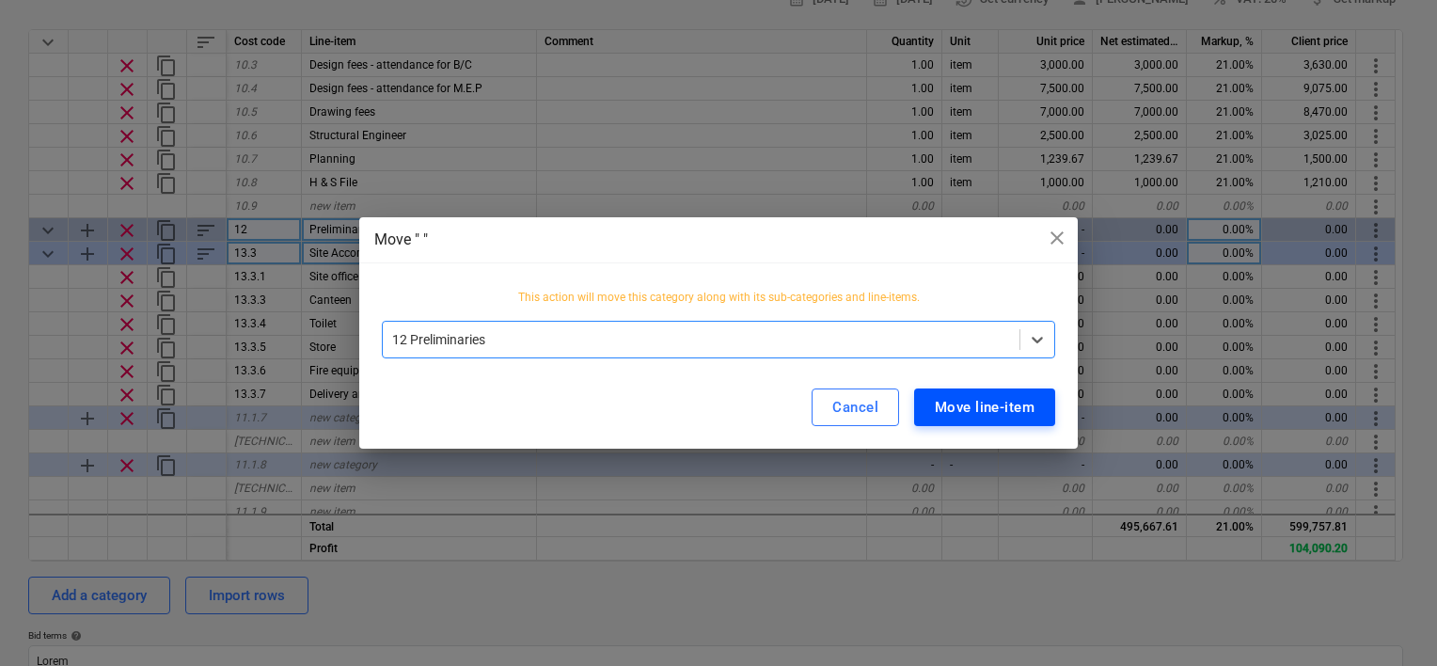
click at [962, 413] on div "Move line-item" at bounding box center [985, 407] width 100 height 24
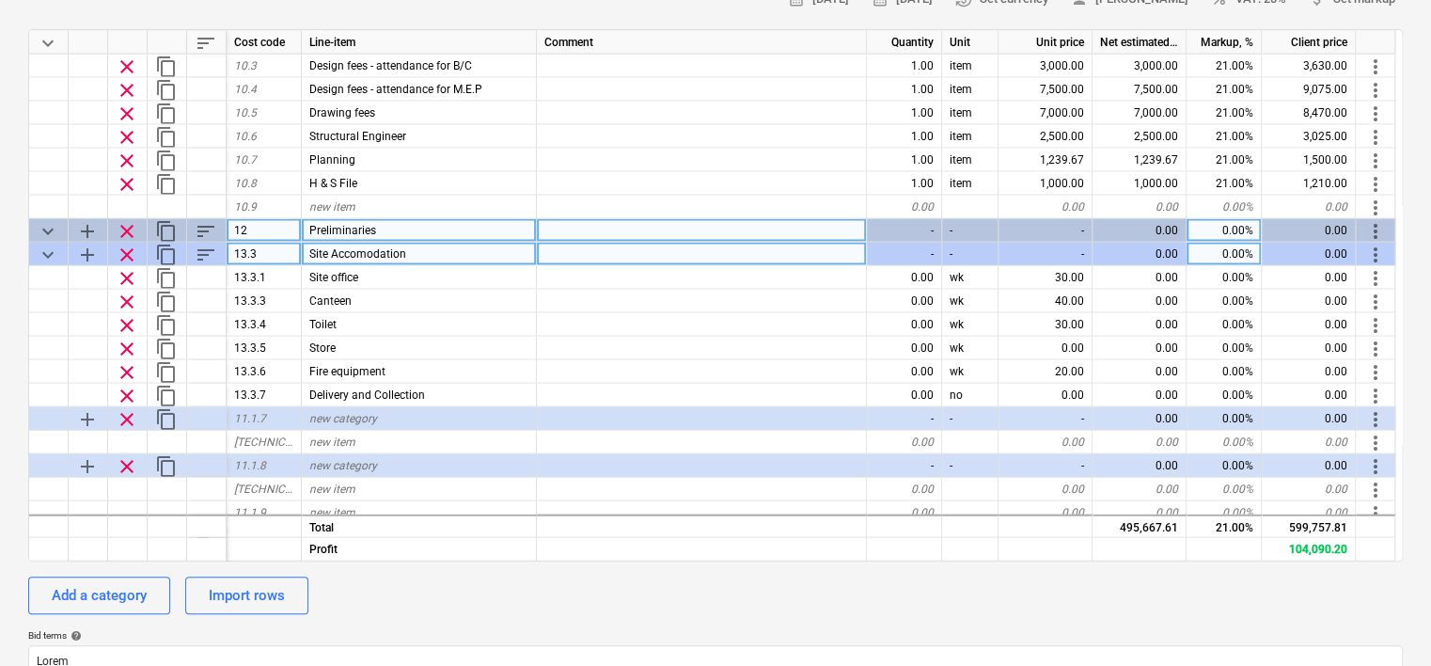
type textarea "x"
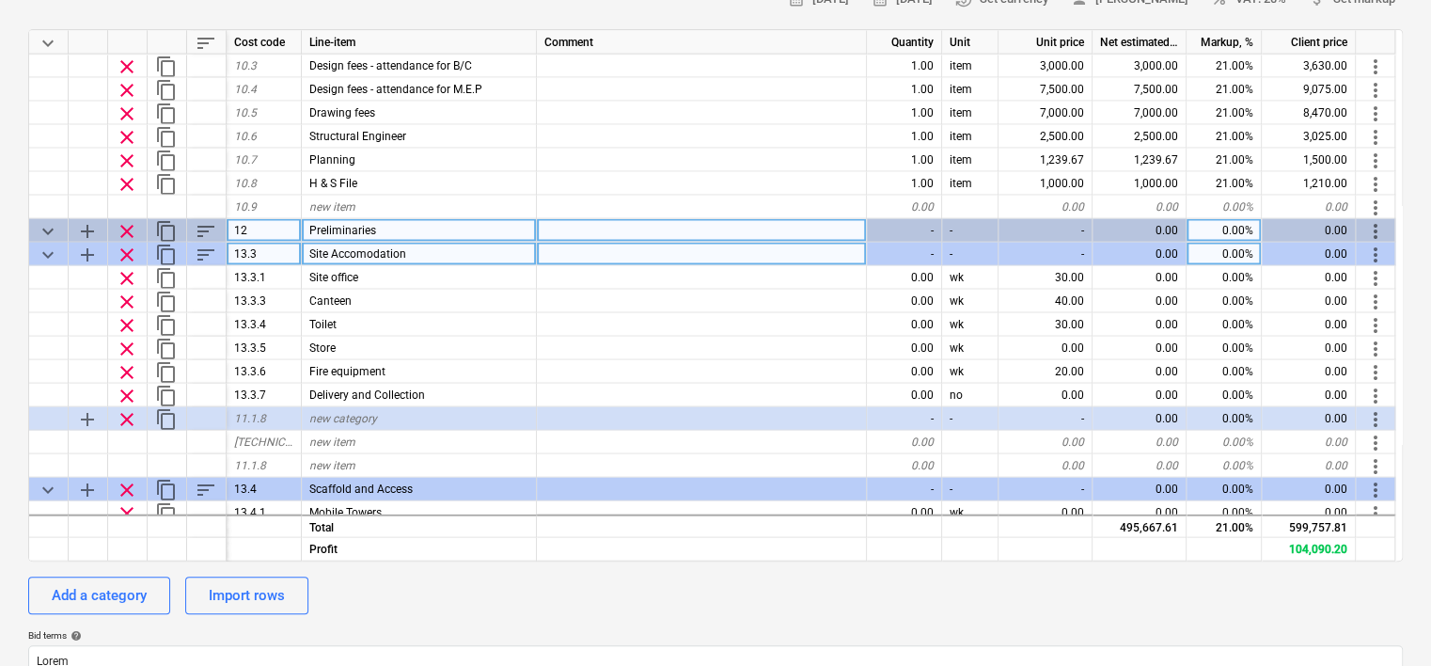
click at [406, 250] on div "Site Accomodation" at bounding box center [419, 254] width 235 height 24
type input "Precon staff"
type textarea "x"
click at [327, 251] on span "Precon staff" at bounding box center [340, 252] width 62 height 13
click at [329, 252] on input "Precon staff" at bounding box center [419, 253] width 234 height 23
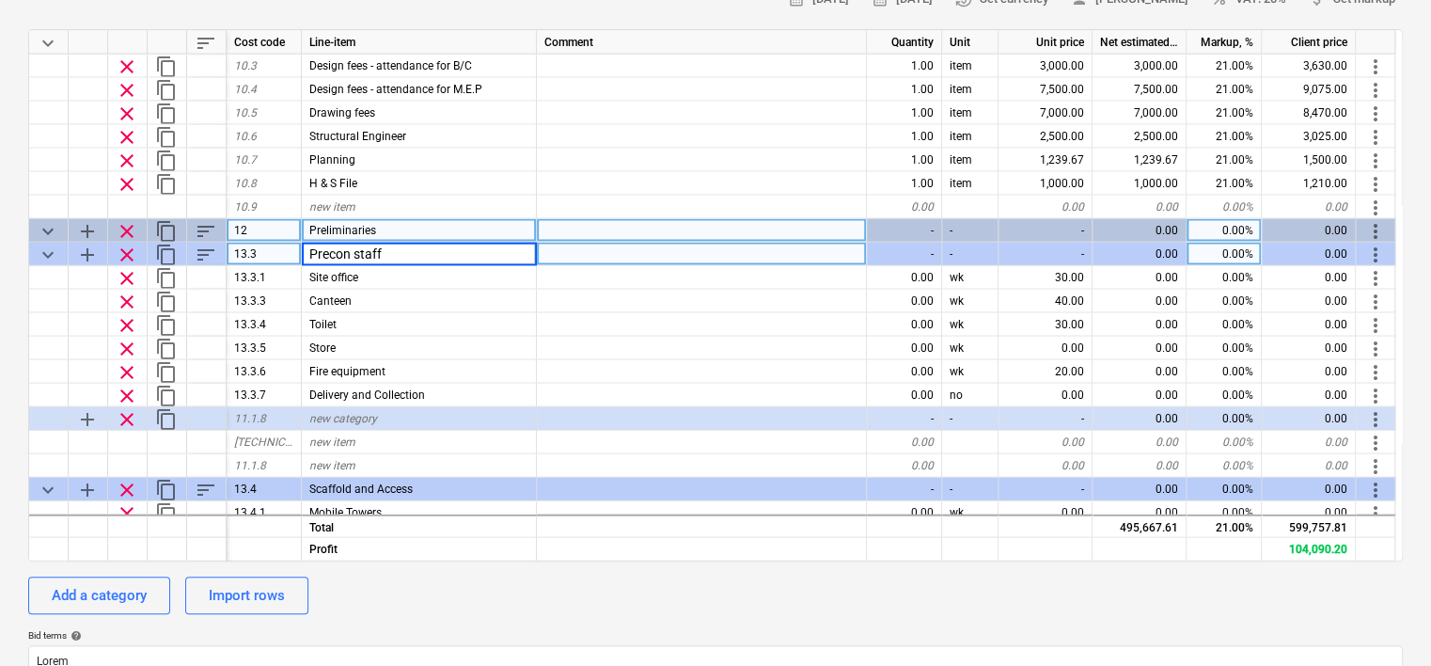
type input "Pre con staff"
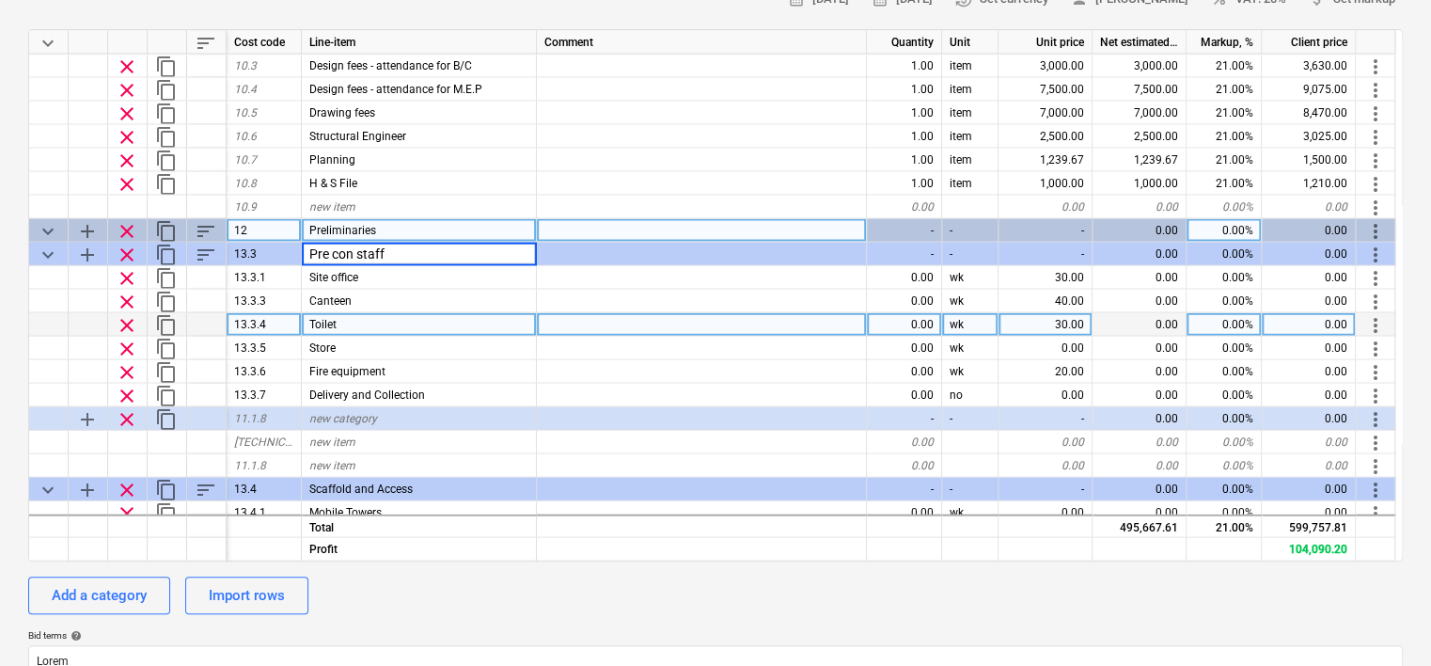
type textarea "x"
click at [417, 318] on div "Toilet" at bounding box center [419, 324] width 235 height 24
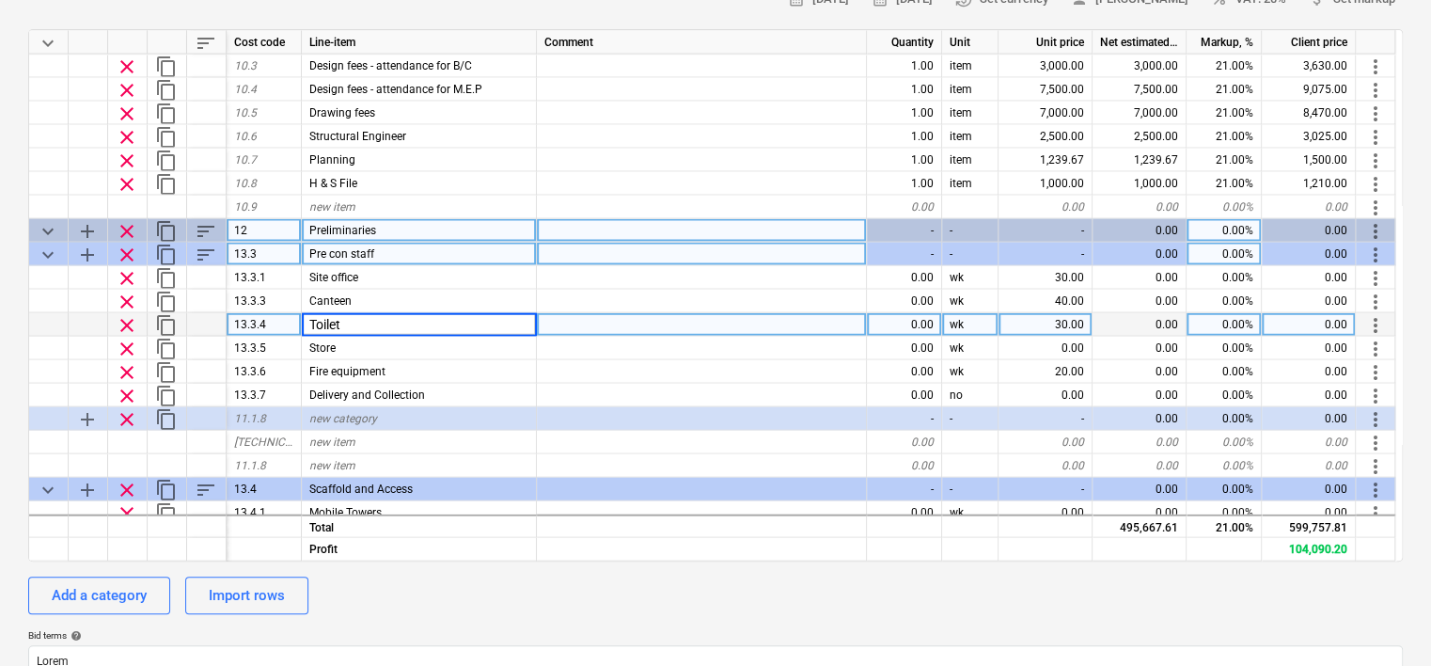
click at [384, 252] on div "Pre con staff" at bounding box center [419, 254] width 235 height 24
type input "Project Manager"
click at [912, 255] on div "-" at bounding box center [904, 254] width 75 height 24
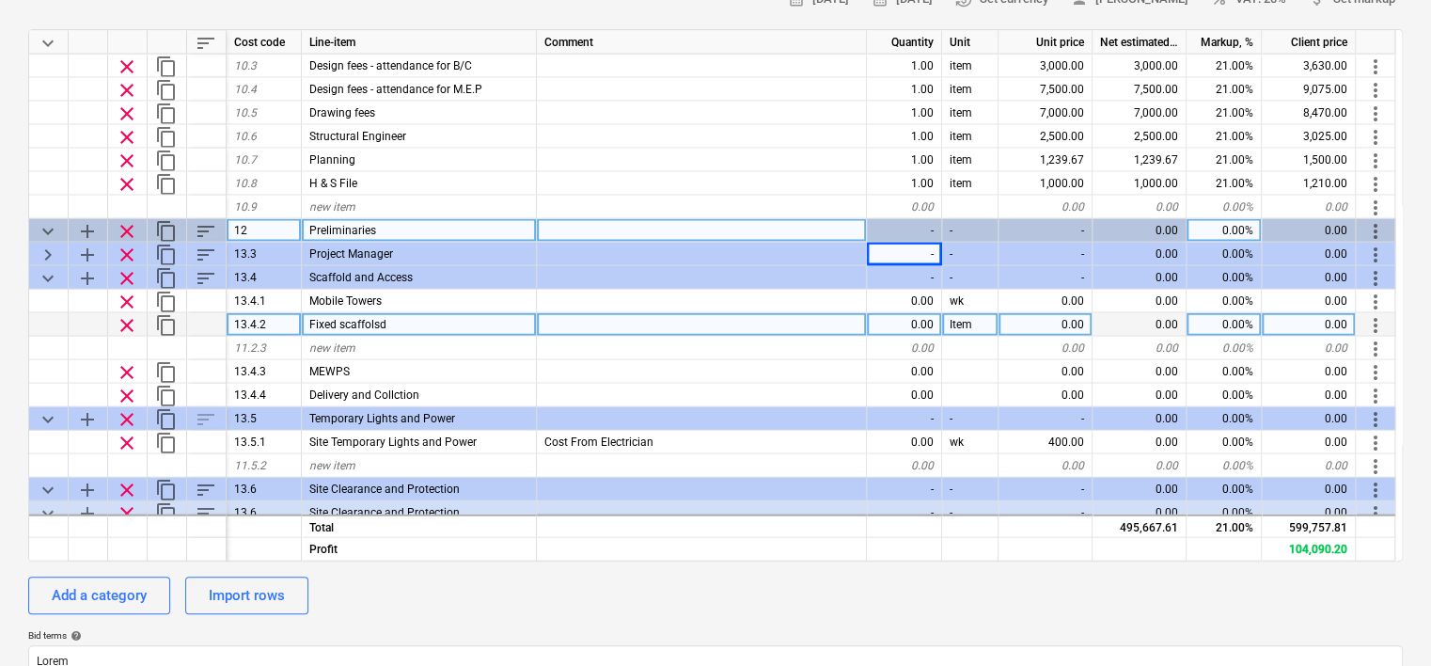
click at [789, 324] on div at bounding box center [702, 324] width 330 height 24
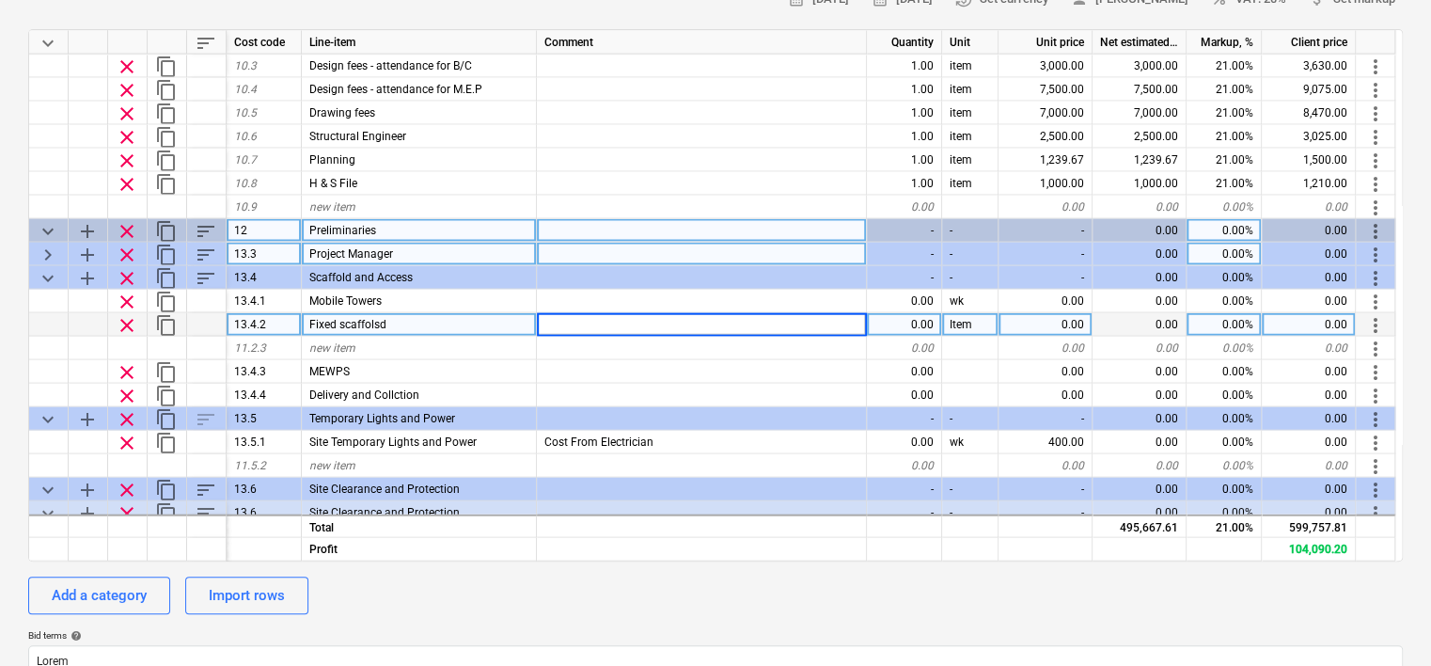
click at [50, 251] on span "keyboard_arrow_right" at bounding box center [48, 254] width 23 height 23
type textarea "x"
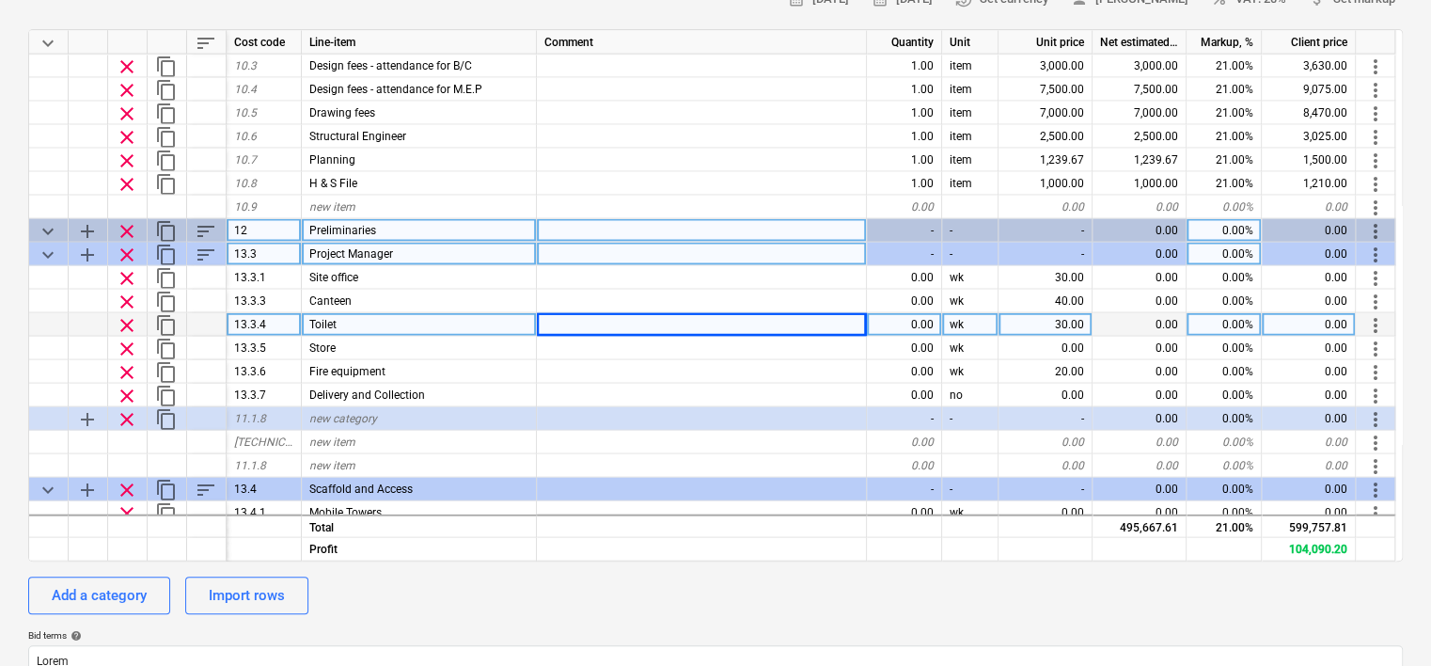
click at [397, 251] on div "Project Manager" at bounding box center [419, 254] width 235 height 24
type input "Pre Construction"
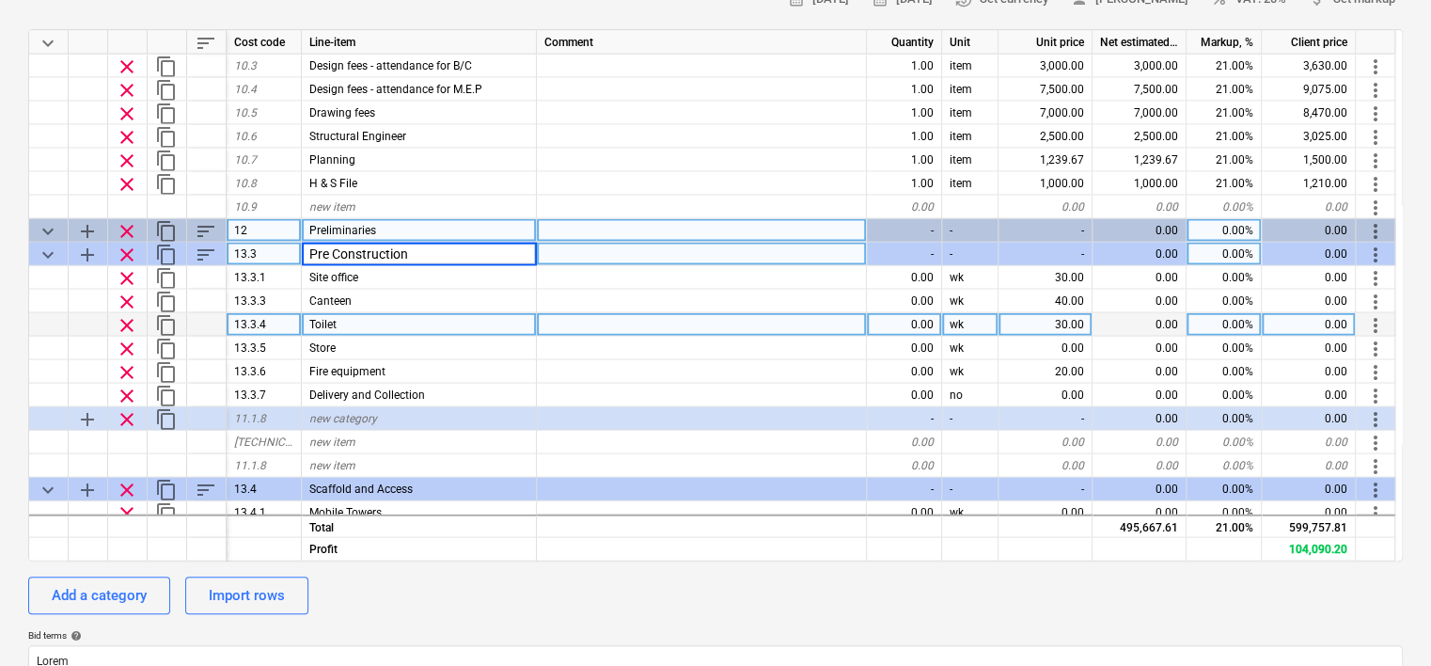
type textarea "x"
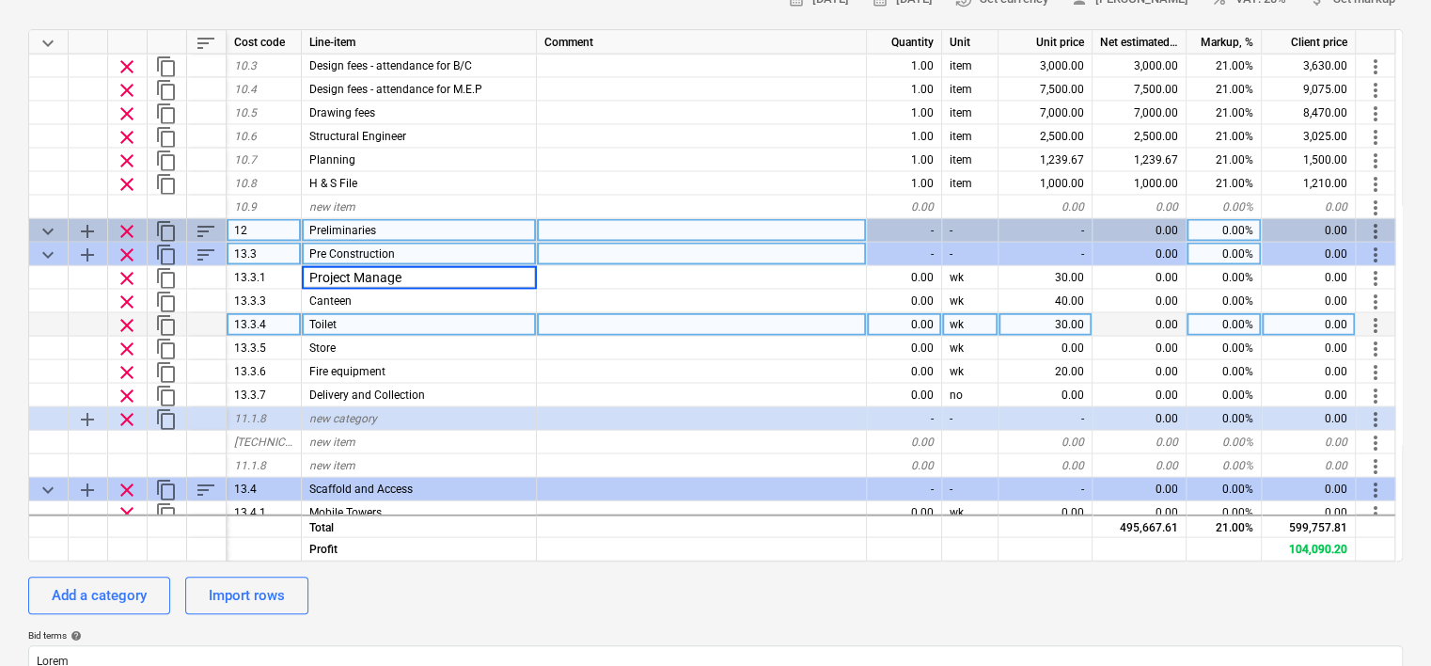
type input "Project Manager"
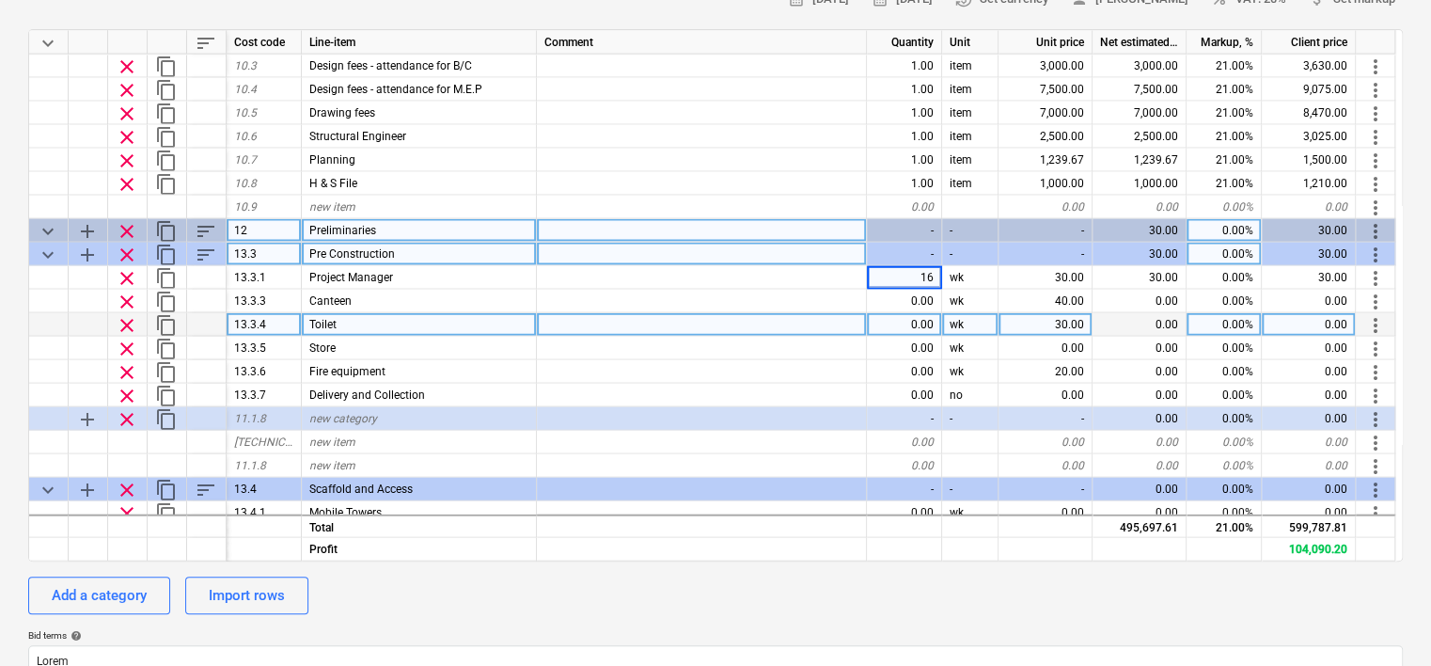
type textarea "x"
type input "800"
type textarea "x"
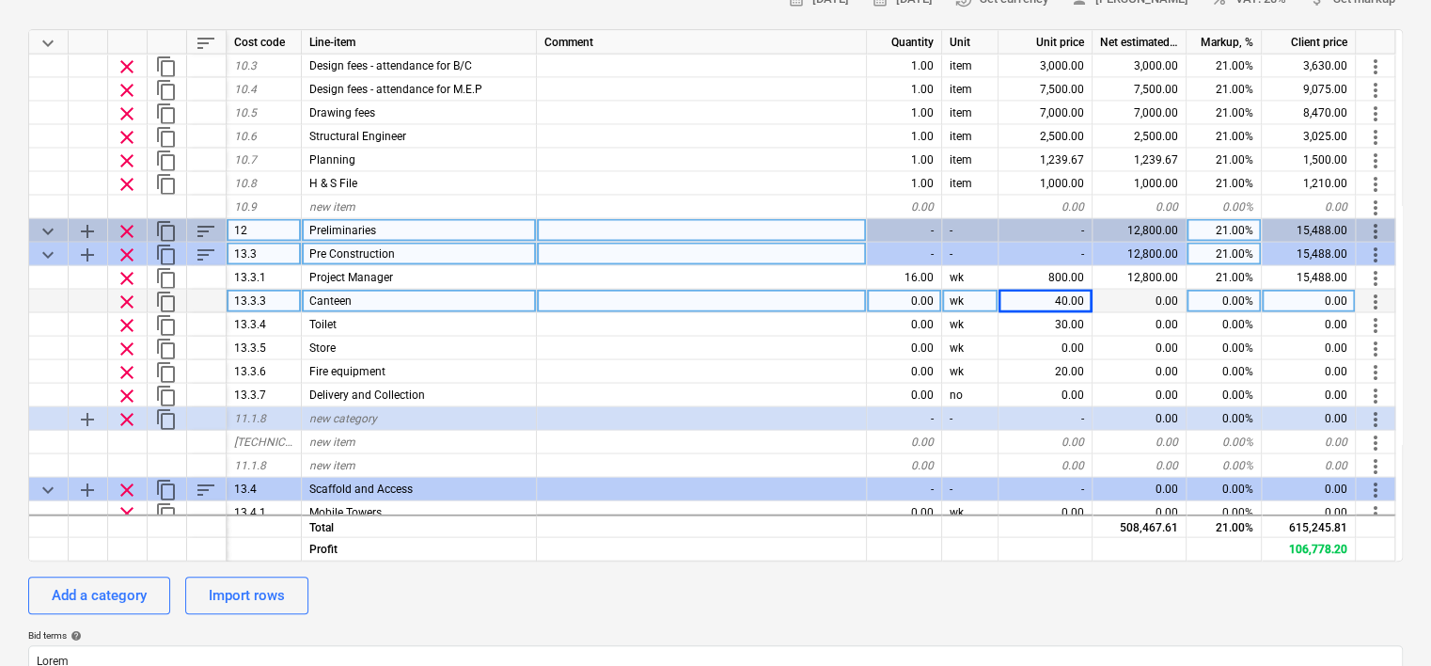
click at [379, 296] on div "Canteen" at bounding box center [419, 301] width 235 height 24
type input "CDM"
type textarea "x"
type input "item"
type textarea "x"
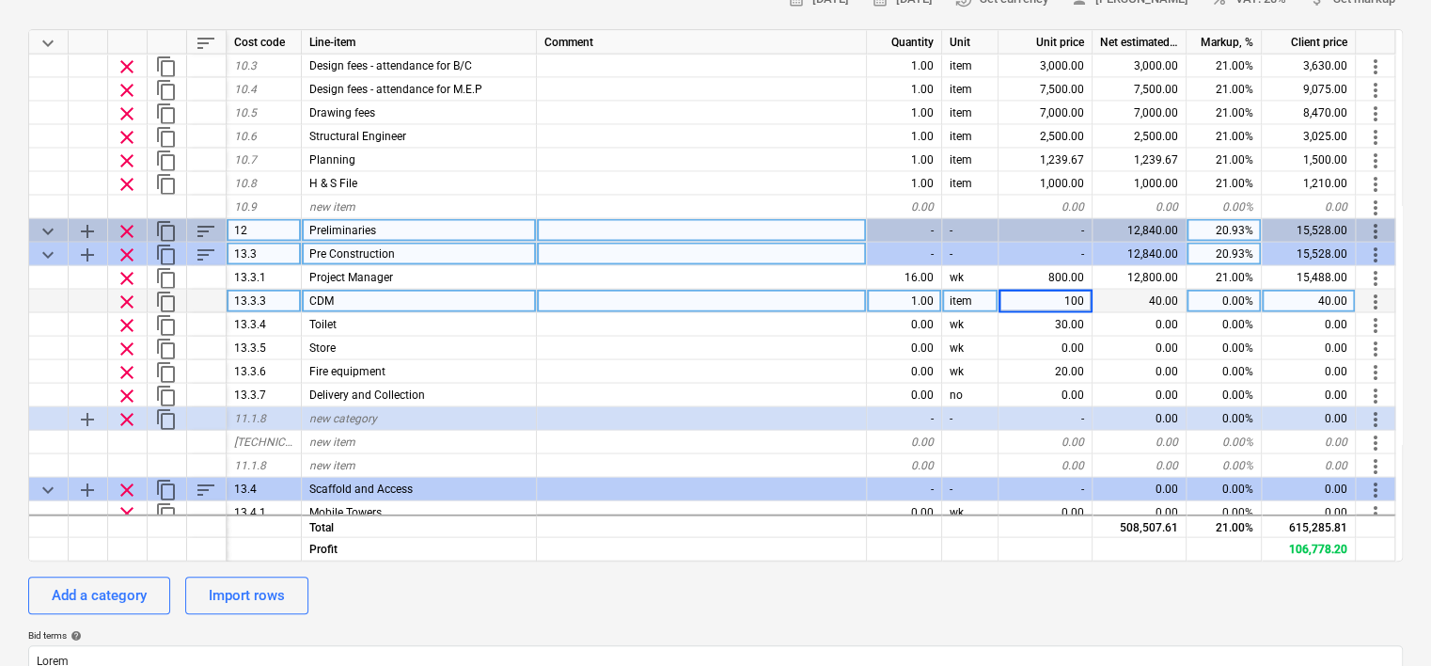
type input "1000"
type textarea "x"
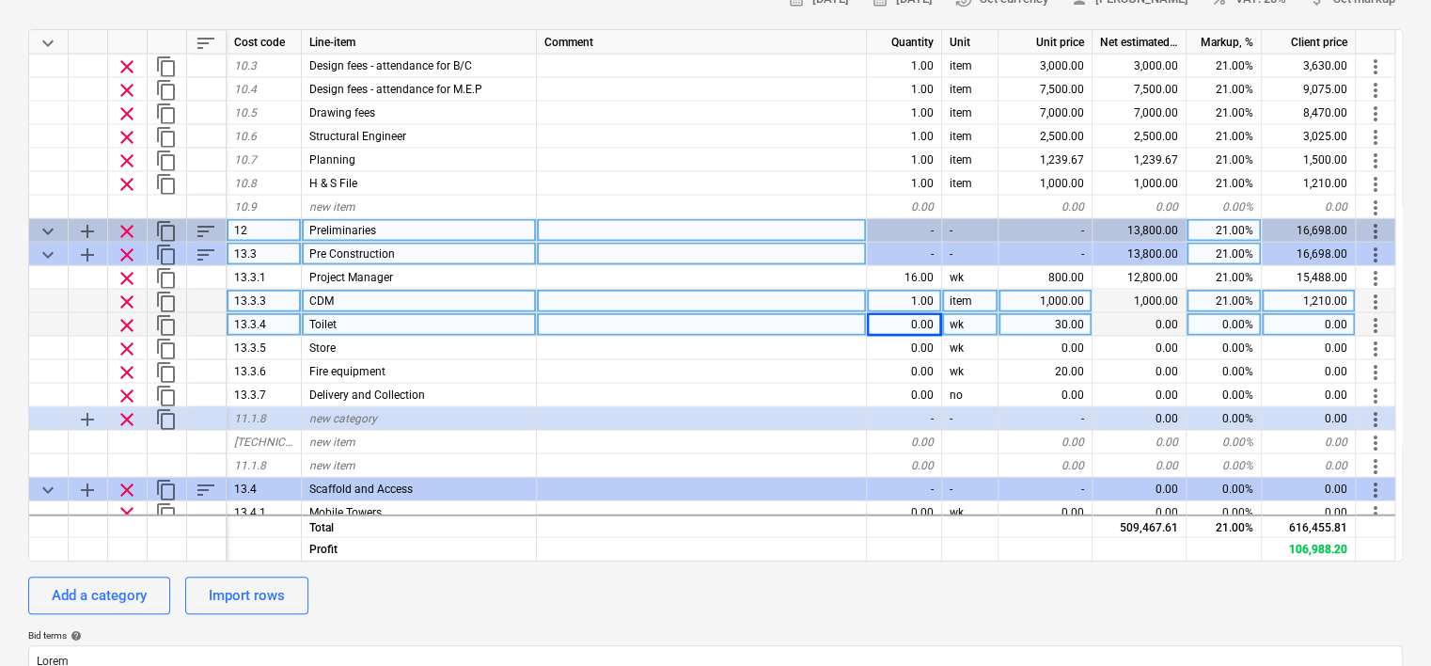
click at [380, 322] on div "Toilet" at bounding box center [419, 324] width 235 height 24
type input "H & S inspections"
type textarea "x"
type input "4no"
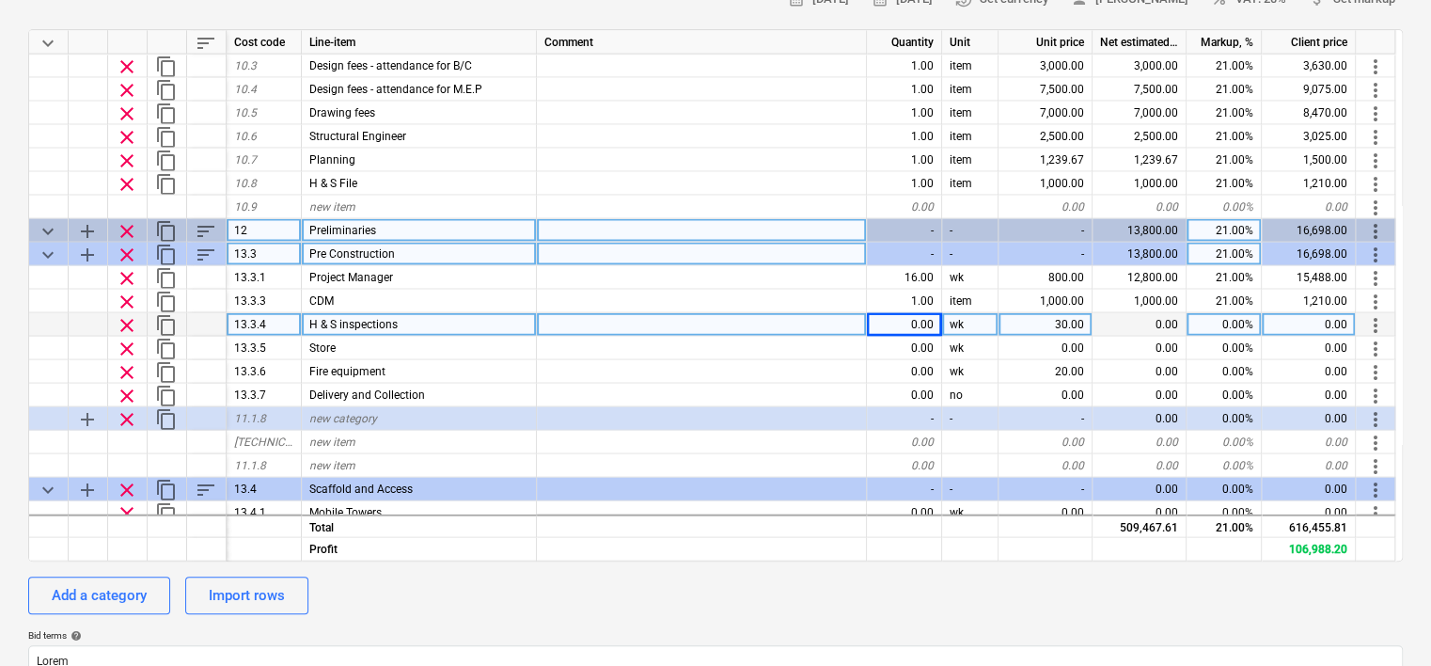
click at [903, 317] on div "0.00" at bounding box center [904, 324] width 75 height 24
type input "4"
type textarea "x"
type input "no"
type textarea "x"
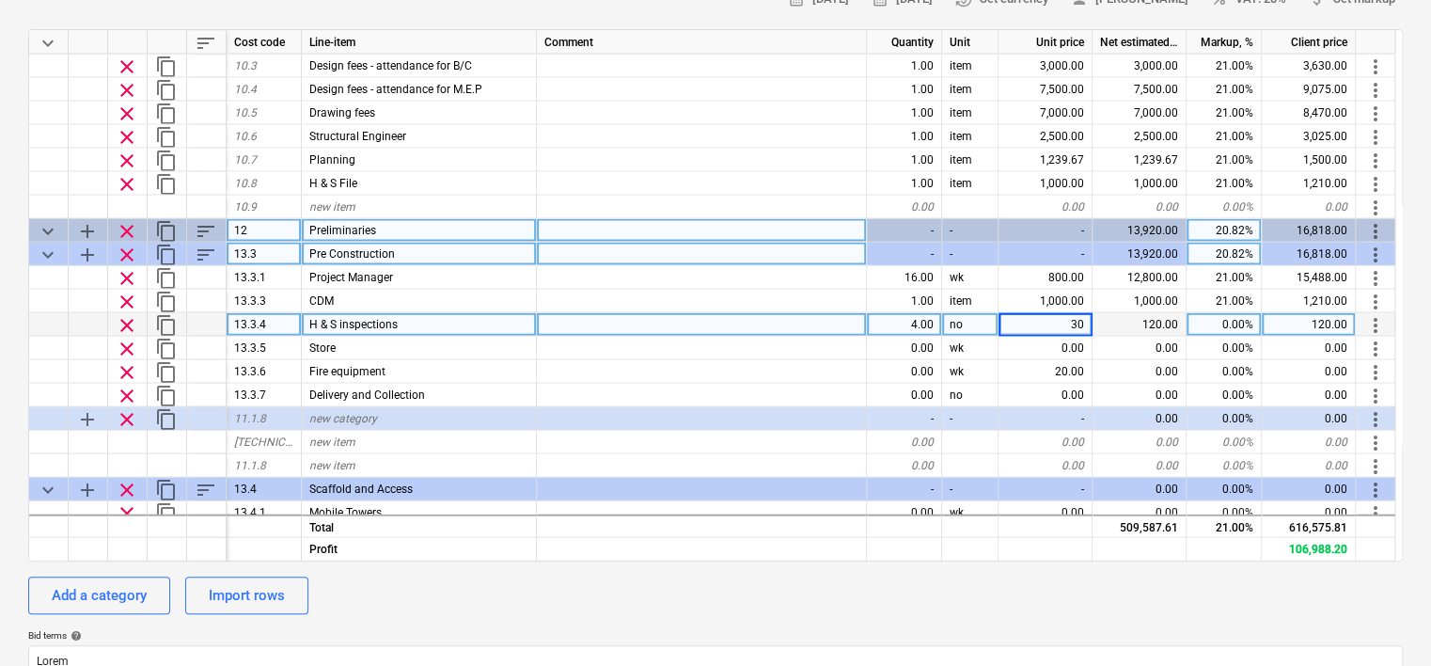
type input "300"
type textarea "x"
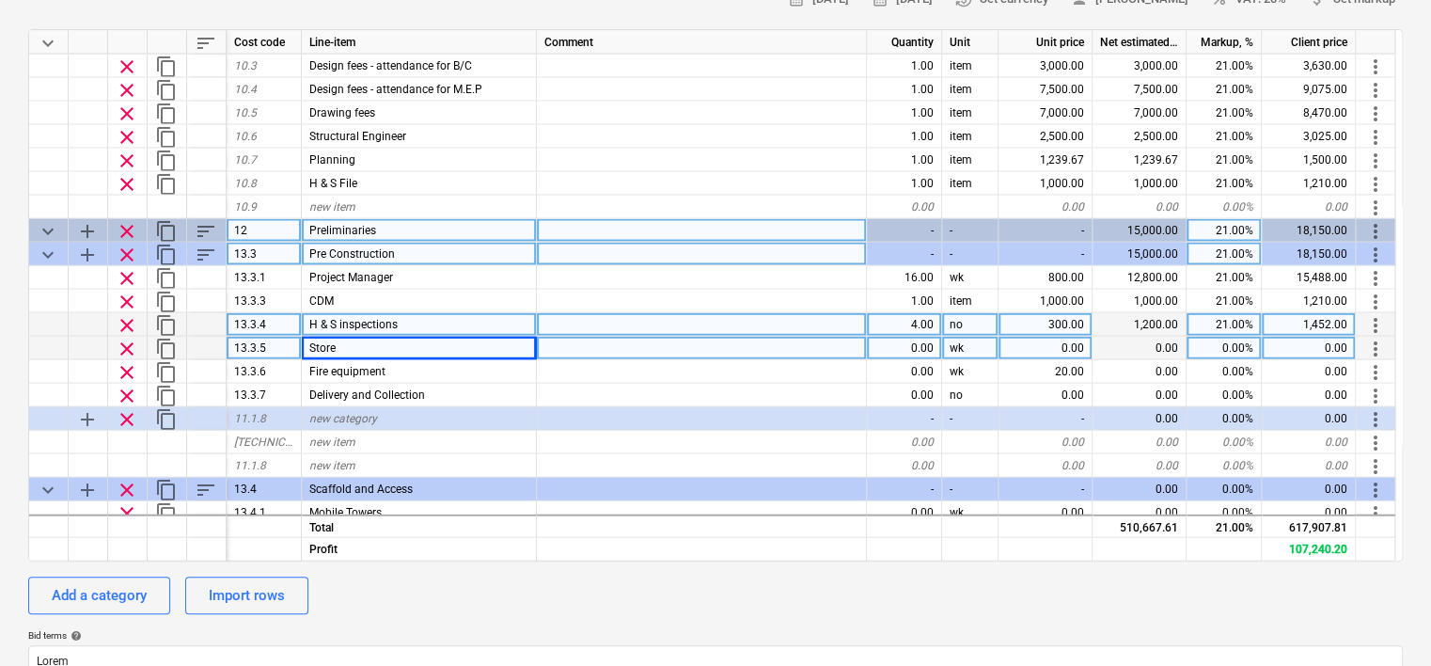
click at [343, 349] on div "Store" at bounding box center [419, 348] width 235 height 24
type input "QS"
type textarea "x"
type input "16"
type textarea "x"
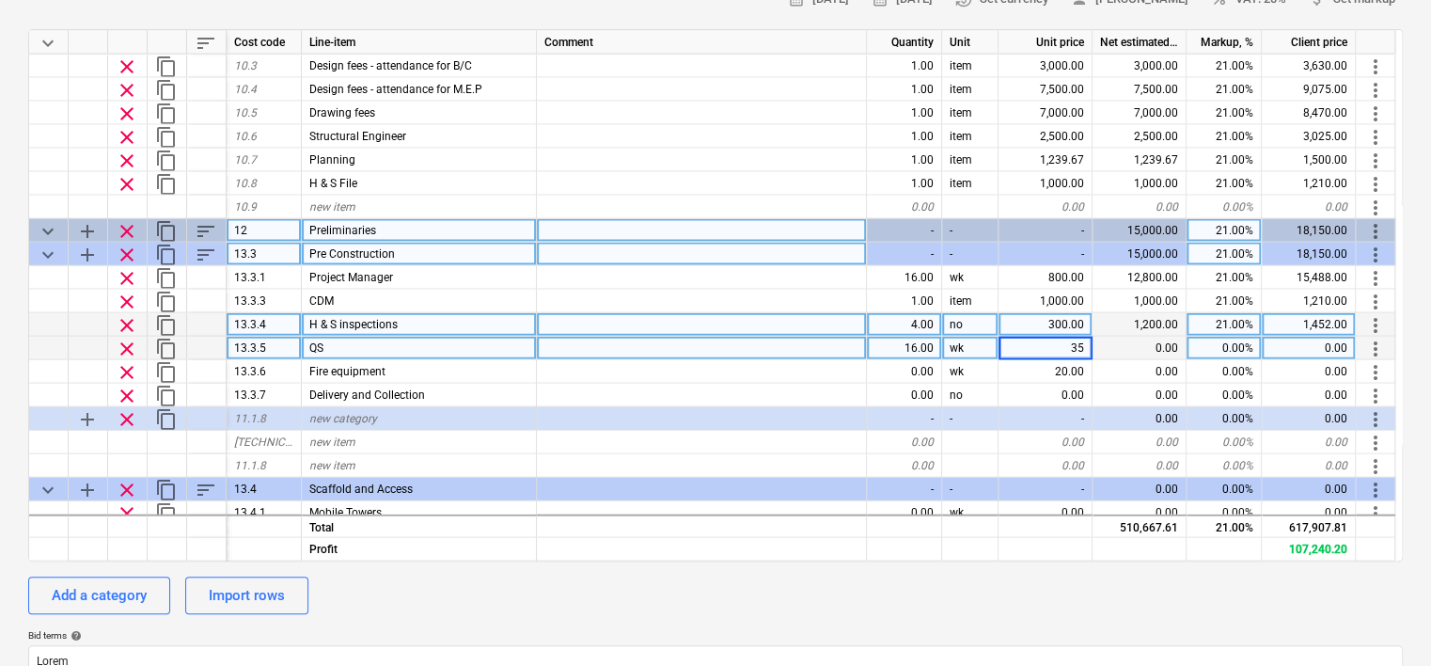
type input "350"
type textarea "x"
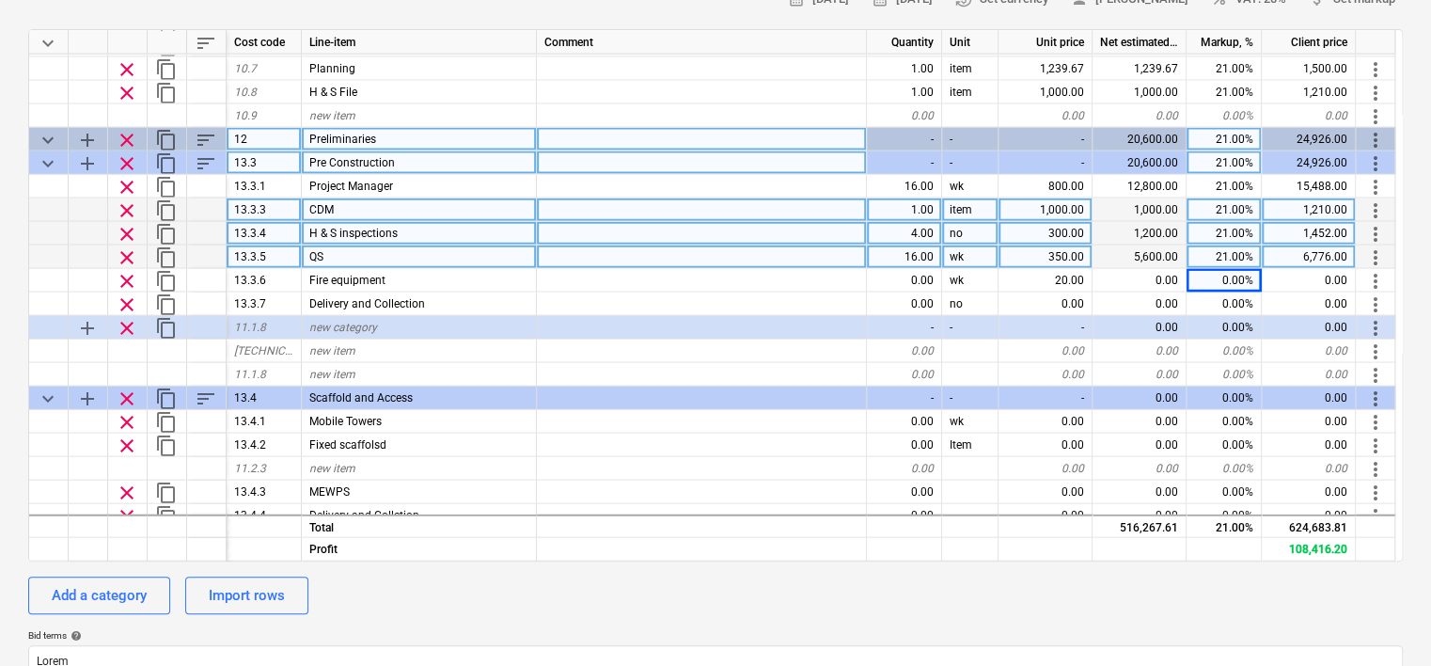
scroll to position [2069, 0]
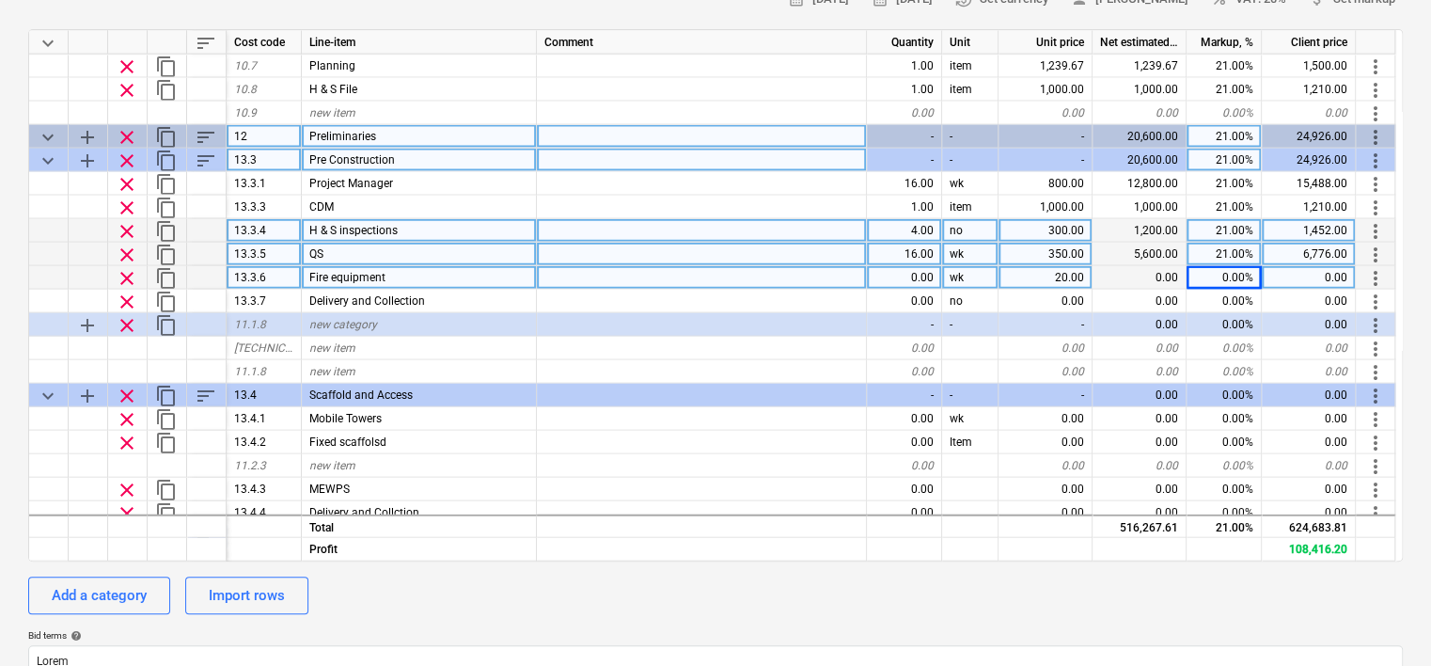
click at [421, 268] on div "Fire equipment" at bounding box center [419, 277] width 235 height 24
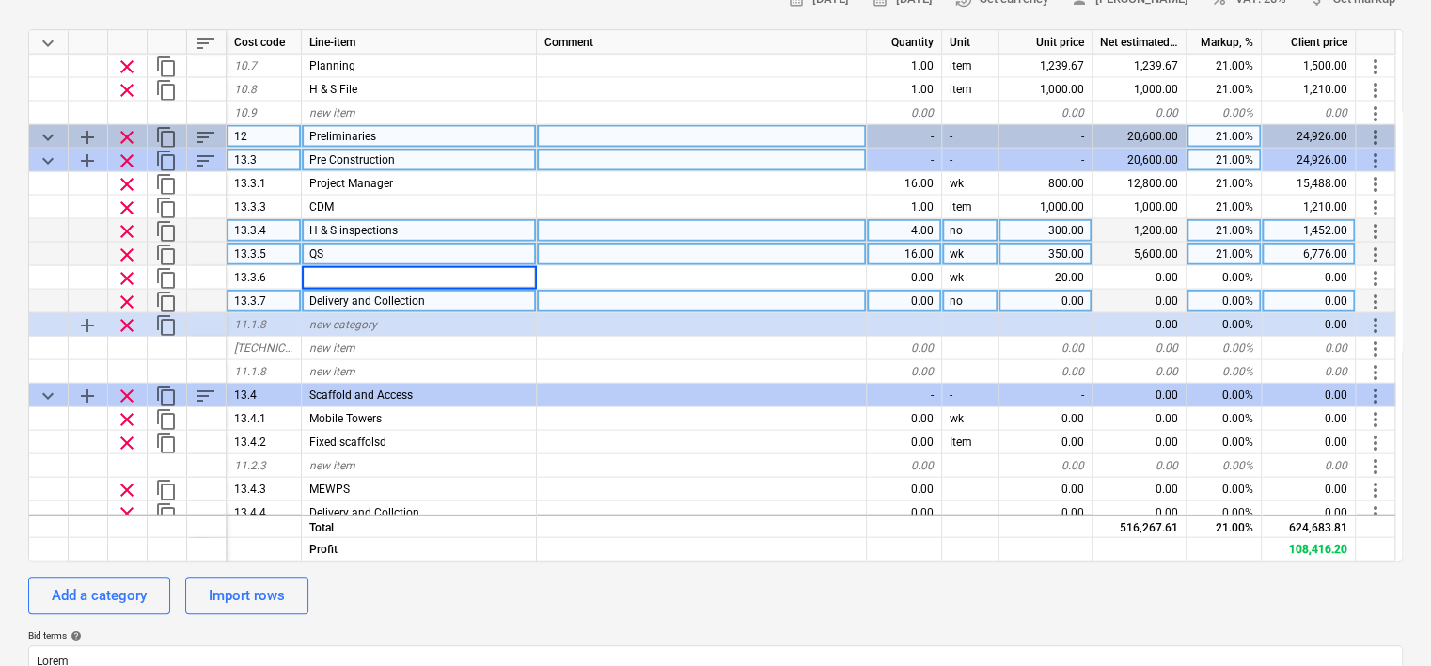
type textarea "x"
click at [444, 293] on div "Delivery and Collection" at bounding box center [419, 301] width 235 height 24
click at [482, 248] on div "QS" at bounding box center [419, 254] width 235 height 24
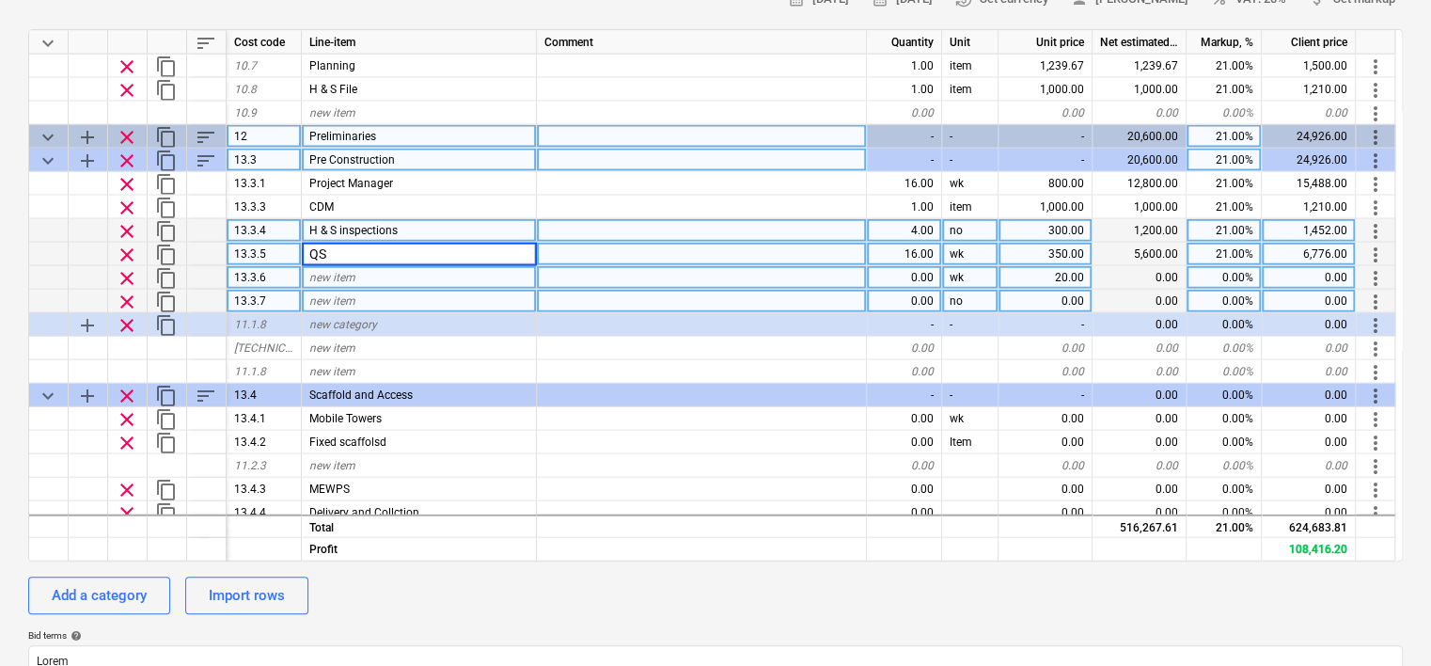
click at [126, 275] on span "clear" at bounding box center [127, 277] width 23 height 23
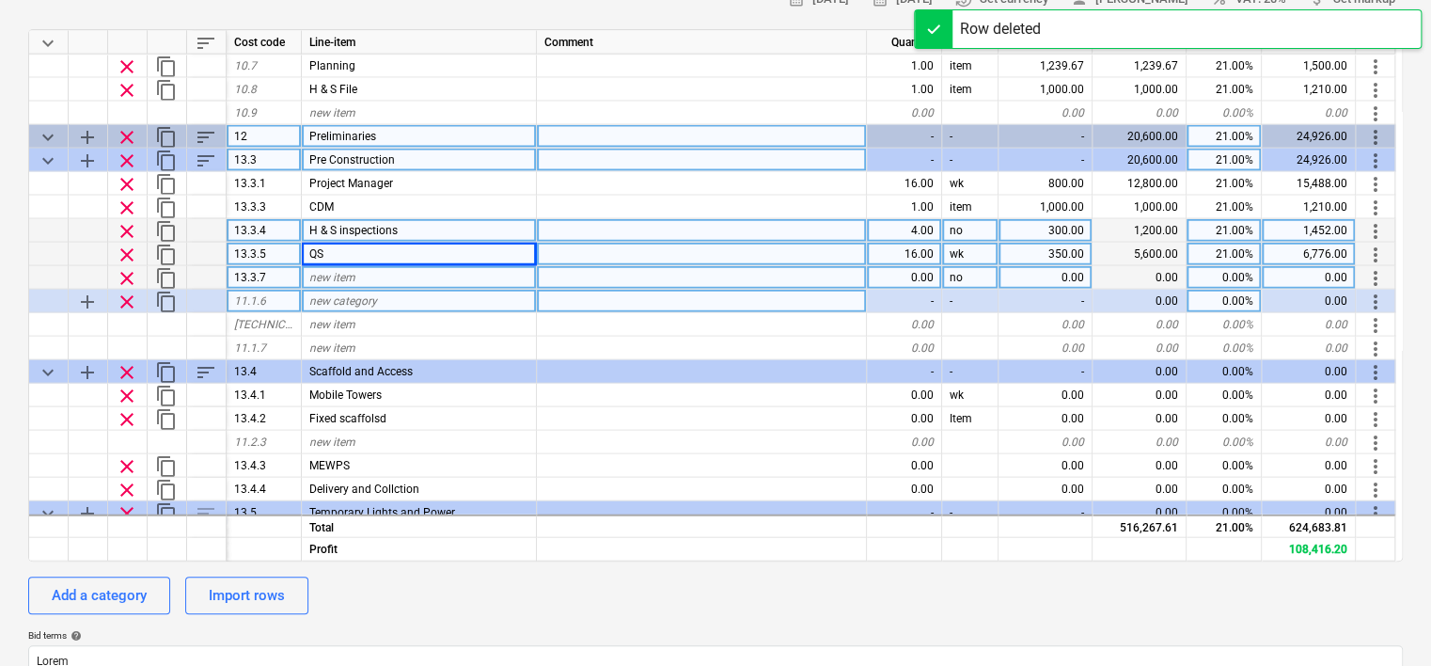
click at [134, 272] on span "clear" at bounding box center [127, 277] width 23 height 23
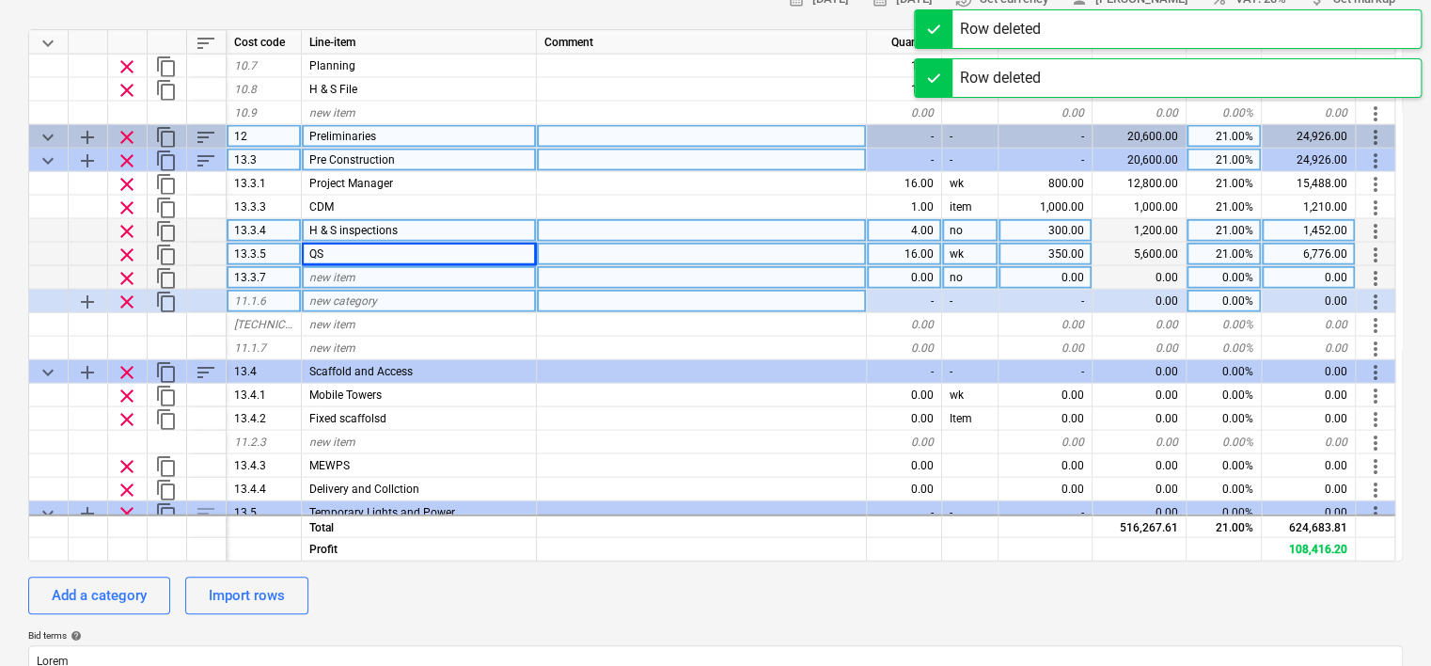
type textarea "x"
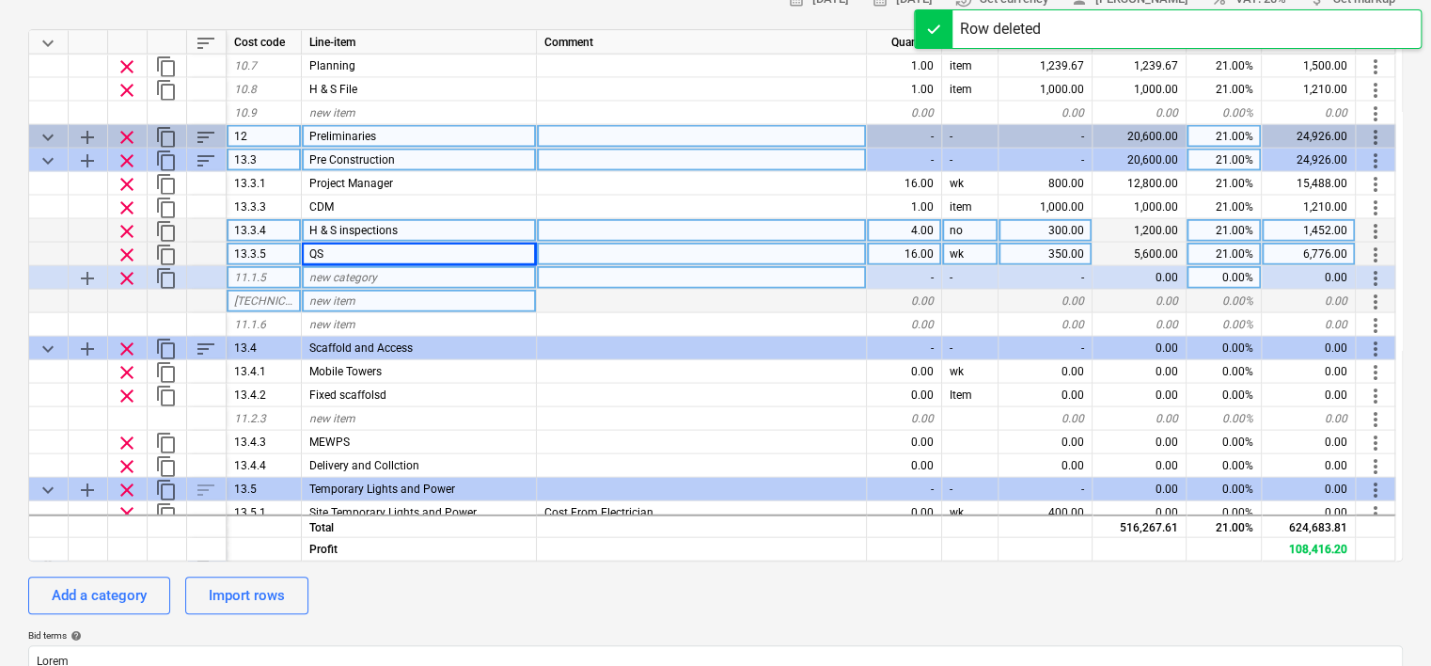
click at [357, 278] on span "new category" at bounding box center [343, 276] width 68 height 13
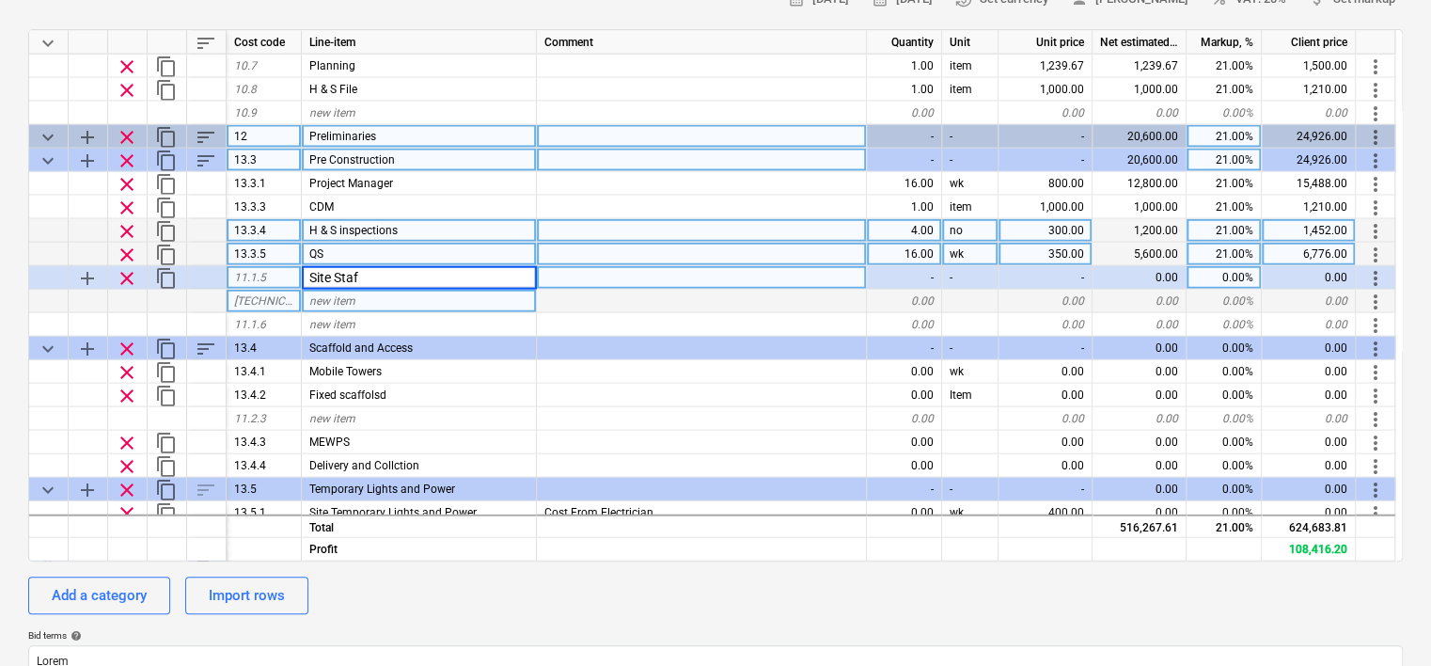
type input "Site Staff"
type textarea "x"
click at [418, 294] on div "new item" at bounding box center [419, 301] width 235 height 24
type input "Site Manager"
type textarea "x"
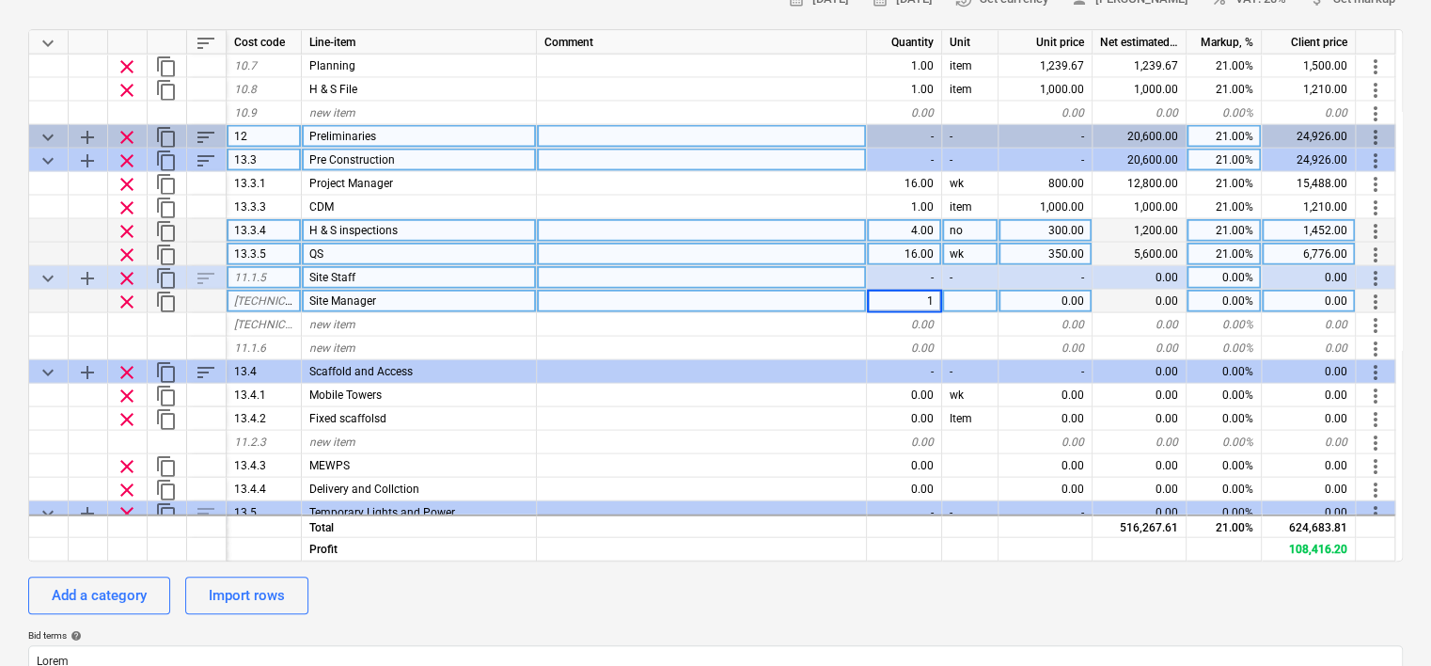
type input "16"
type textarea "x"
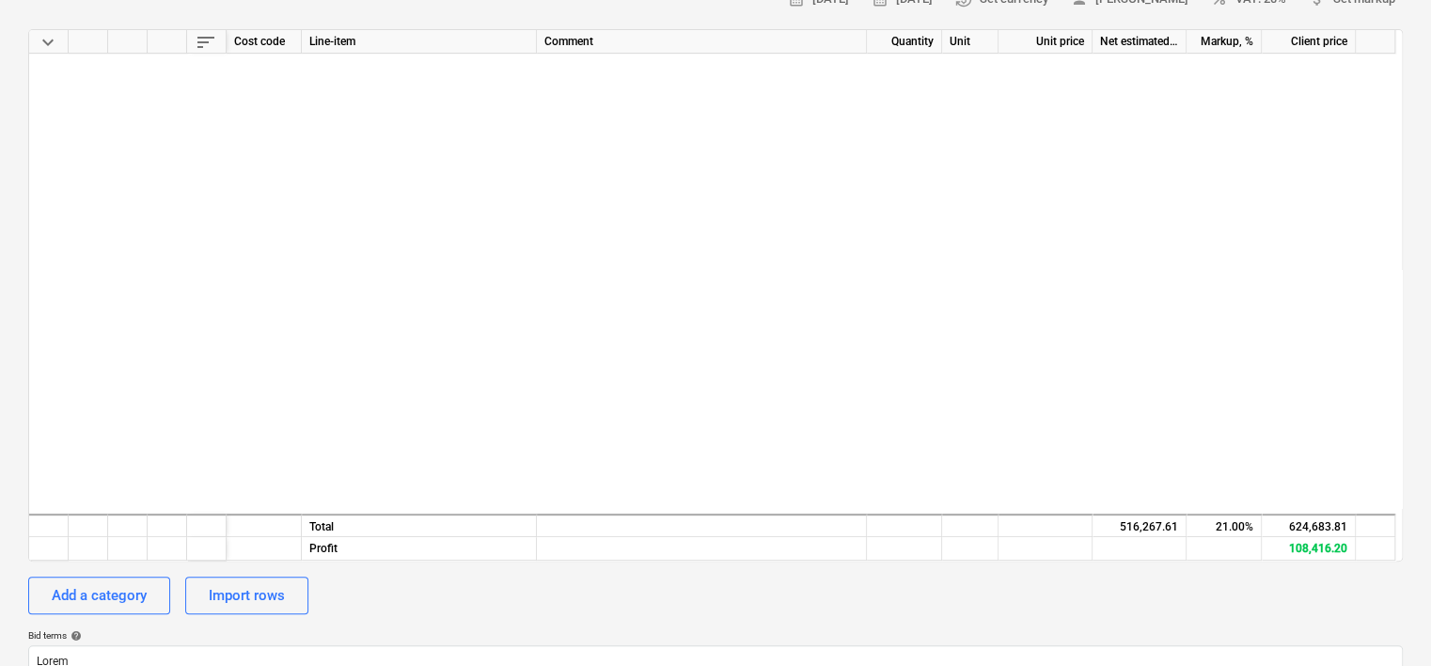
scroll to position [2069, 0]
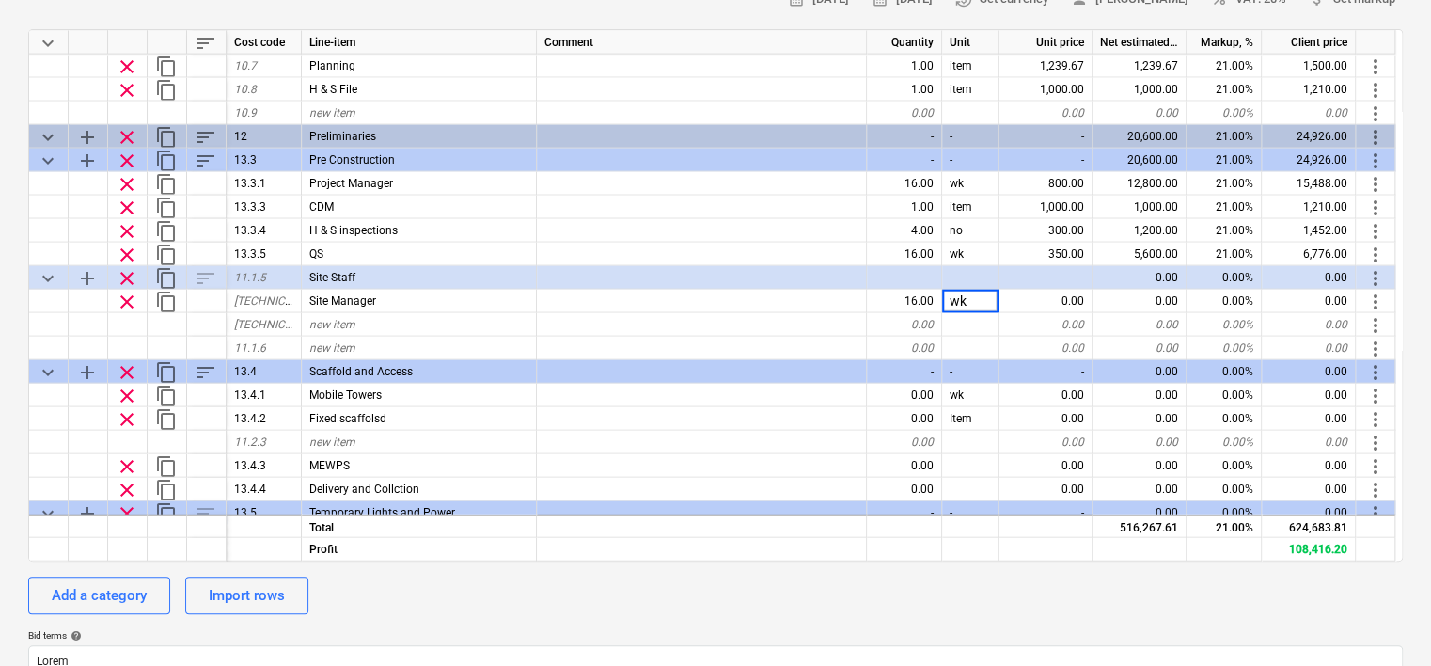
type input "wks"
type textarea "x"
type input "1600"
type textarea "x"
type input "21"
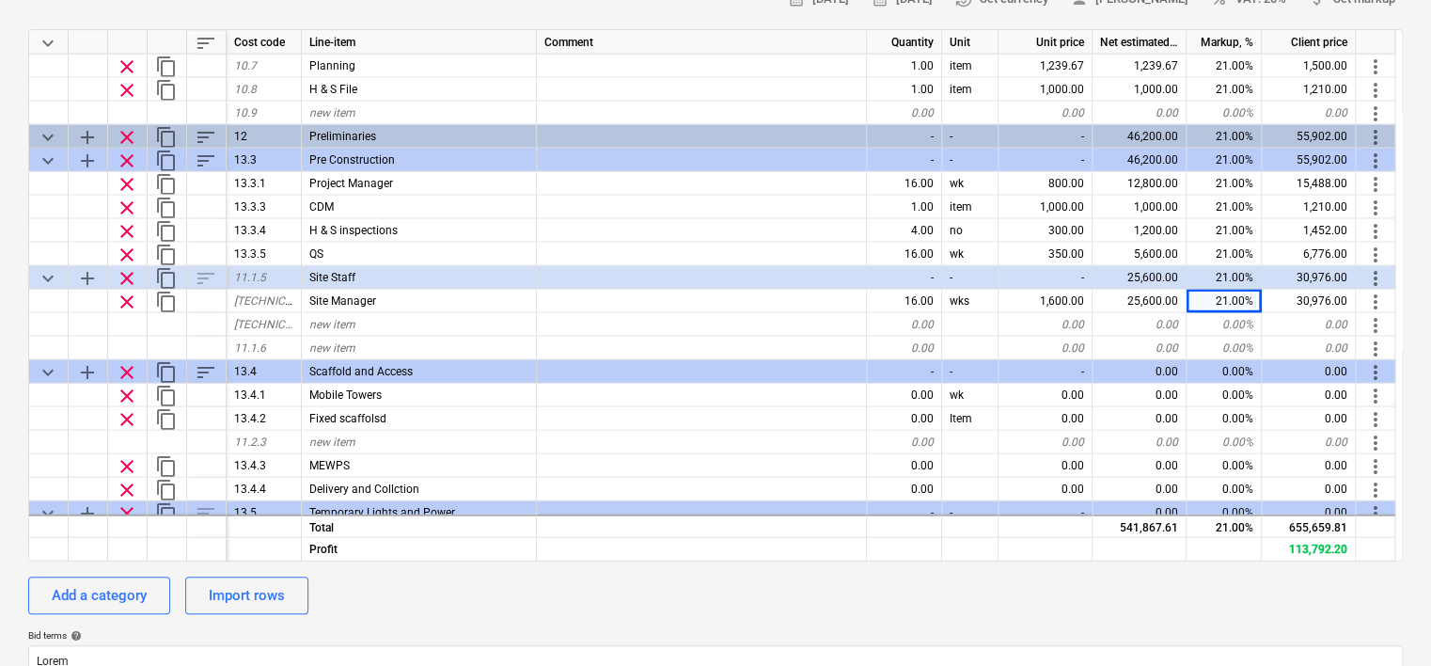
click at [11, 276] on div "EMCCA Q0231 QU-0070 Stage: Quote Sent arrow_drop_down notes Notes business View…" at bounding box center [715, 505] width 1431 height 1390
click at [83, 587] on div "Add a category" at bounding box center [99, 595] width 95 height 24
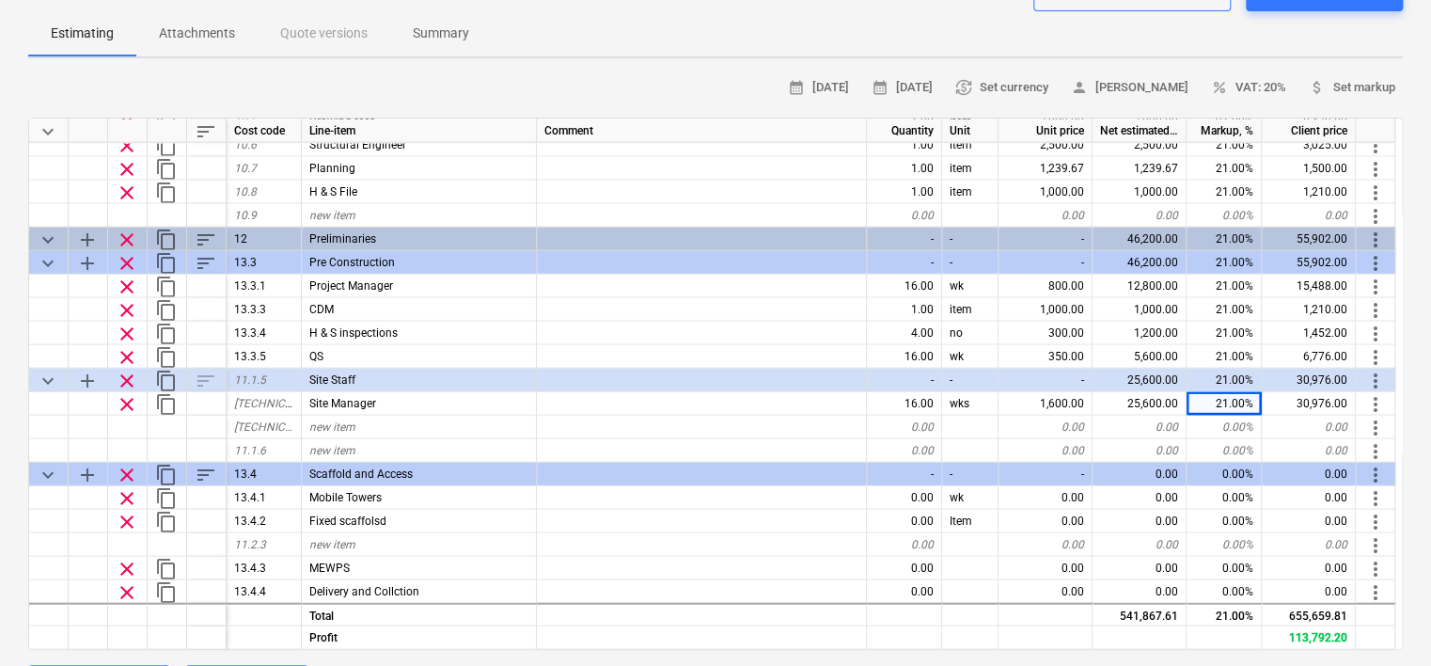
scroll to position [2056, 0]
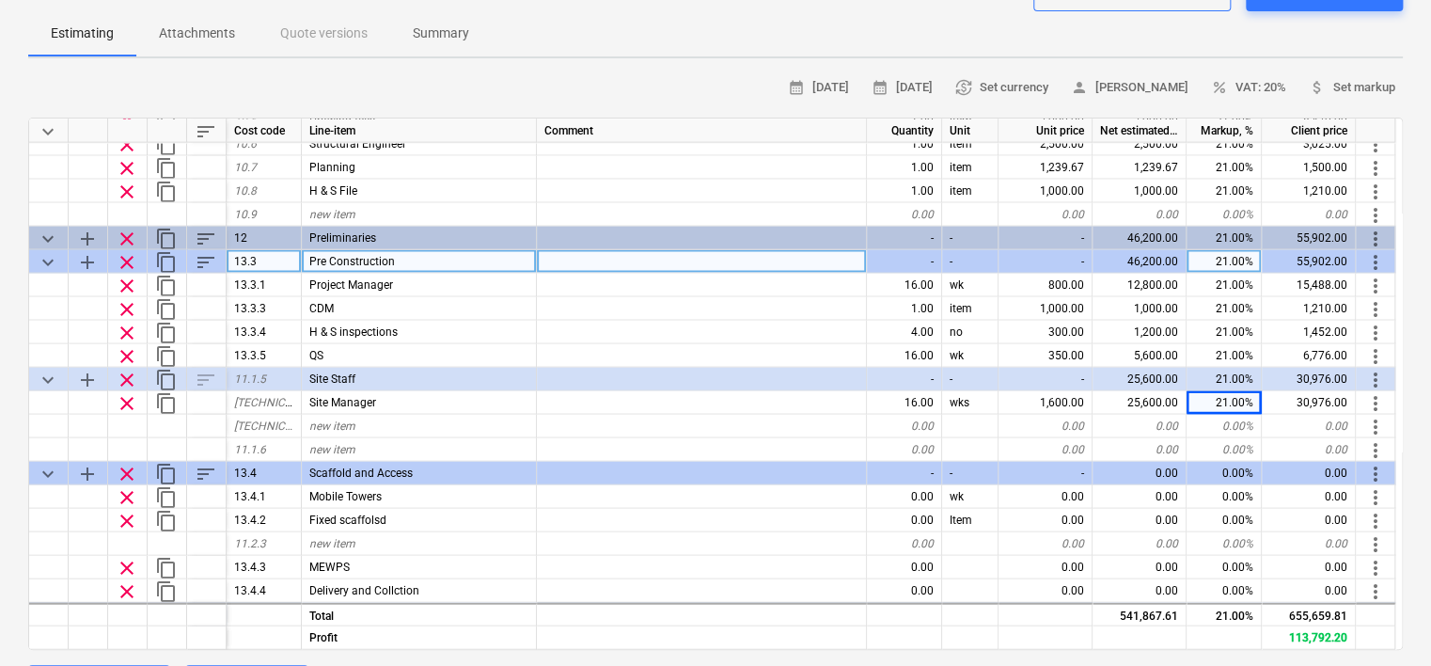
click at [118, 260] on span "clear" at bounding box center [127, 261] width 23 height 23
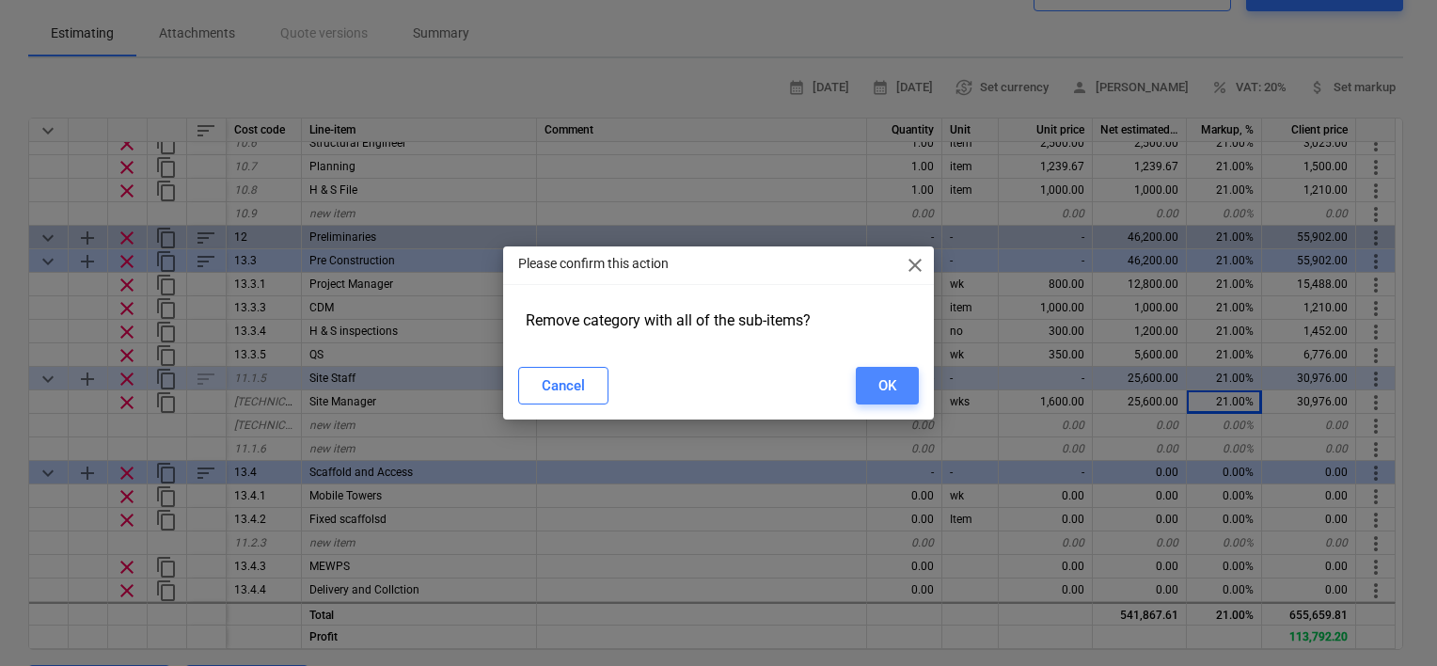
click at [879, 388] on div "OK" at bounding box center [887, 385] width 18 height 24
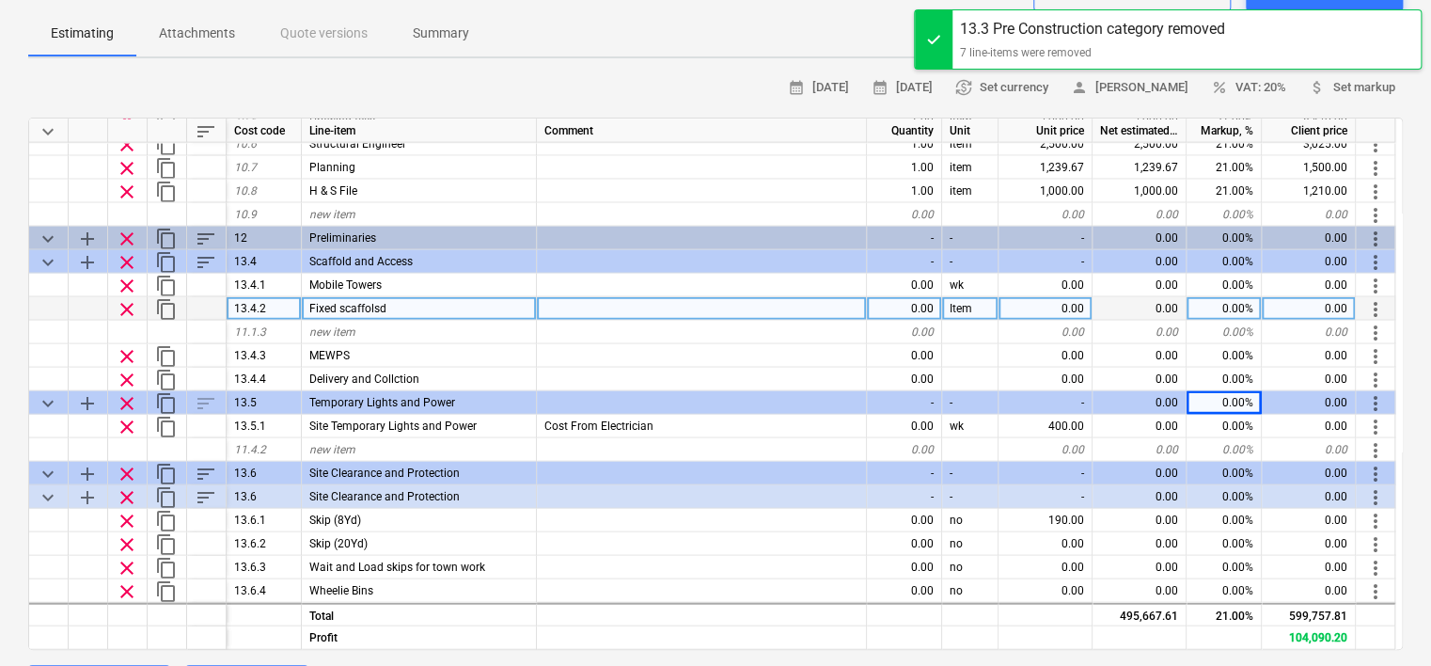
click at [463, 306] on div "Fixed scaffolsd" at bounding box center [419, 308] width 235 height 24
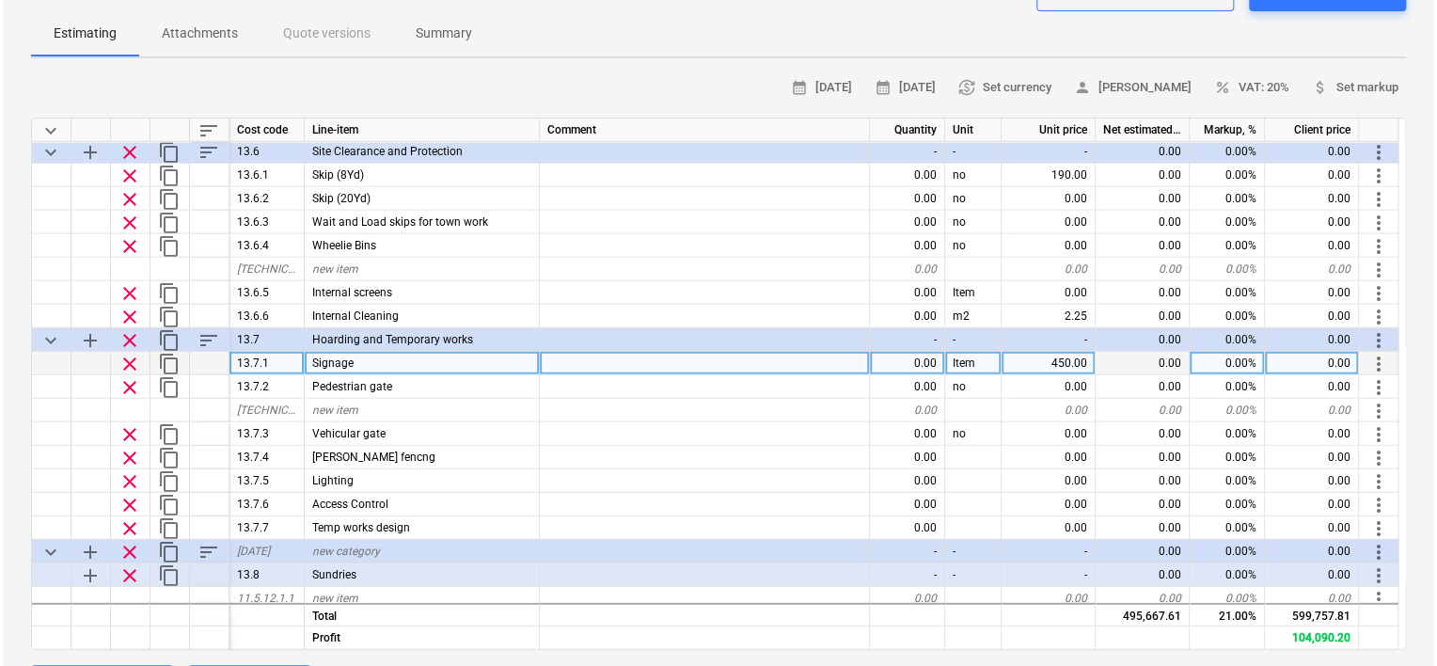
scroll to position [2432, 0]
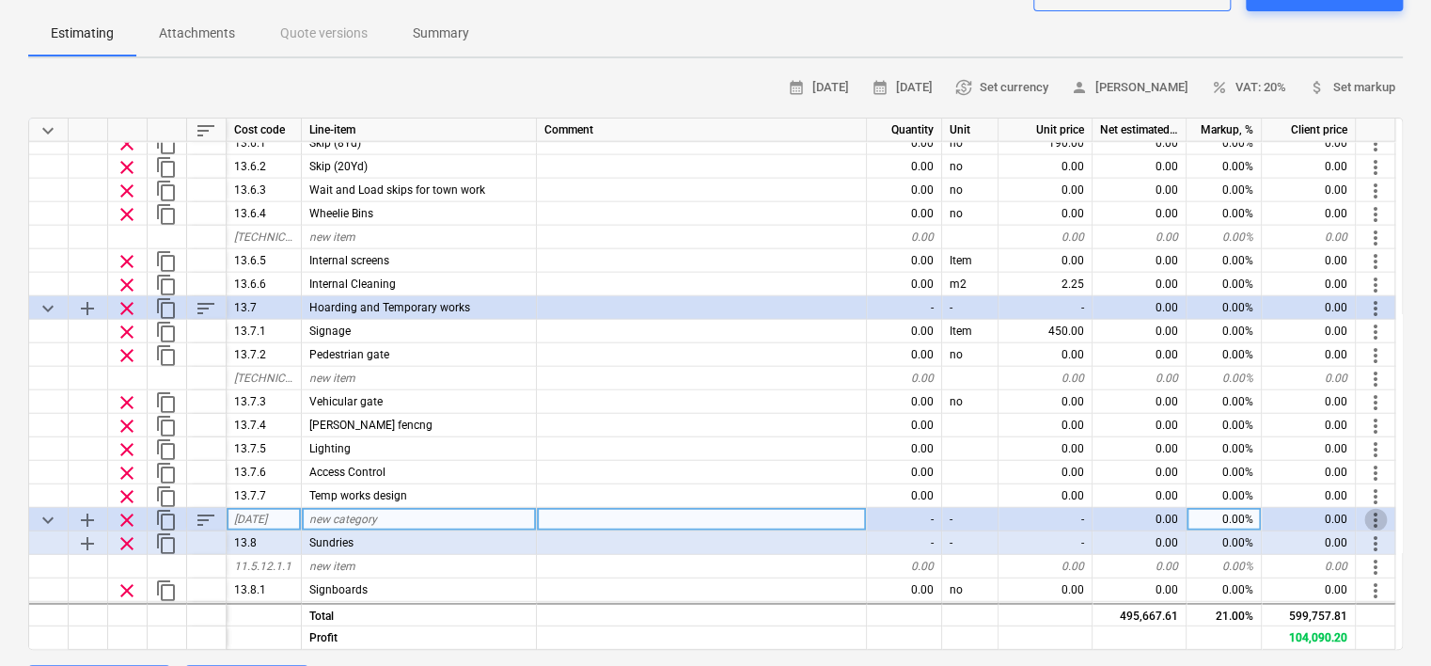
click at [1378, 515] on span "more_vert" at bounding box center [1376, 520] width 23 height 23
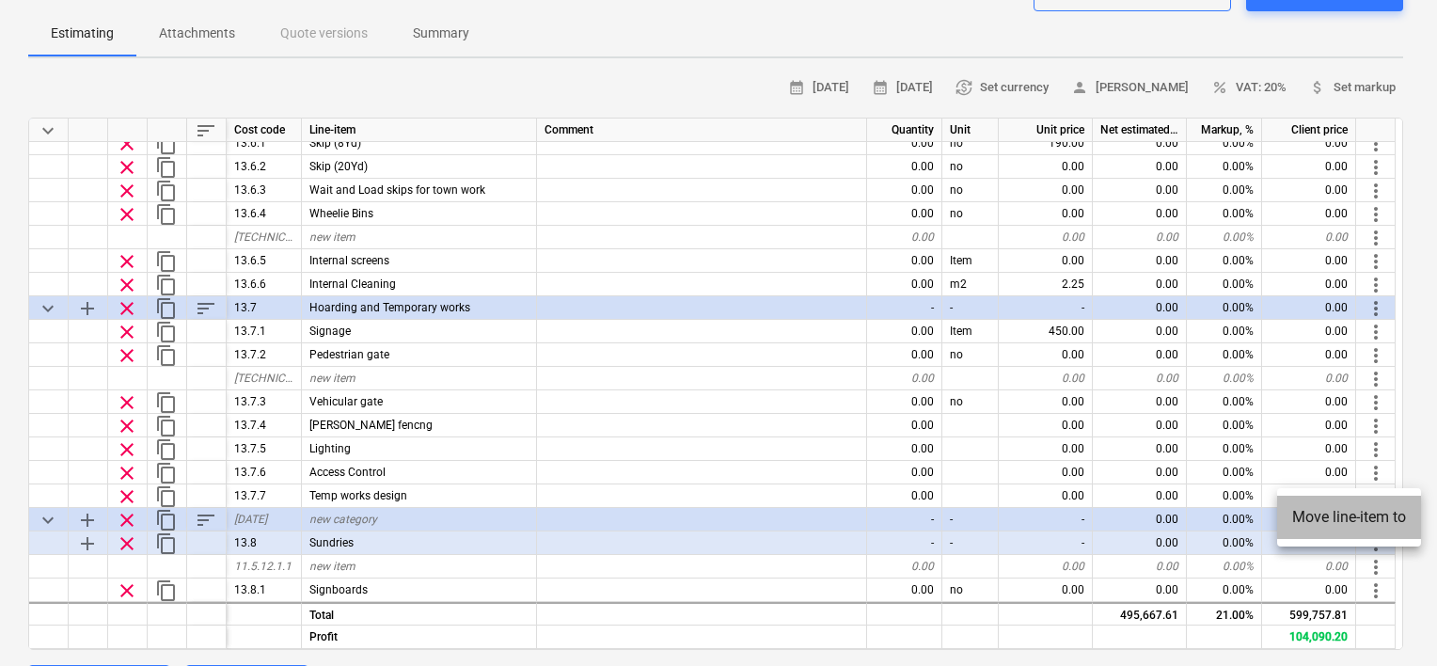
click at [1362, 517] on li "Move line-item to" at bounding box center [1349, 517] width 144 height 43
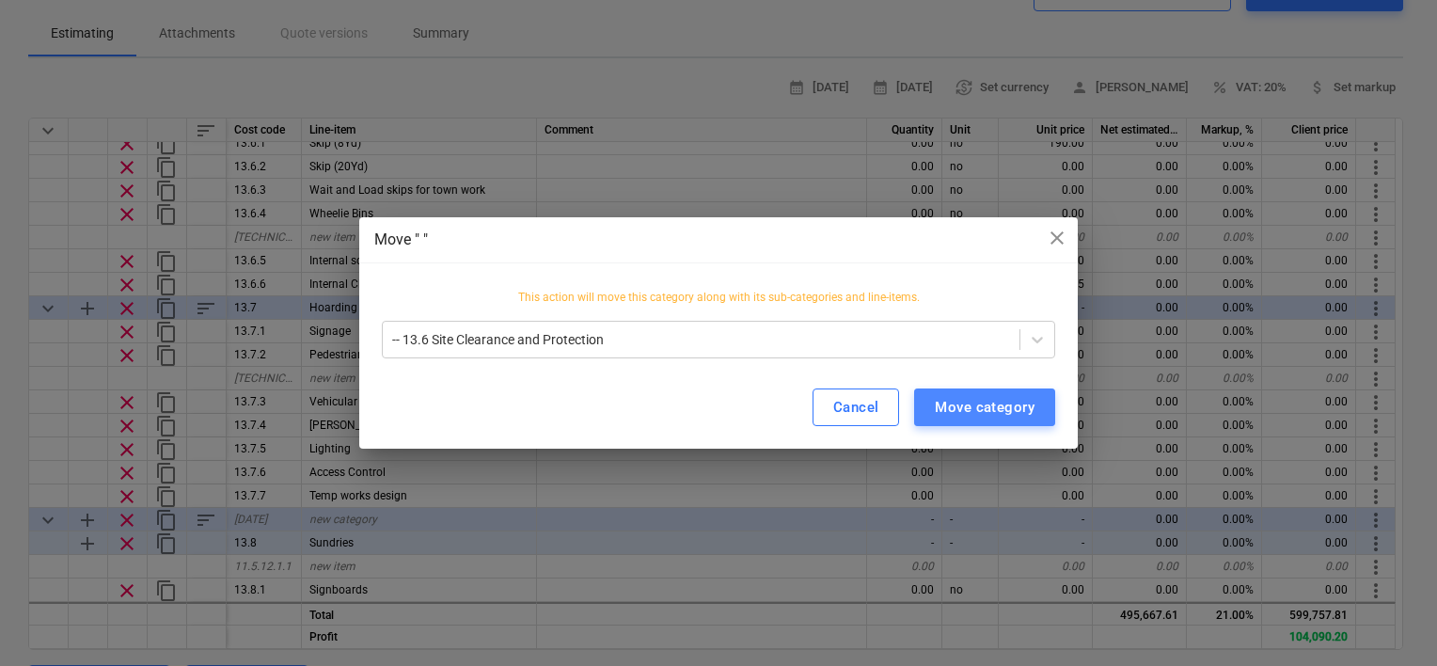
click at [1001, 410] on div "Move category" at bounding box center [985, 407] width 100 height 24
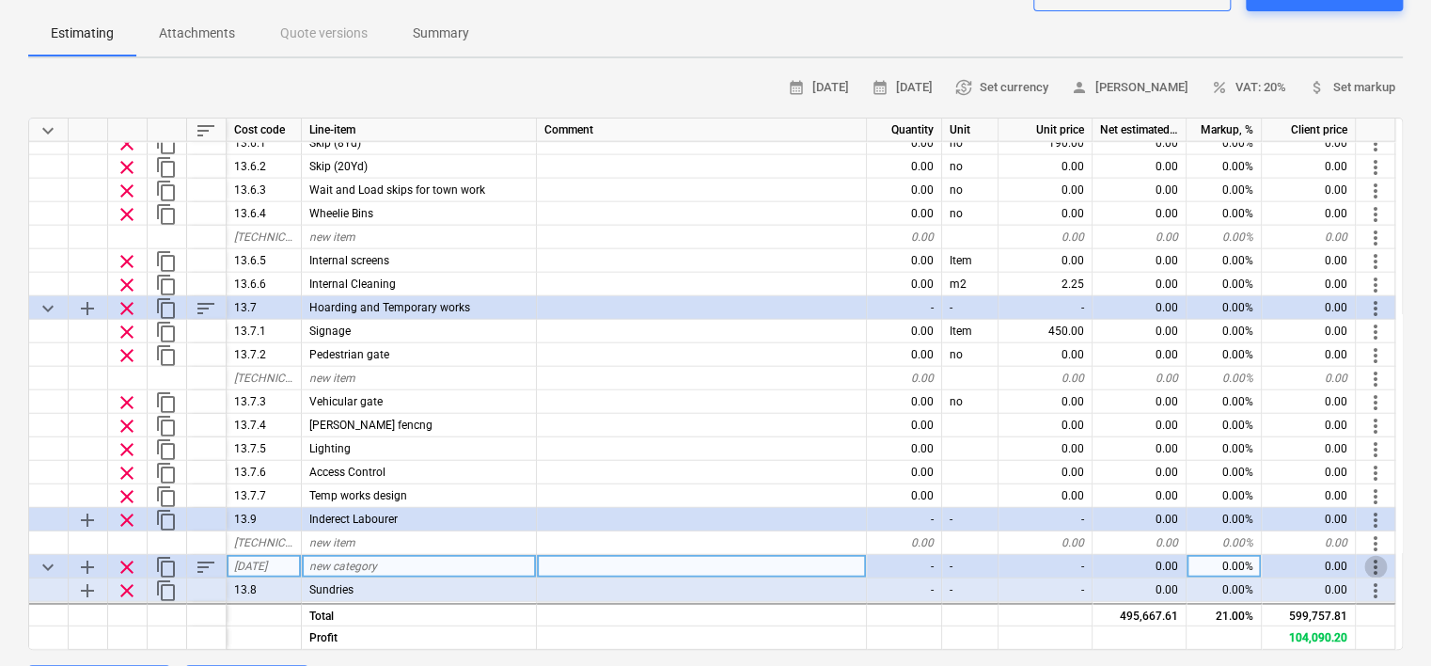
click at [1371, 560] on span "more_vert" at bounding box center [1376, 567] width 23 height 23
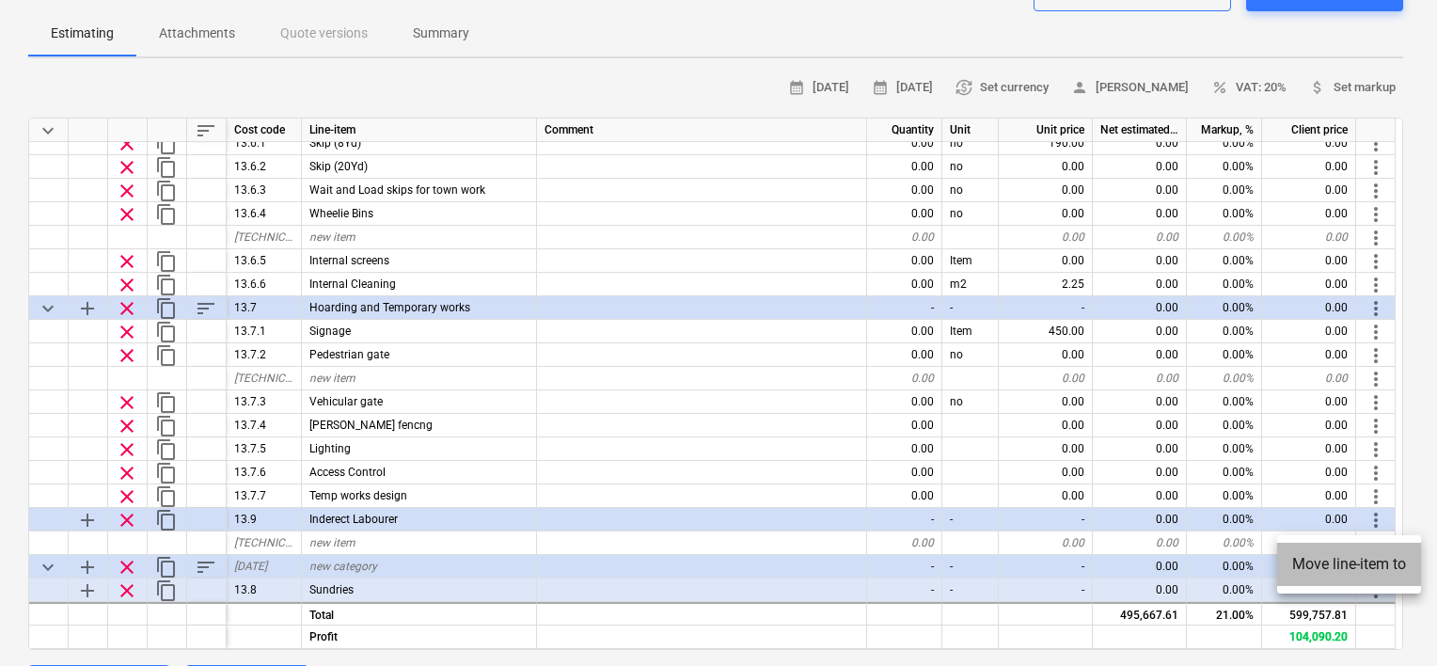
click at [1357, 565] on li "Move line-item to" at bounding box center [1349, 564] width 144 height 43
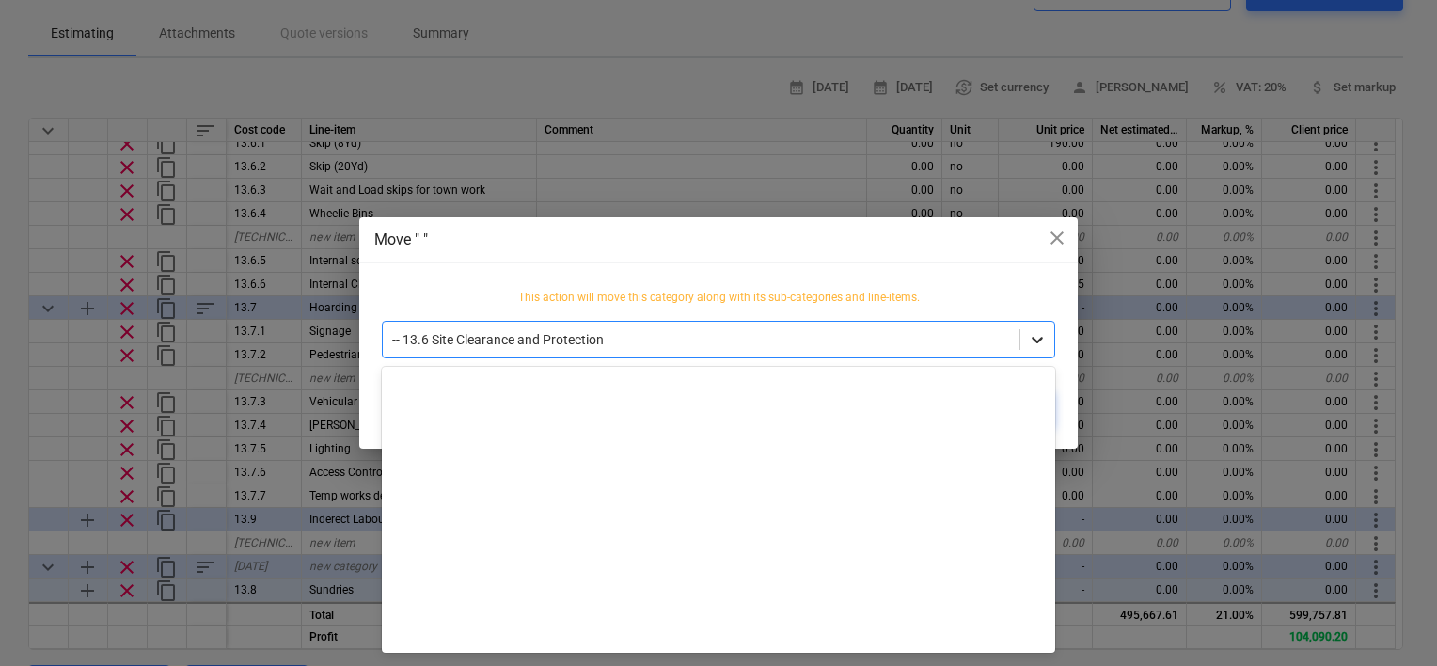
click at [1044, 344] on icon at bounding box center [1037, 339] width 19 height 19
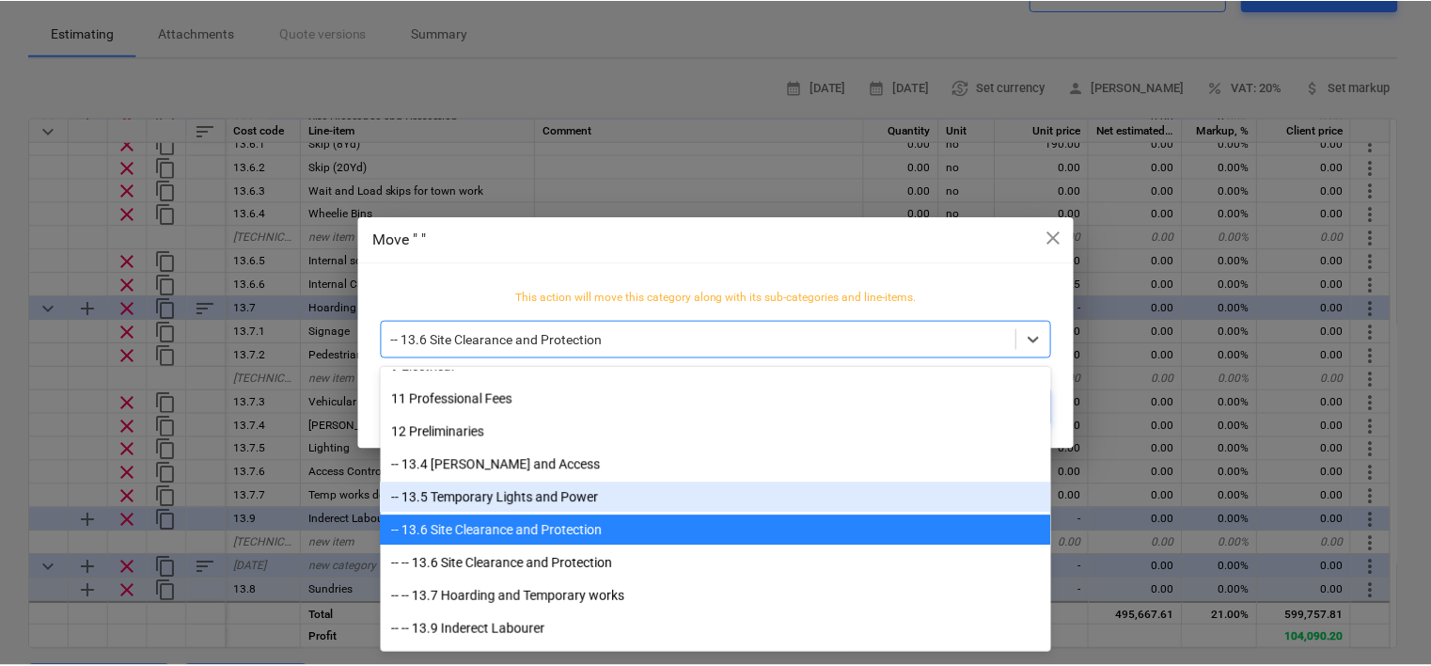
scroll to position [273, 0]
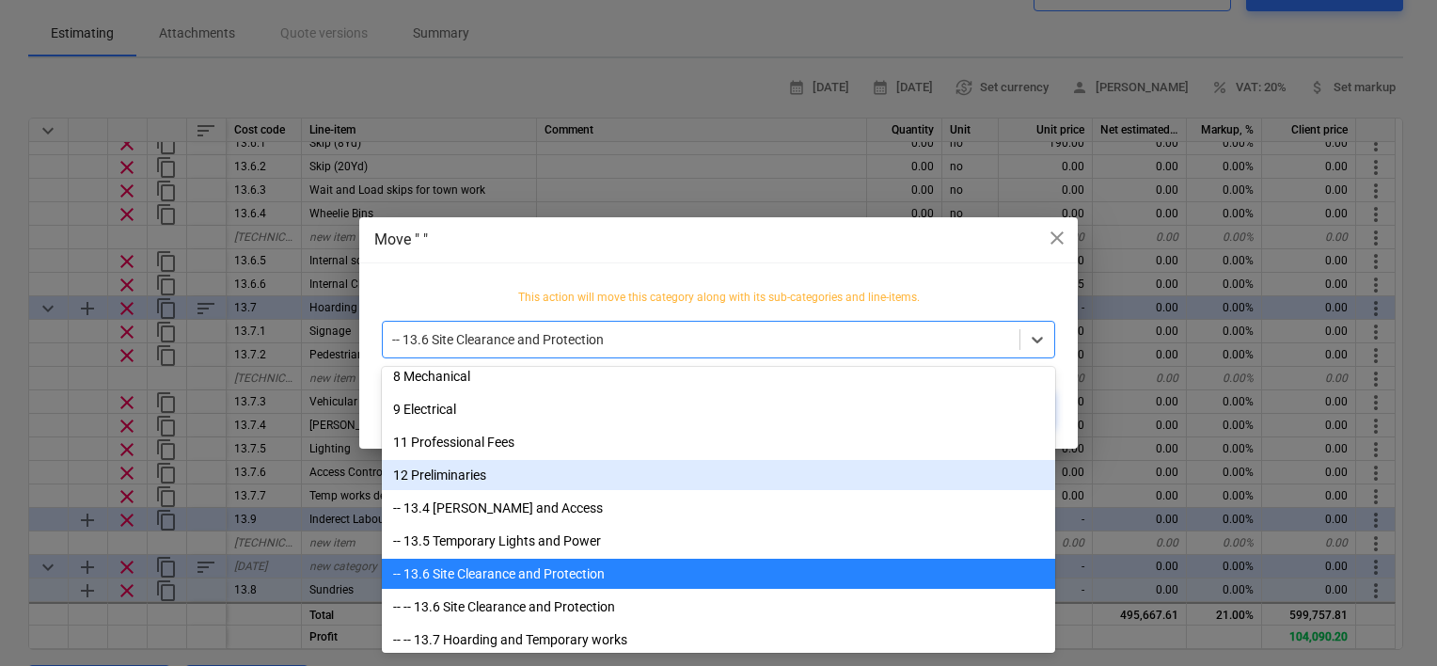
click at [435, 469] on div "12 Preliminaries" at bounding box center [718, 475] width 673 height 30
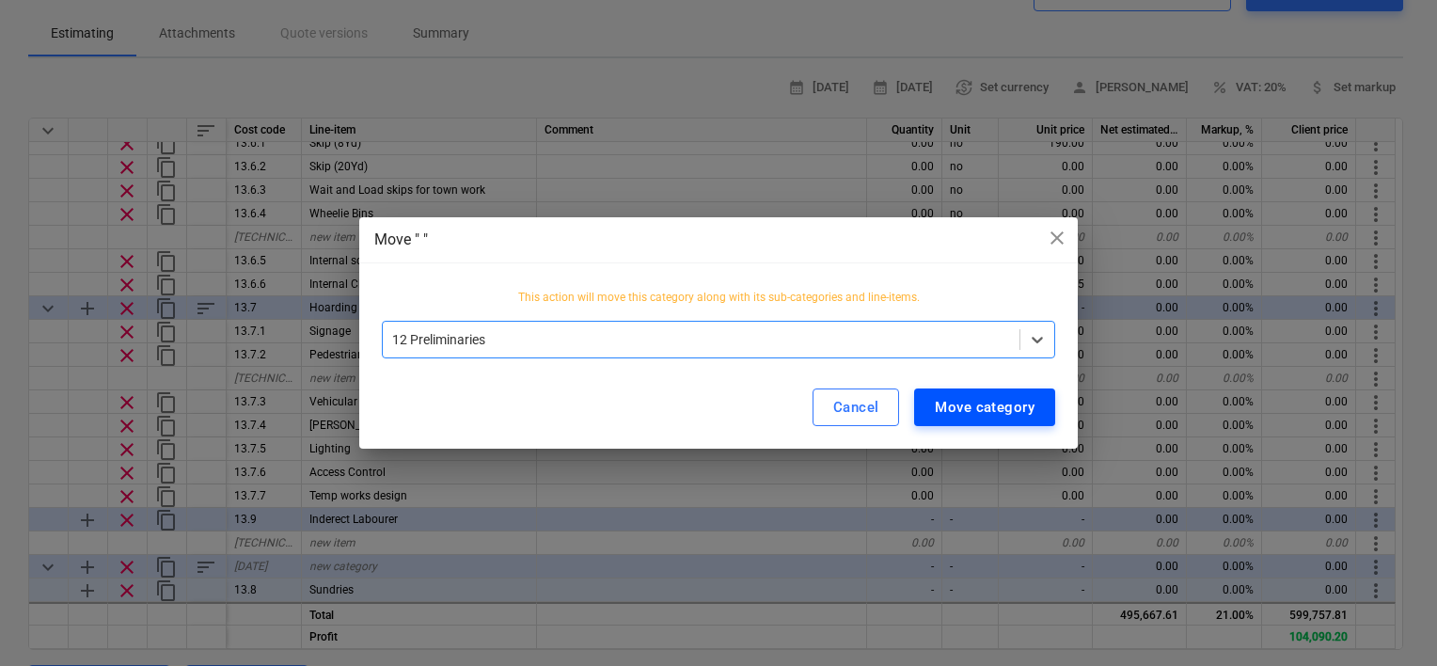
click at [952, 406] on div "Move category" at bounding box center [985, 407] width 100 height 24
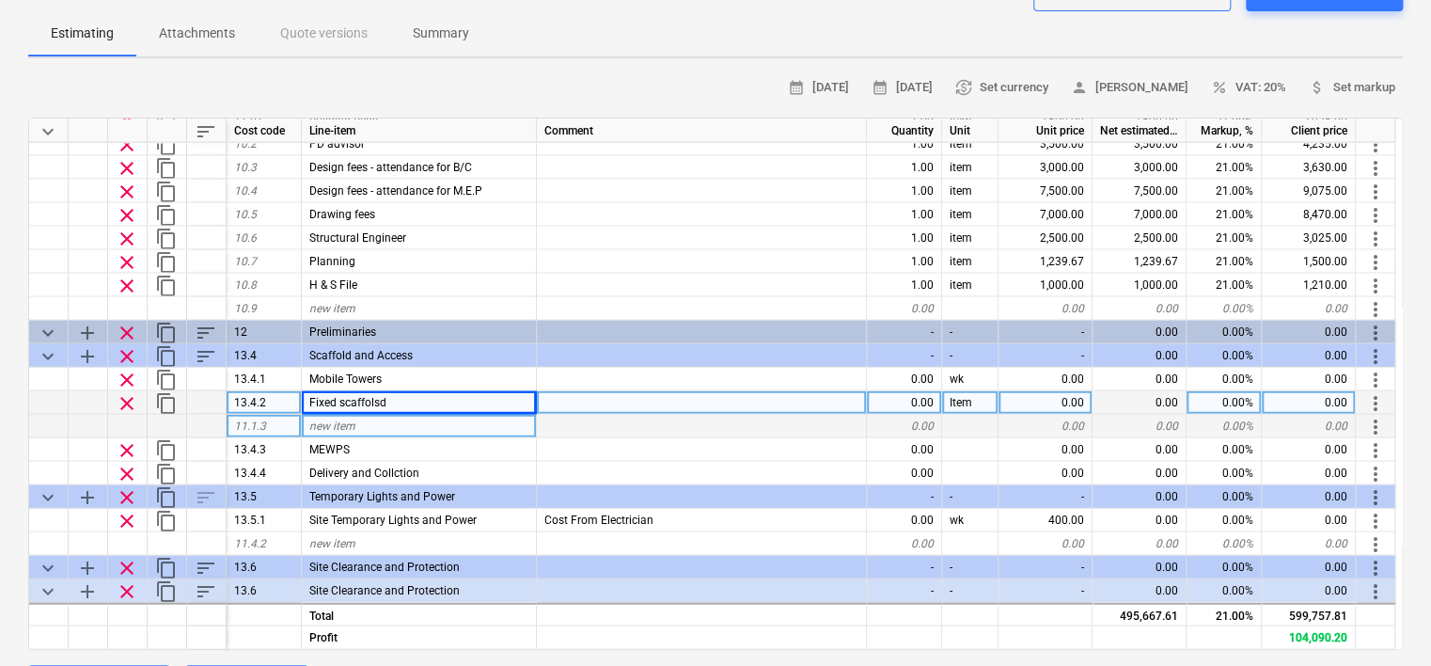
scroll to position [2056, 0]
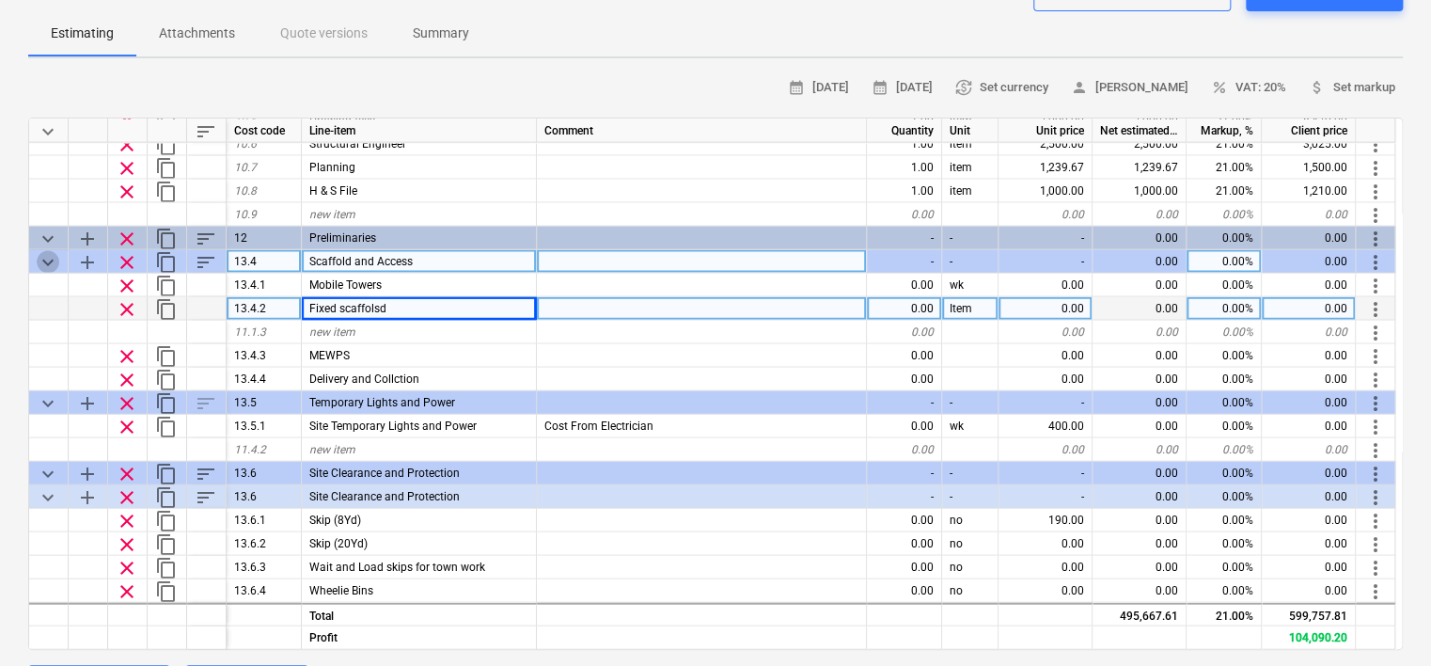
click at [46, 260] on span "keyboard_arrow_down" at bounding box center [48, 261] width 23 height 23
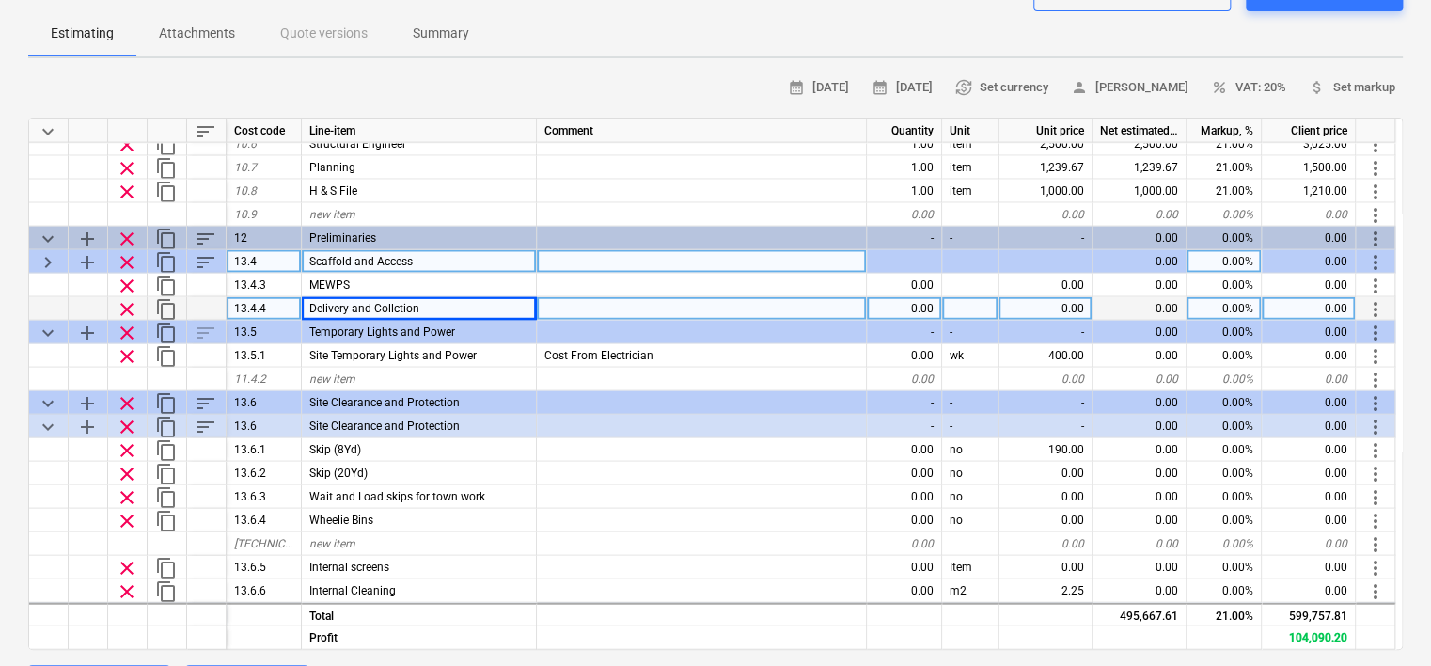
click at [46, 260] on span "keyboard_arrow_right" at bounding box center [48, 261] width 23 height 23
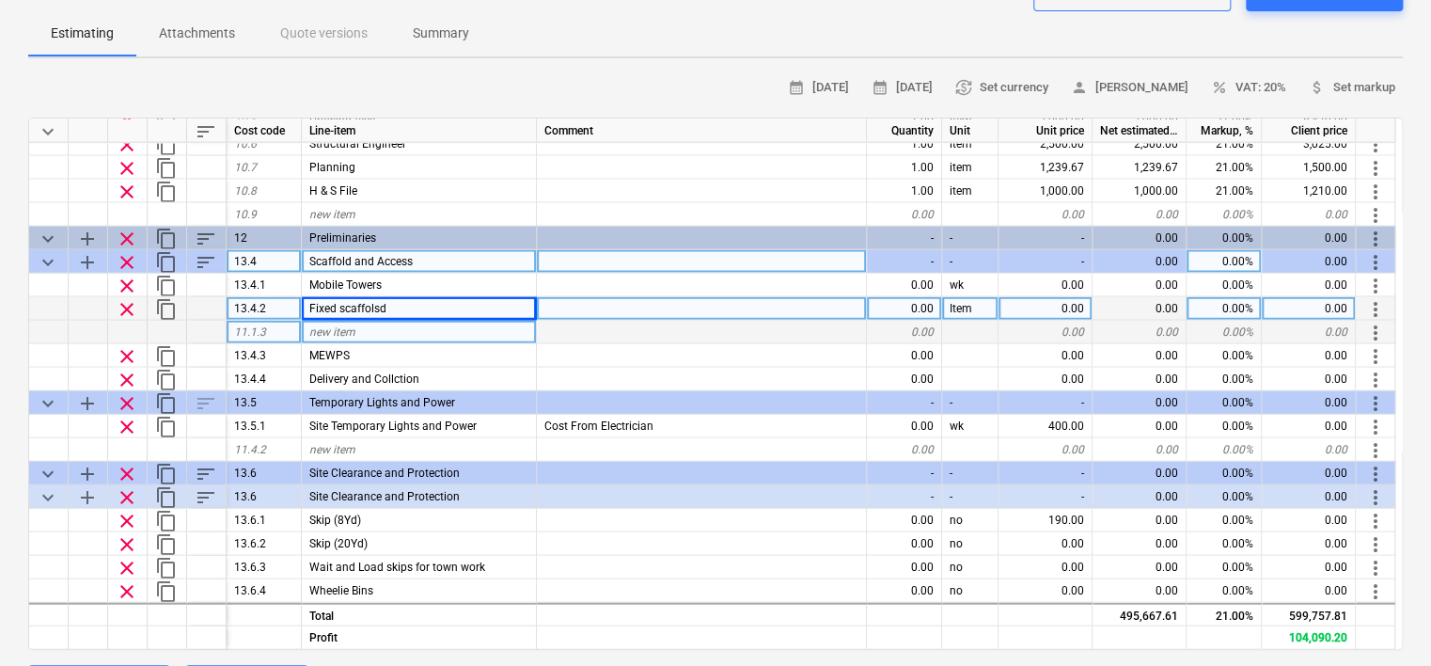
click at [591, 330] on div at bounding box center [702, 332] width 330 height 24
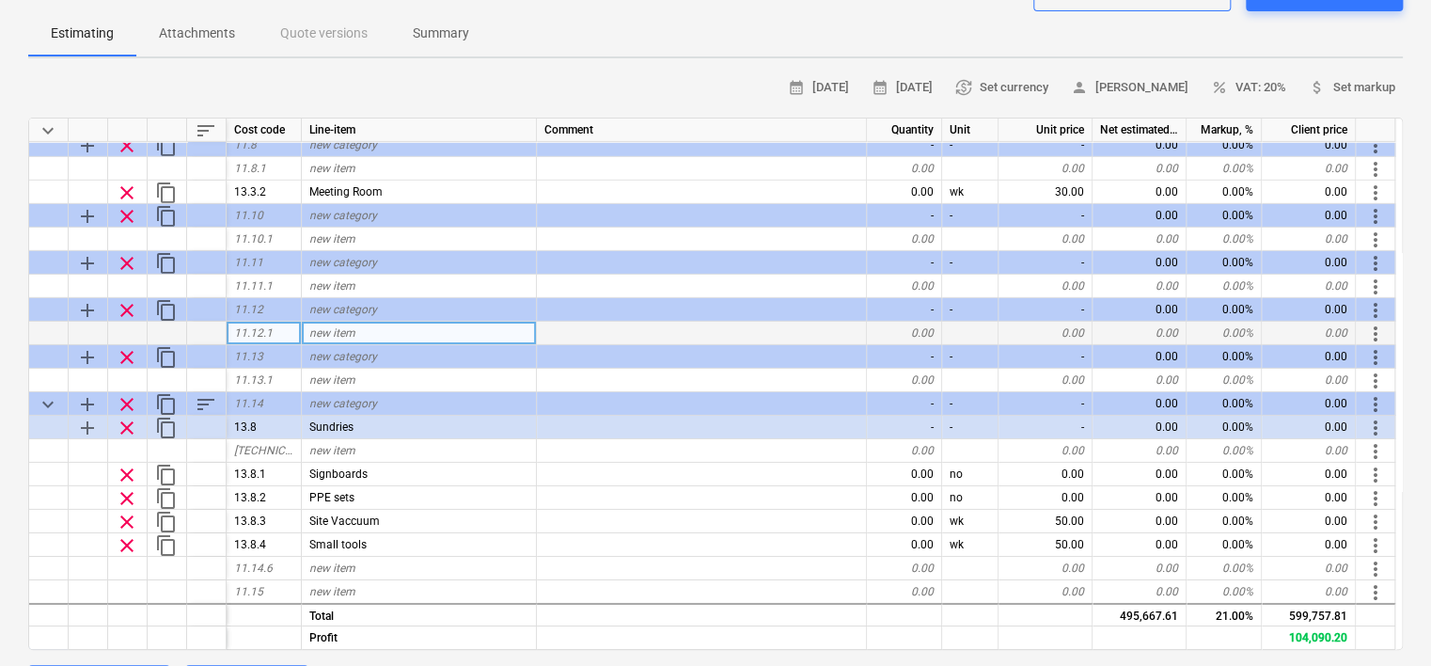
scroll to position [3160, 0]
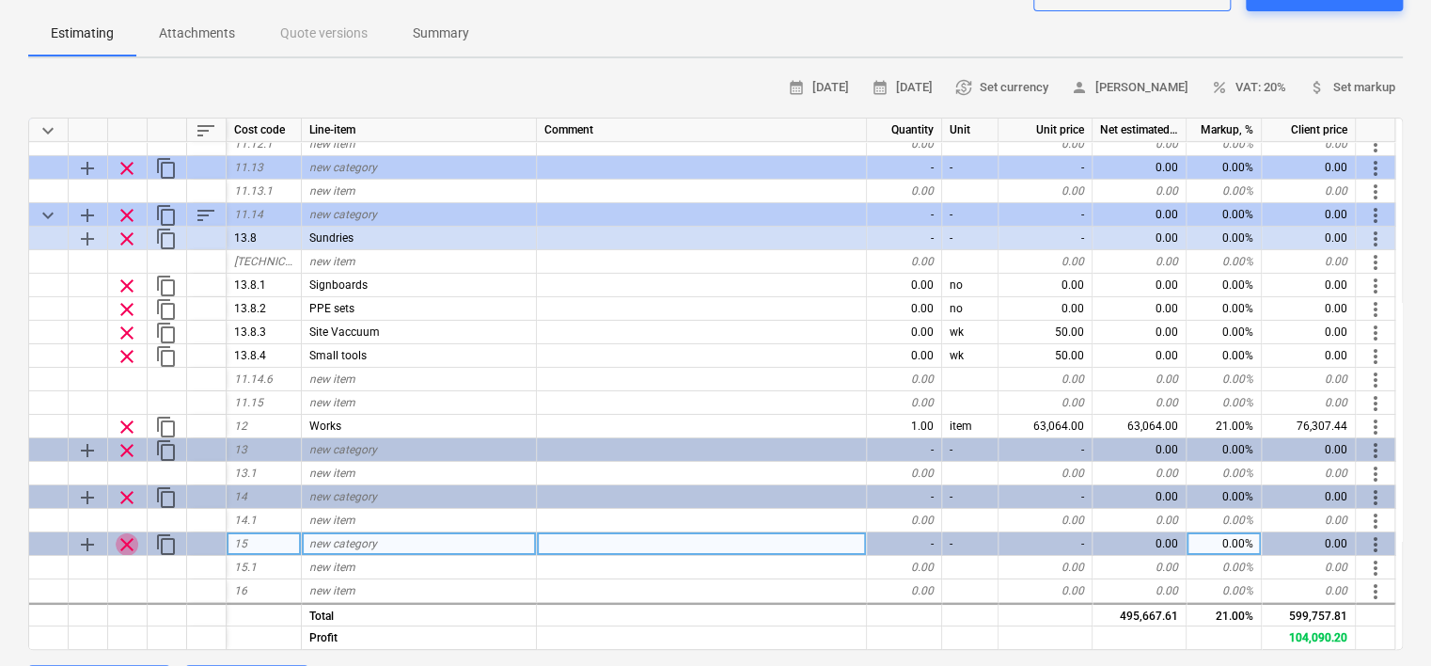
click at [124, 541] on span "clear" at bounding box center [127, 544] width 23 height 23
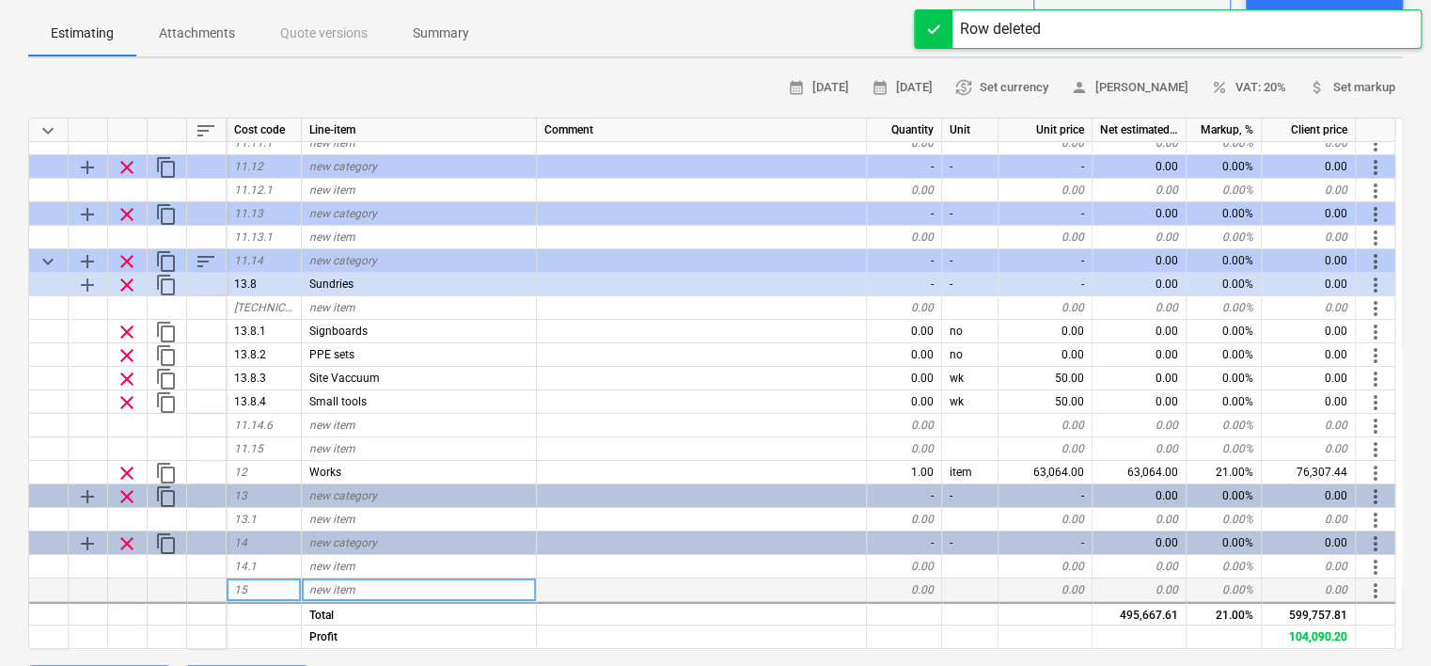
scroll to position [3113, 0]
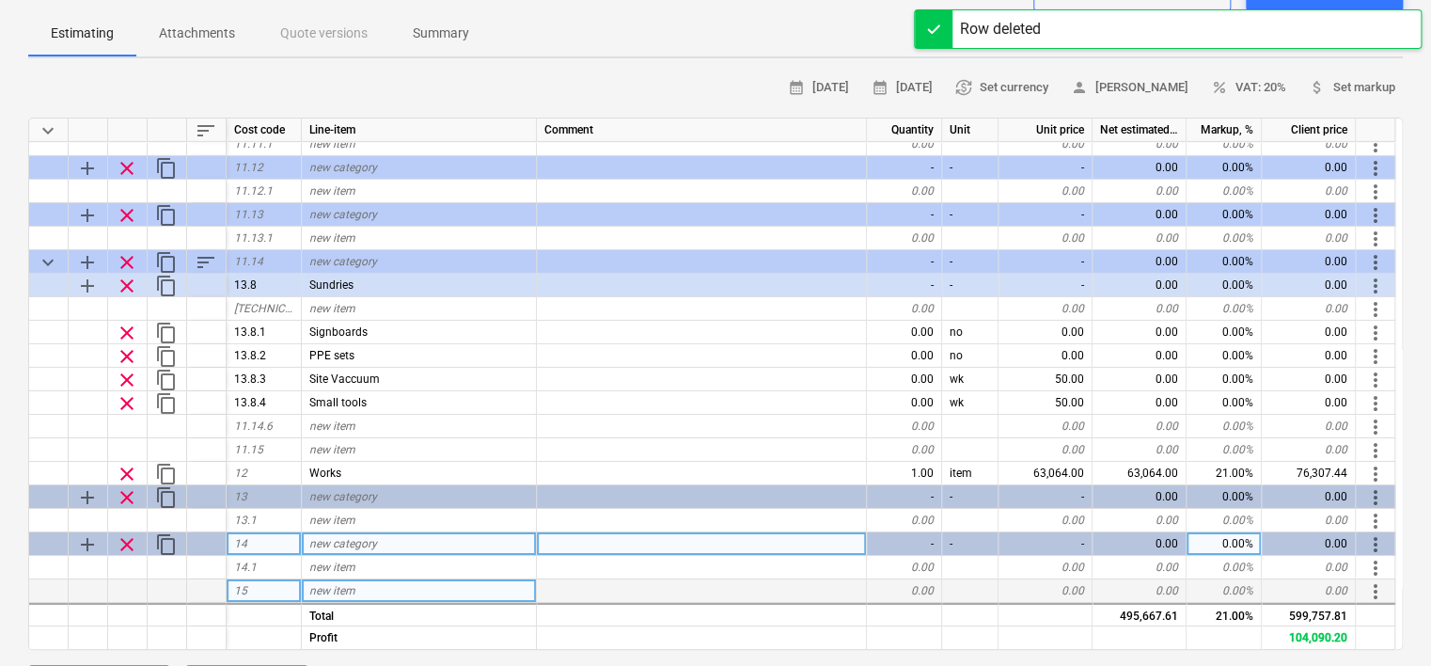
click at [123, 539] on span "clear" at bounding box center [127, 544] width 23 height 23
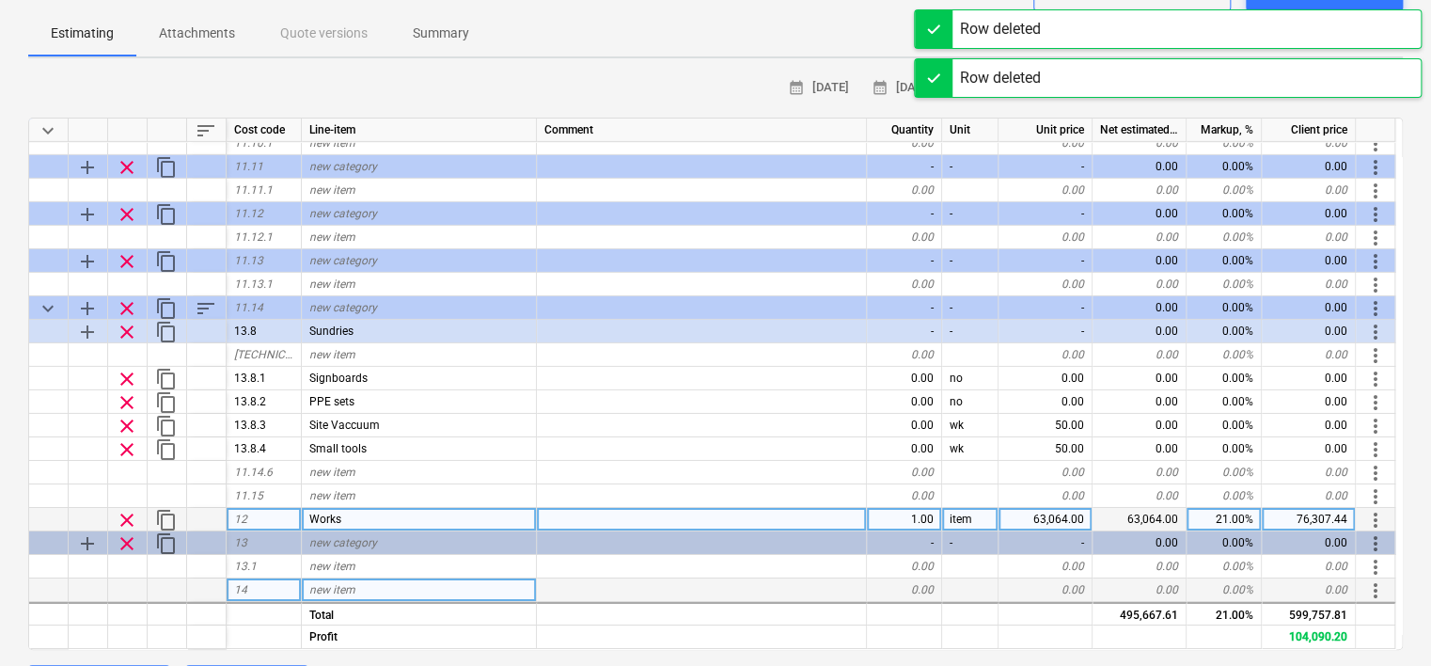
scroll to position [3066, 0]
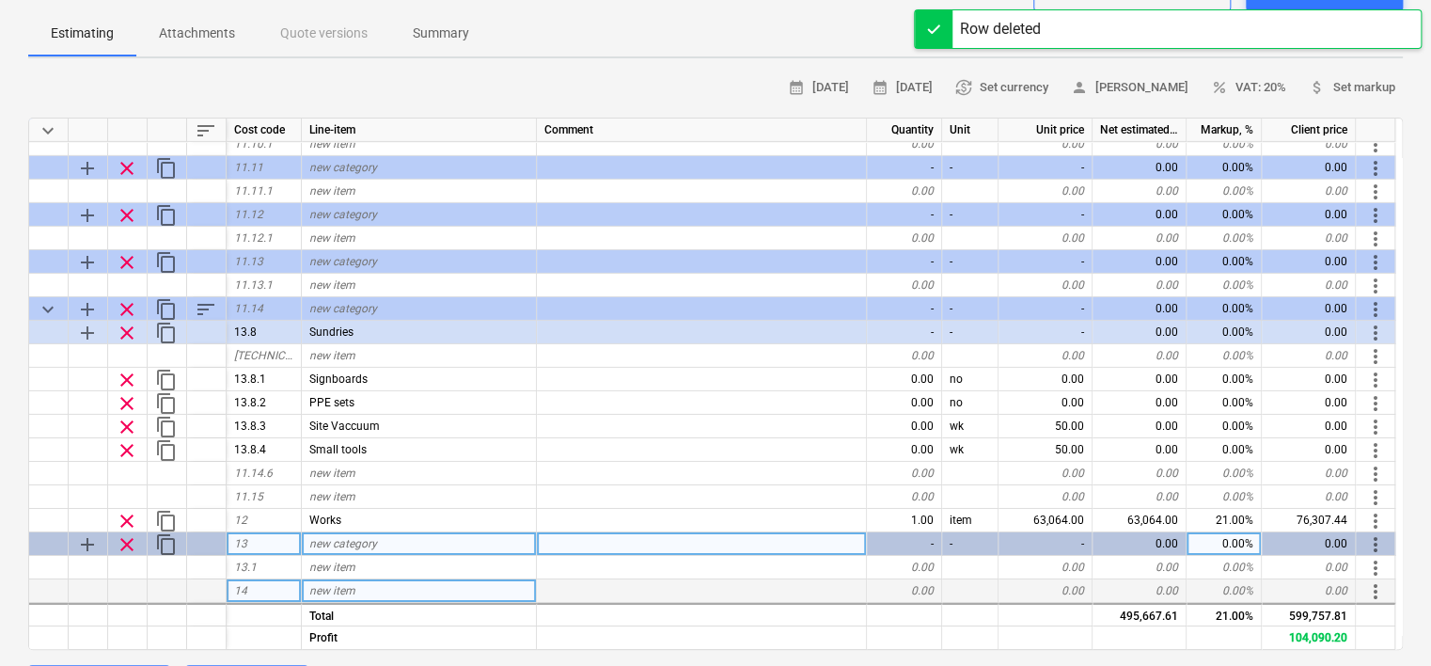
click at [125, 543] on span "clear" at bounding box center [127, 544] width 23 height 23
type textarea "x"
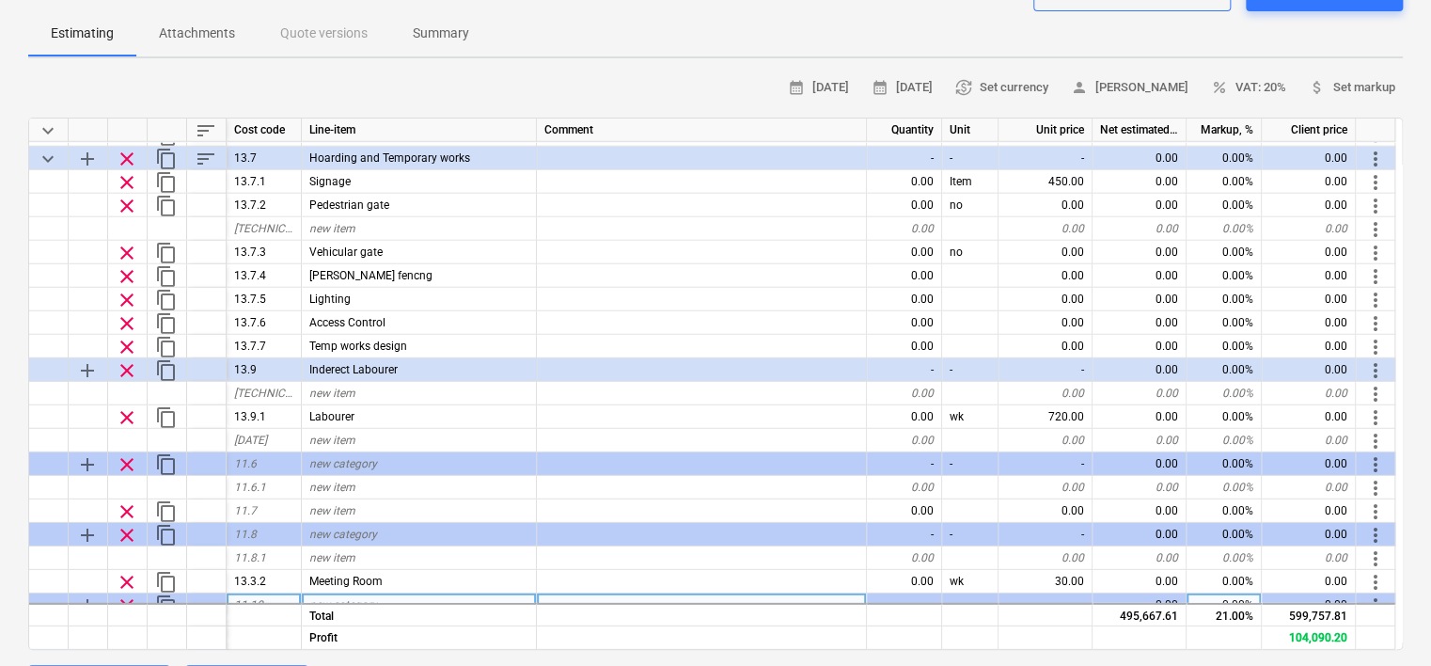
scroll to position [2549, 0]
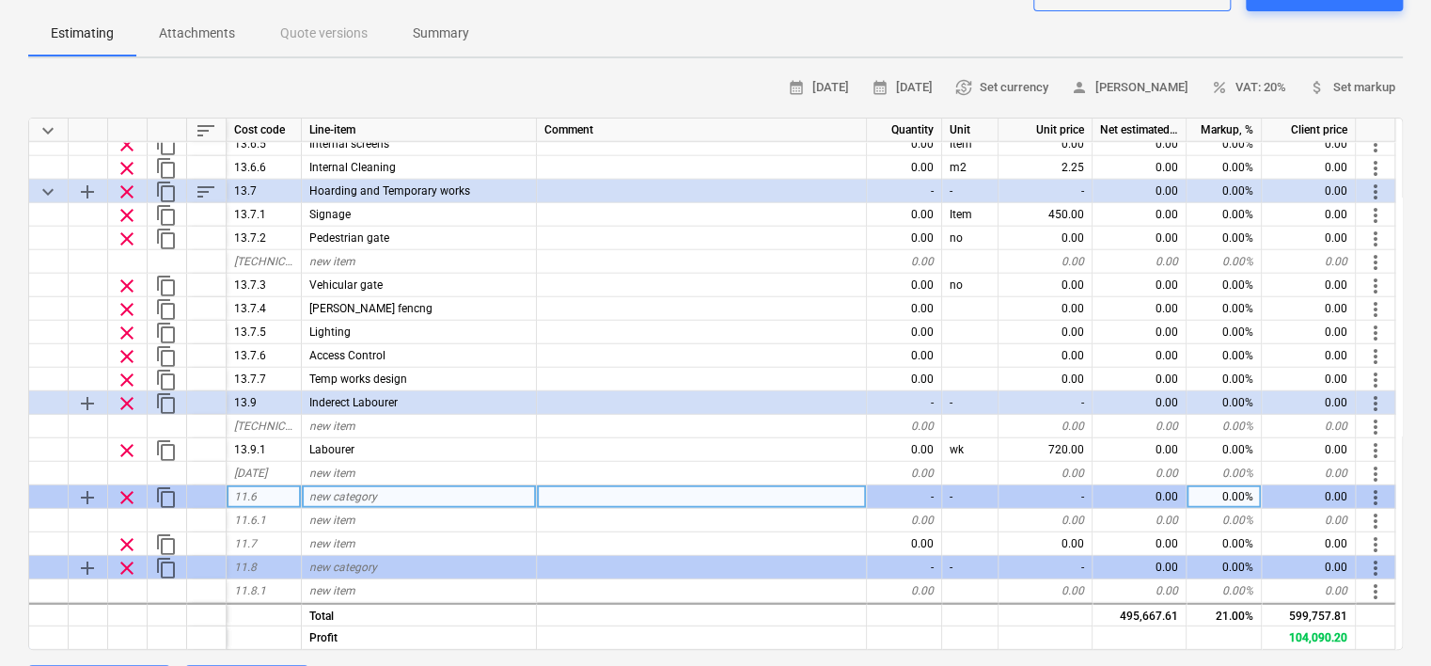
click at [197, 489] on div at bounding box center [206, 497] width 39 height 24
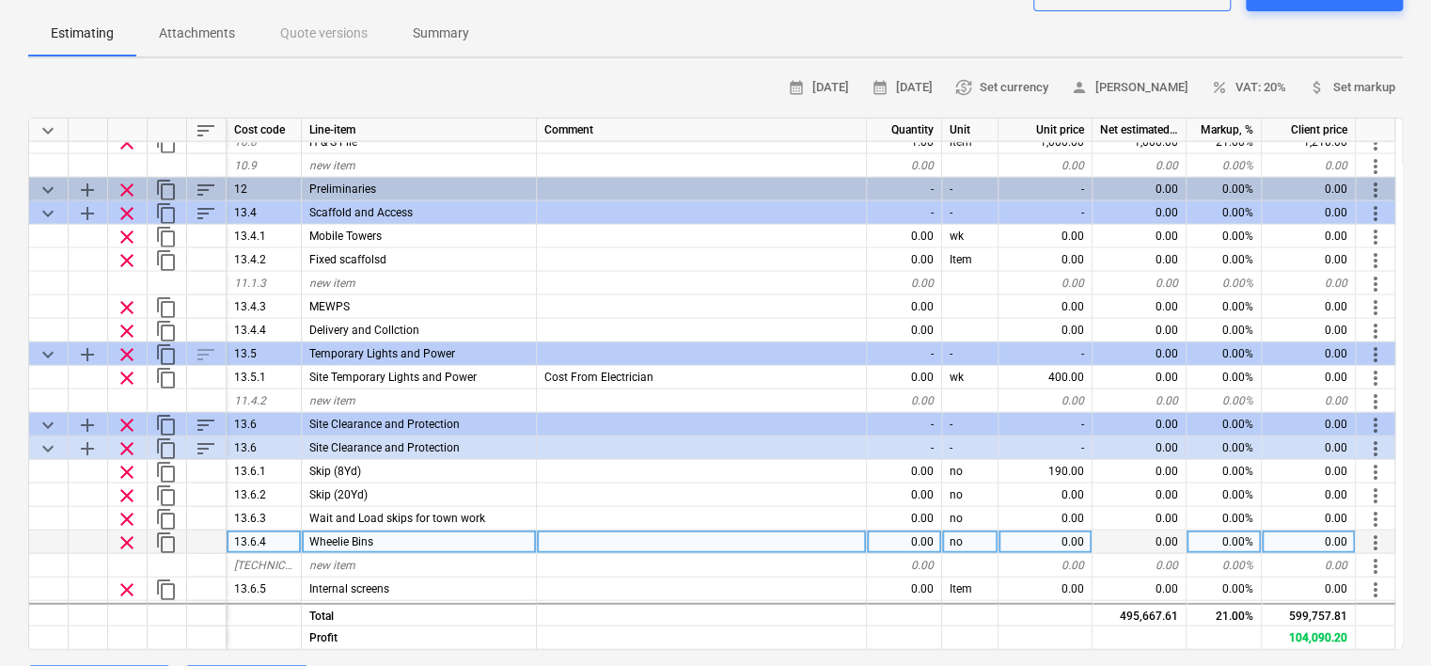
scroll to position [2078, 0]
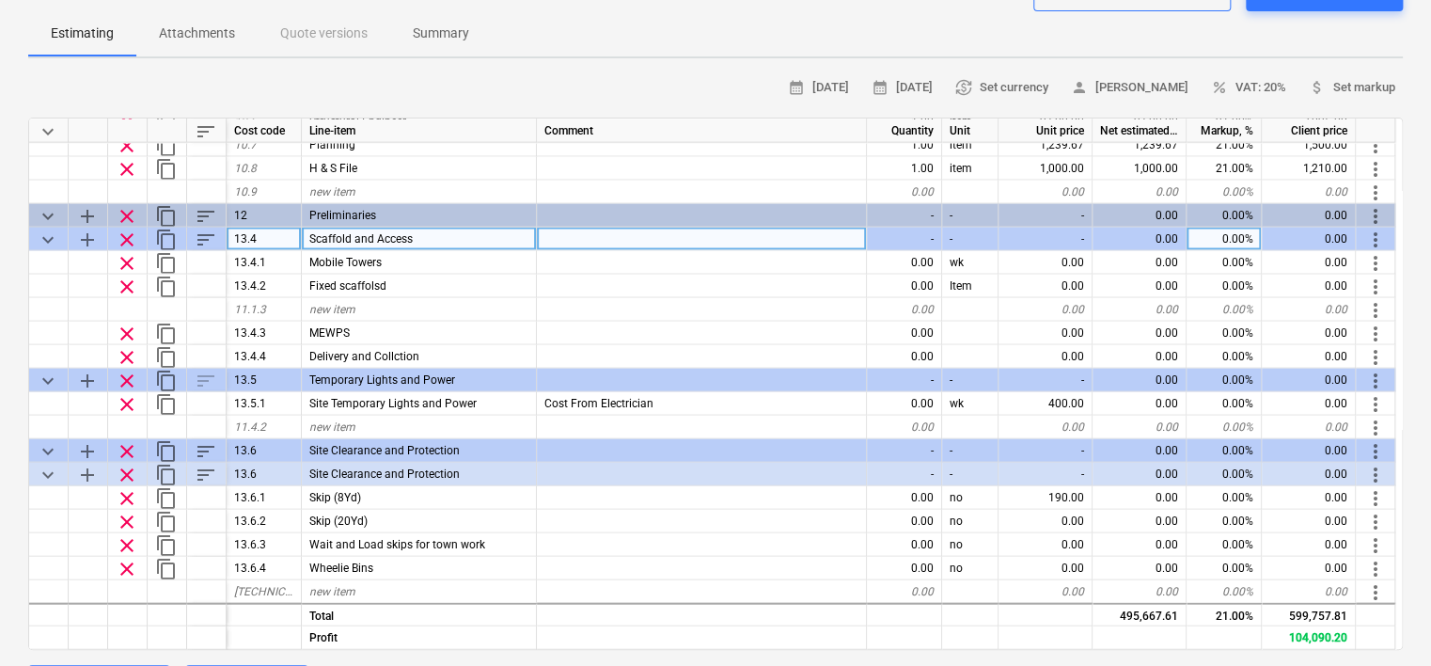
click at [431, 232] on div "Scaffold and Access" at bounding box center [419, 239] width 235 height 24
type input "Pre Construction Staff"
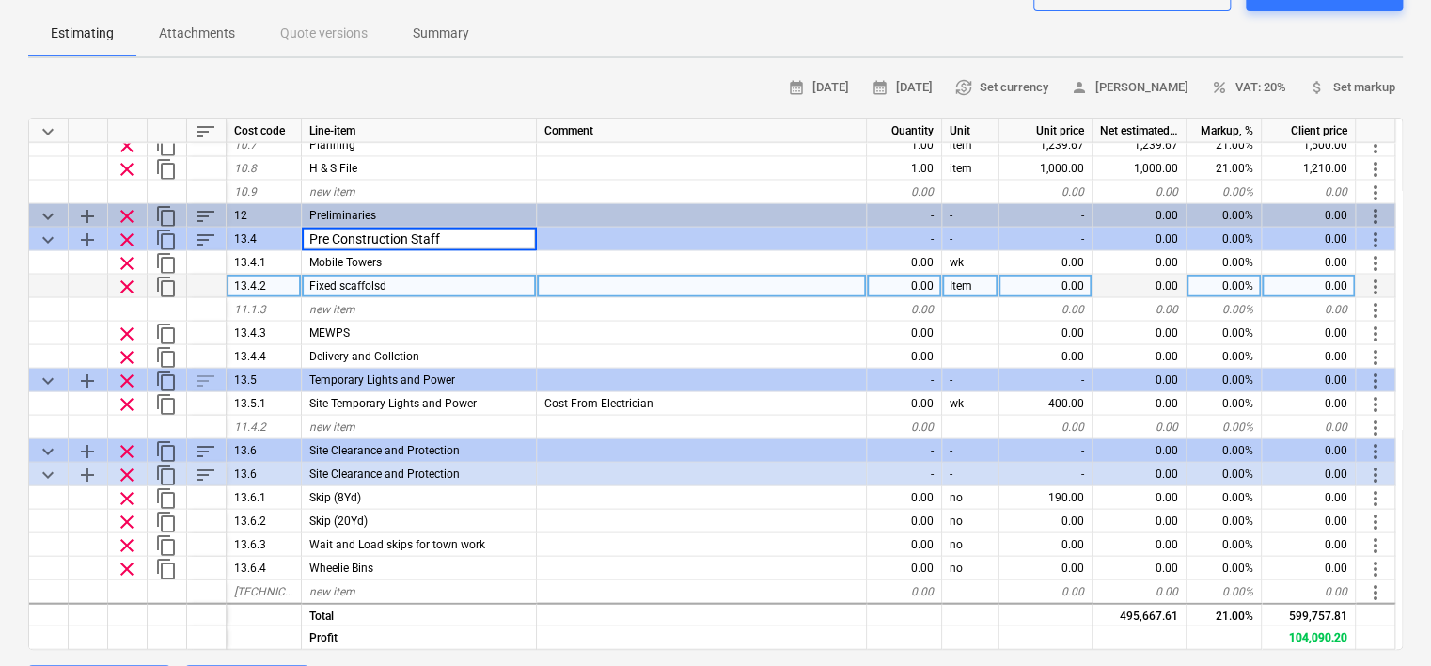
type textarea "x"
click at [500, 282] on div "Fixed scaffolsd" at bounding box center [419, 286] width 235 height 24
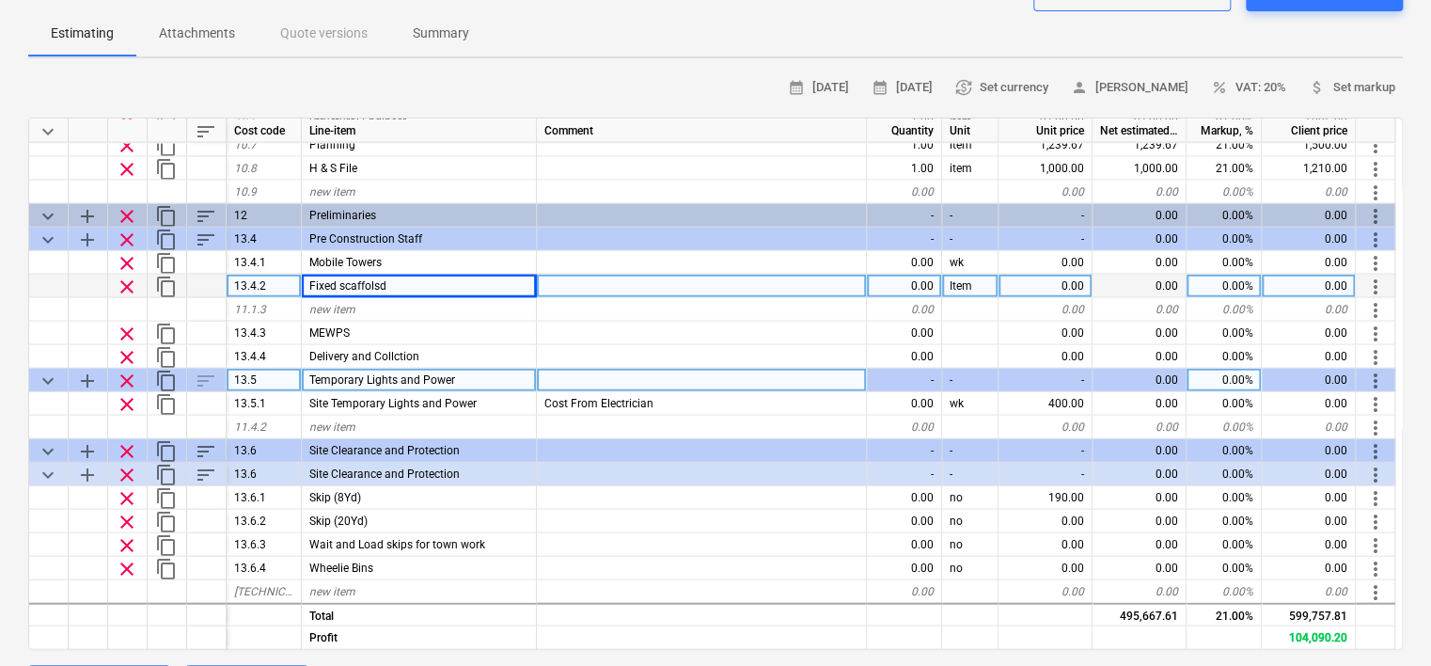
click at [452, 377] on span "Temporary Lights and Power" at bounding box center [382, 378] width 146 height 13
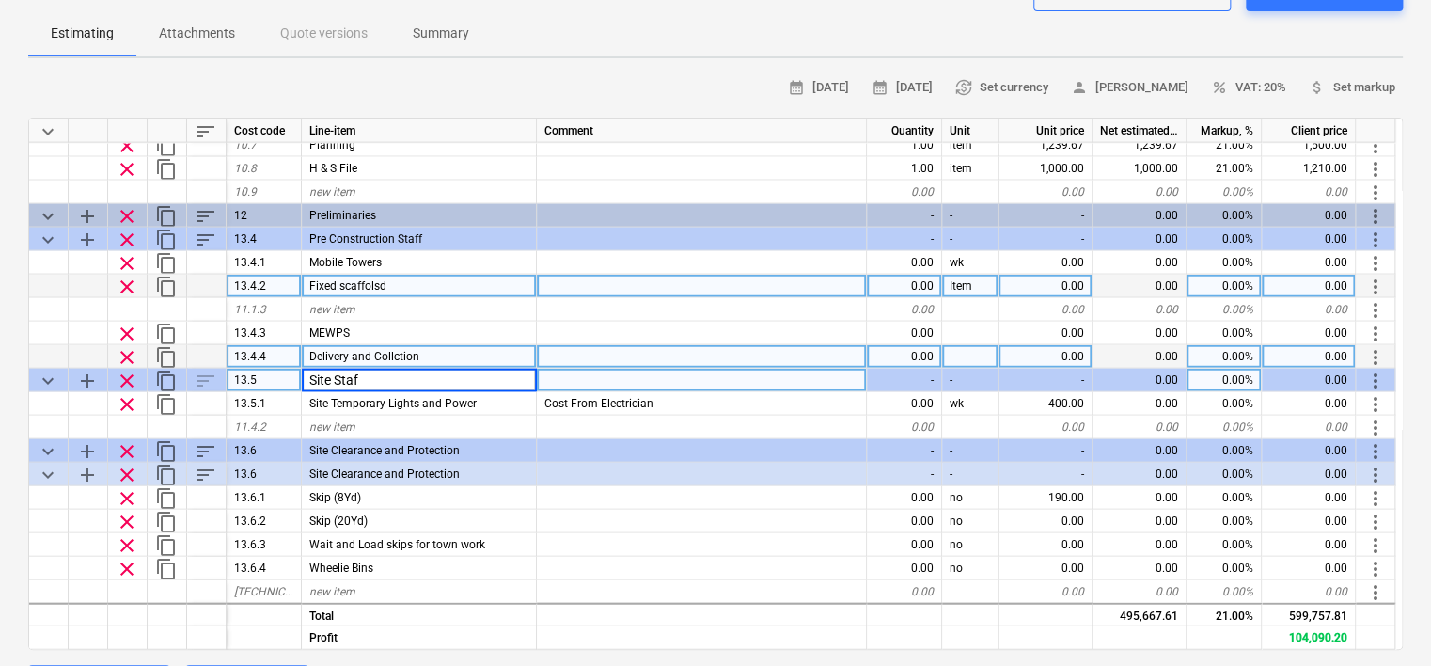
type input "Site Staff"
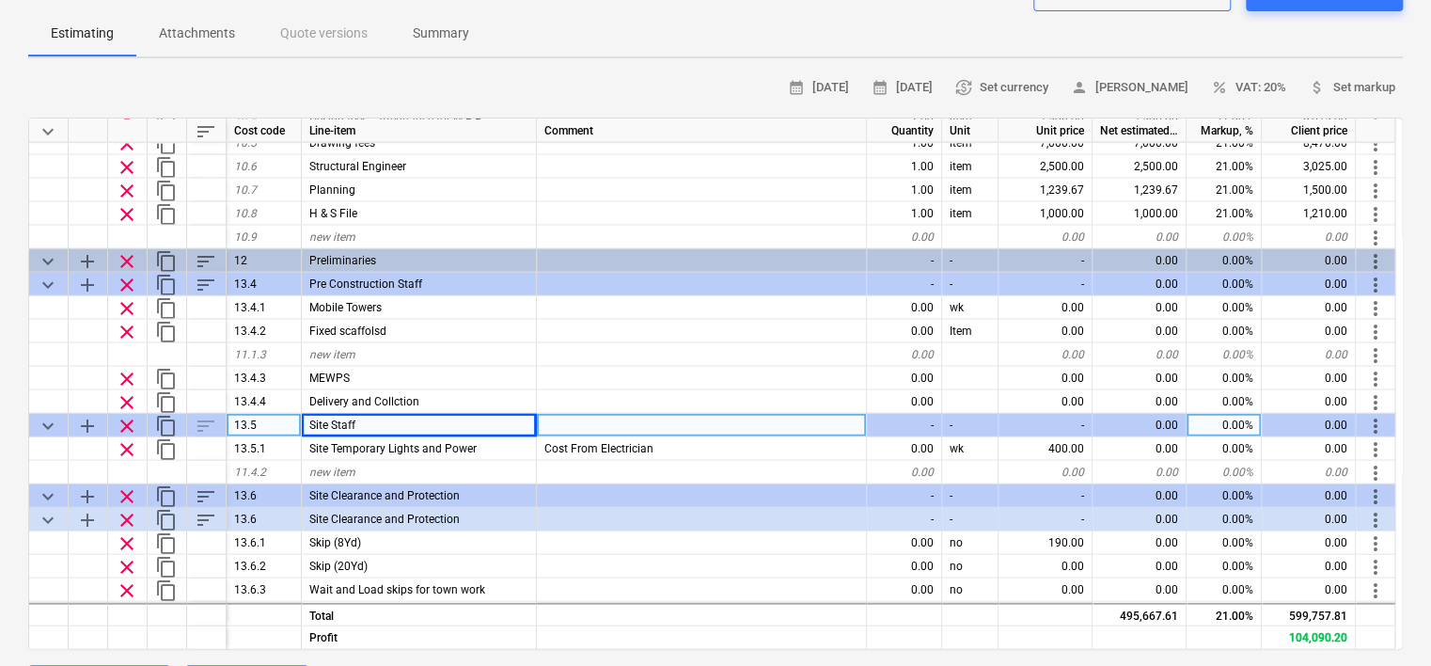
scroll to position [1984, 0]
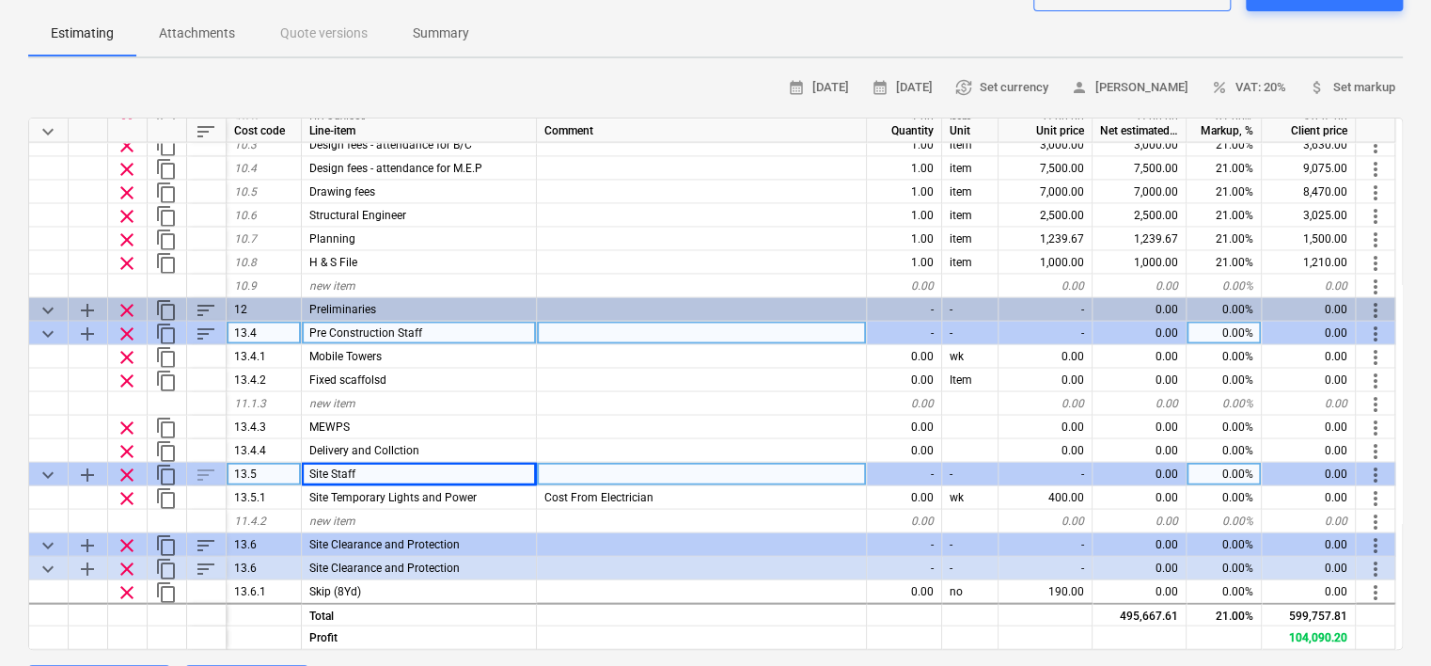
click at [128, 334] on span "clear" at bounding box center [127, 333] width 23 height 23
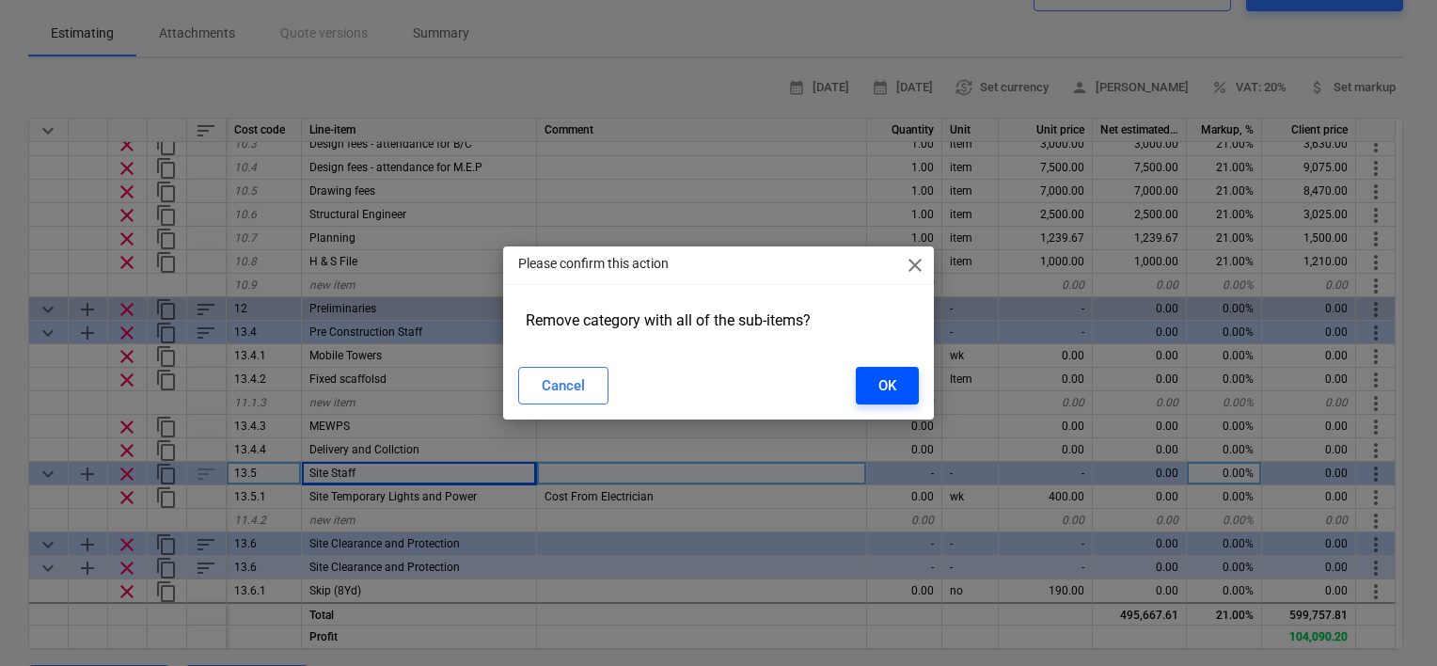
click at [880, 391] on div "OK" at bounding box center [887, 385] width 18 height 24
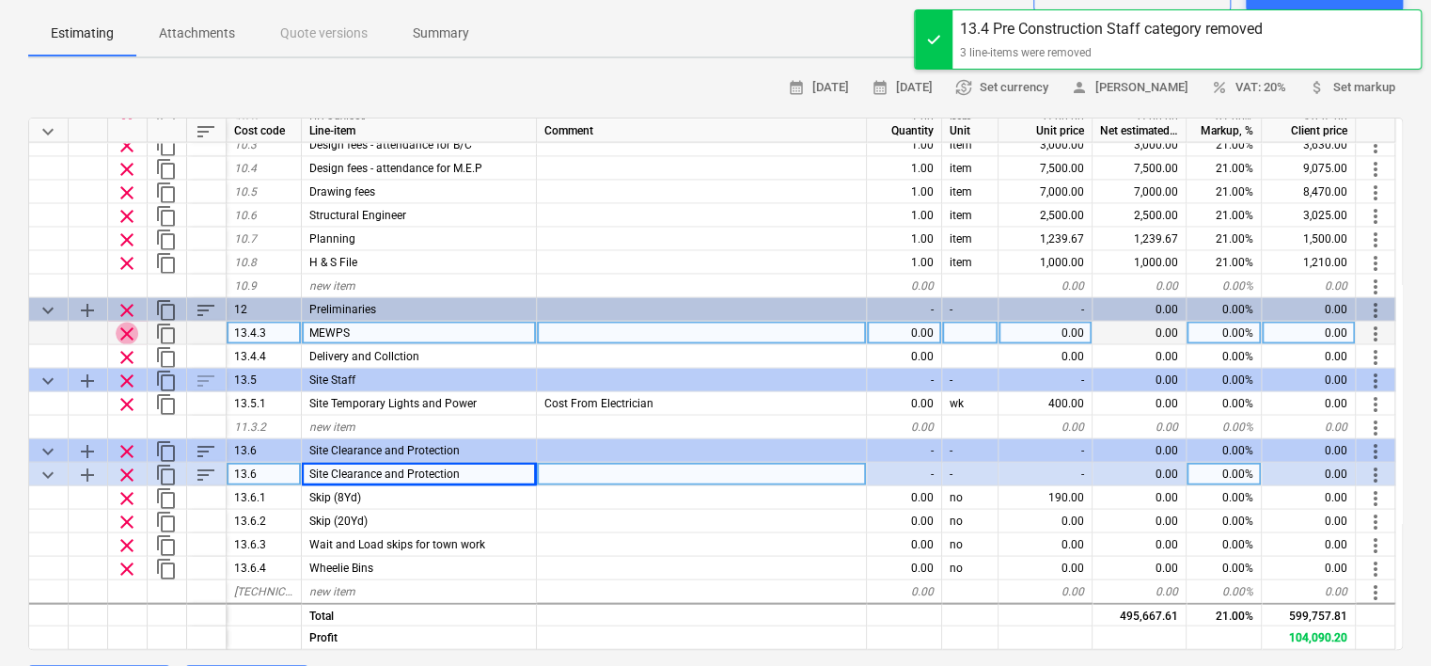
click at [121, 327] on span "clear" at bounding box center [127, 333] width 23 height 23
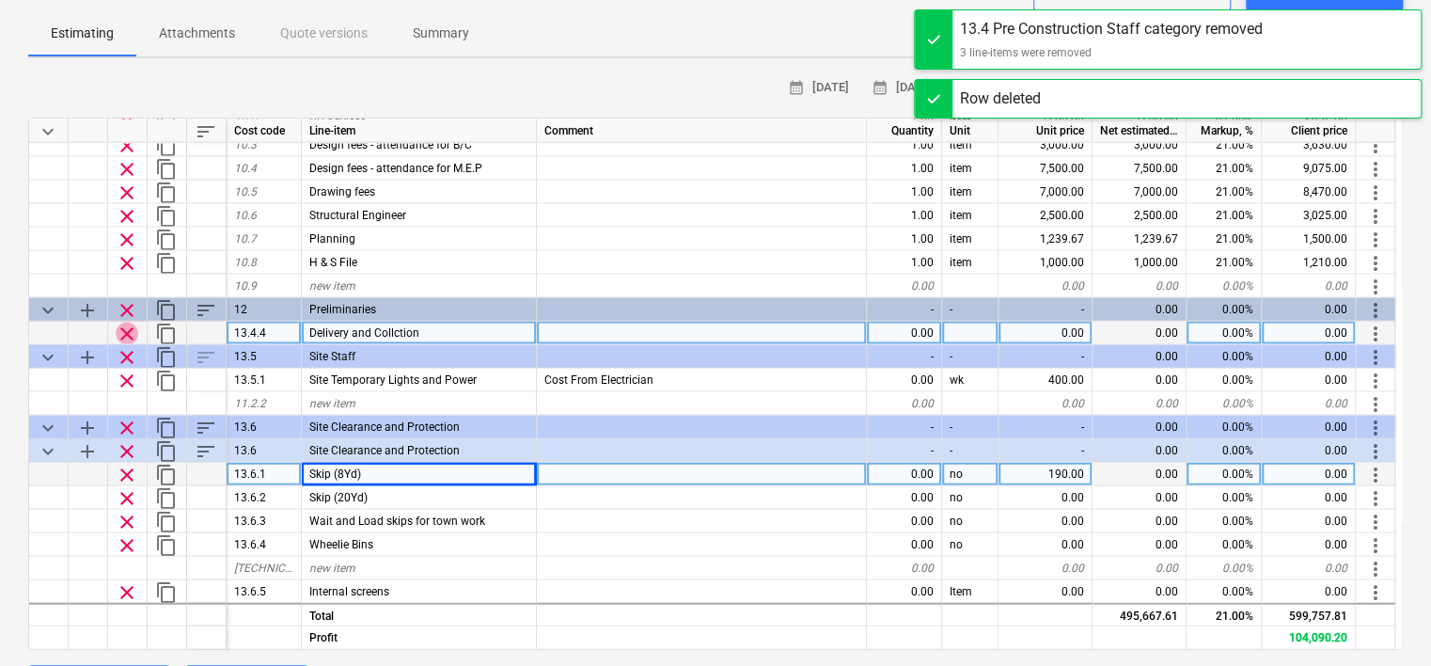
click at [130, 328] on span "clear" at bounding box center [127, 333] width 23 height 23
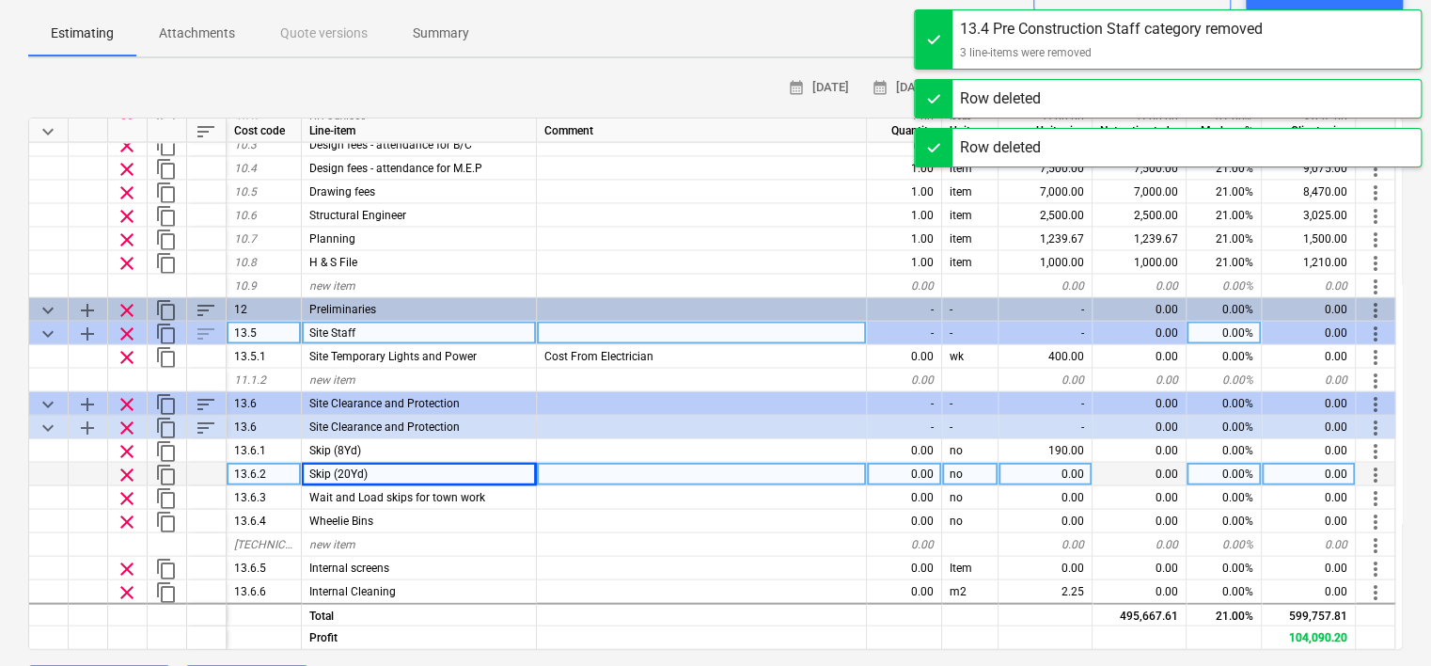
click at [127, 334] on span "clear" at bounding box center [127, 333] width 23 height 23
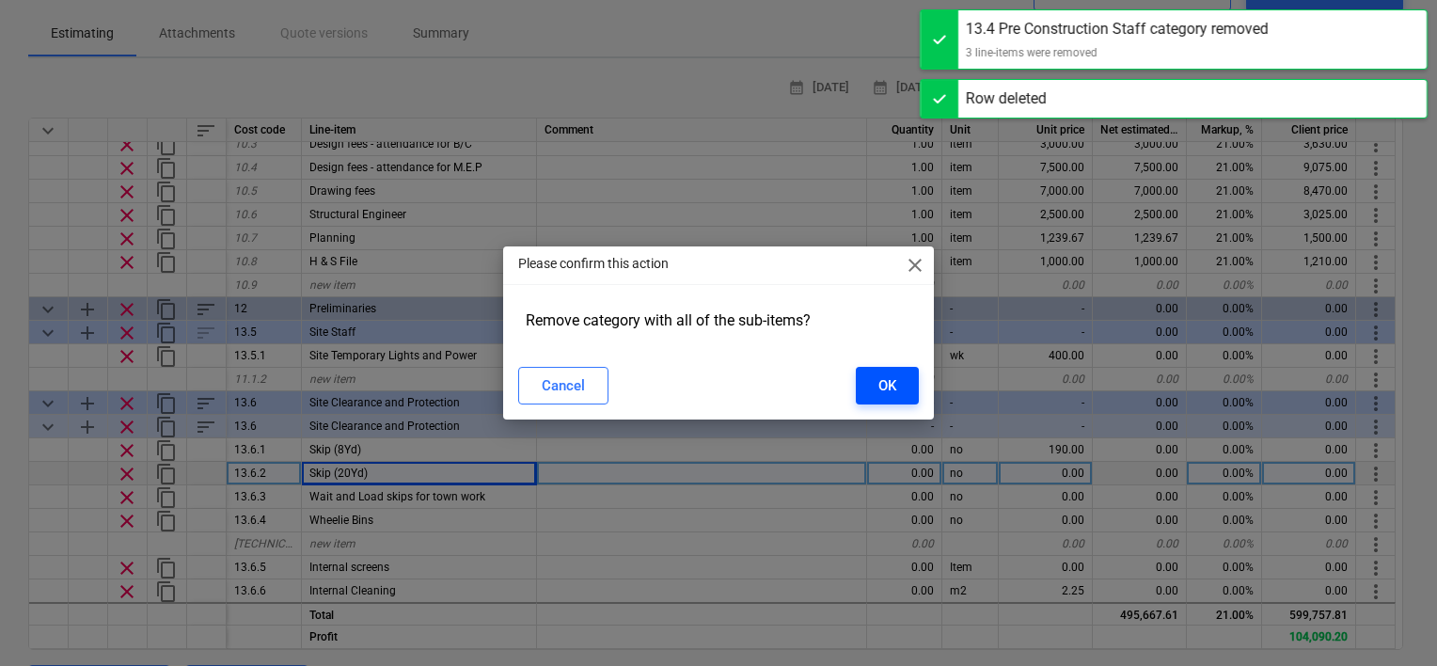
click at [870, 391] on button "OK" at bounding box center [887, 386] width 63 height 38
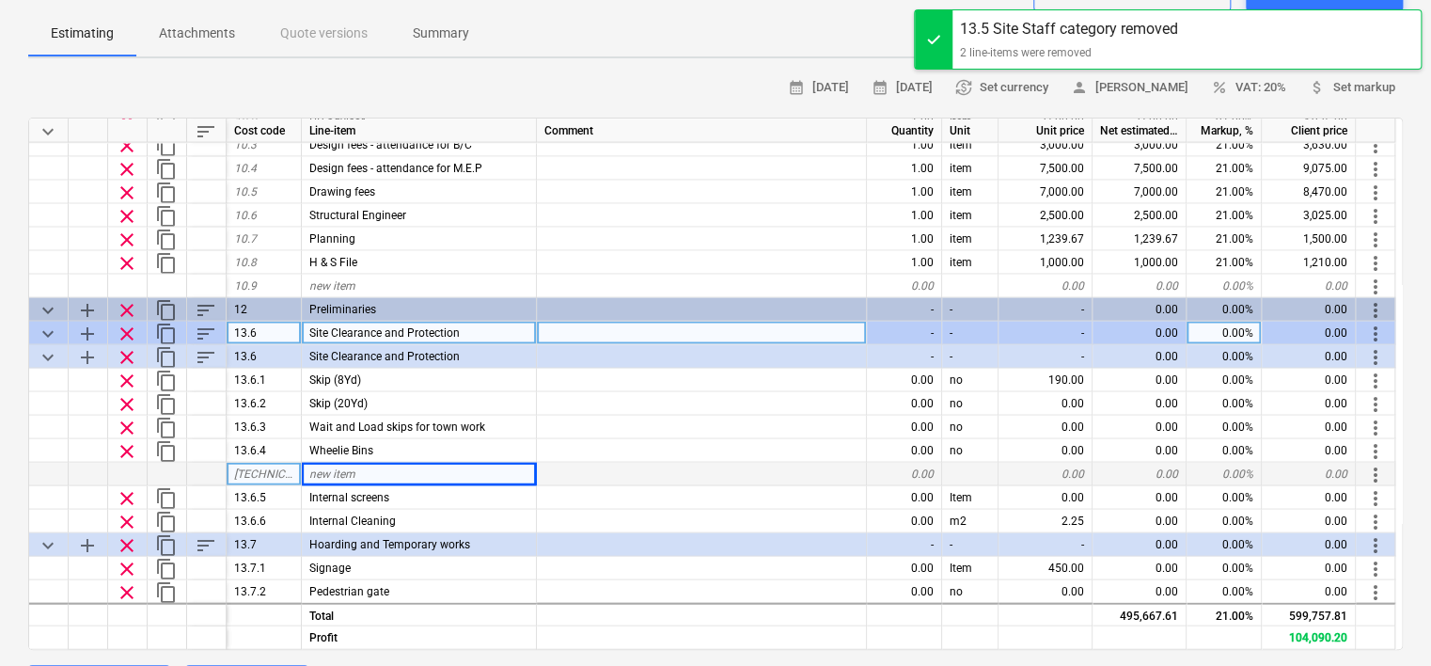
click at [130, 330] on span "clear" at bounding box center [127, 333] width 23 height 23
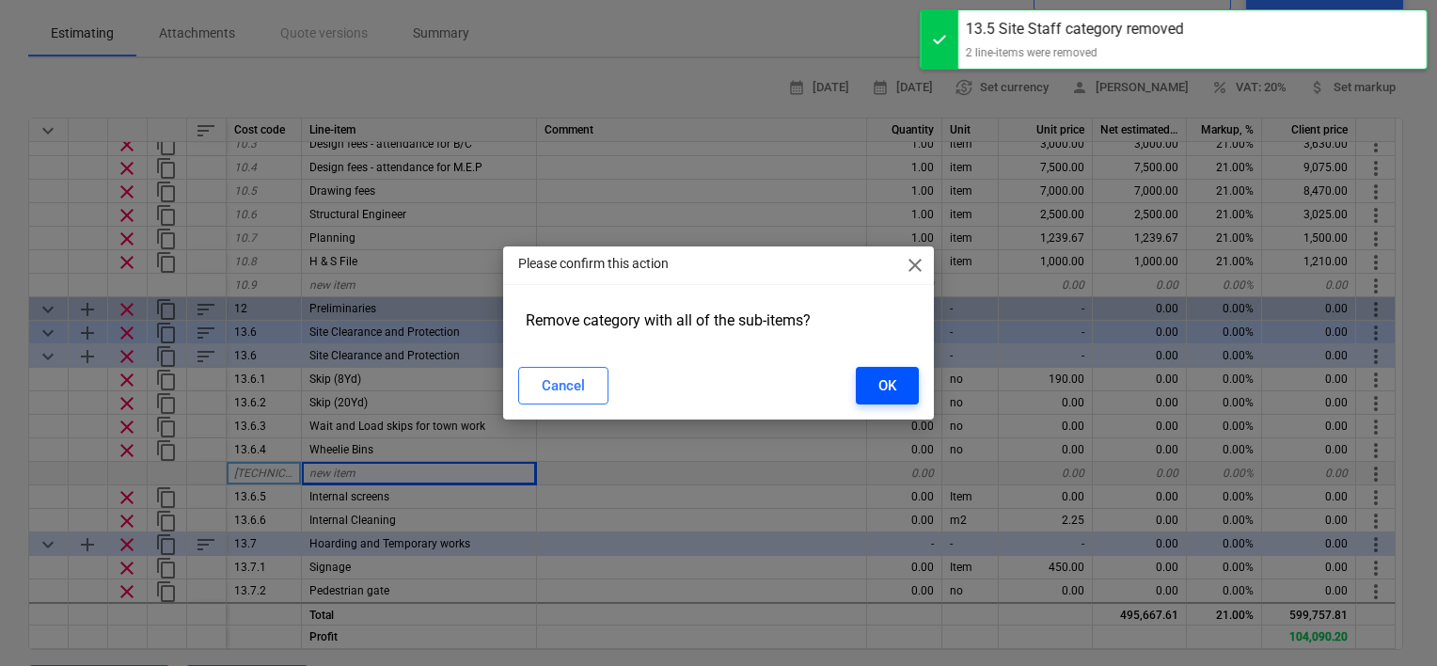
click at [886, 388] on div "OK" at bounding box center [887, 385] width 18 height 24
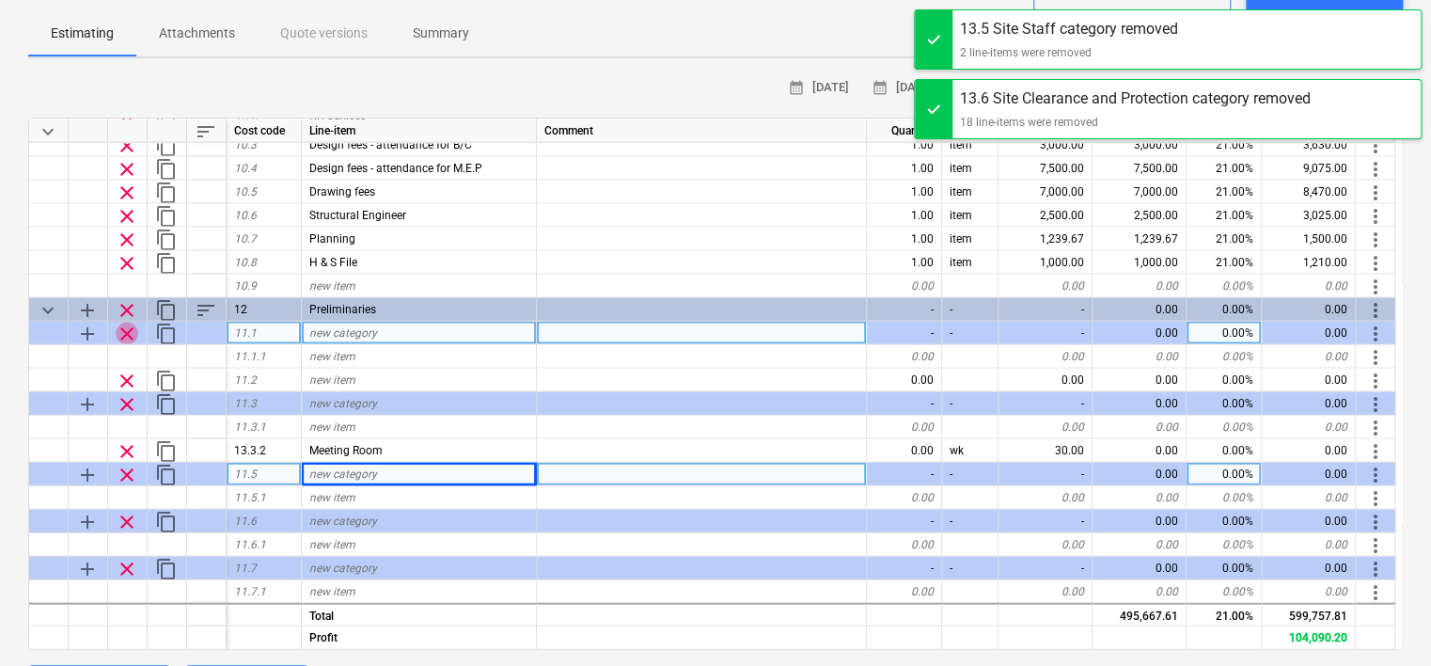
click at [128, 331] on span "clear" at bounding box center [127, 333] width 23 height 23
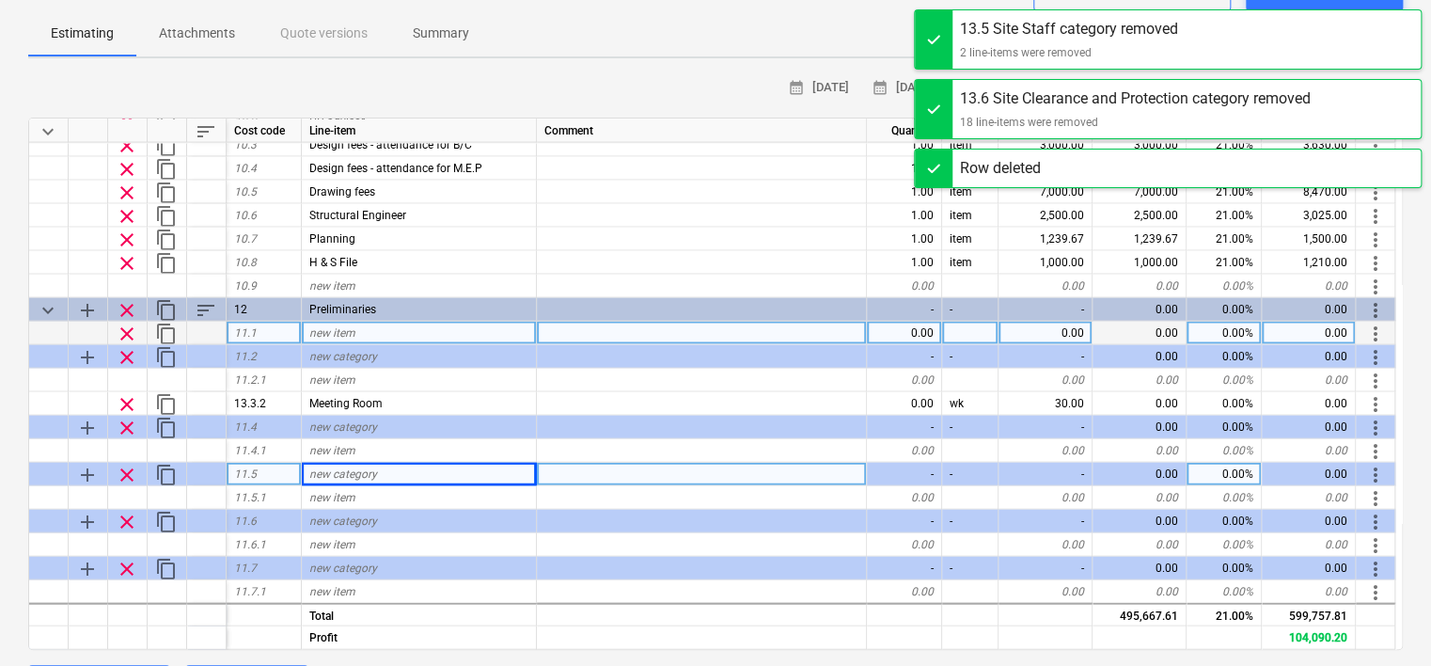
click at [130, 327] on span "clear" at bounding box center [127, 333] width 23 height 23
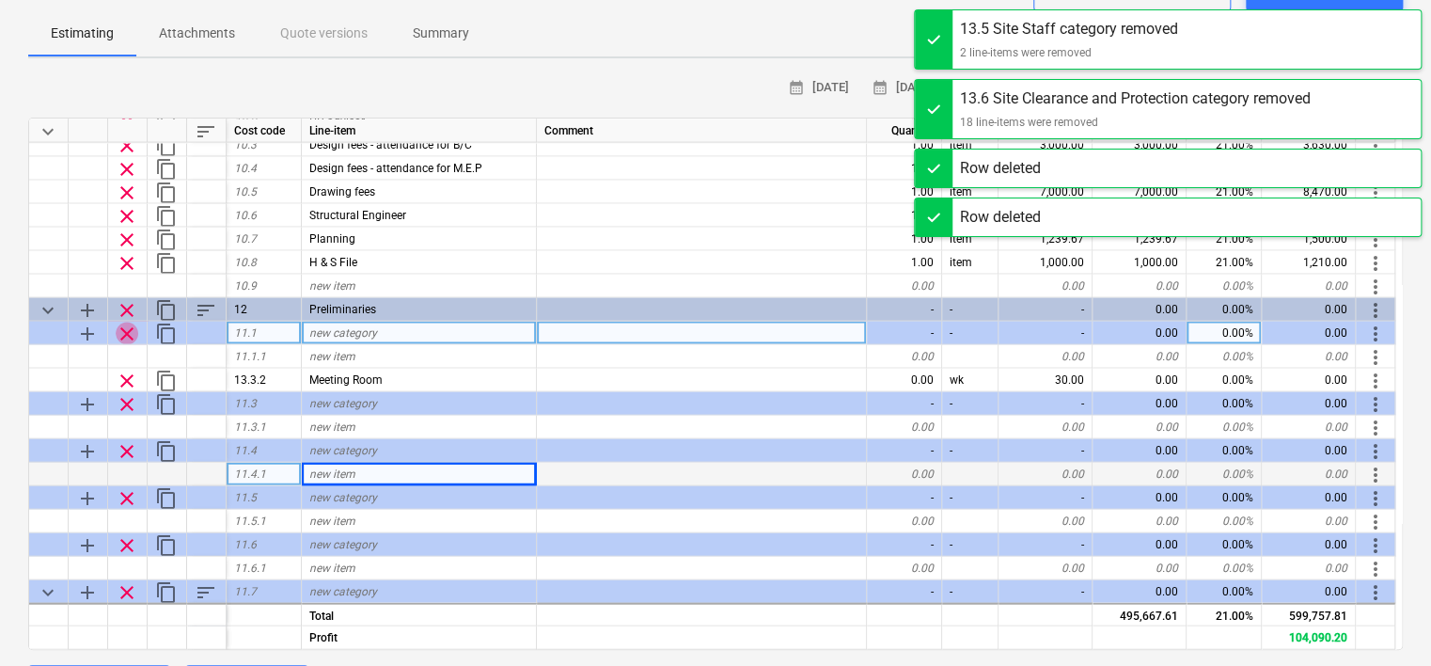
click at [129, 330] on span "clear" at bounding box center [127, 333] width 23 height 23
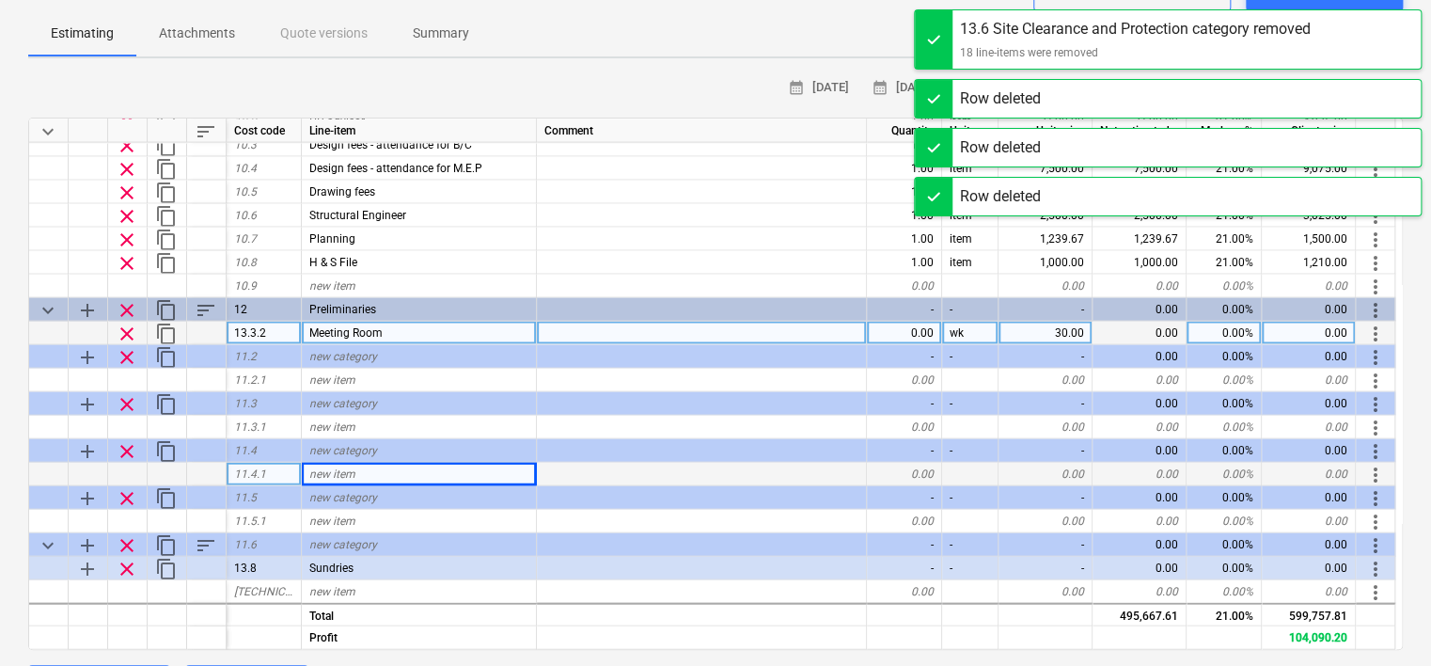
click at [128, 331] on span "clear" at bounding box center [127, 333] width 23 height 23
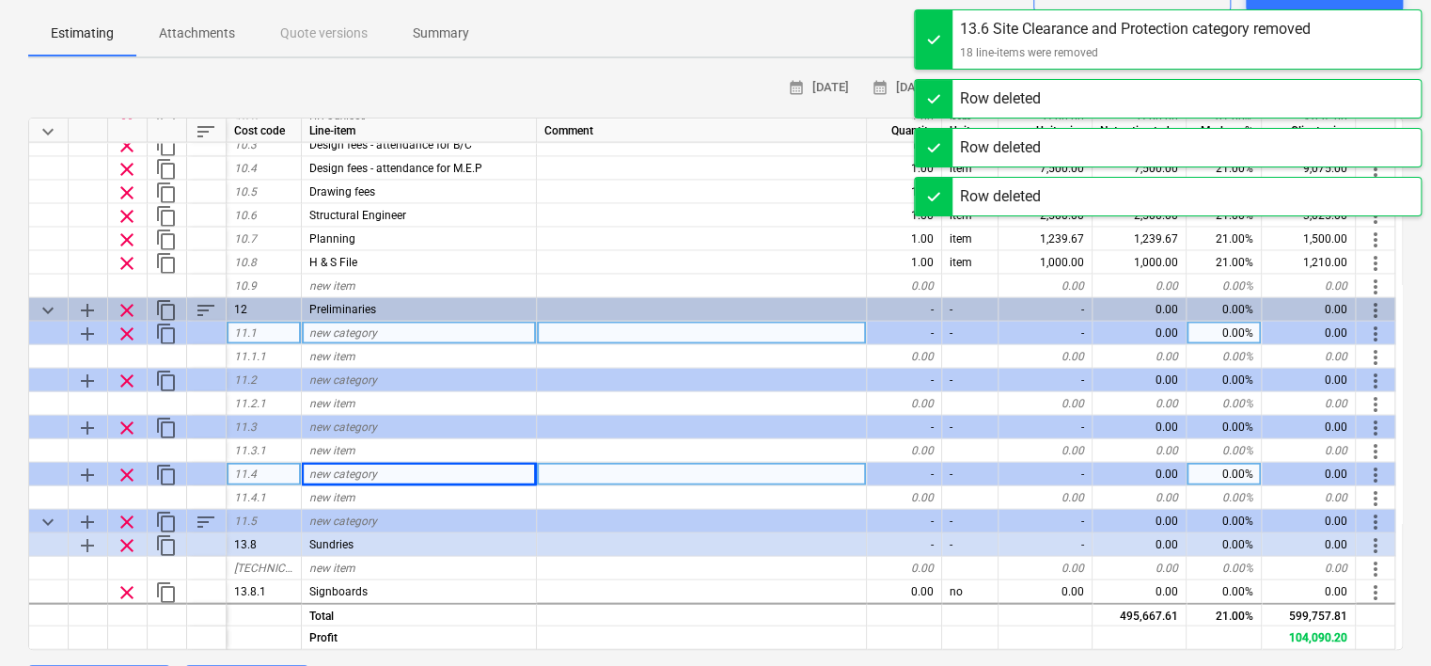
click at [128, 331] on span "clear" at bounding box center [127, 333] width 23 height 23
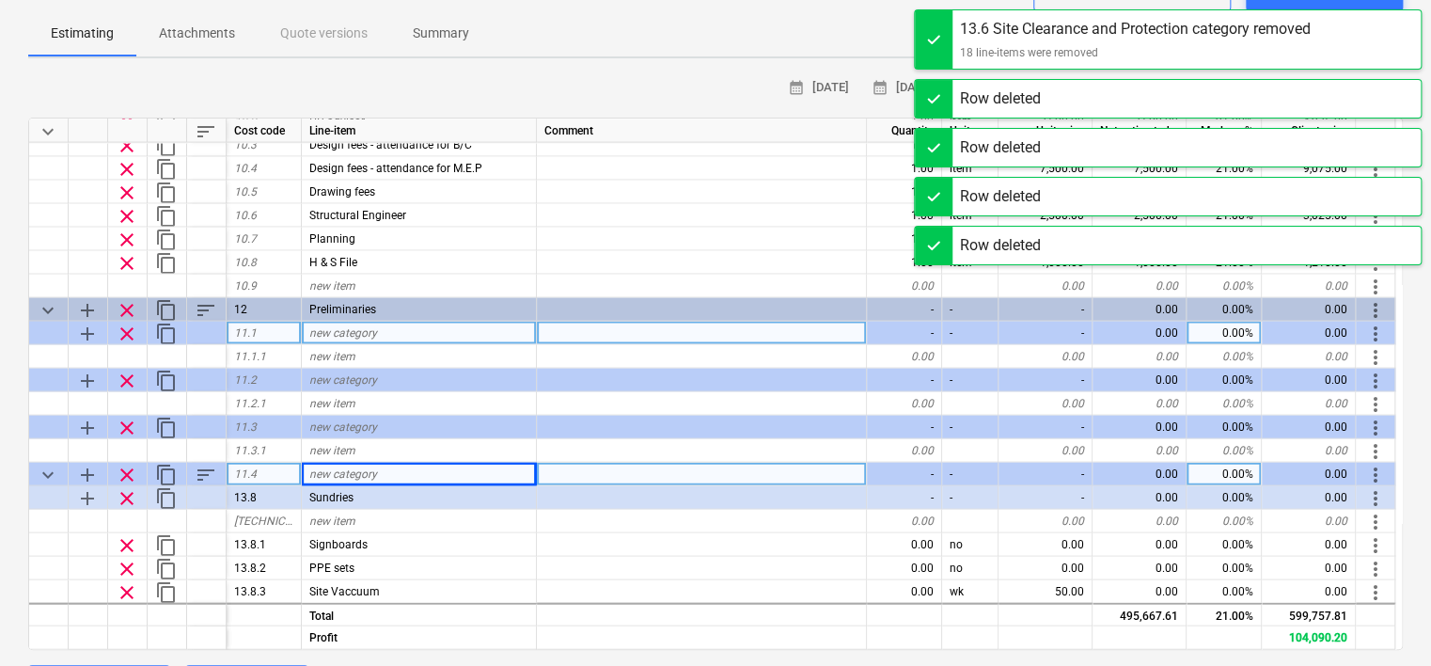
click at [128, 331] on span "clear" at bounding box center [127, 333] width 23 height 23
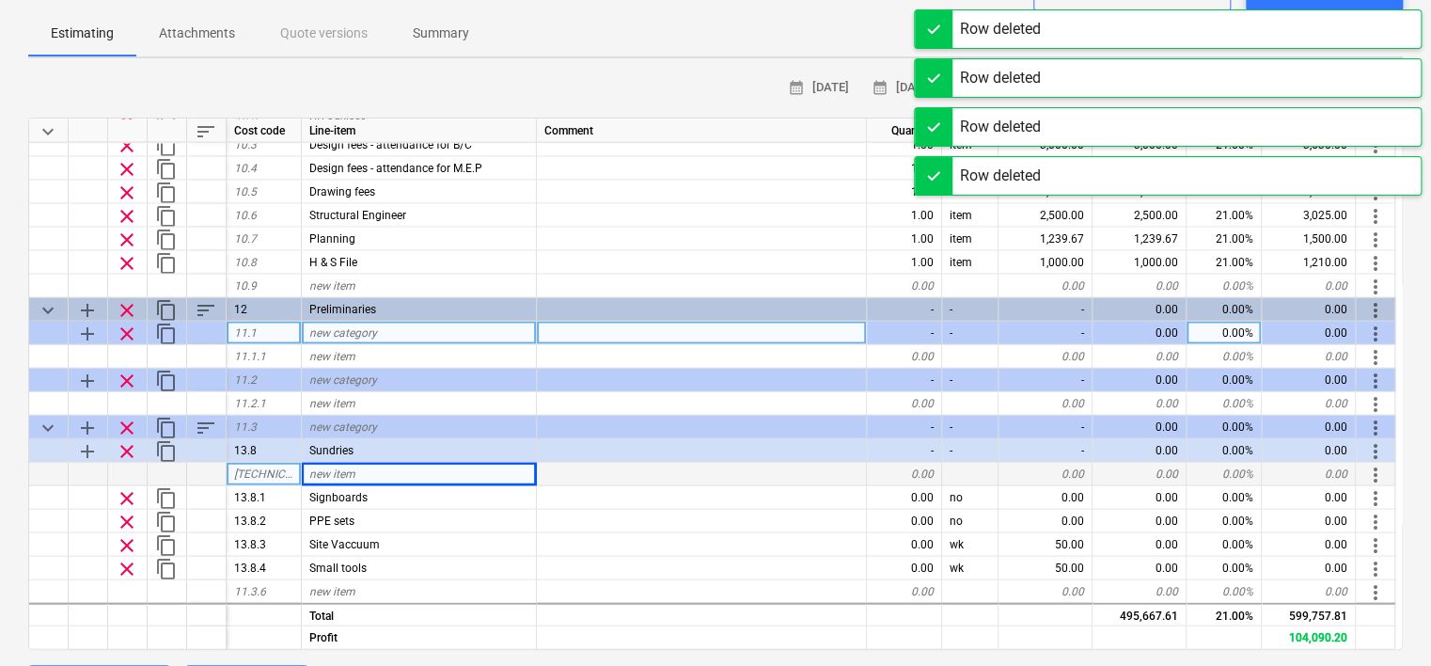
click at [128, 331] on span "clear" at bounding box center [127, 333] width 23 height 23
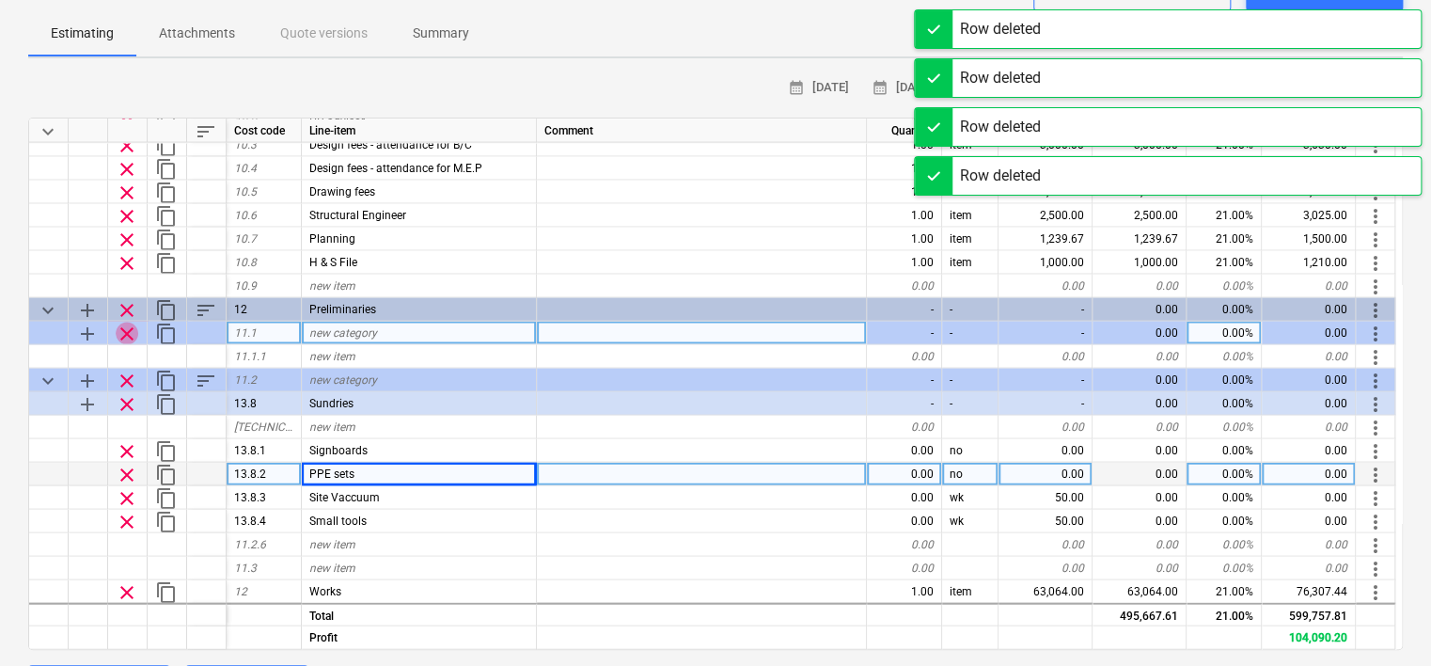
click at [128, 331] on span "clear" at bounding box center [127, 333] width 23 height 23
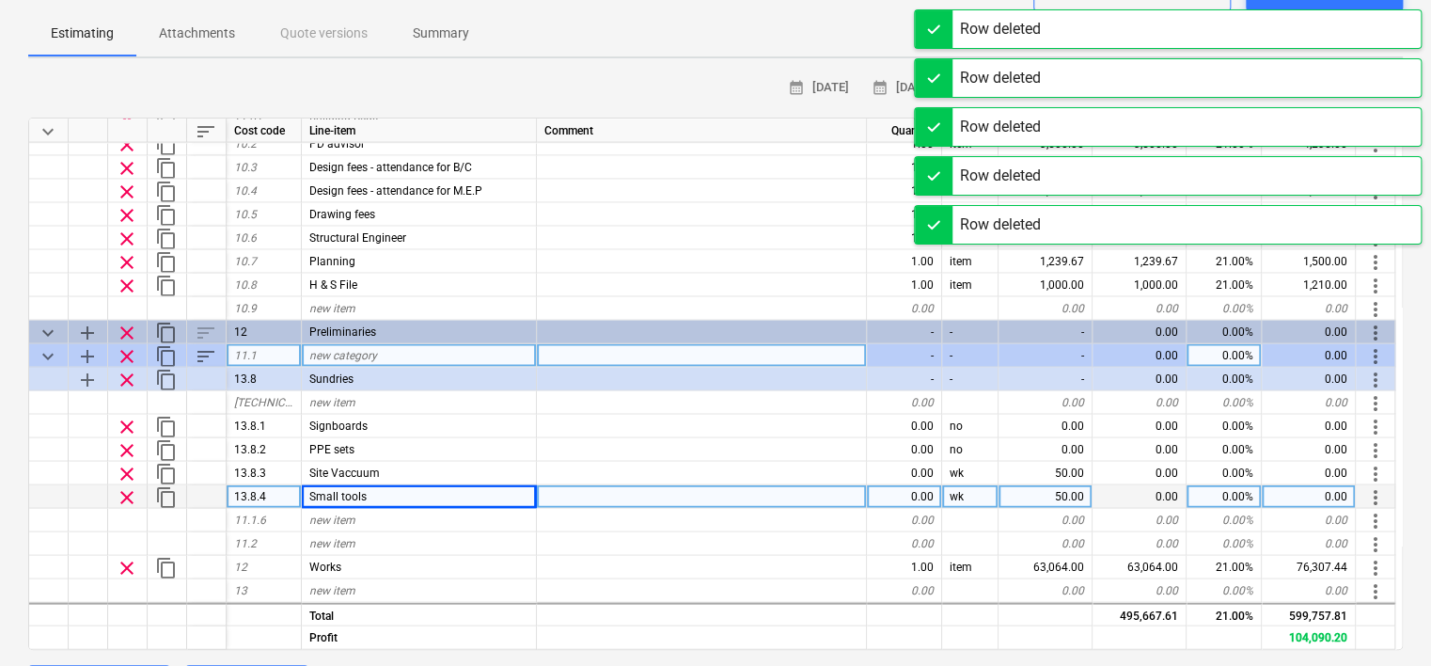
scroll to position [1961, 0]
click at [128, 331] on span "clear" at bounding box center [127, 333] width 23 height 23
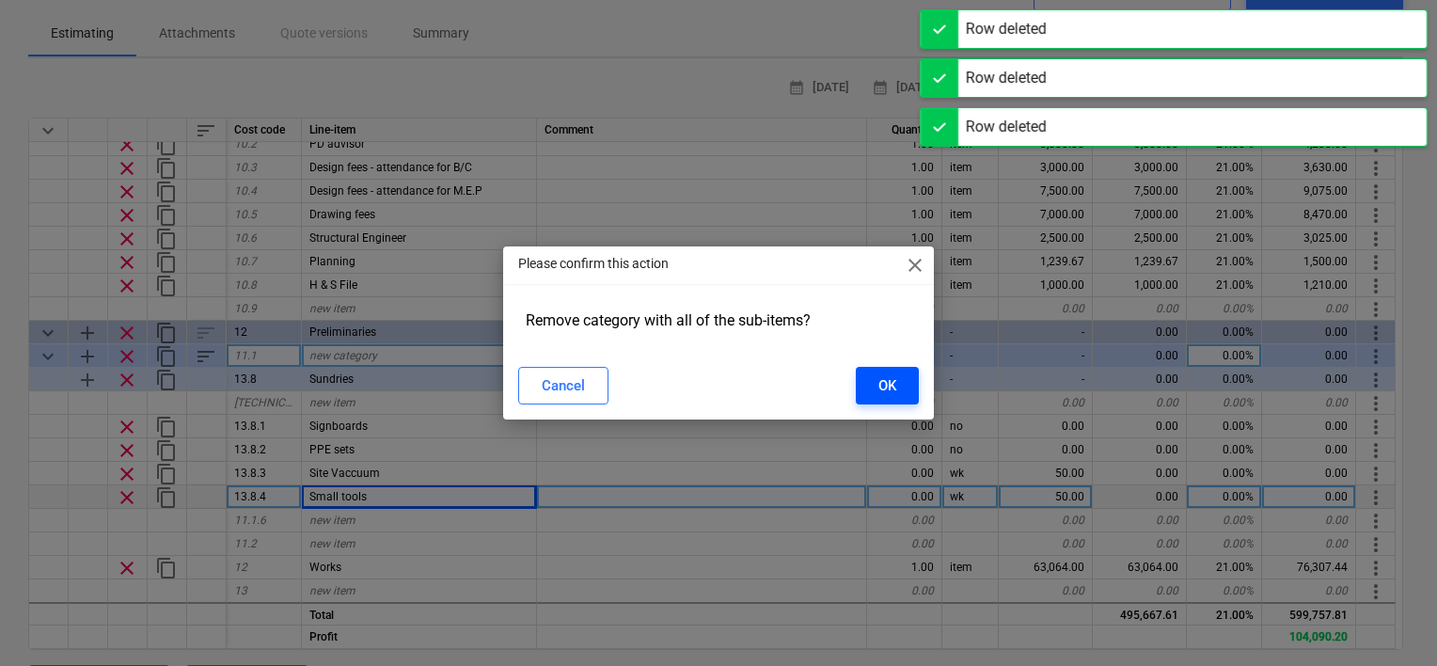
click at [876, 391] on button "OK" at bounding box center [887, 386] width 63 height 38
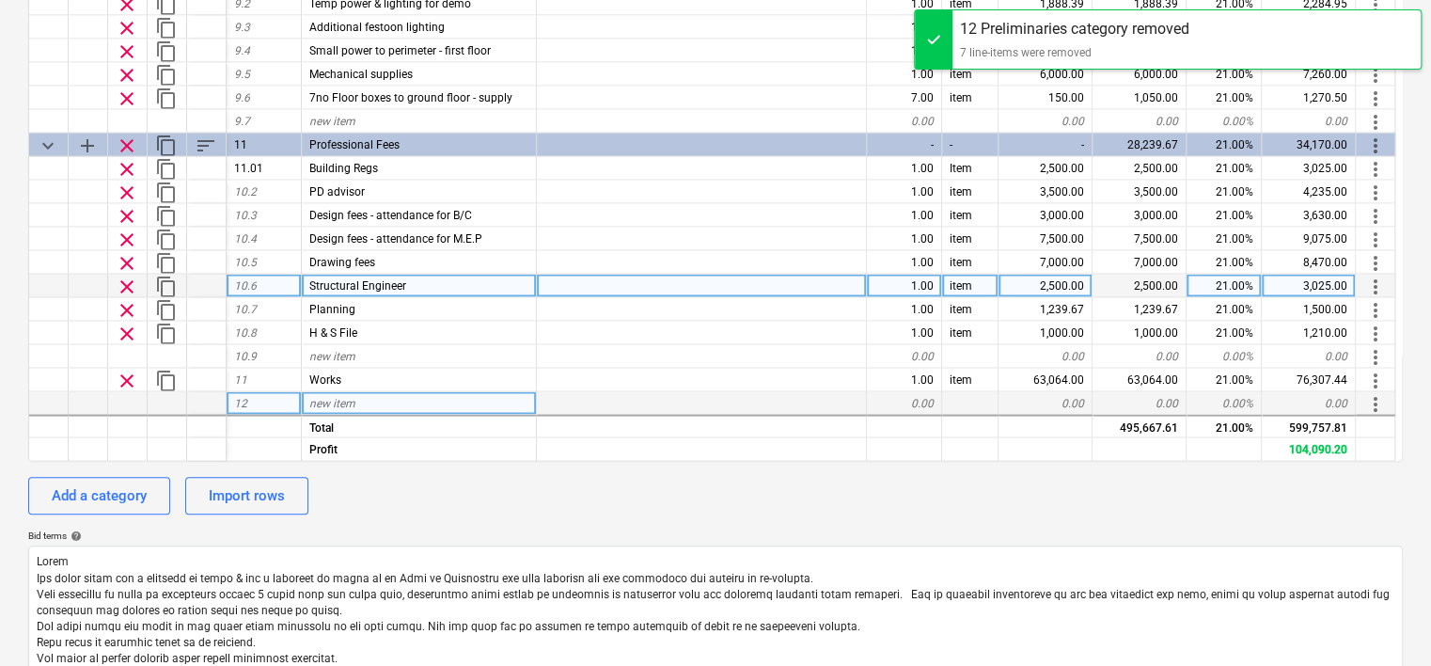
scroll to position [282, 0]
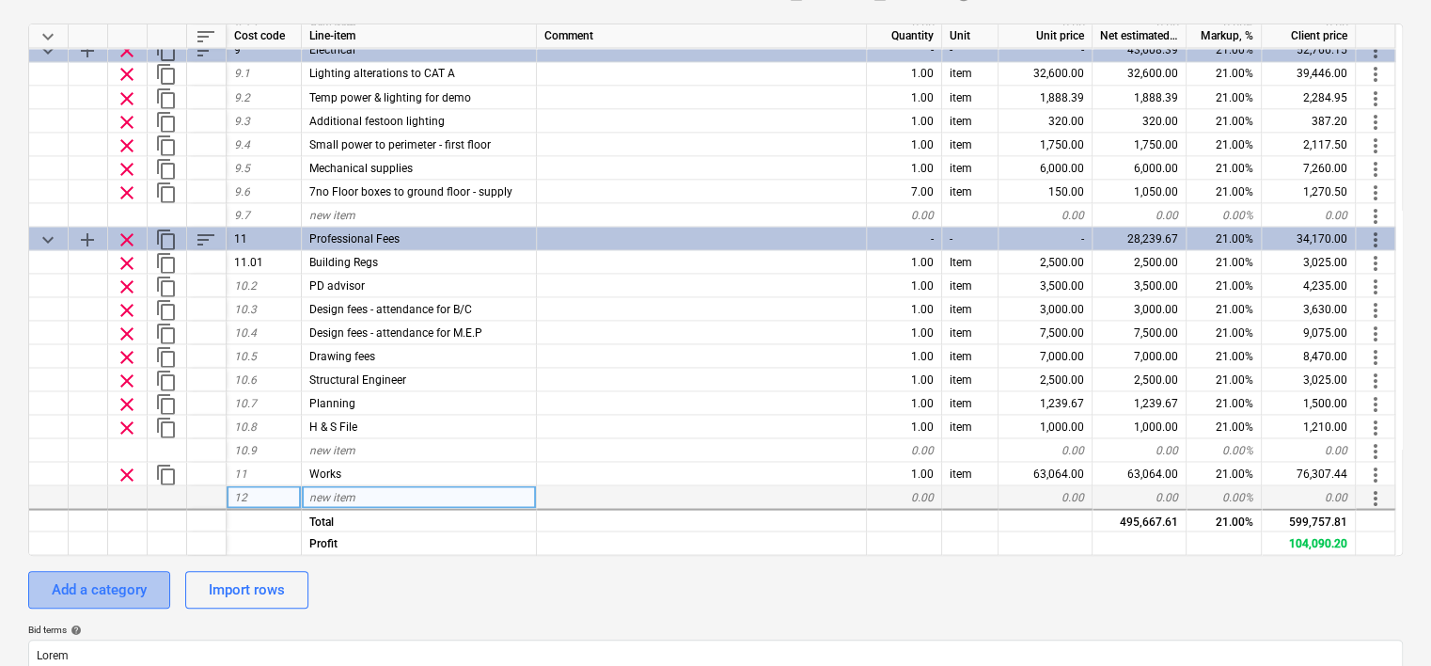
click at [113, 588] on div "Add a category" at bounding box center [99, 589] width 95 height 24
type textarea "x"
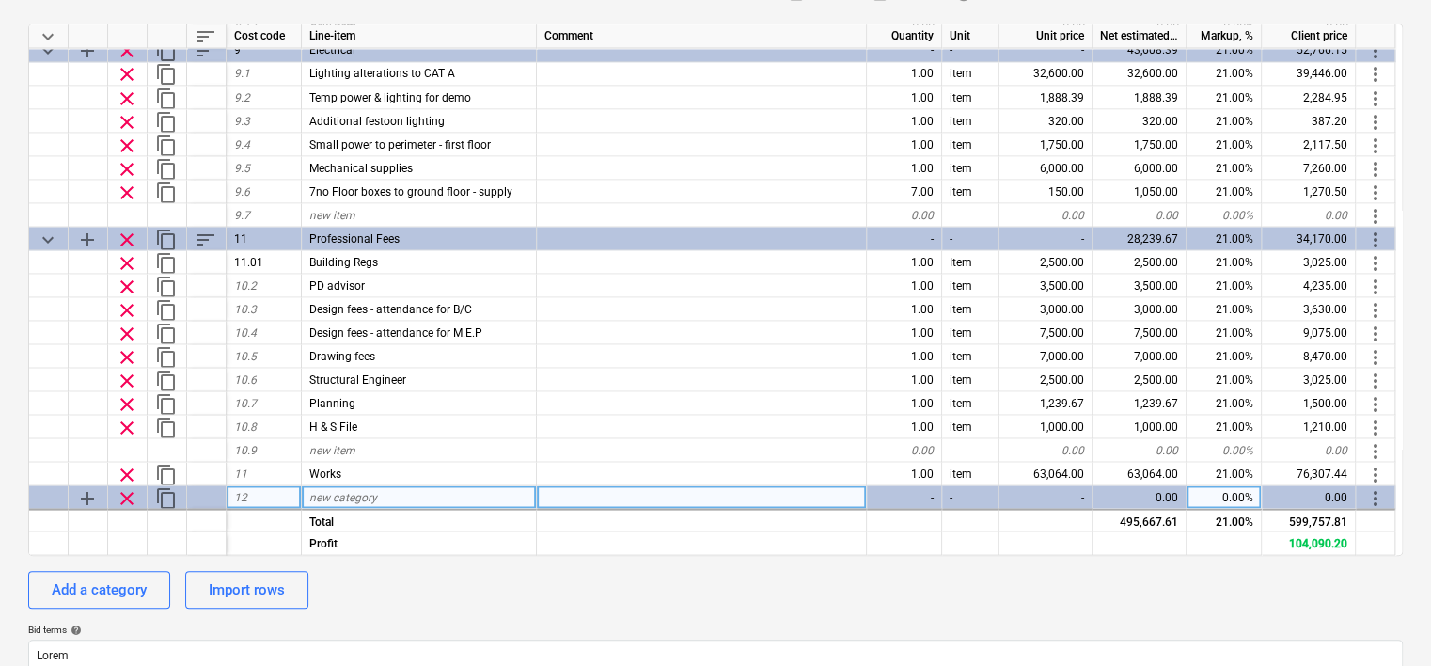
click at [361, 491] on span "new category" at bounding box center [343, 496] width 68 height 13
type input "Prelims"
click at [90, 497] on span "add" at bounding box center [87, 497] width 23 height 23
type textarea "x"
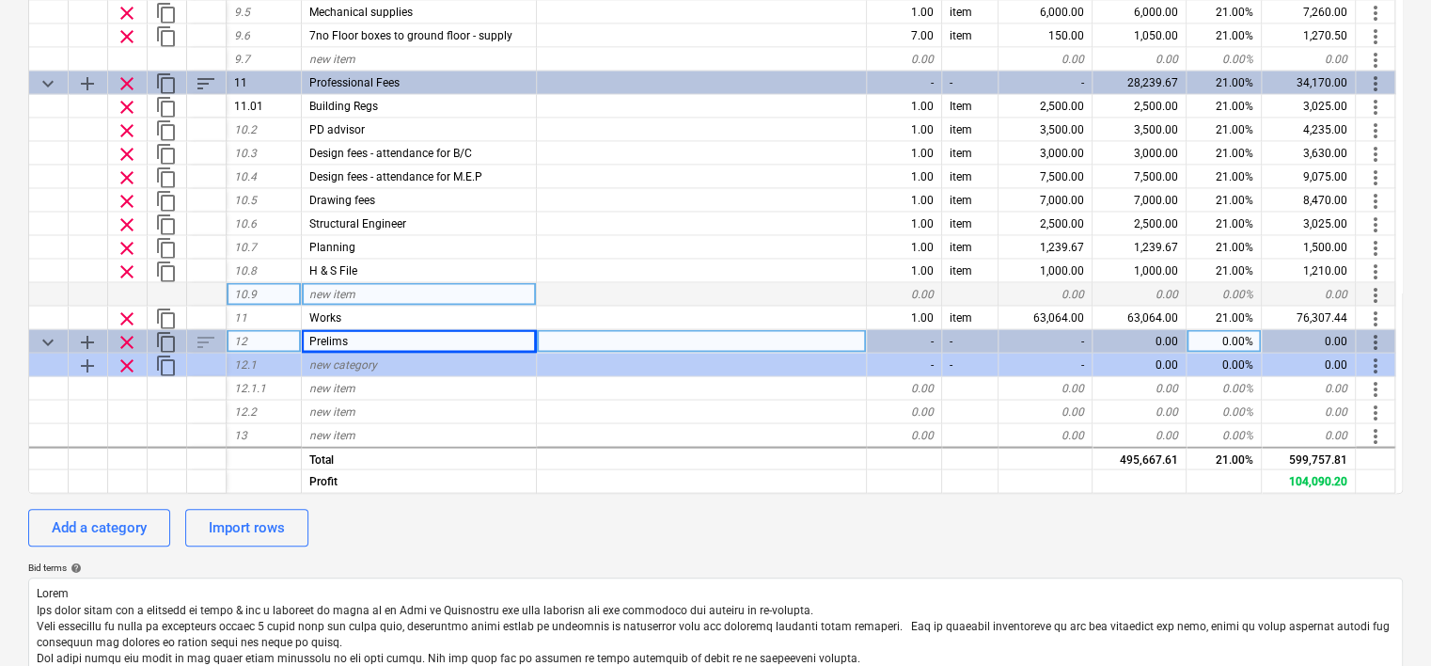
scroll to position [376, 0]
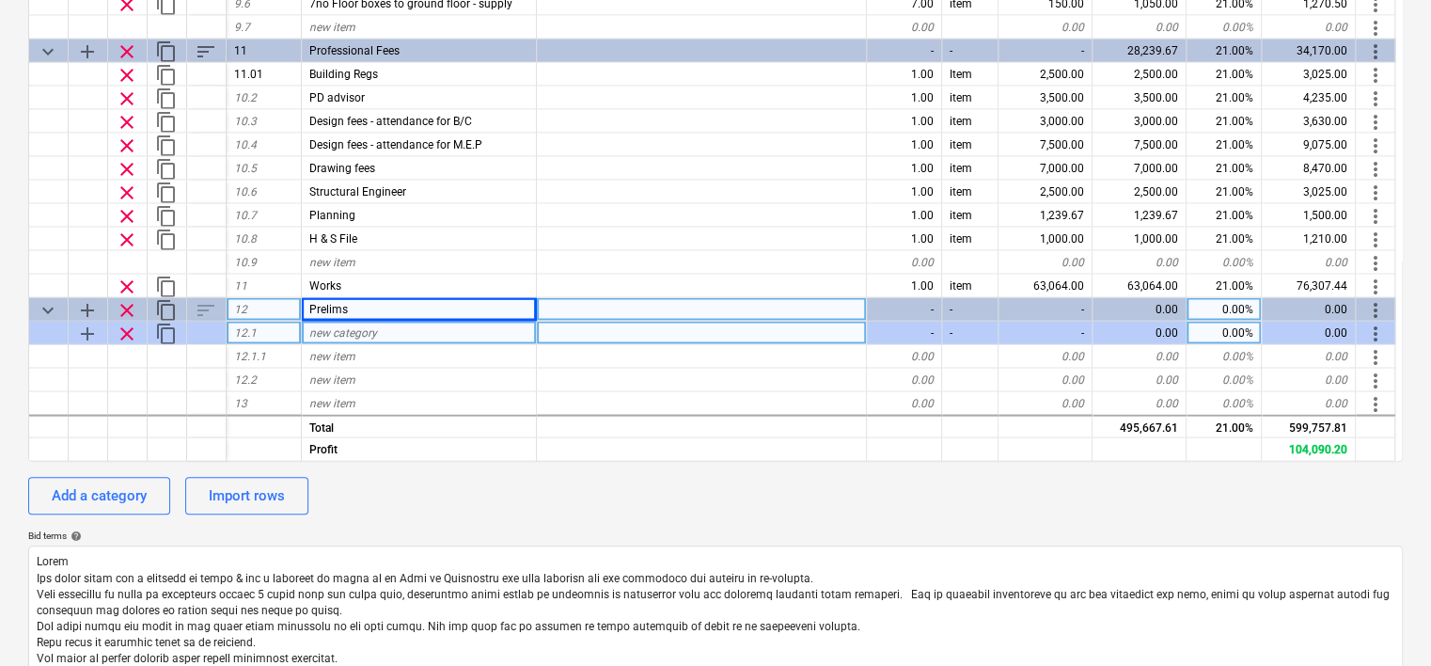
click at [369, 329] on span "new category" at bounding box center [343, 331] width 68 height 13
type input "Pre Construction Staff"
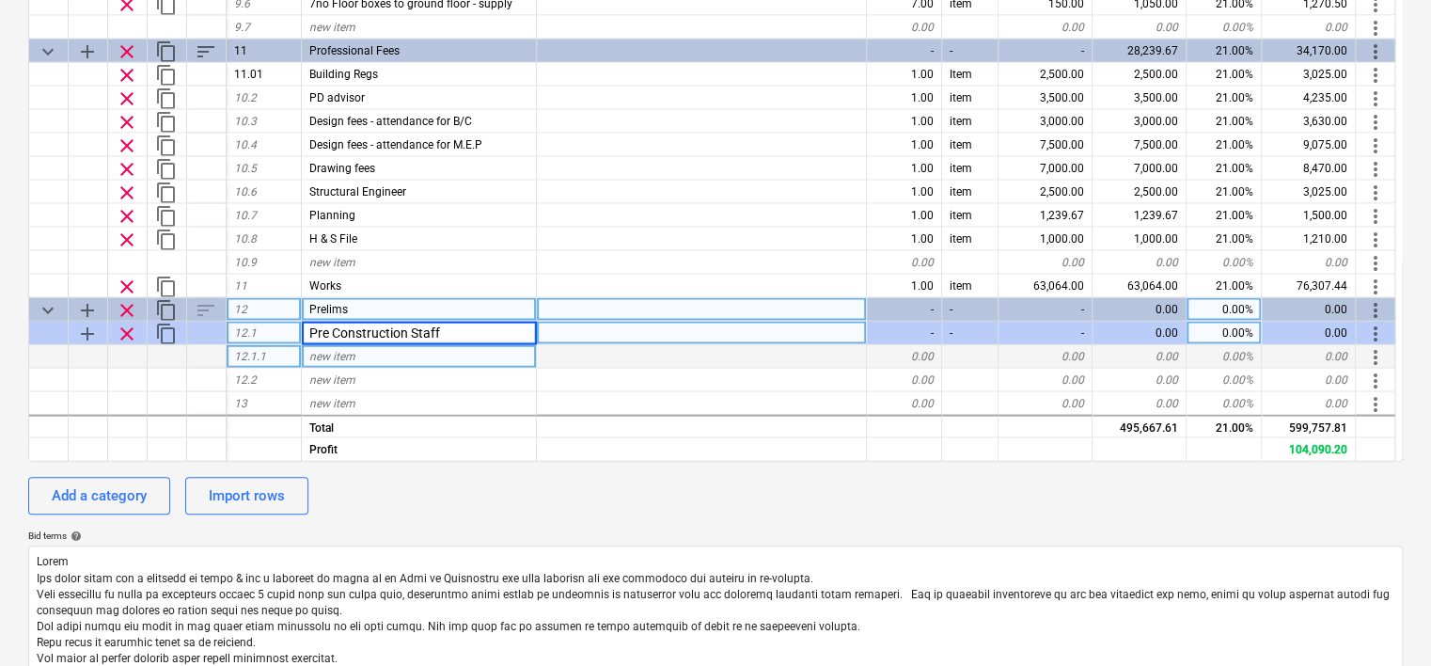
type textarea "x"
click at [582, 355] on div at bounding box center [702, 356] width 330 height 24
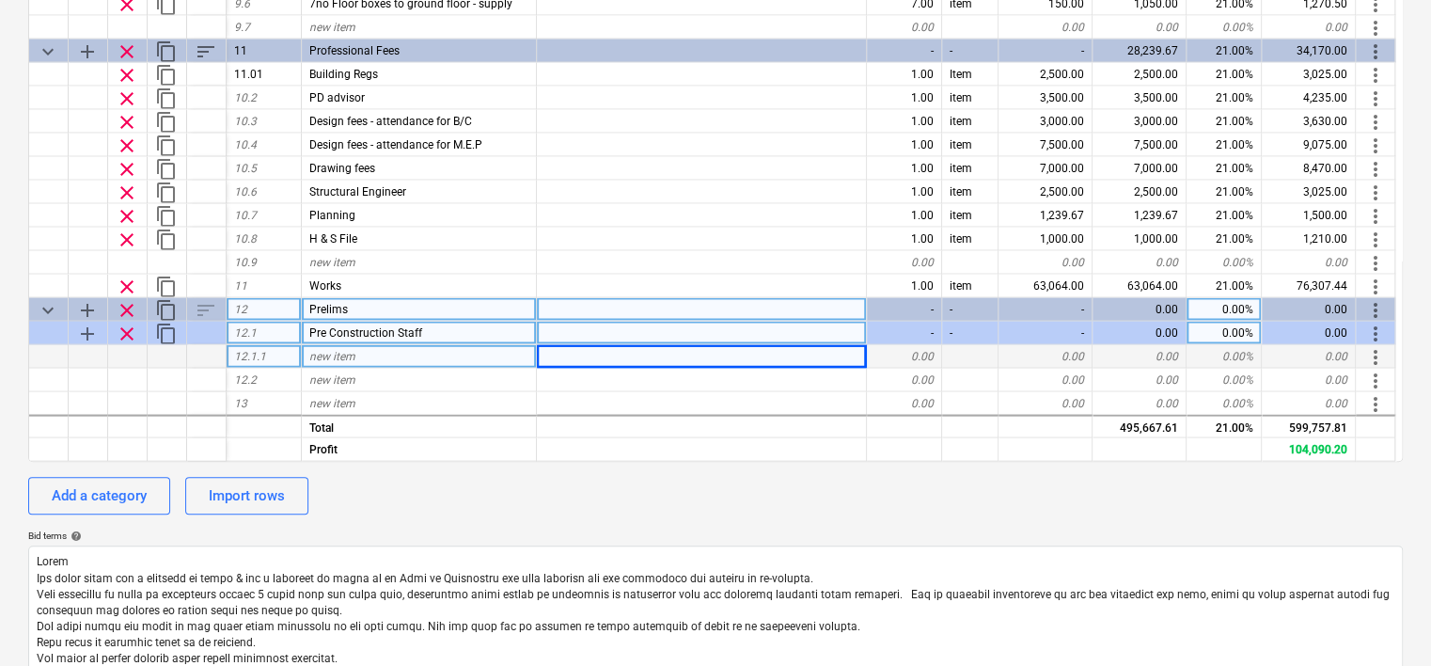
click at [390, 352] on div "new item" at bounding box center [419, 356] width 235 height 24
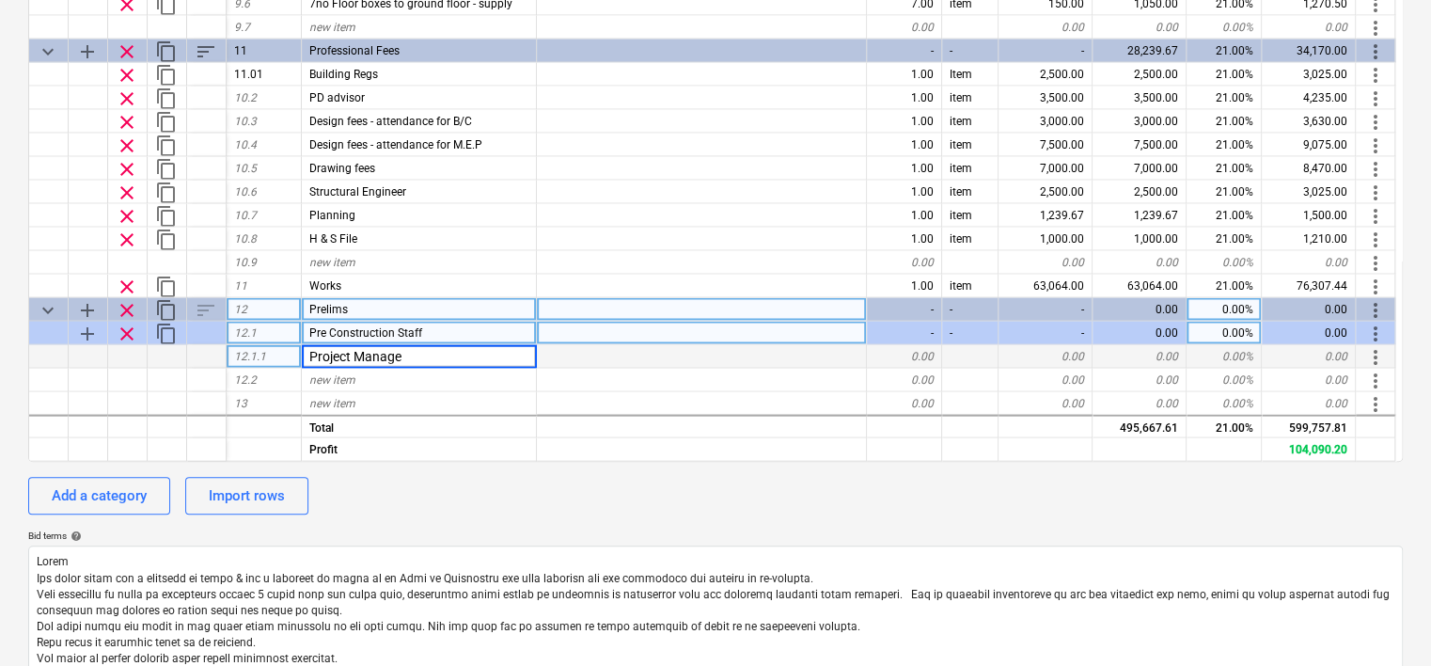
type input "Project Manager"
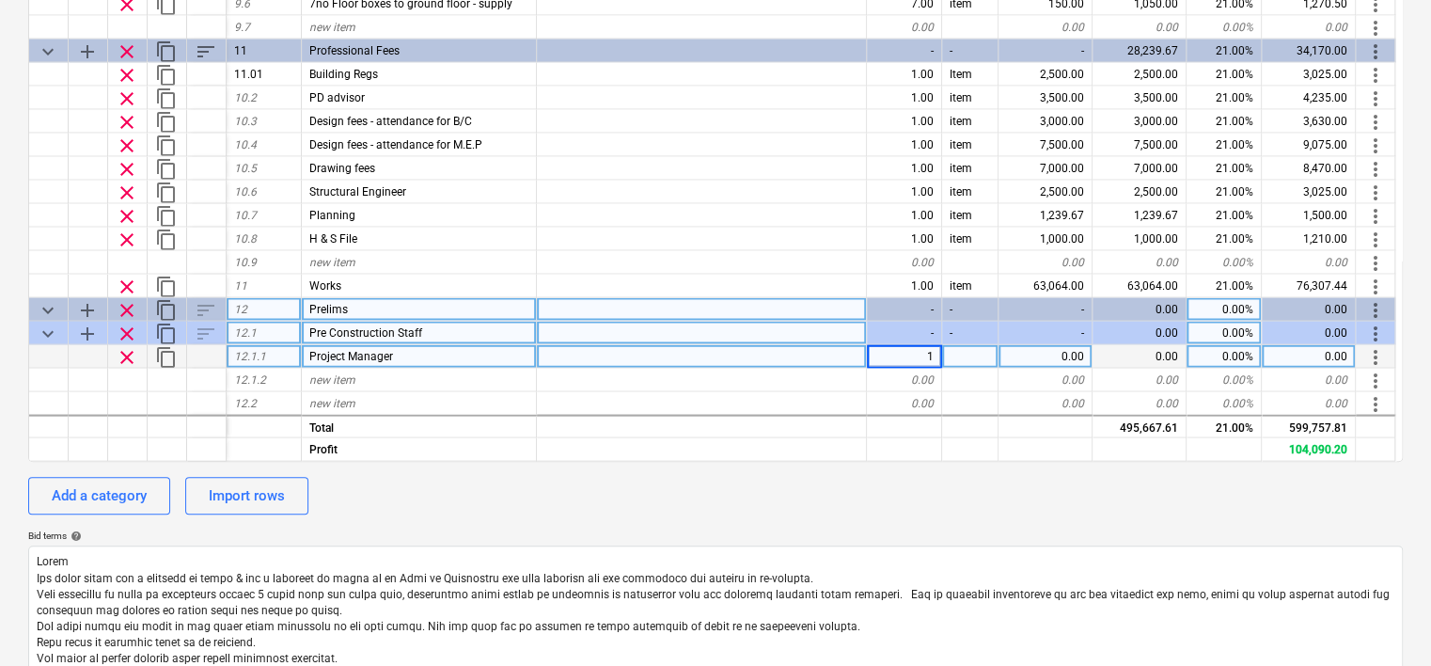
type textarea "x"
type input "item"
type textarea "x"
type input "16"
type textarea "x"
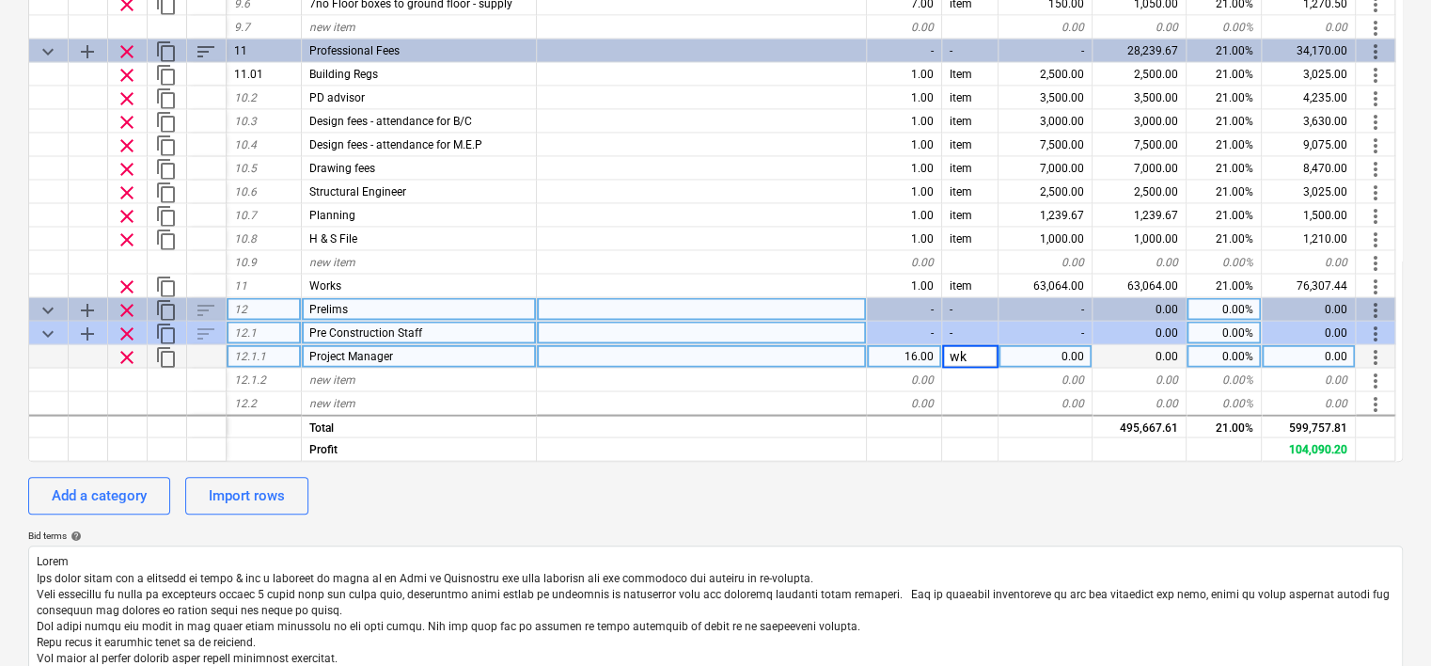
type input "wks"
type textarea "x"
type input "800"
type textarea "x"
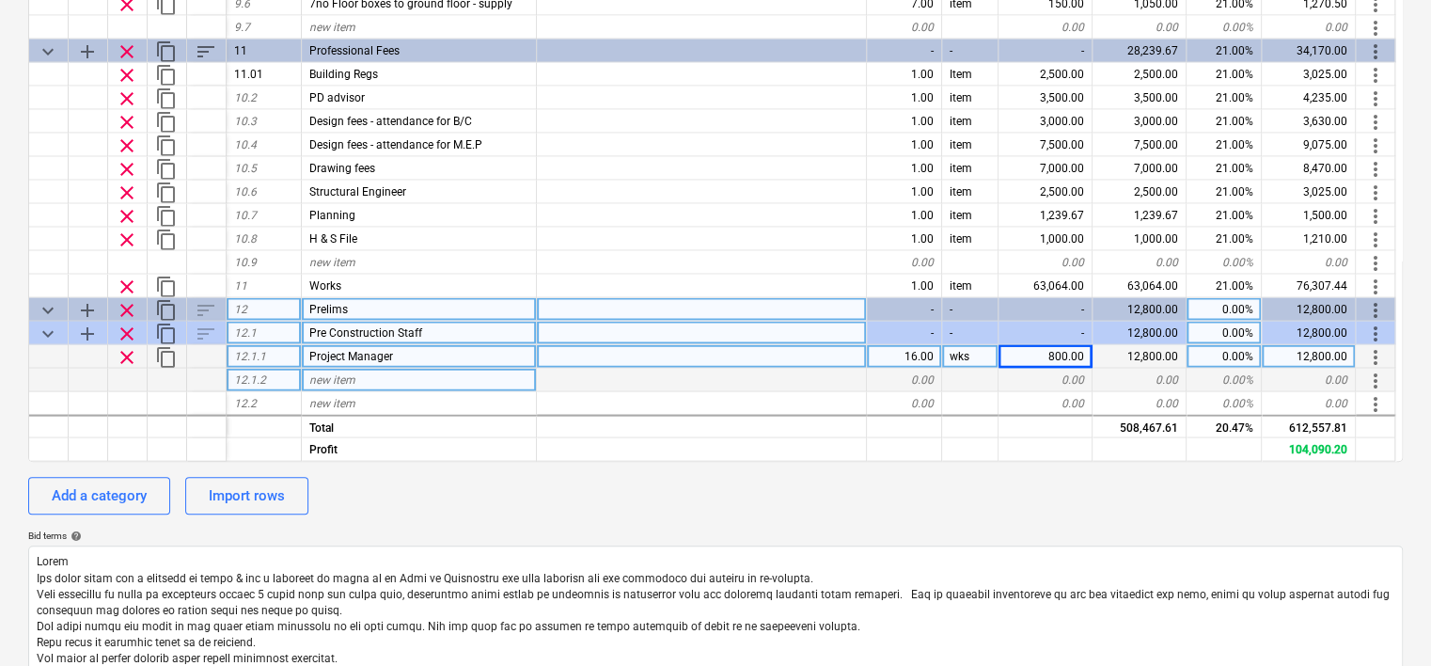
click at [405, 373] on div "new item" at bounding box center [419, 380] width 235 height 24
type input "CDM"
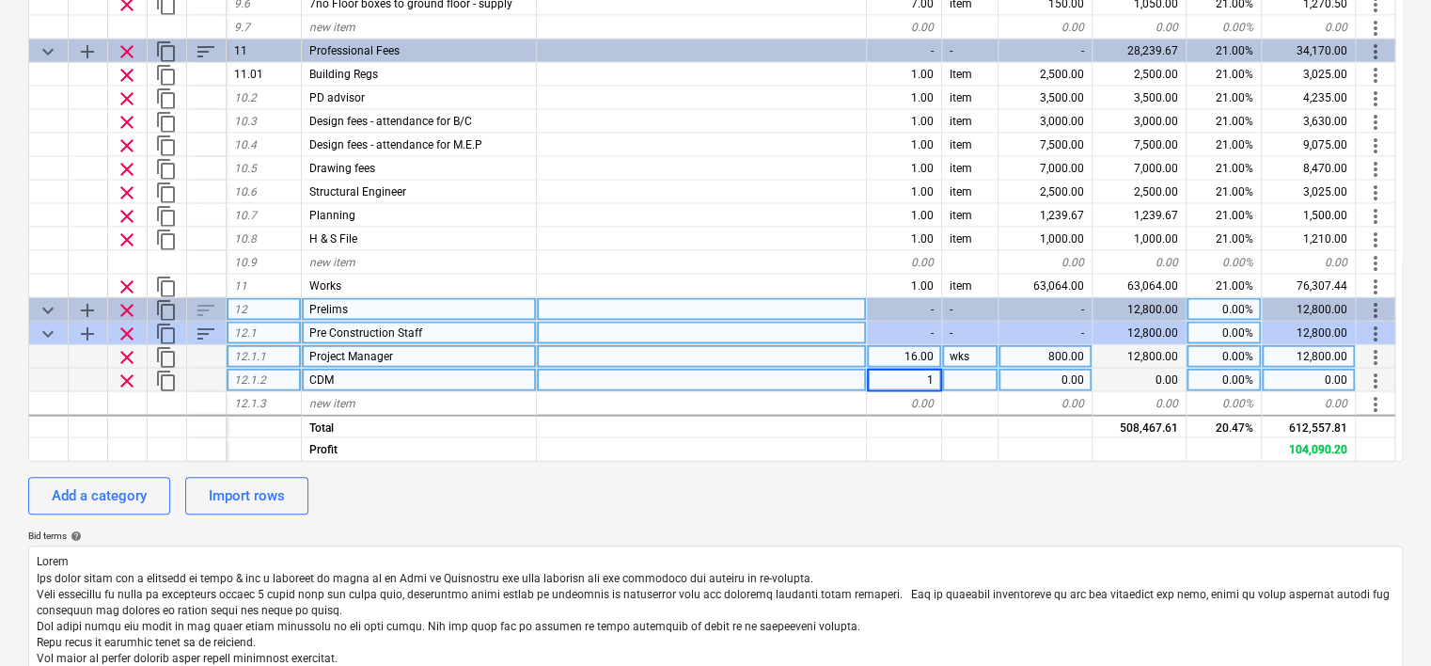
type textarea "x"
type input "item"
type textarea "x"
type input "1000"
type textarea "x"
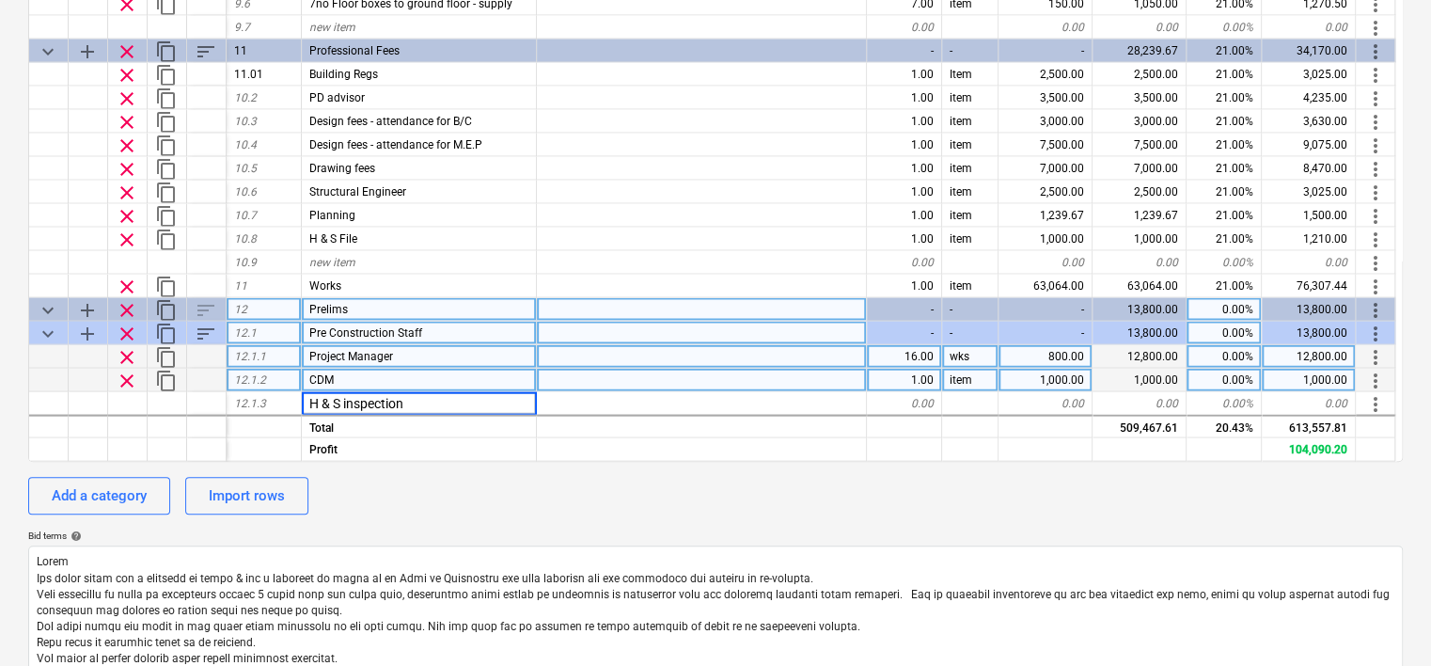
type input "H & S inspections"
type textarea "x"
type input "item"
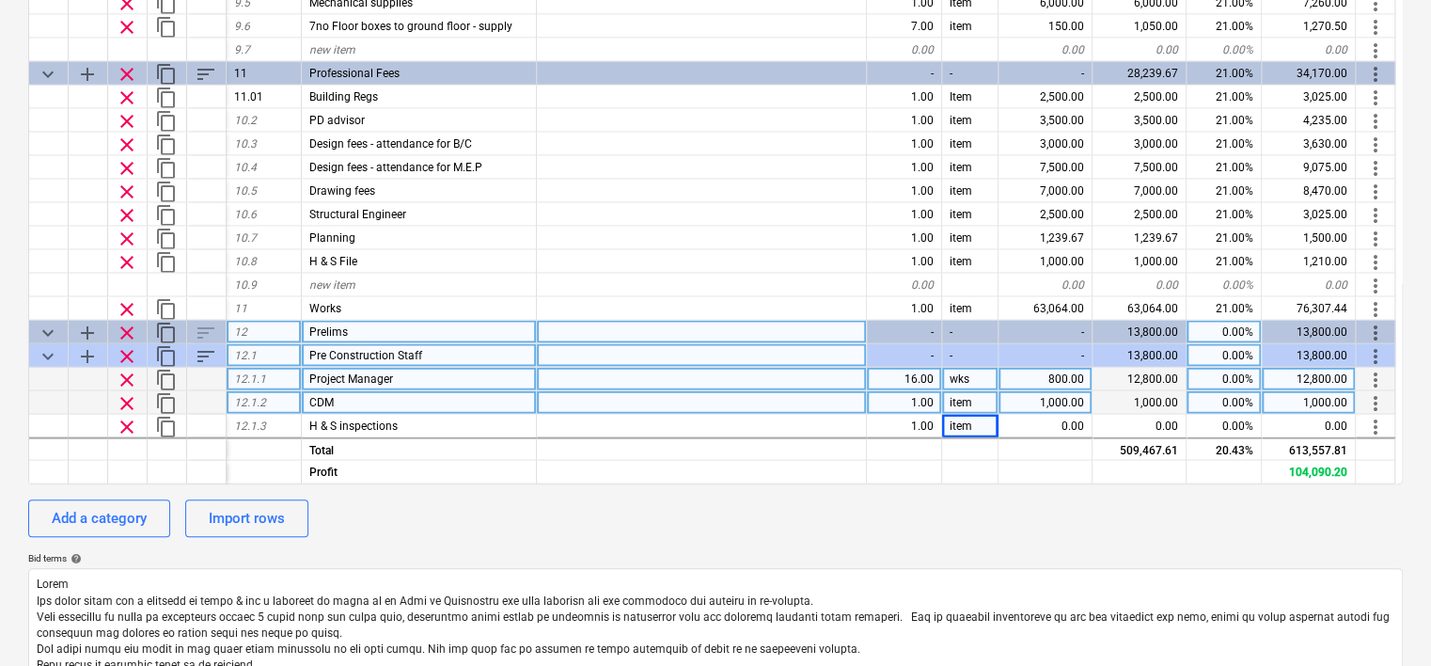
scroll to position [358, 0]
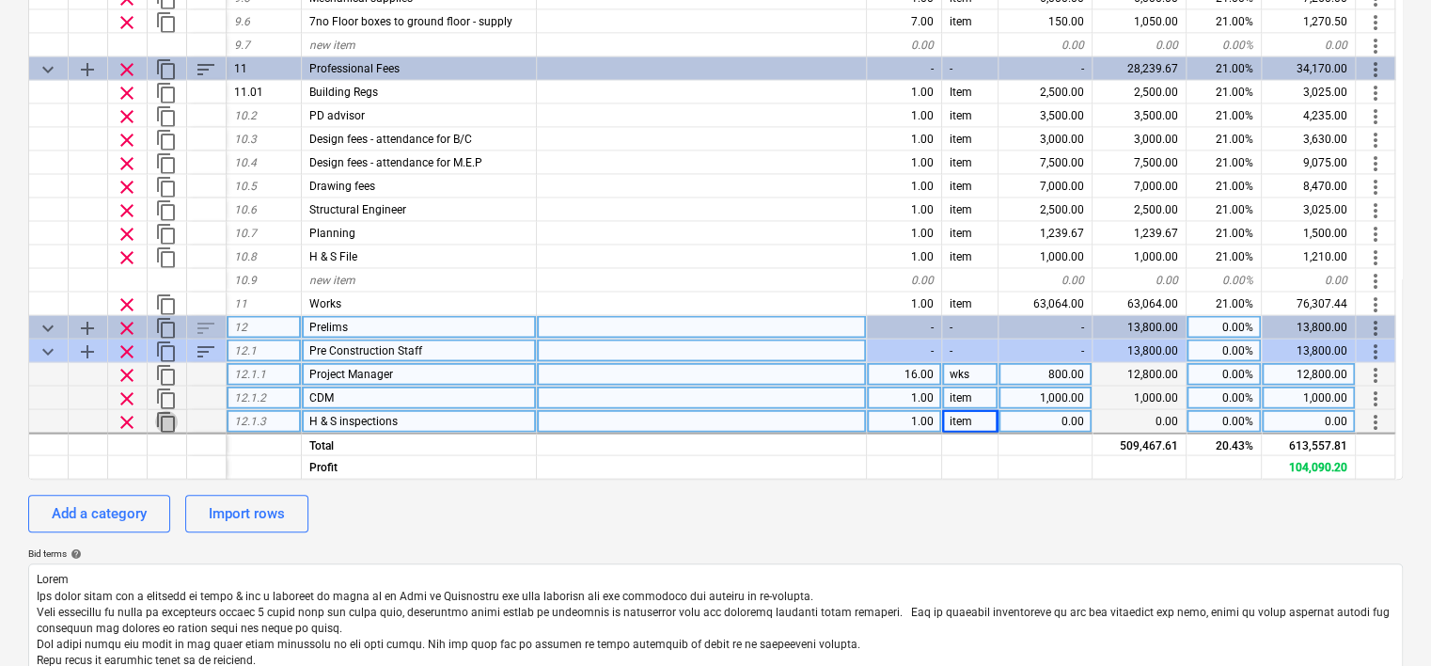
click at [166, 419] on span "content_copy" at bounding box center [166, 421] width 23 height 23
type textarea "x"
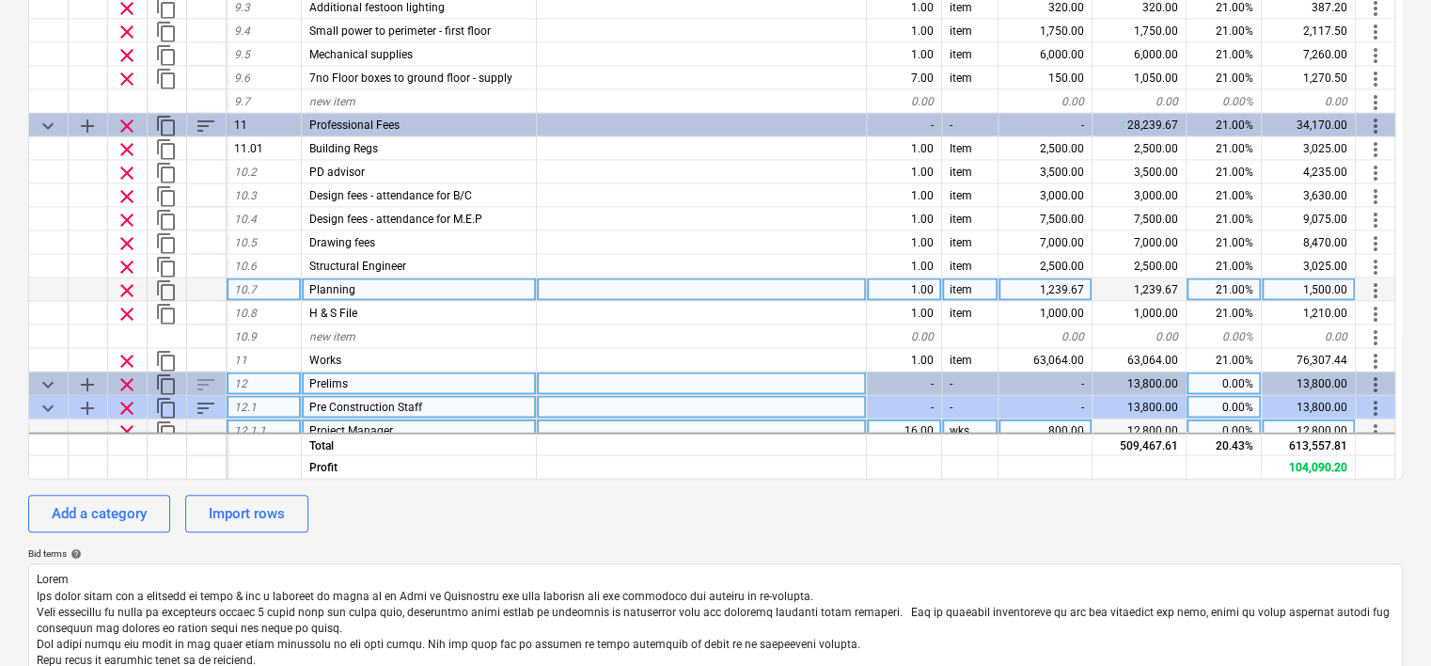
scroll to position [1914, 0]
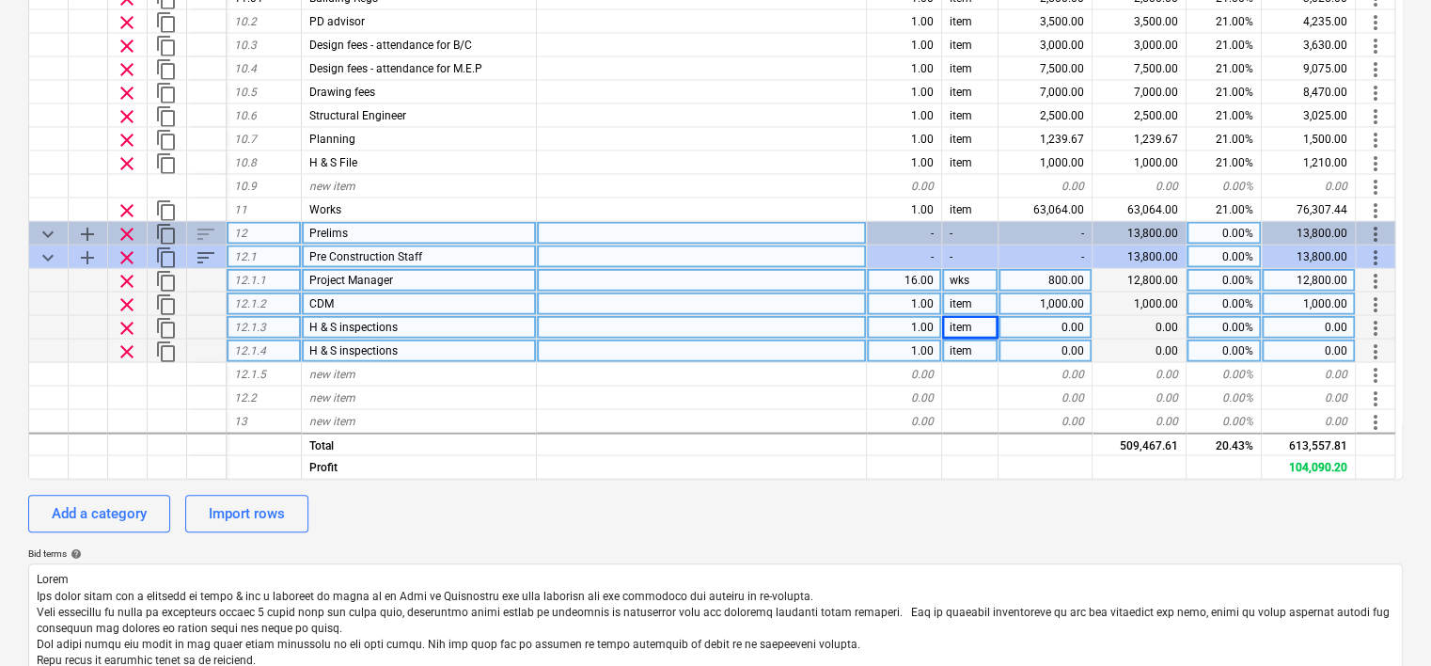
click at [408, 346] on div "H & S inspections" at bounding box center [419, 351] width 235 height 24
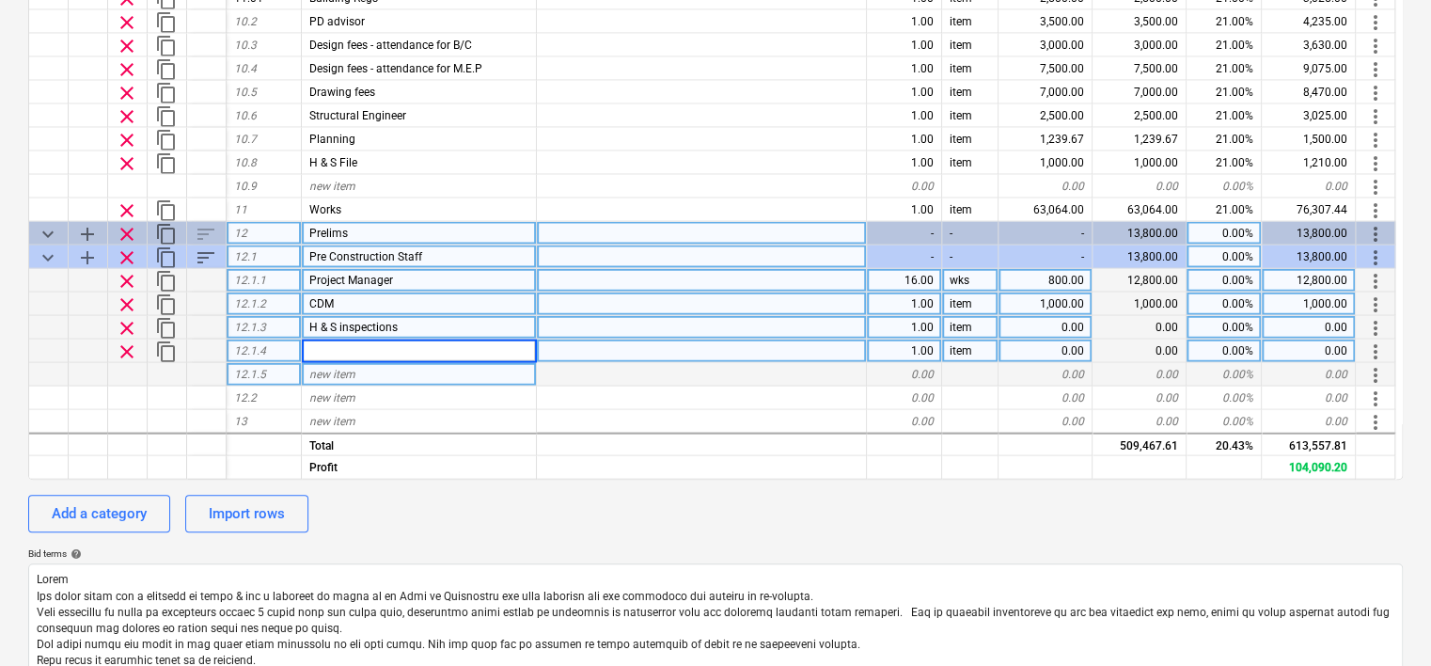
type textarea "x"
click at [423, 366] on div "new item" at bounding box center [419, 374] width 235 height 24
click at [572, 324] on div at bounding box center [702, 327] width 330 height 24
